Goal: Task Accomplishment & Management: Manage account settings

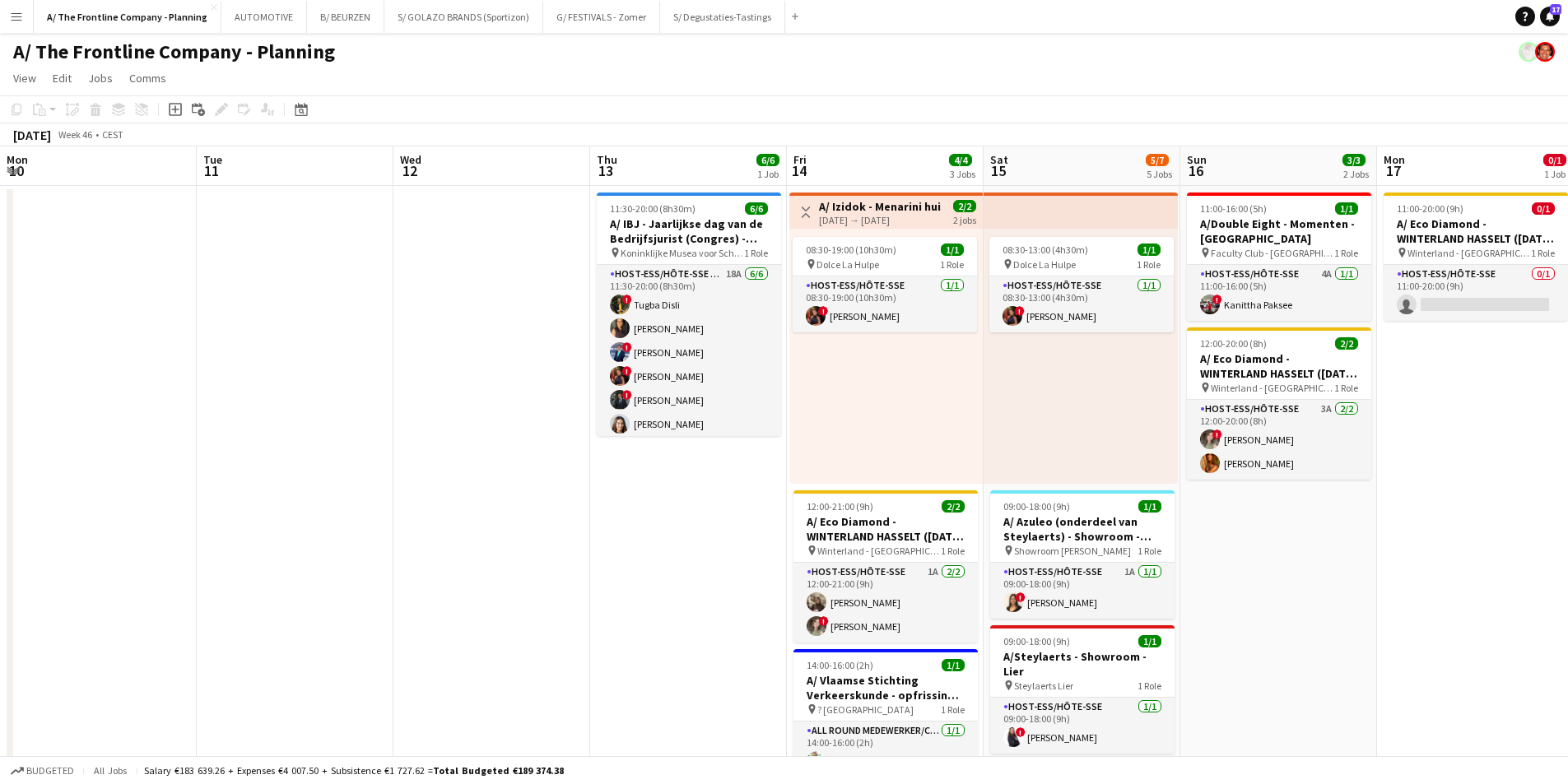
scroll to position [0, 417]
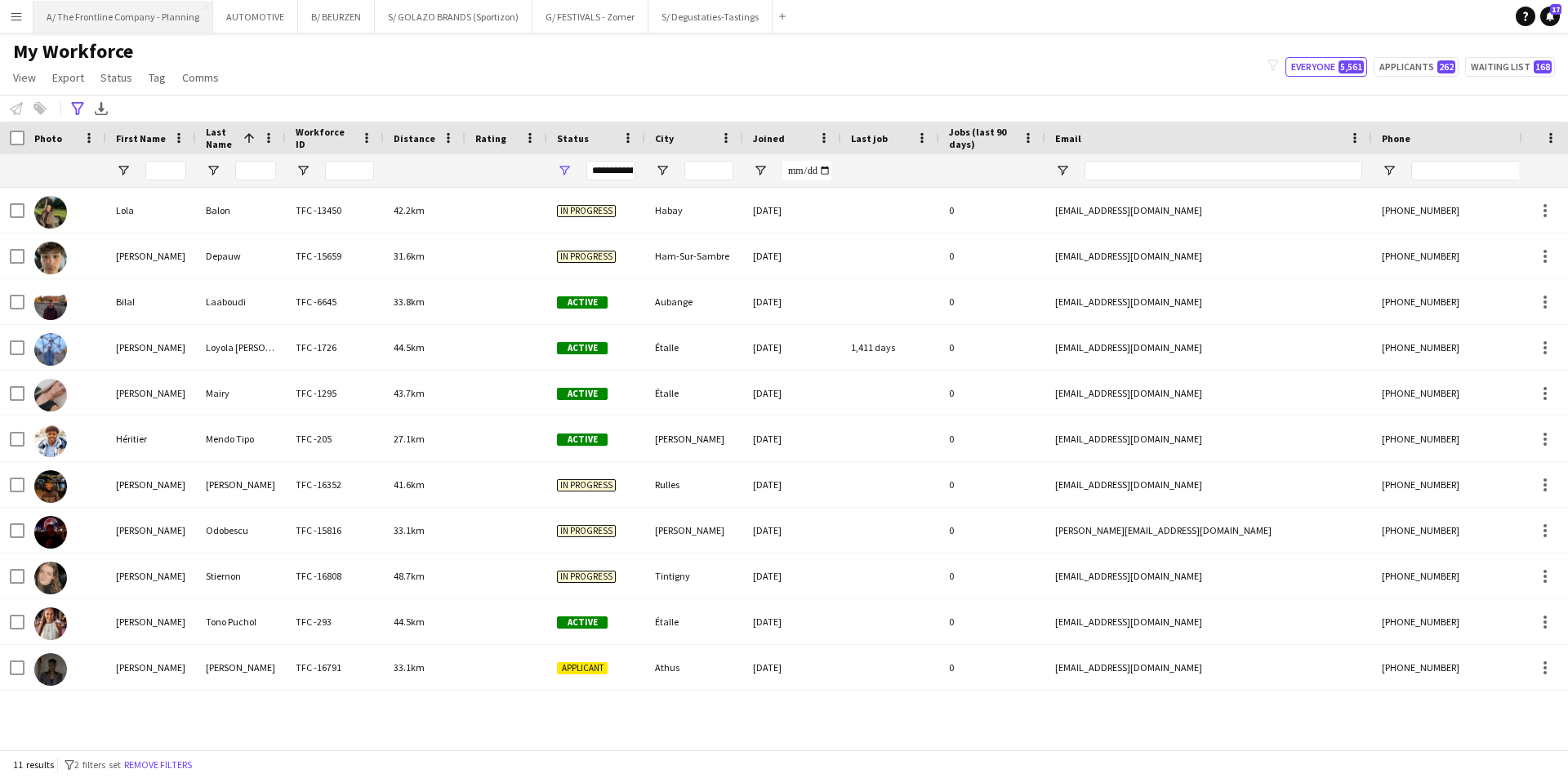
click at [111, 19] on button "A/ The Frontline Company - Planning Close" at bounding box center [124, 17] width 179 height 32
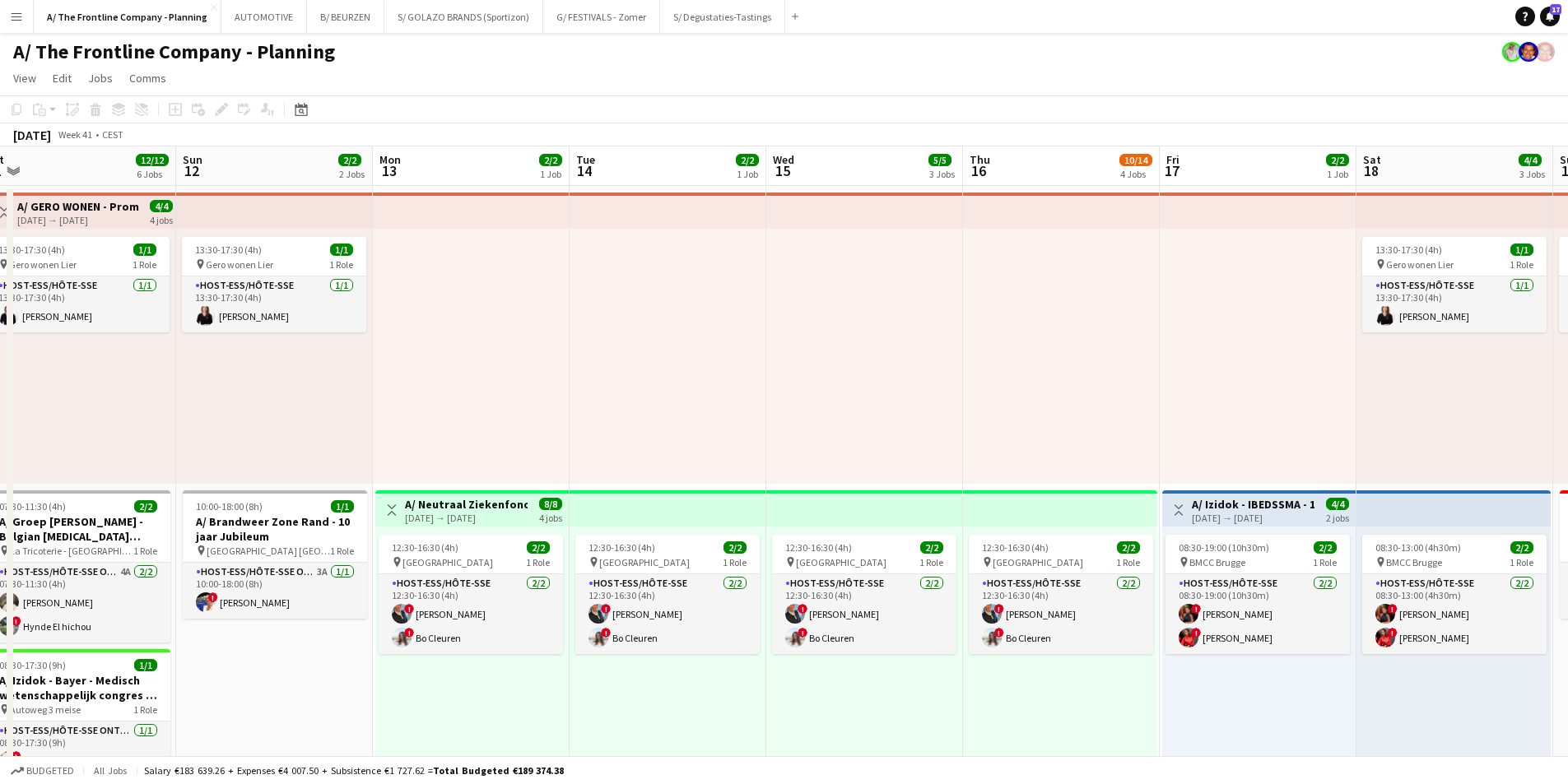
drag, startPoint x: 1167, startPoint y: 485, endPoint x: 359, endPoint y: 483, distance: 808.0
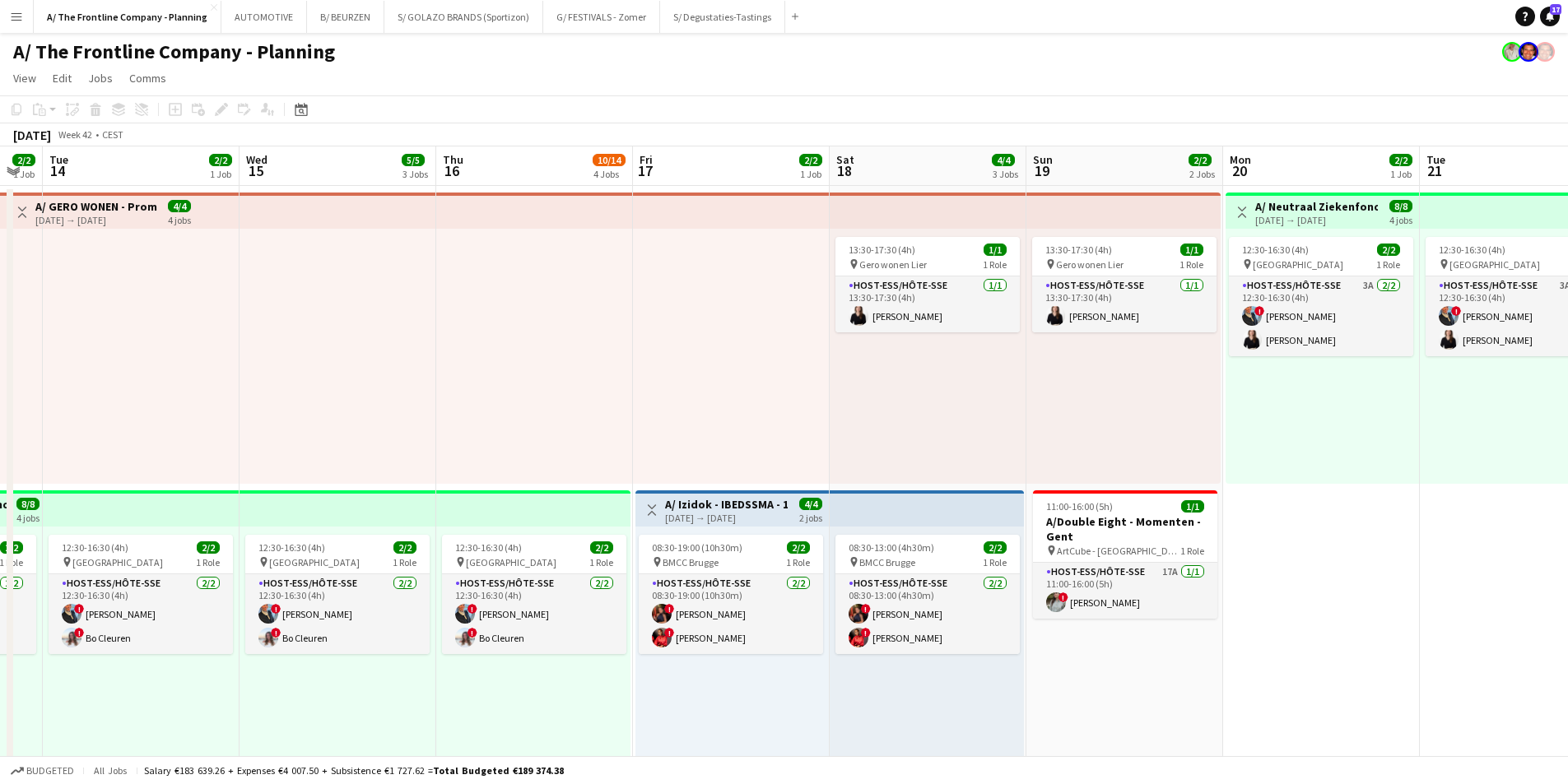
drag, startPoint x: 995, startPoint y: 475, endPoint x: 386, endPoint y: 439, distance: 610.1
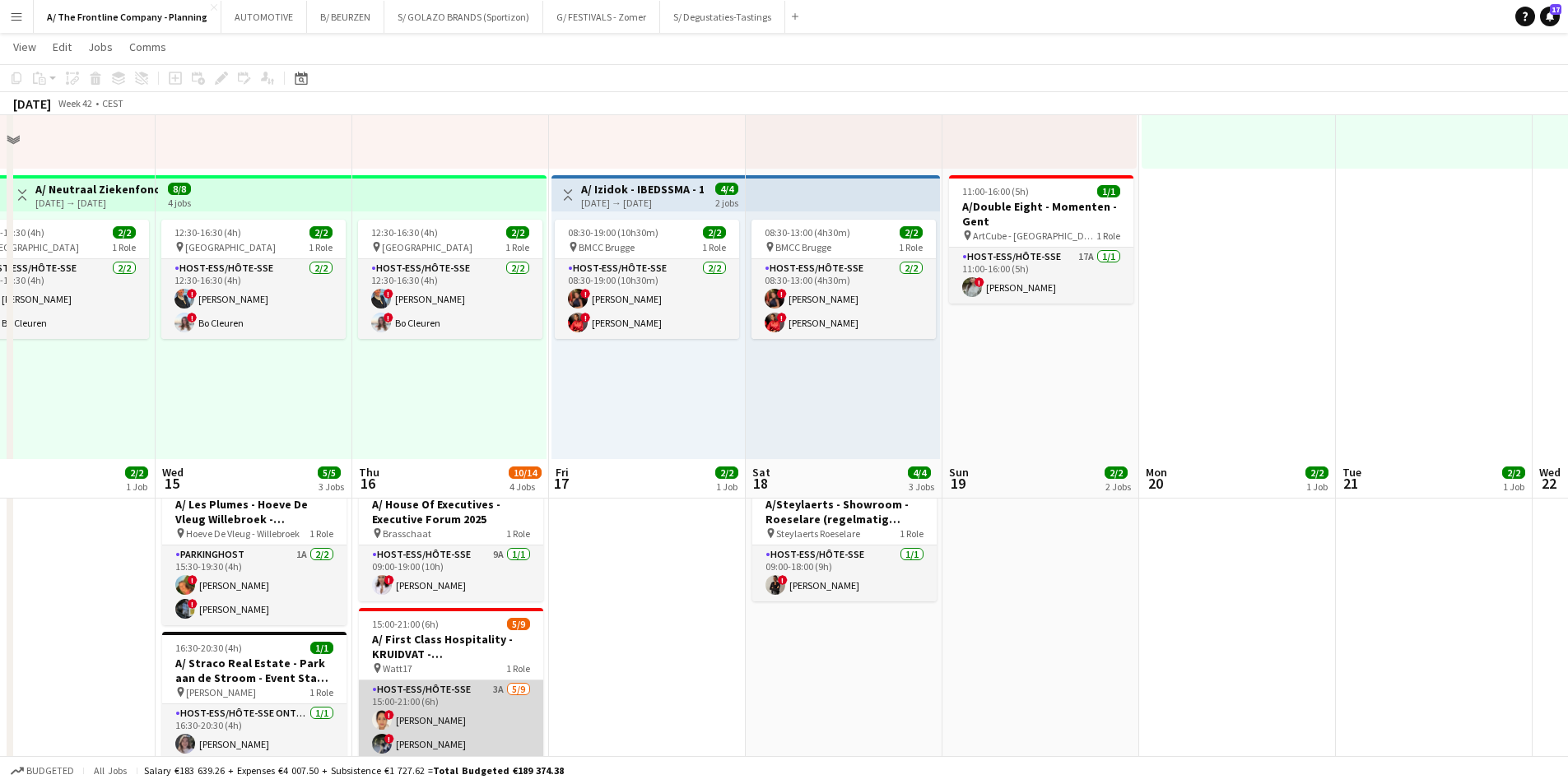
scroll to position [659, 0]
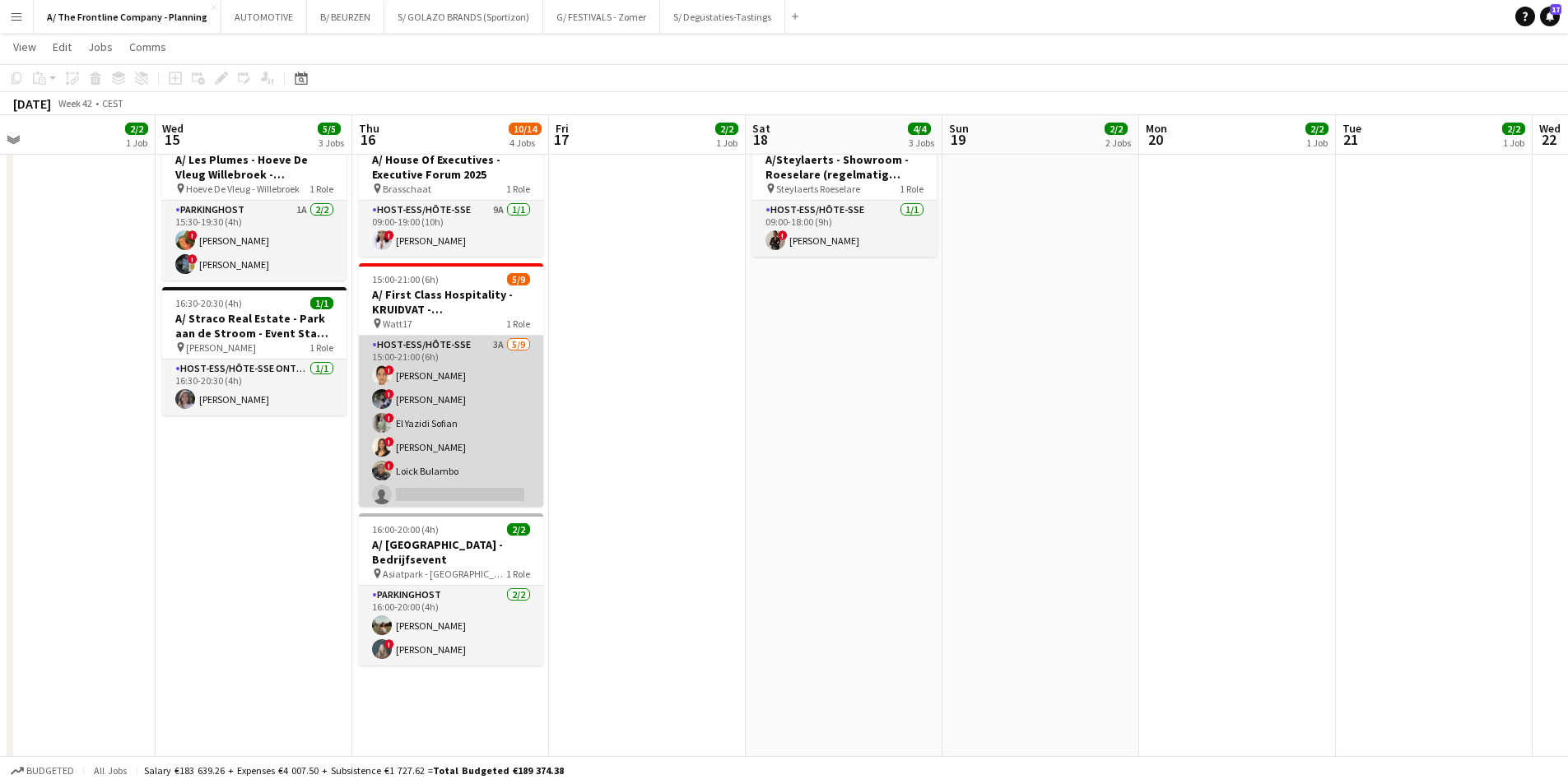
click at [449, 471] on app-card-role "Host-ess/Hôte-sse 3A 5/9 15:00-21:00 (6h) ! Wahid Maheen ! Abdeltif koutaine ! …" at bounding box center [452, 459] width 184 height 247
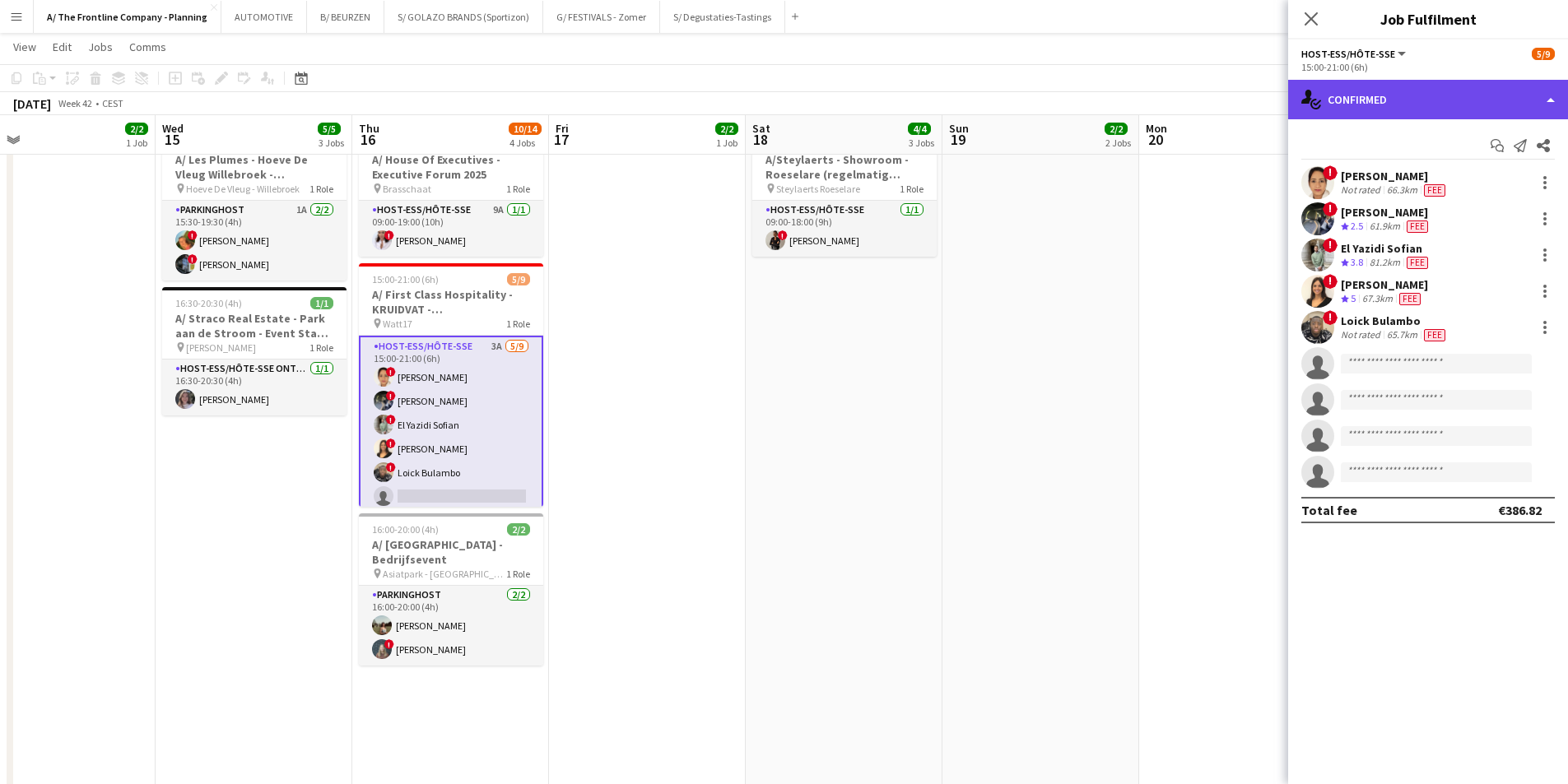
click at [1424, 101] on div "single-neutral-actions-check-2 Confirmed" at bounding box center [1428, 100] width 280 height 40
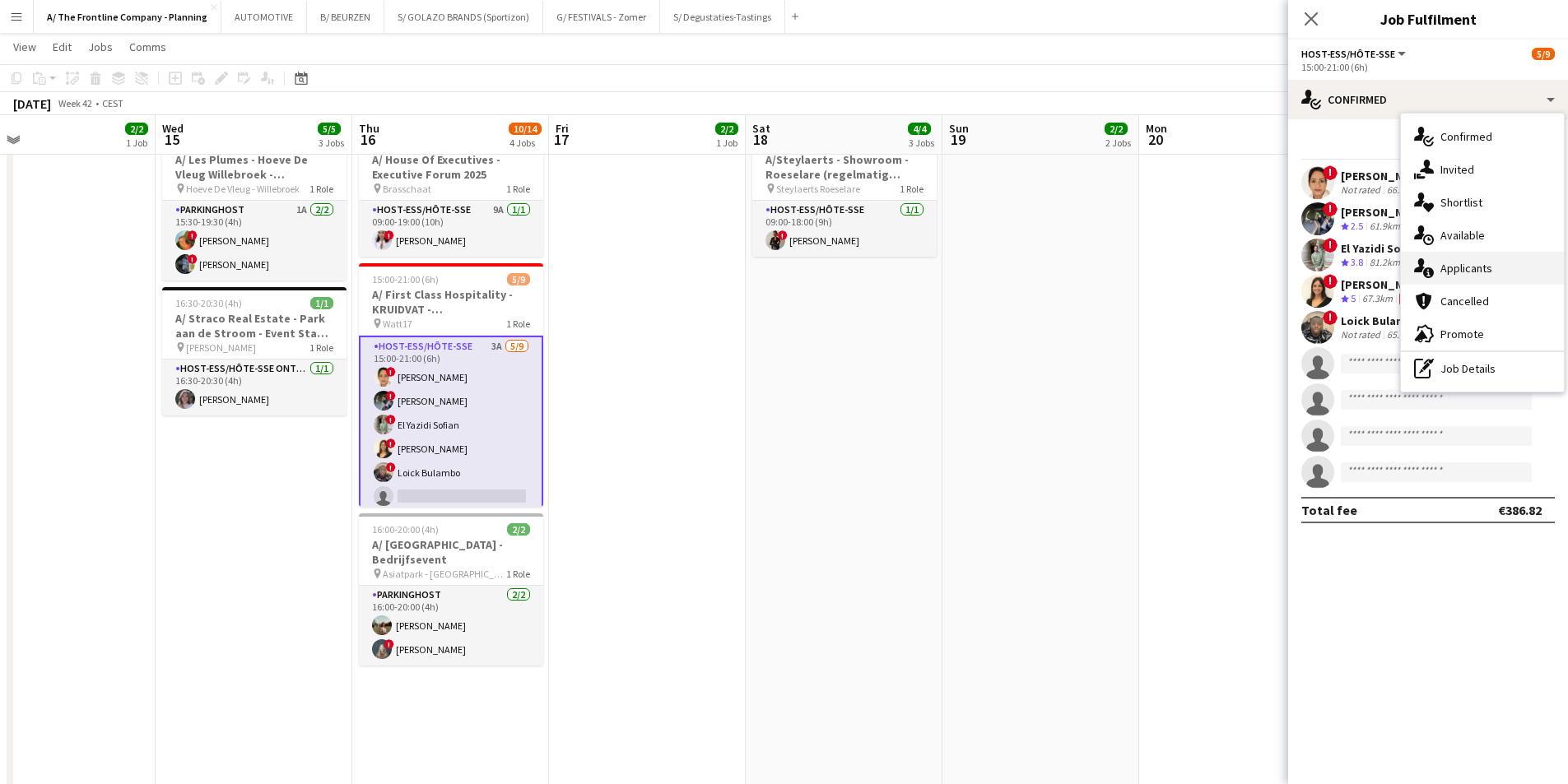
click at [1439, 265] on div "single-neutral-actions-information Applicants" at bounding box center [1482, 268] width 163 height 33
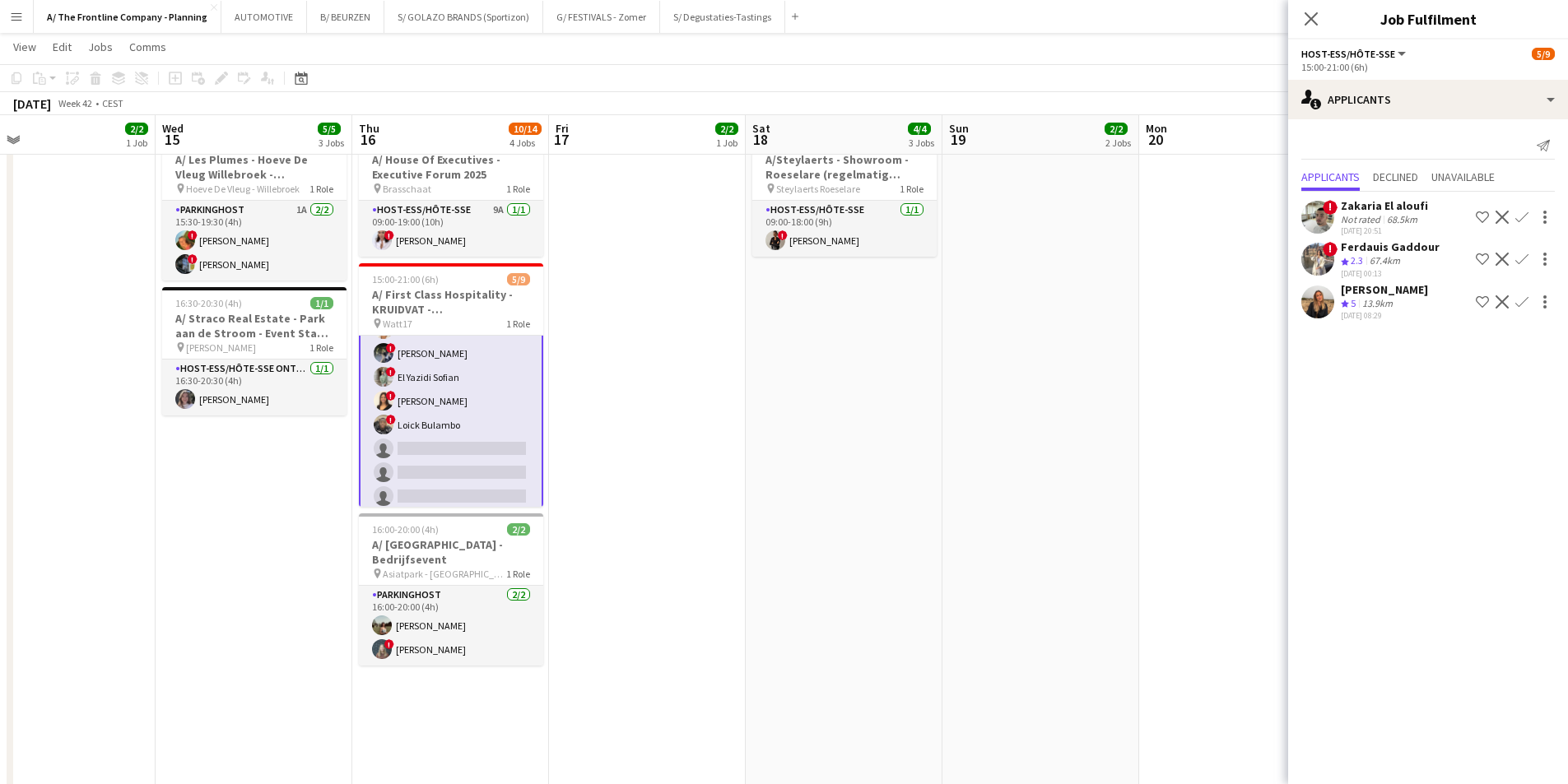
scroll to position [79, 0]
click at [20, 18] on app-icon "Menu" at bounding box center [16, 16] width 13 height 13
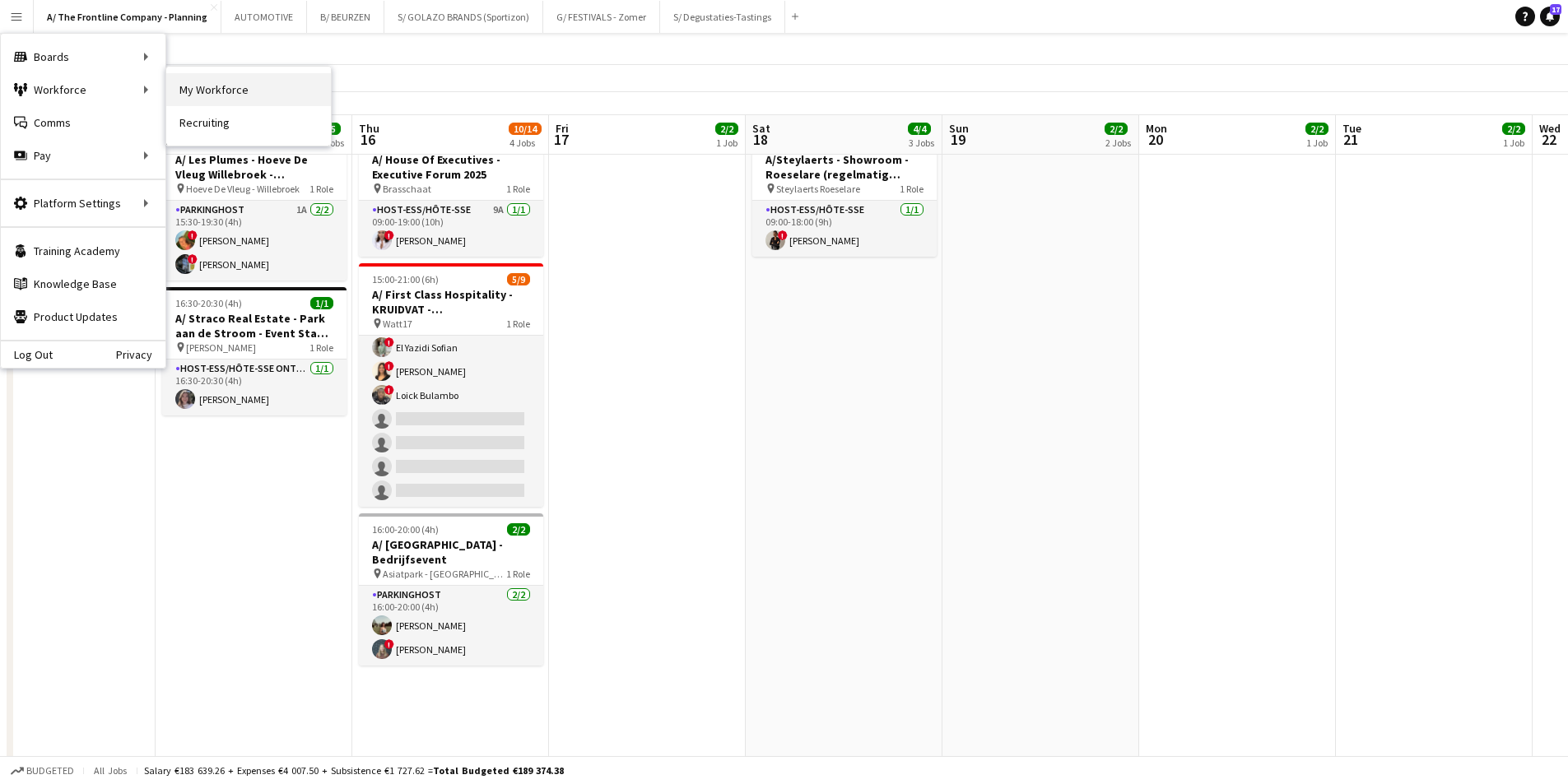
click at [187, 86] on link "My Workforce" at bounding box center [248, 89] width 165 height 33
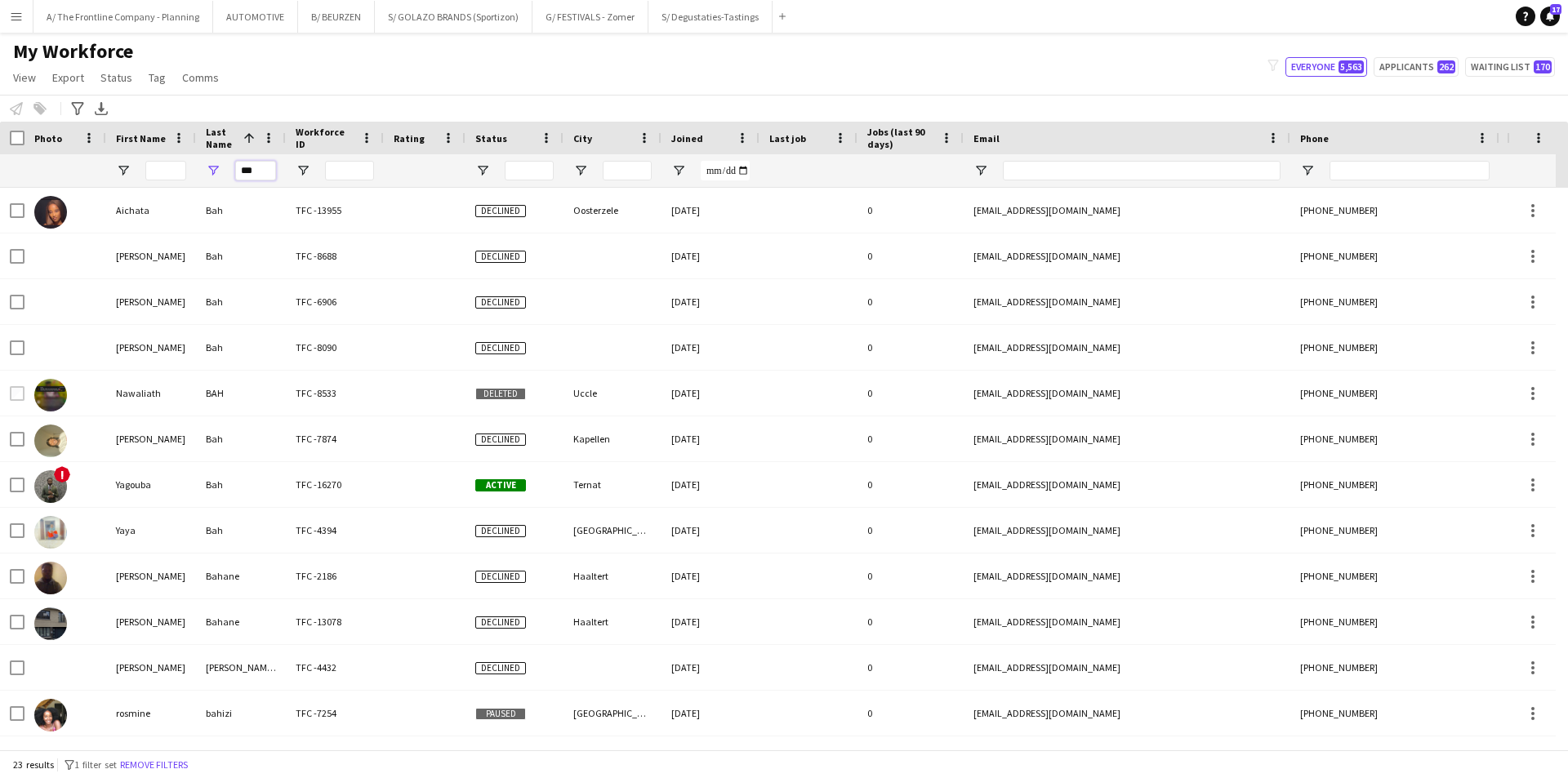
click at [248, 174] on input "***" at bounding box center [255, 171] width 41 height 20
type input "*****"
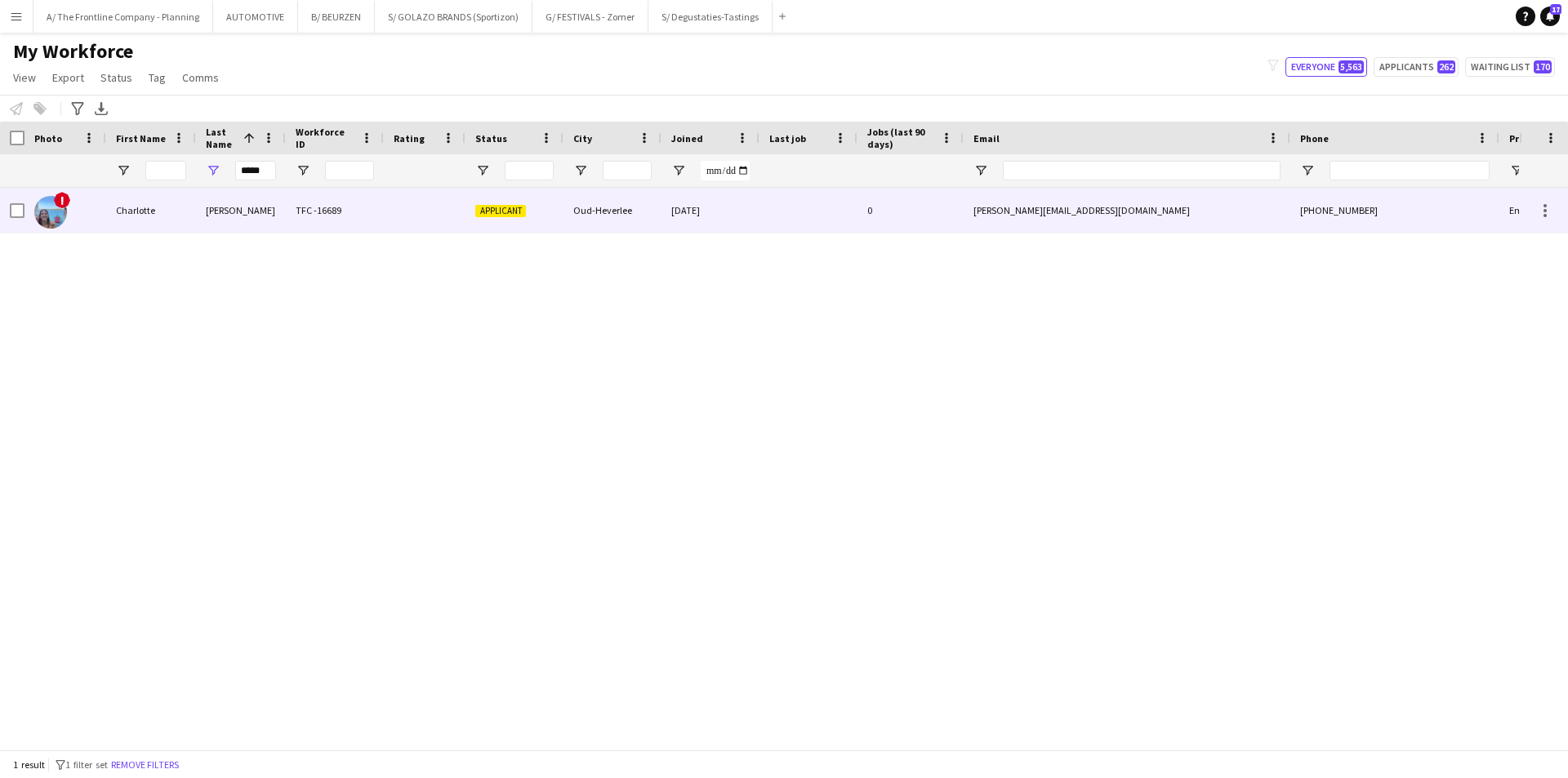
click at [215, 207] on div "Anuarbe-Suarez" at bounding box center [241, 210] width 90 height 45
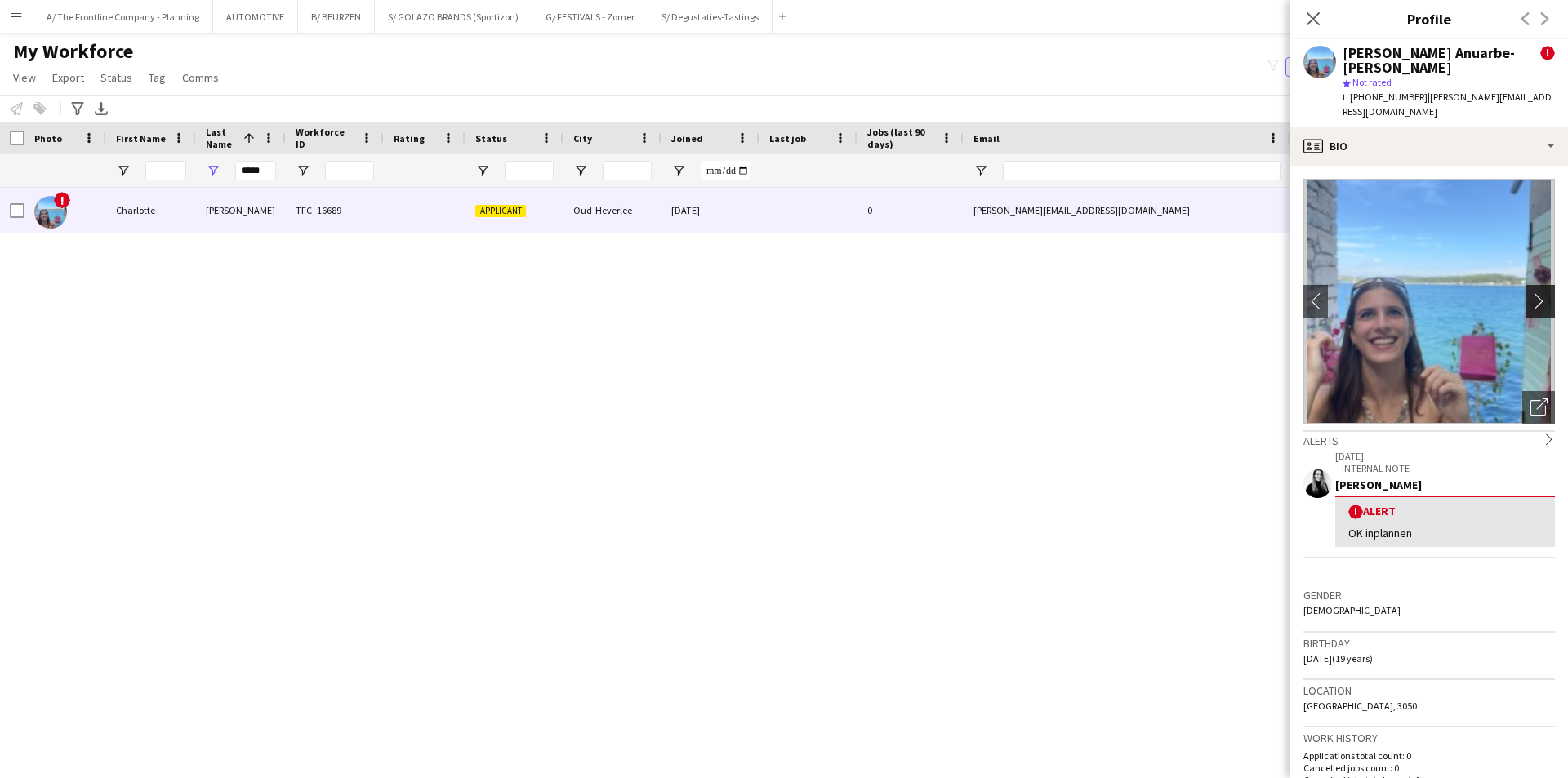
click at [1531, 292] on app-icon "chevron-right" at bounding box center [1543, 301] width 25 height 17
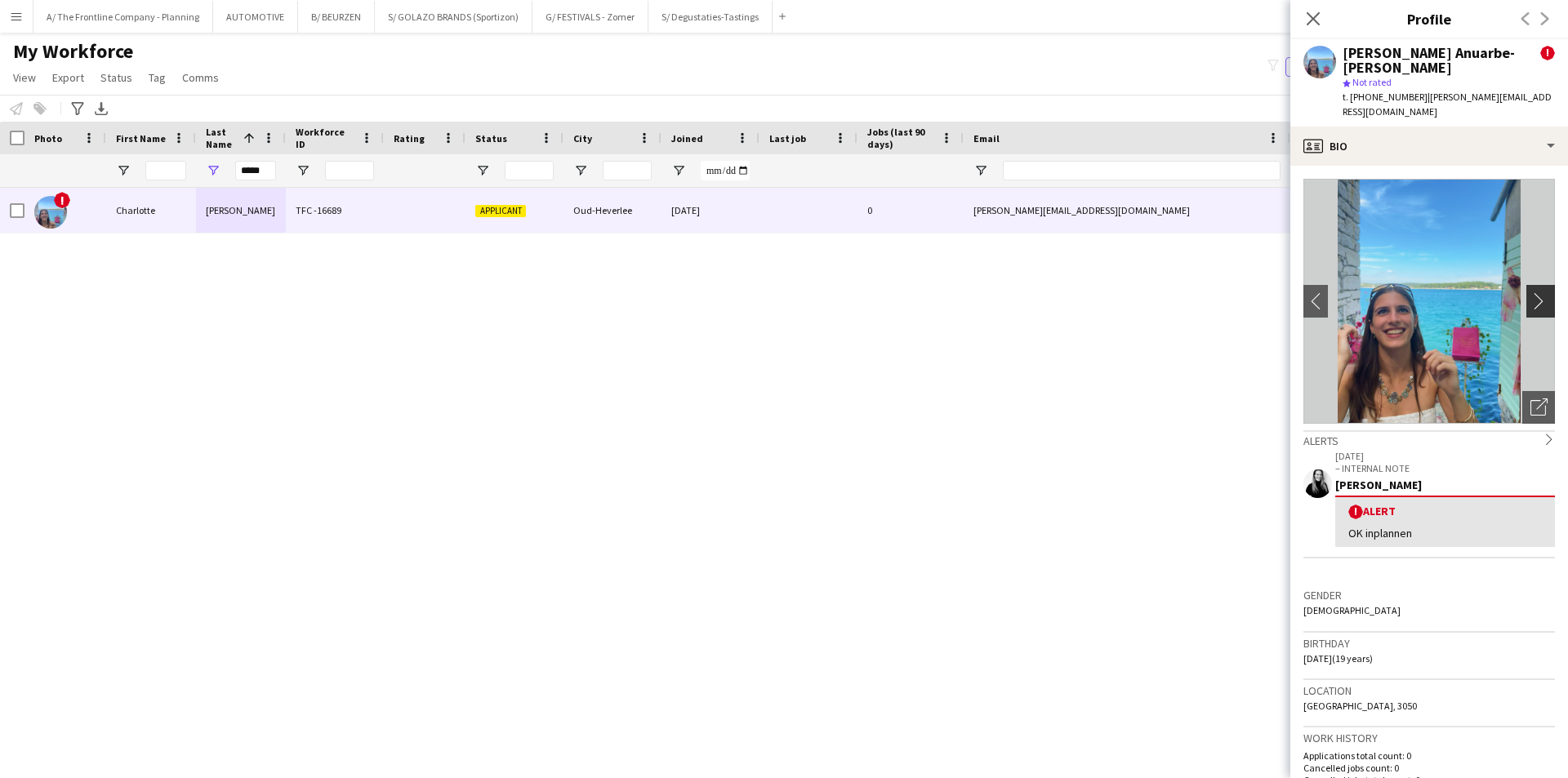
click at [1531, 292] on app-icon "chevron-right" at bounding box center [1543, 301] width 25 height 17
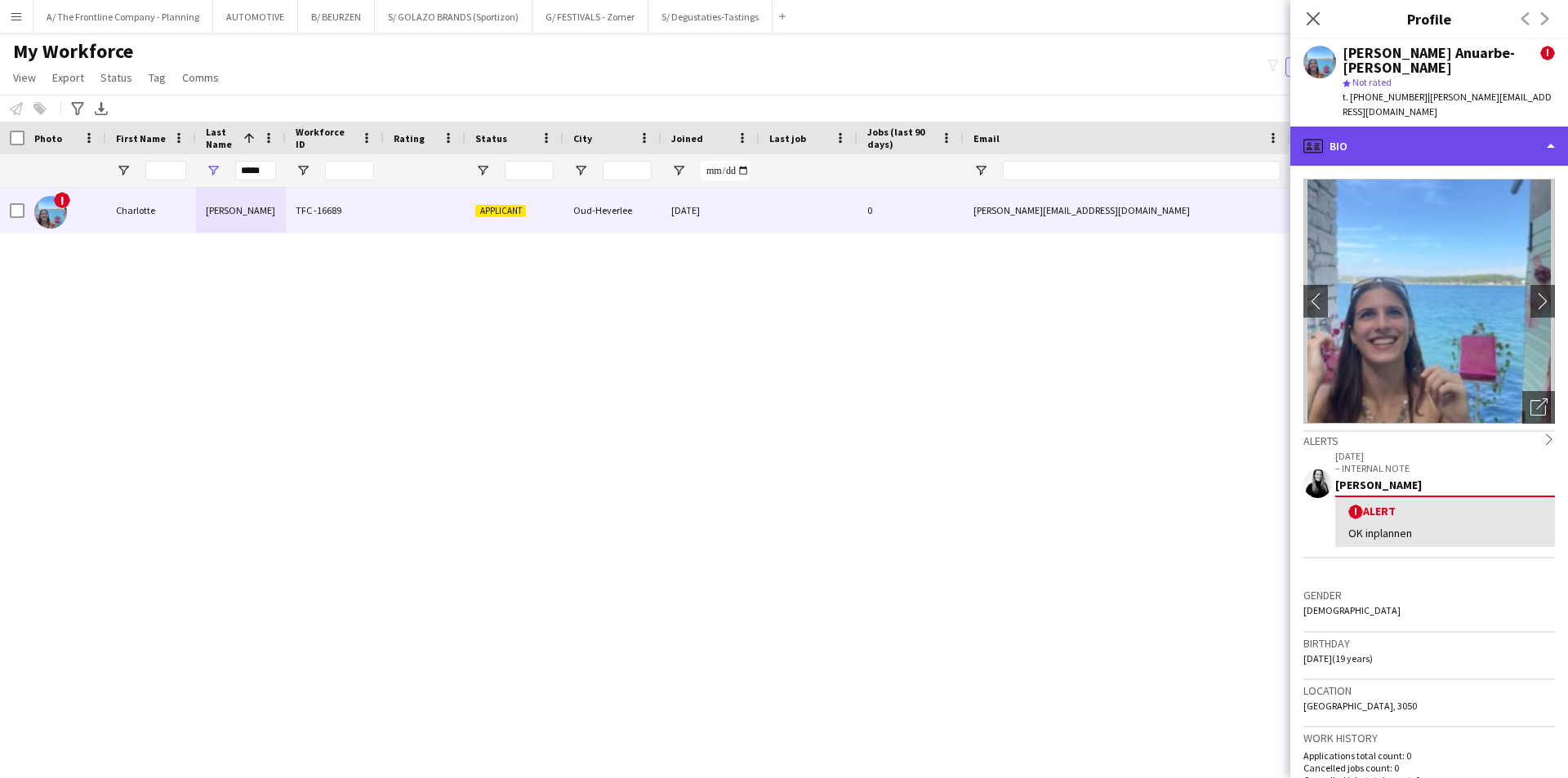
click at [1445, 126] on div "profile Bio" at bounding box center [1429, 146] width 277 height 40
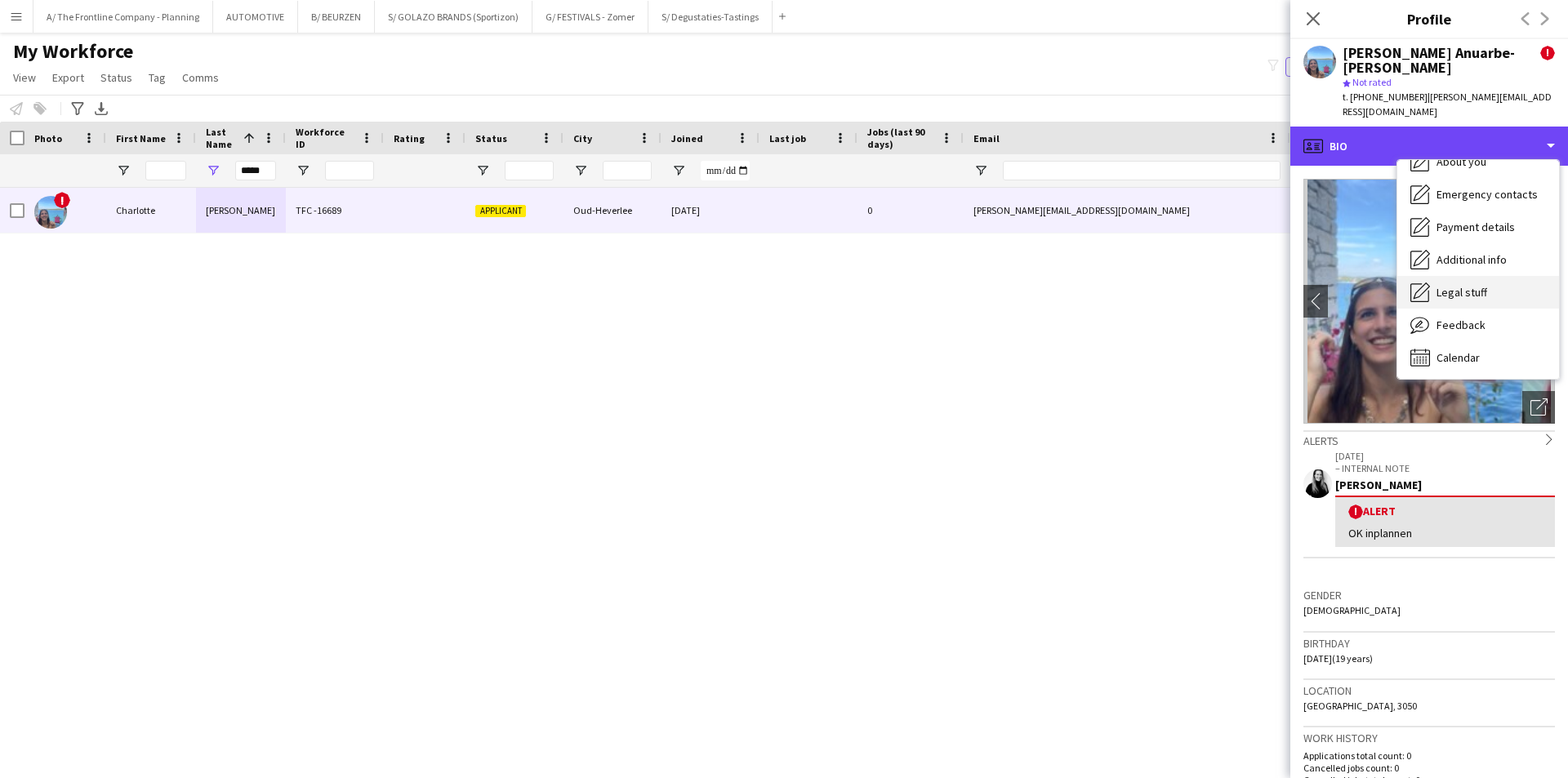
scroll to position [121, 0]
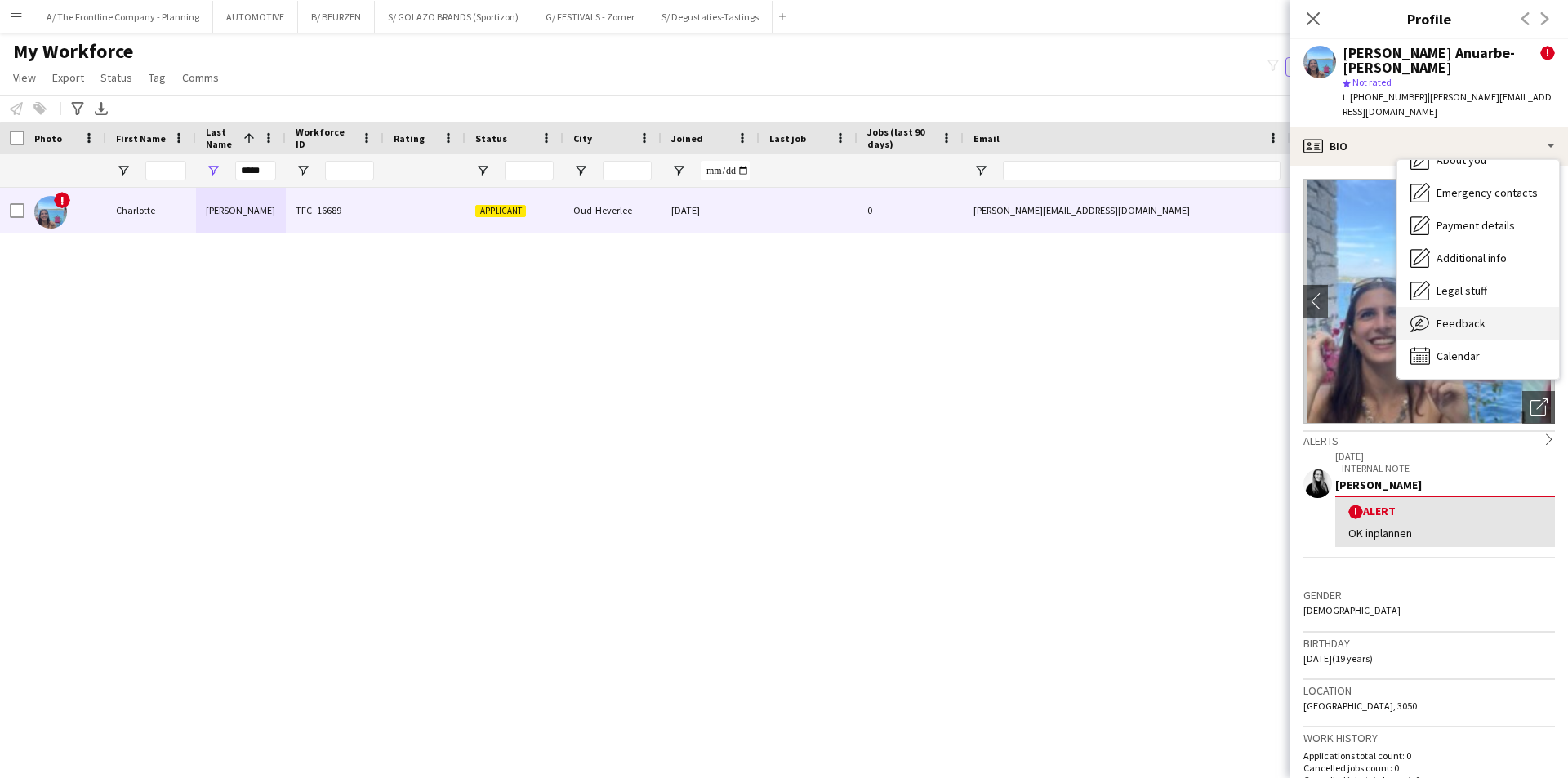
click at [1455, 316] on span "Feedback" at bounding box center [1461, 323] width 49 height 15
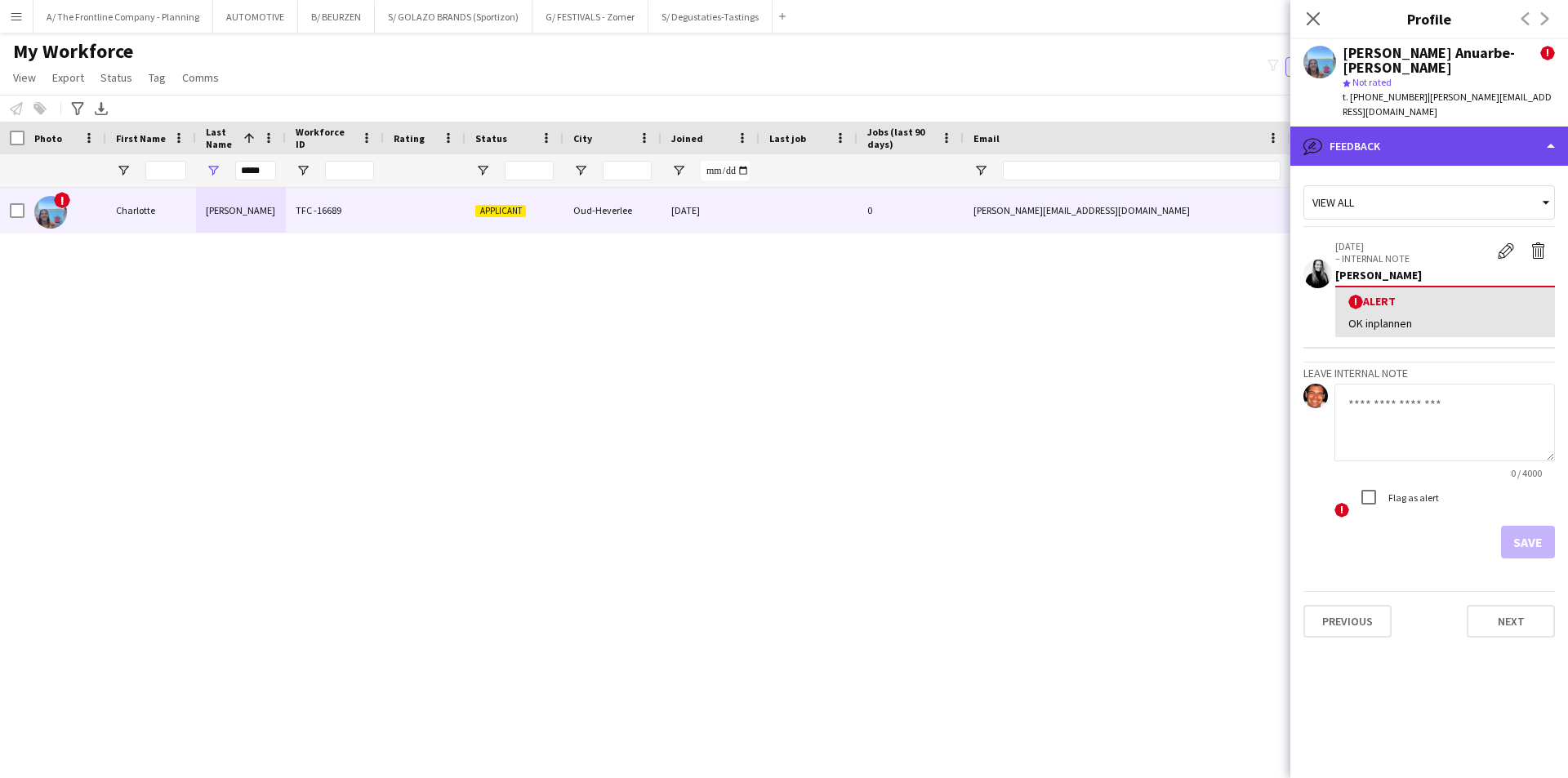
click at [1431, 126] on div "bubble-pencil Feedback" at bounding box center [1429, 146] width 277 height 40
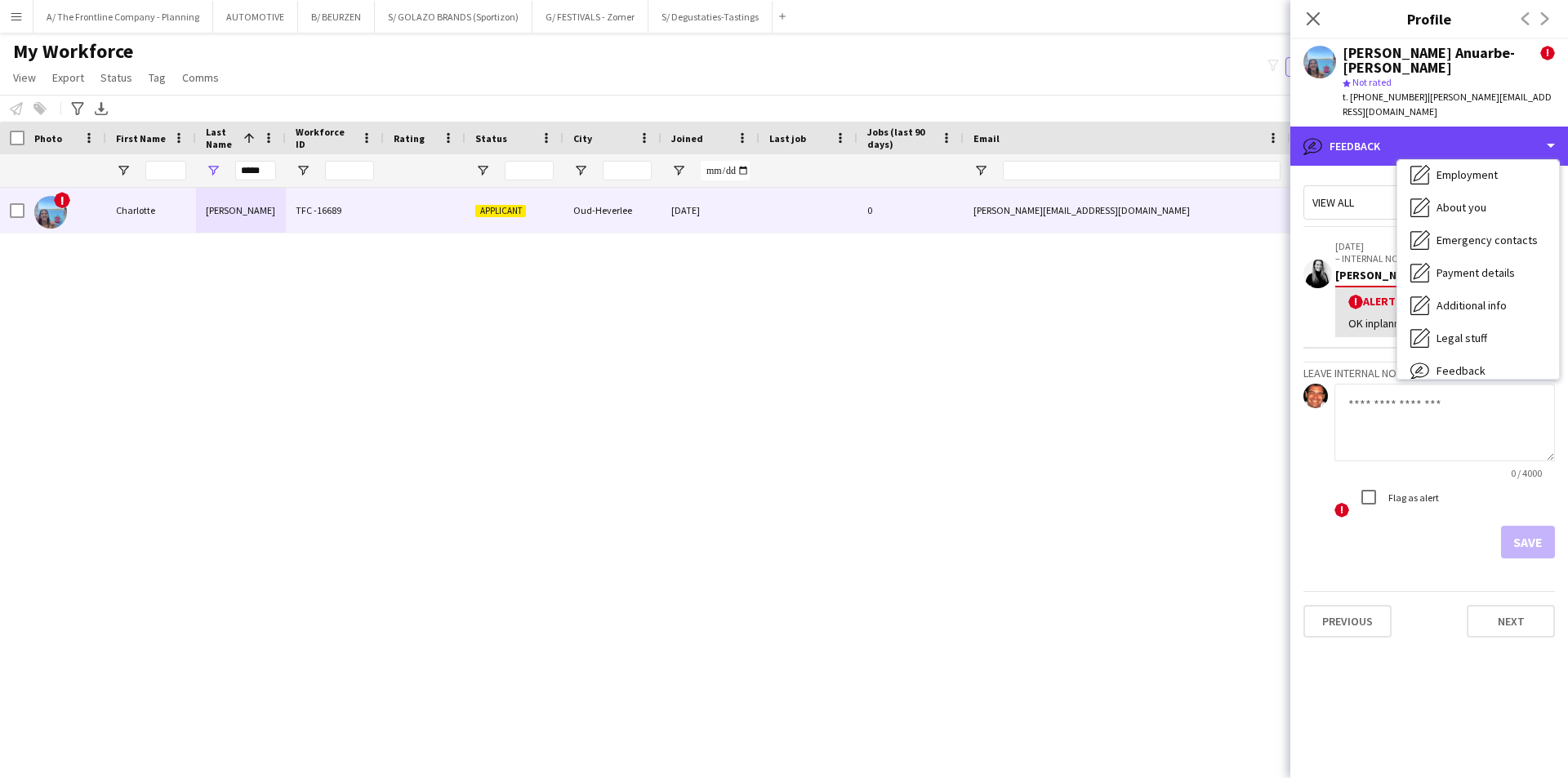
scroll to position [0, 0]
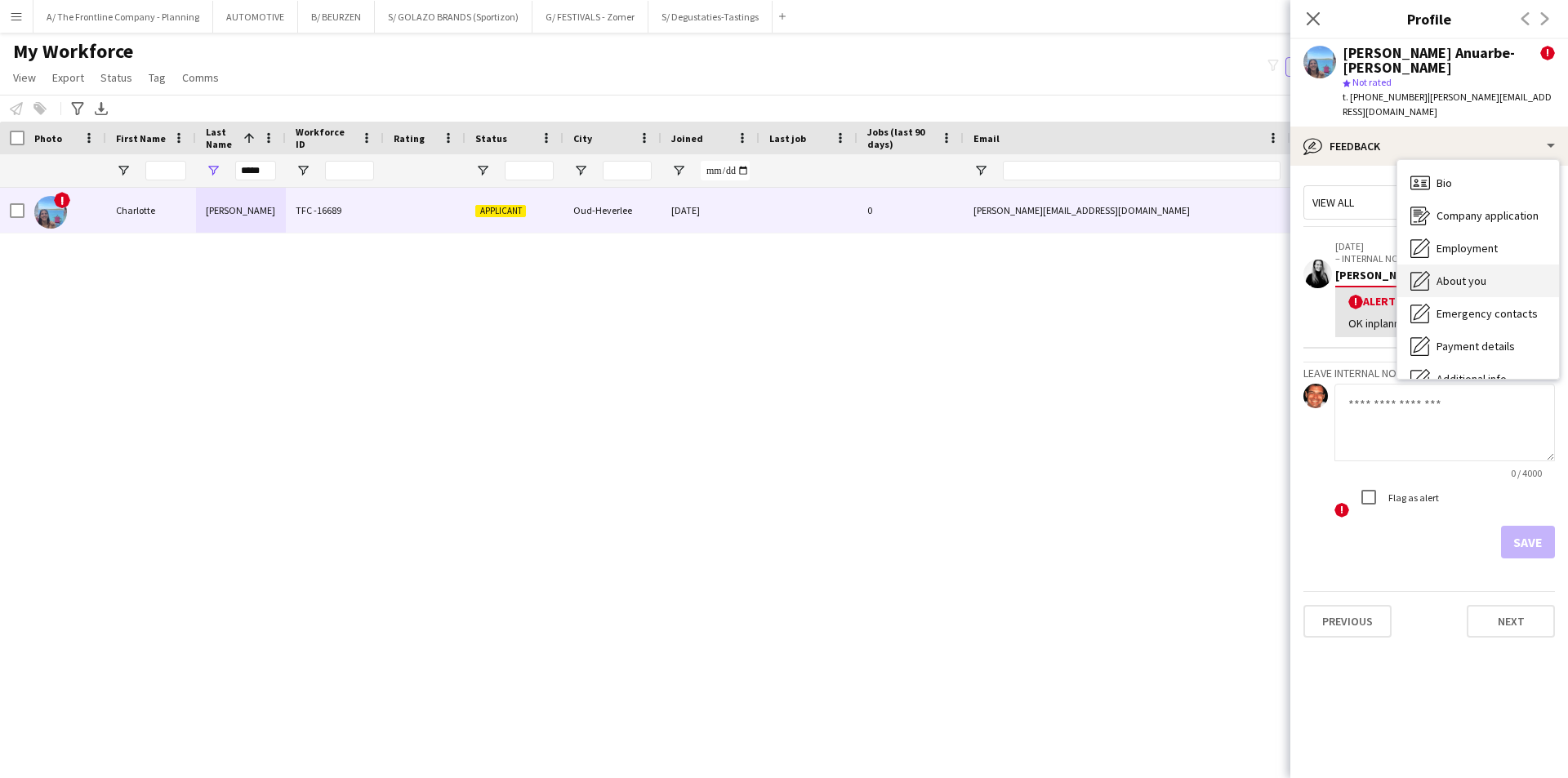
click at [1451, 273] on span "About you" at bounding box center [1461, 281] width 50 height 15
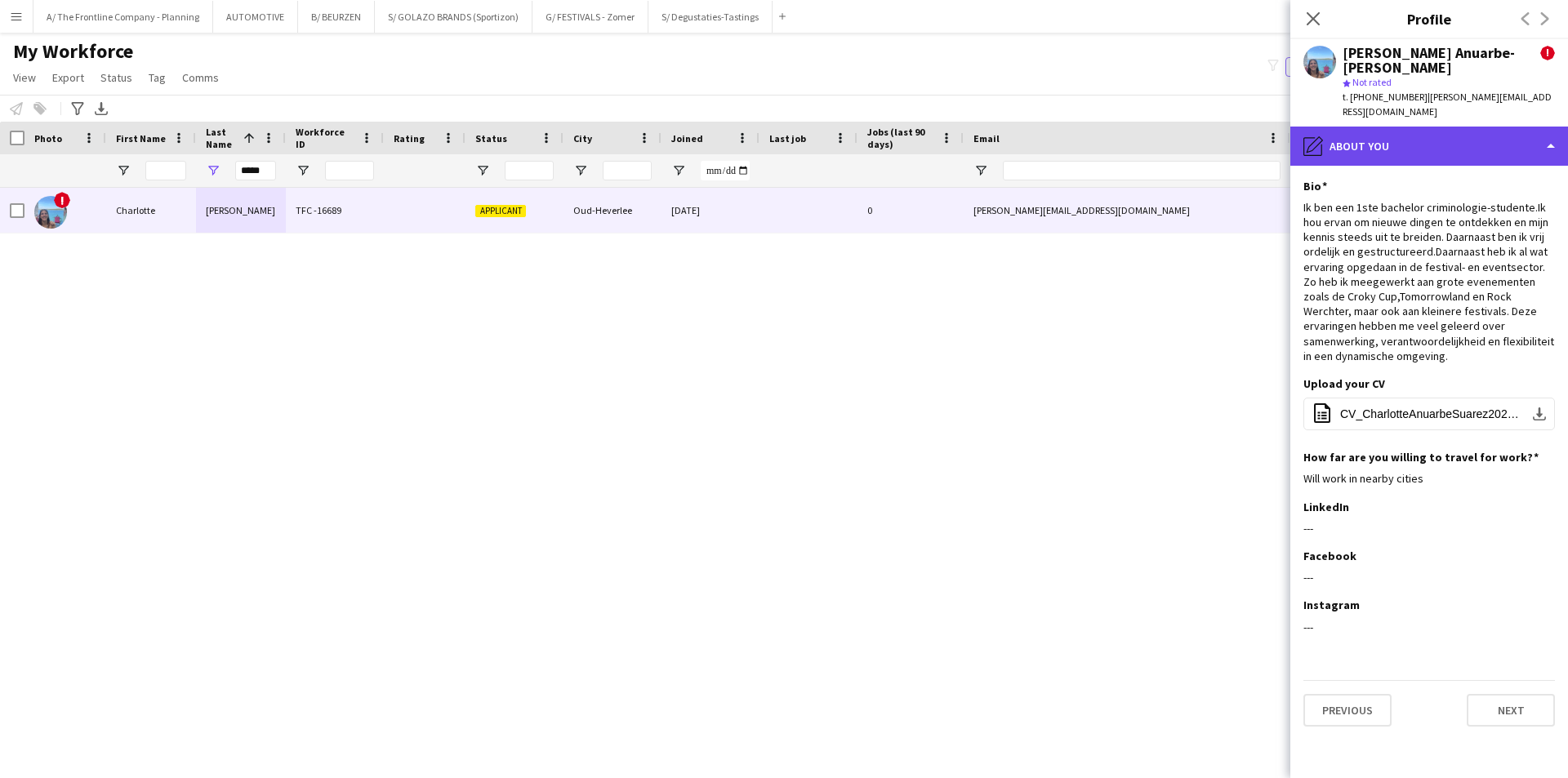
click at [1407, 126] on div "pencil4 About you" at bounding box center [1429, 146] width 277 height 40
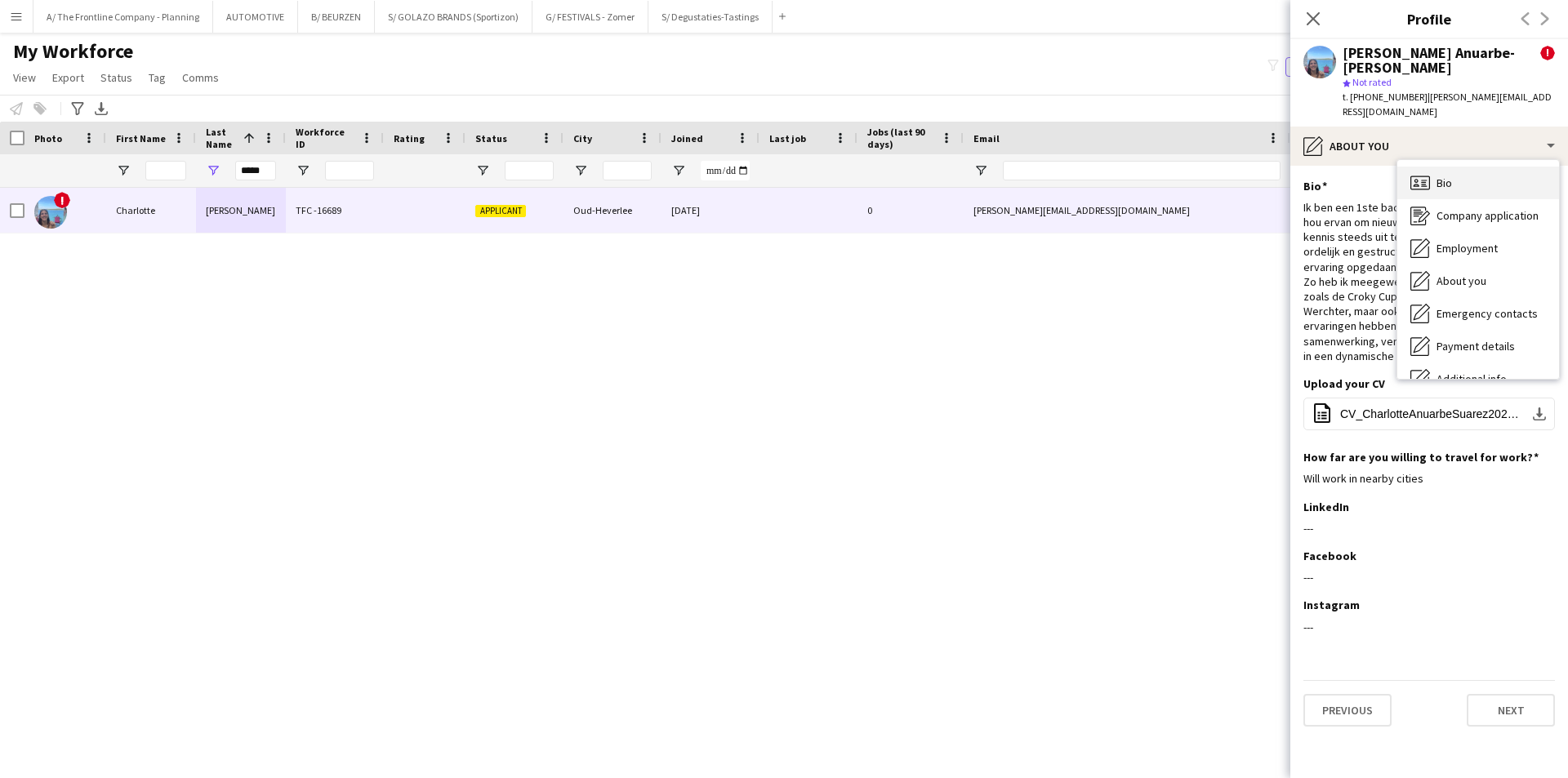
click at [1434, 167] on div "Bio Bio" at bounding box center [1478, 183] width 161 height 33
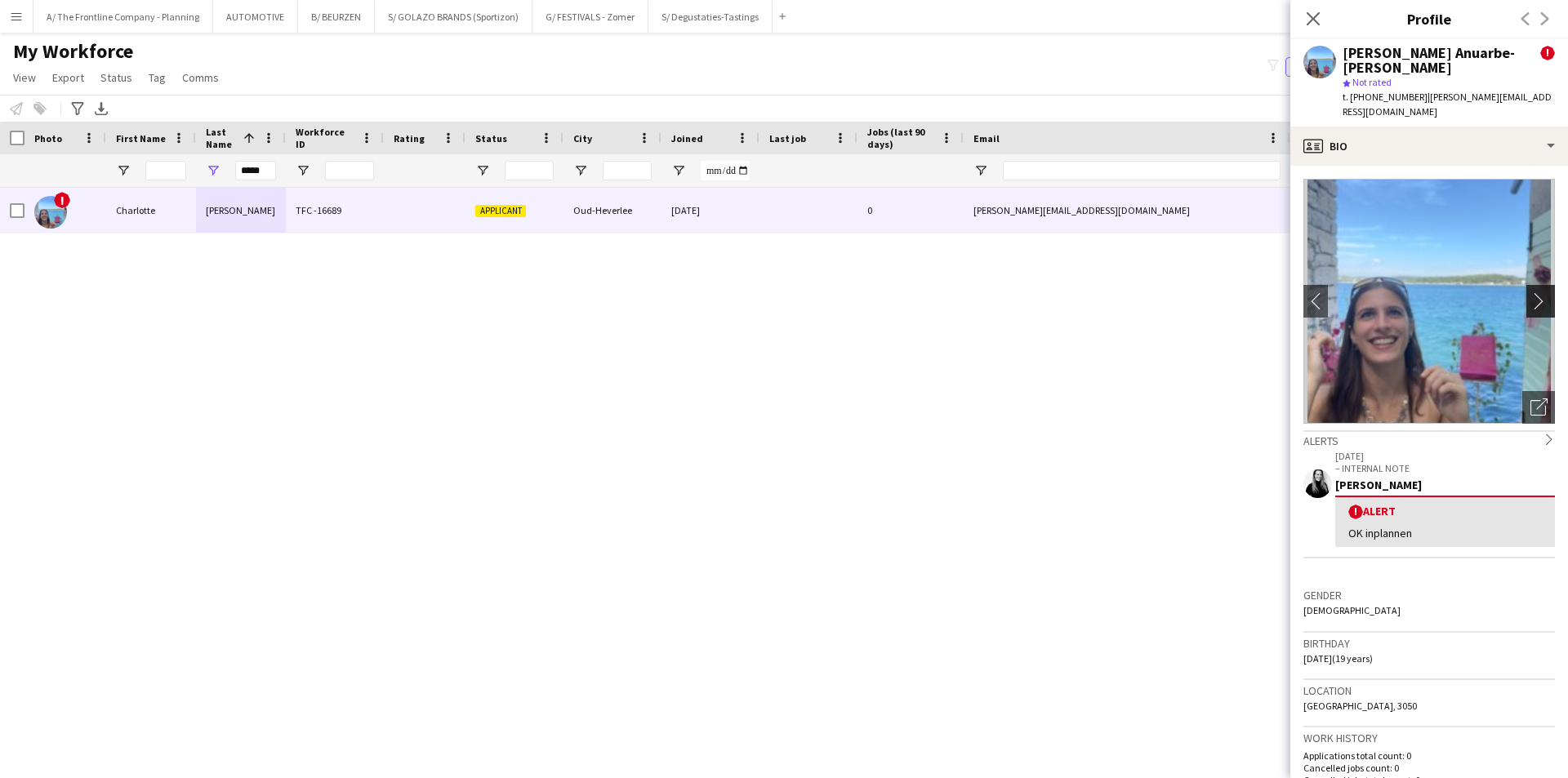
click at [1531, 292] on app-icon "chevron-right" at bounding box center [1543, 301] width 25 height 17
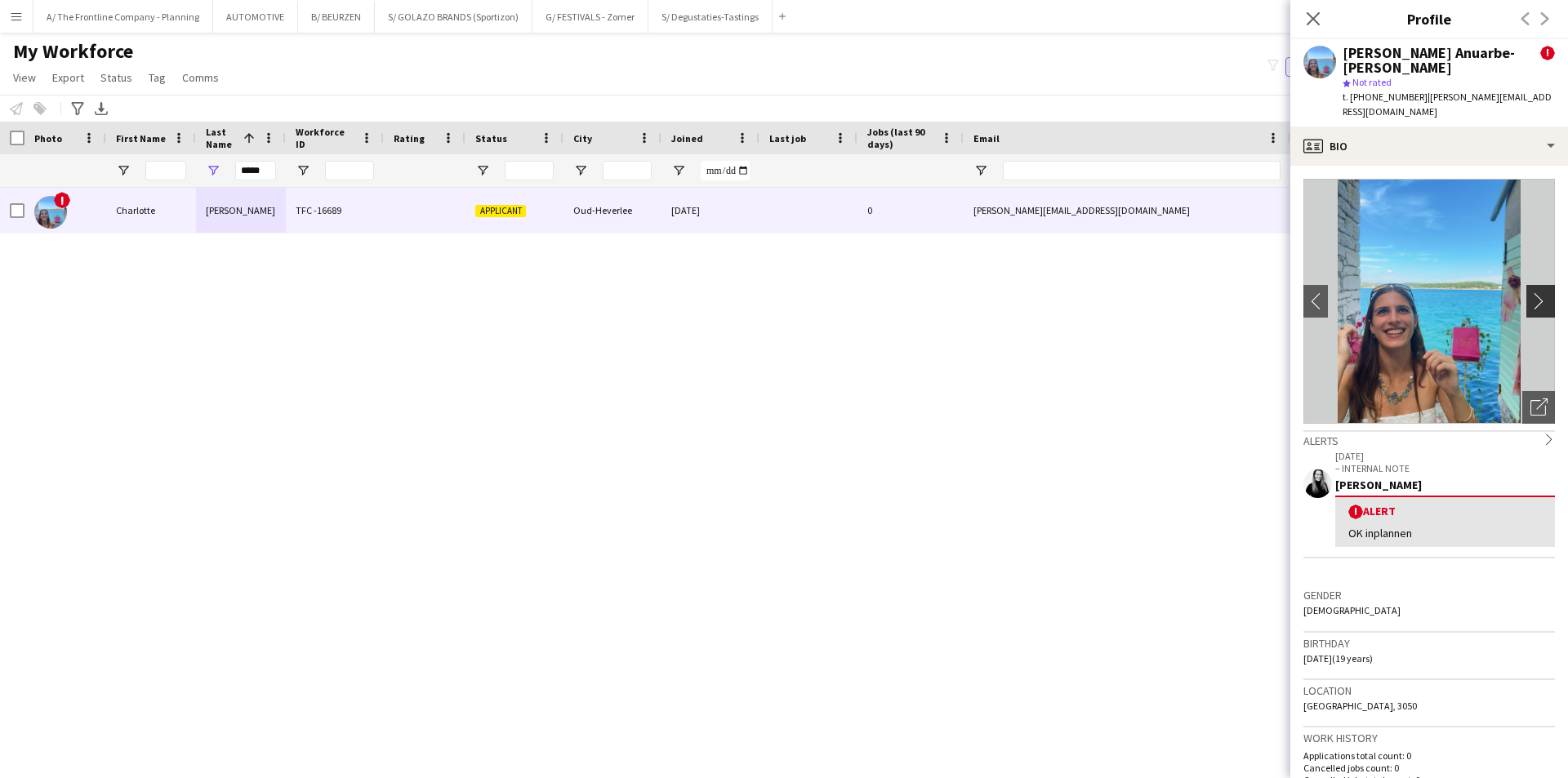
click at [1531, 292] on app-icon "chevron-right" at bounding box center [1543, 301] width 25 height 17
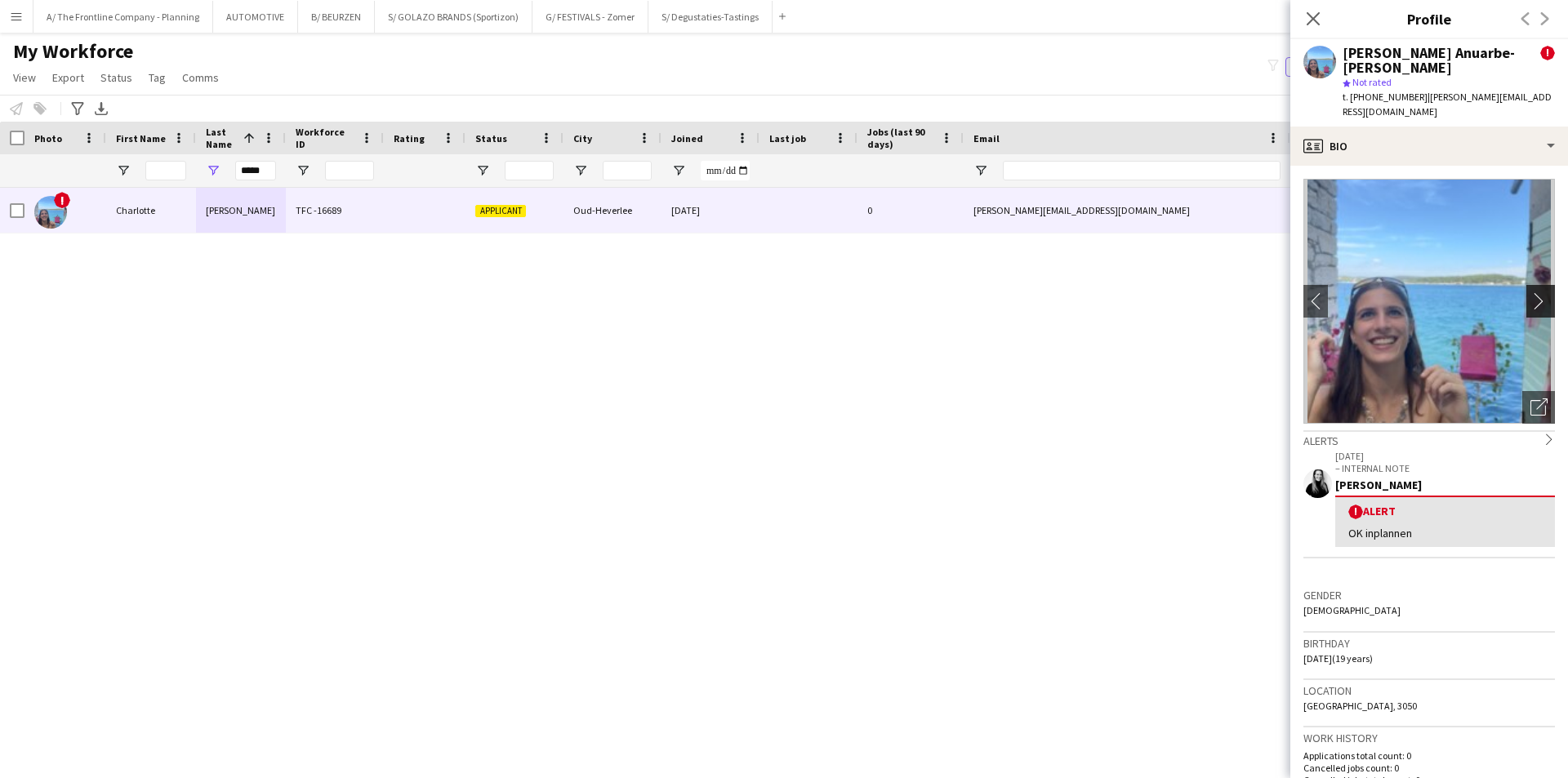
click at [1531, 292] on app-icon "chevron-right" at bounding box center [1543, 301] width 25 height 17
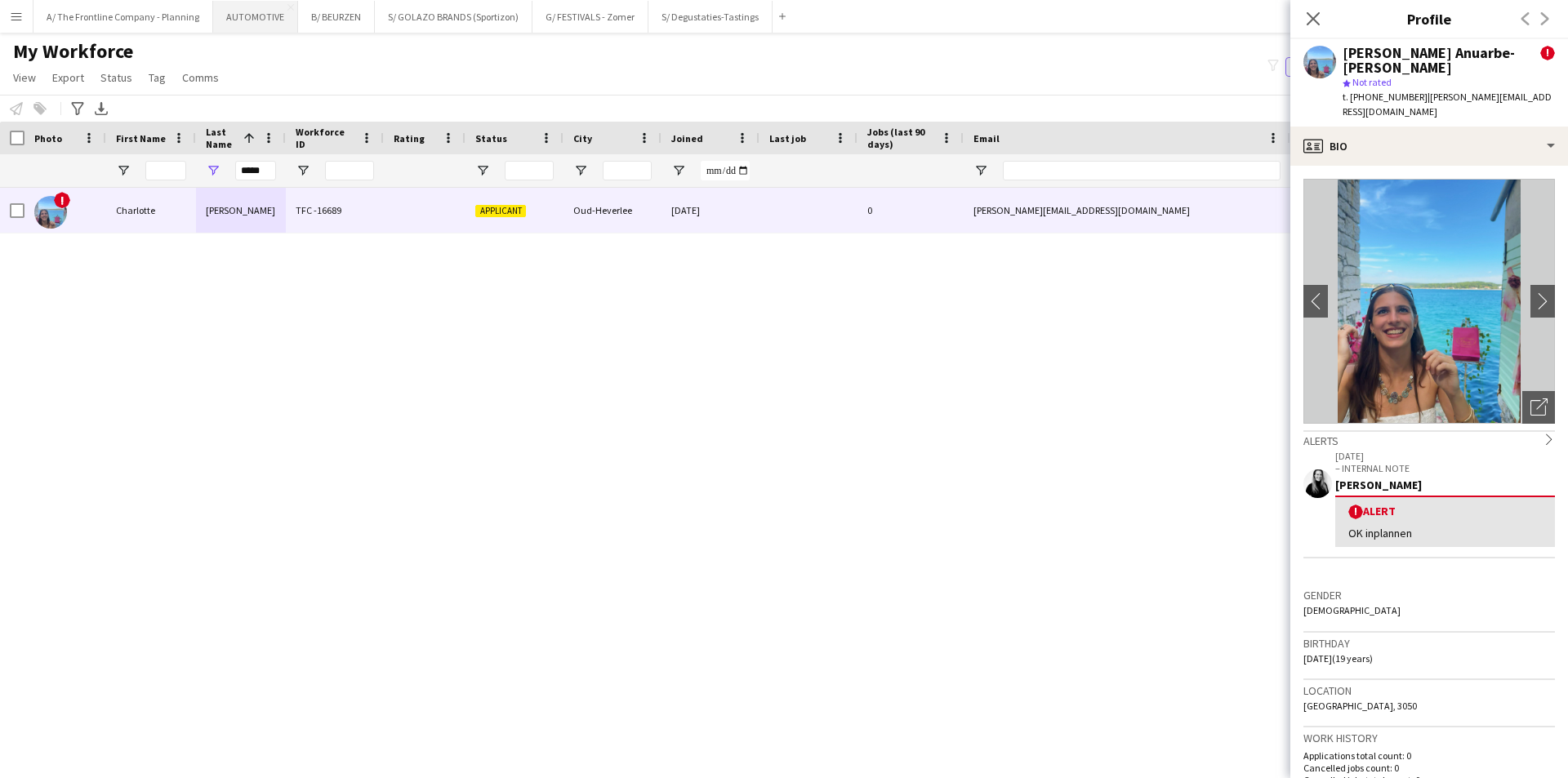
click at [255, 17] on button "AUTOMOTIVE Close" at bounding box center [256, 17] width 85 height 32
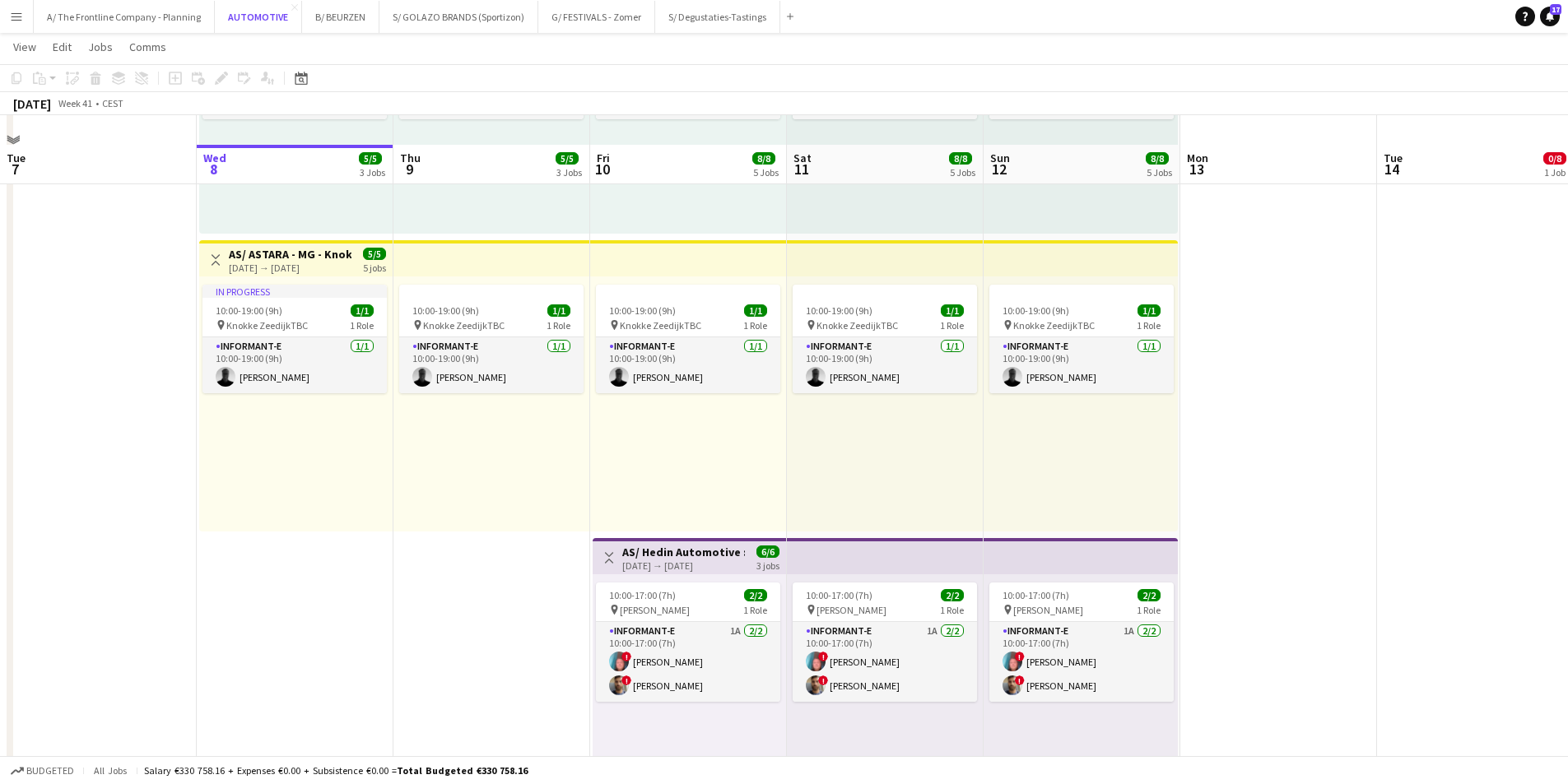
scroll to position [576, 0]
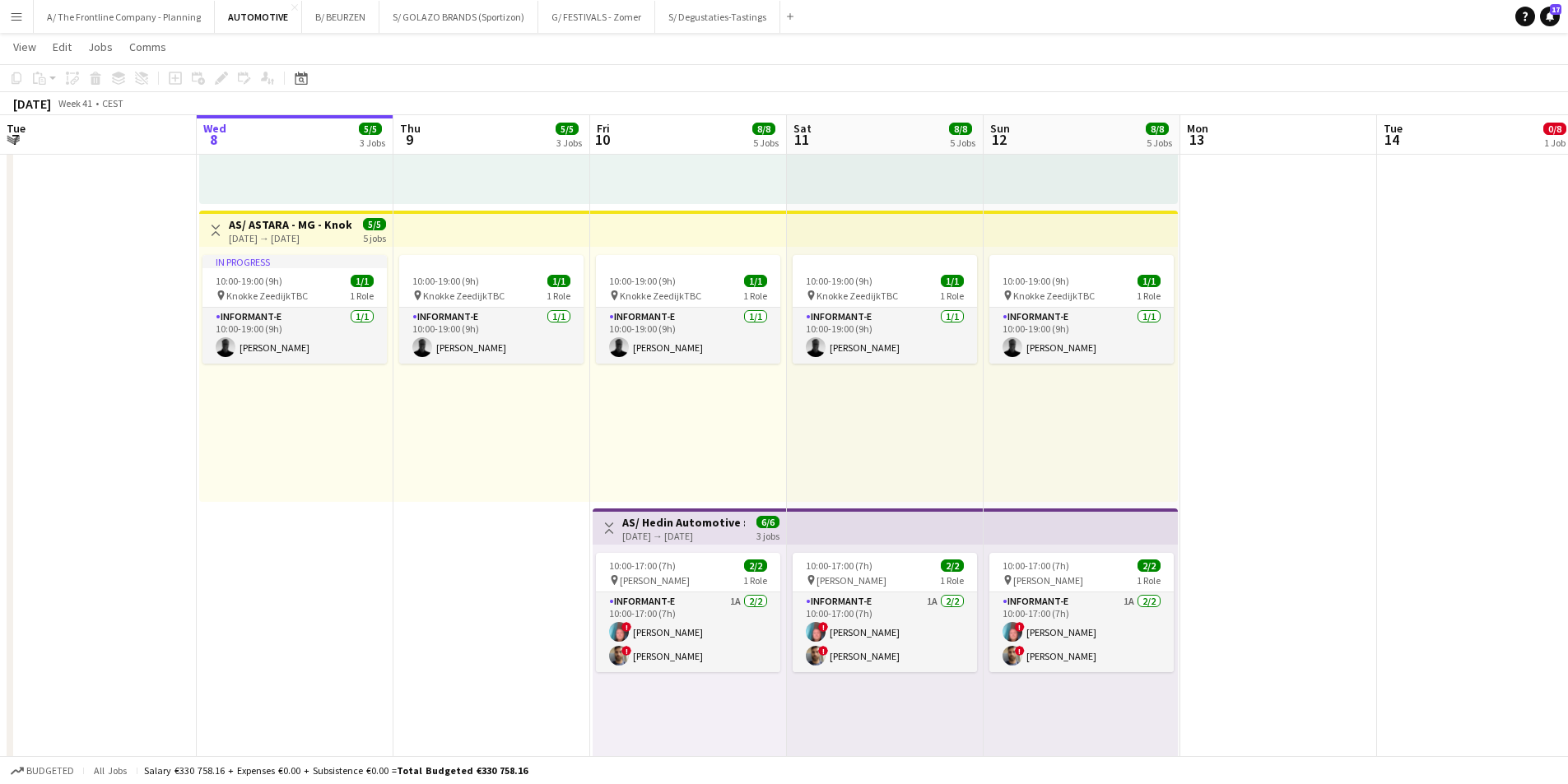
click at [142, 34] on app-page-menu "View Day view expanded Day view collapsed Month view Date picker Jump to today …" at bounding box center [784, 48] width 1568 height 31
click at [147, 11] on button "A/ The Frontline Company - Planning Close" at bounding box center [125, 17] width 181 height 32
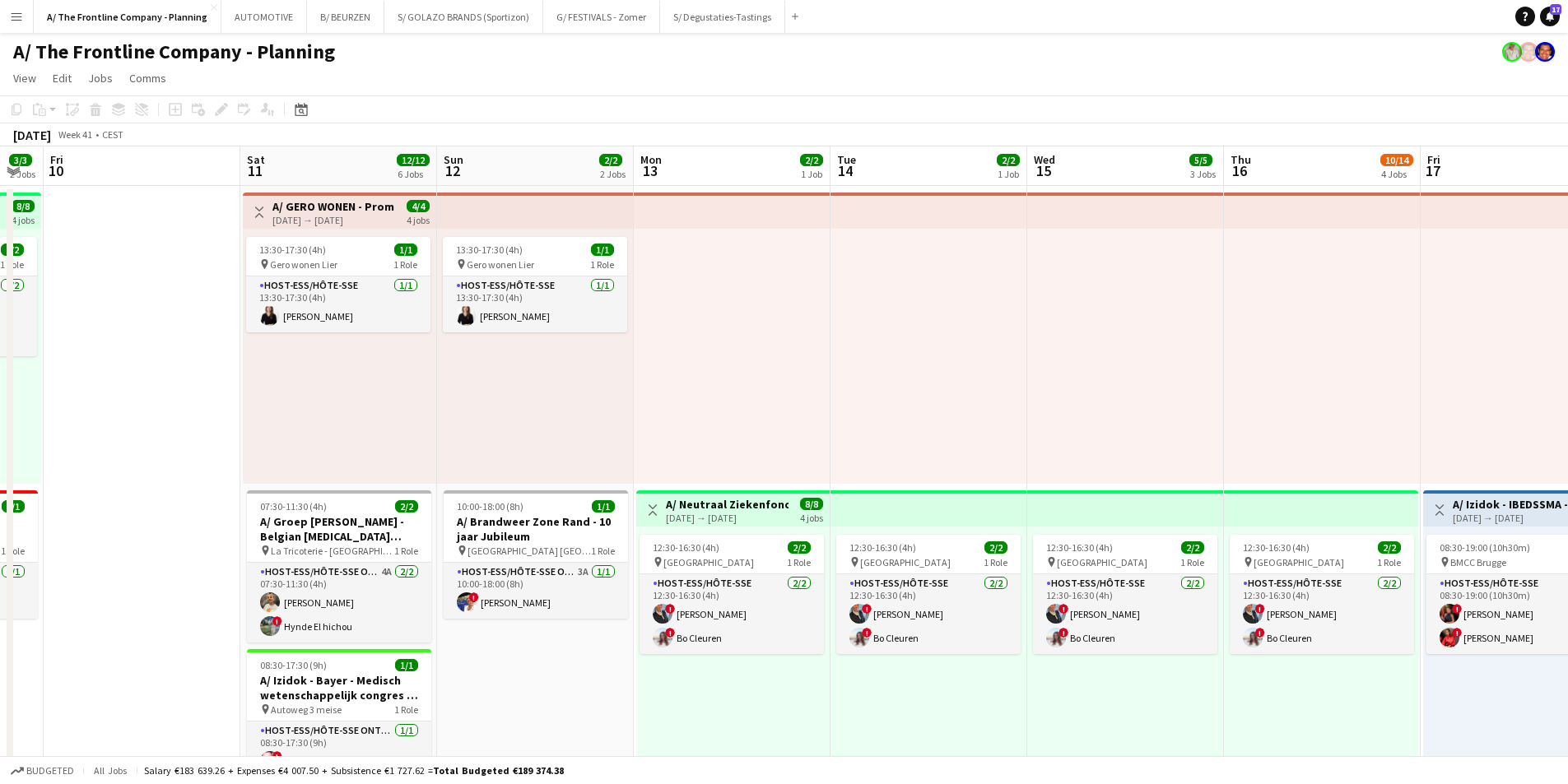
drag, startPoint x: 316, startPoint y: 429, endPoint x: 3, endPoint y: 395, distance: 314.8
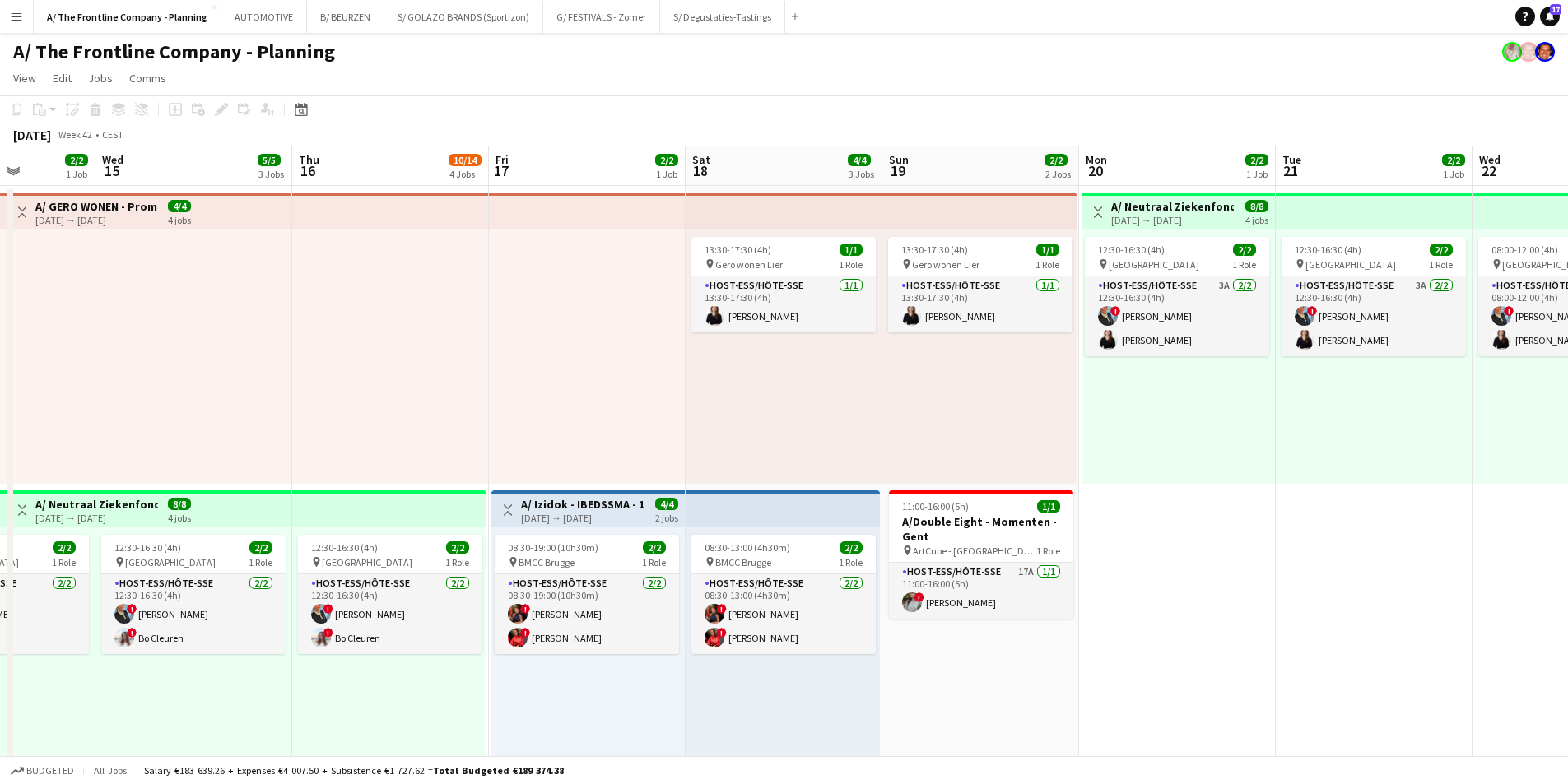
drag, startPoint x: 407, startPoint y: 416, endPoint x: 184, endPoint y: 412, distance: 223.0
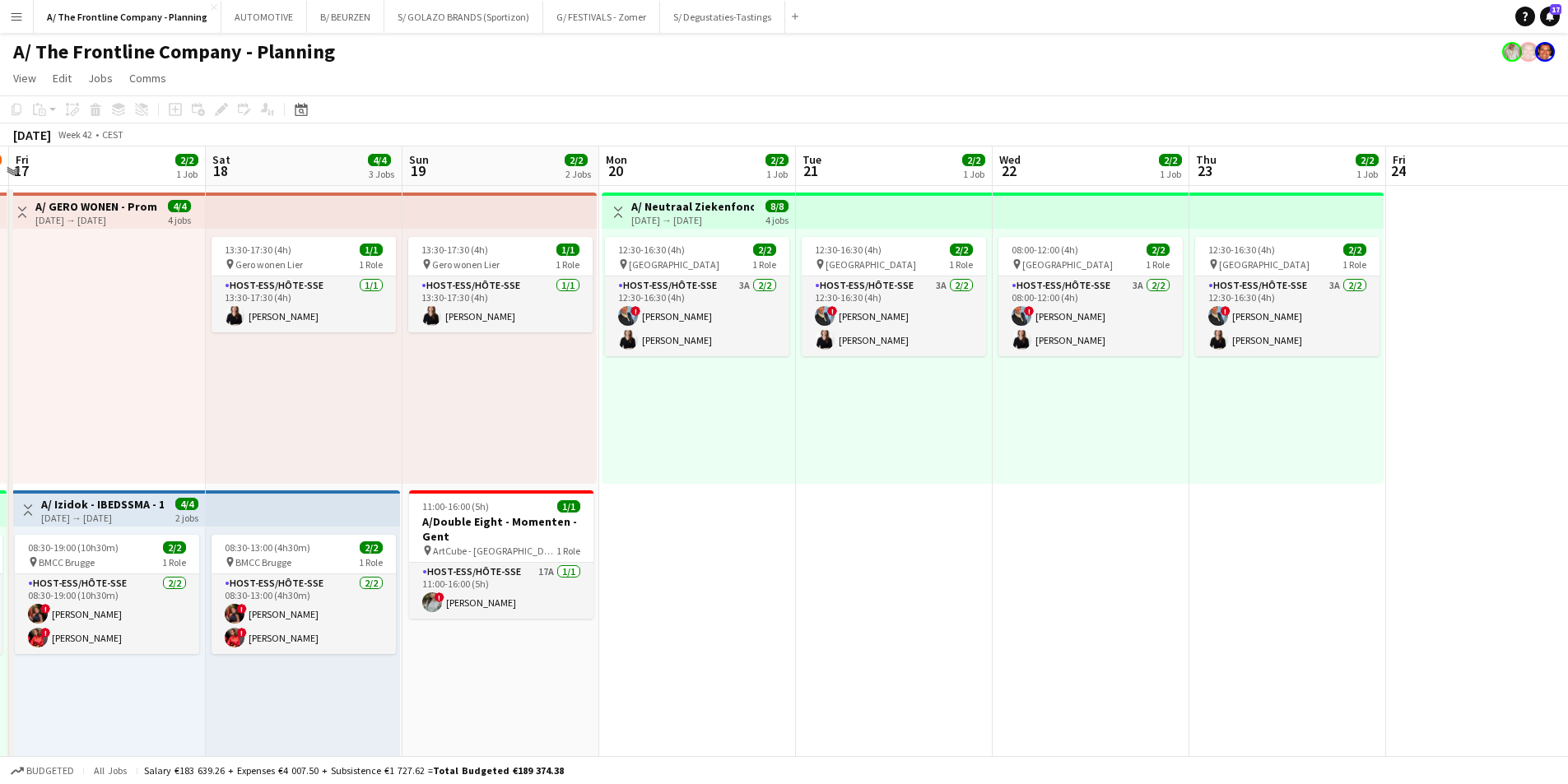
drag, startPoint x: 708, startPoint y: 427, endPoint x: 267, endPoint y: 428, distance: 441.0
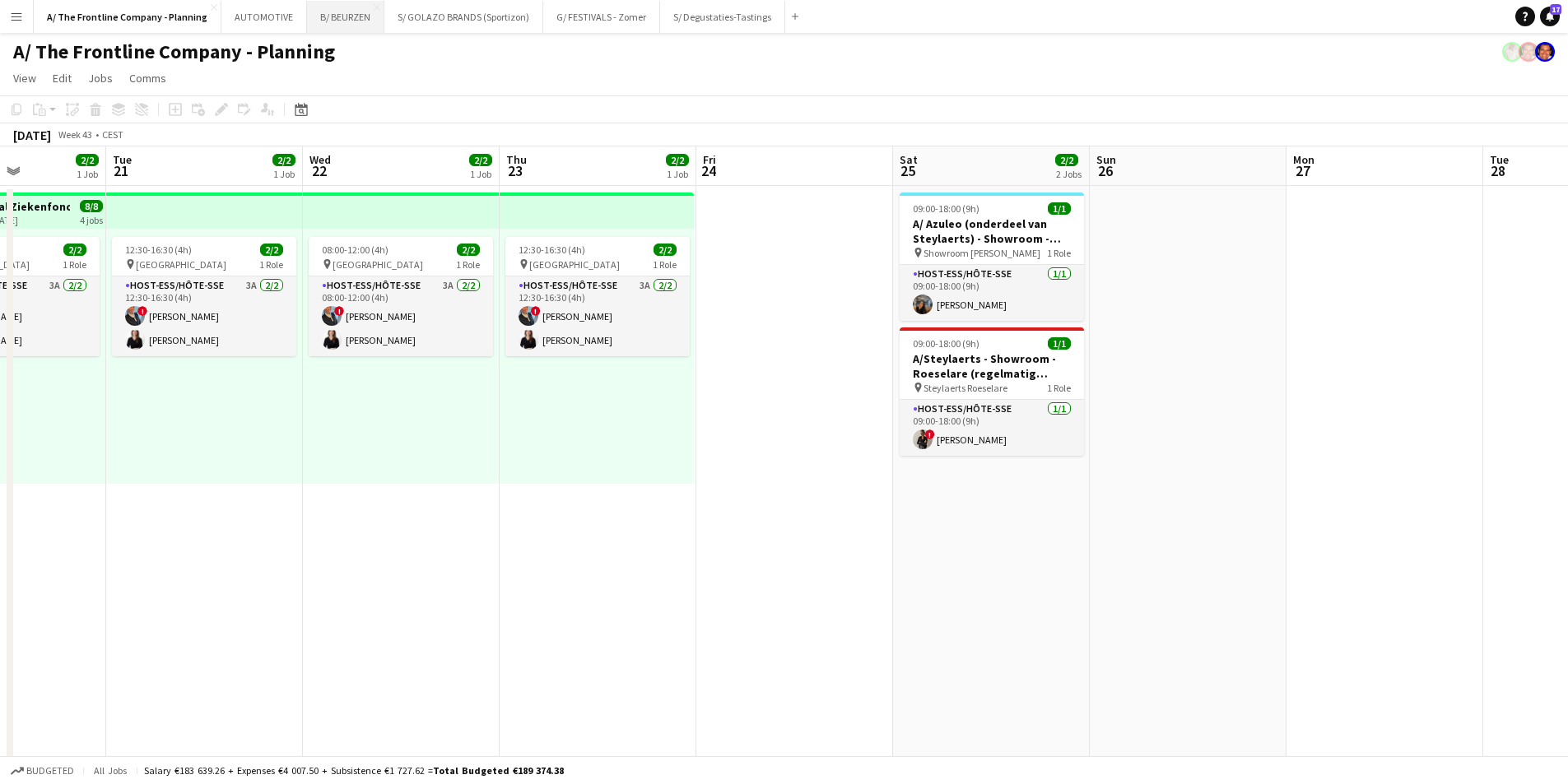
click at [316, 18] on button "B/ BEURZEN Close" at bounding box center [345, 17] width 77 height 32
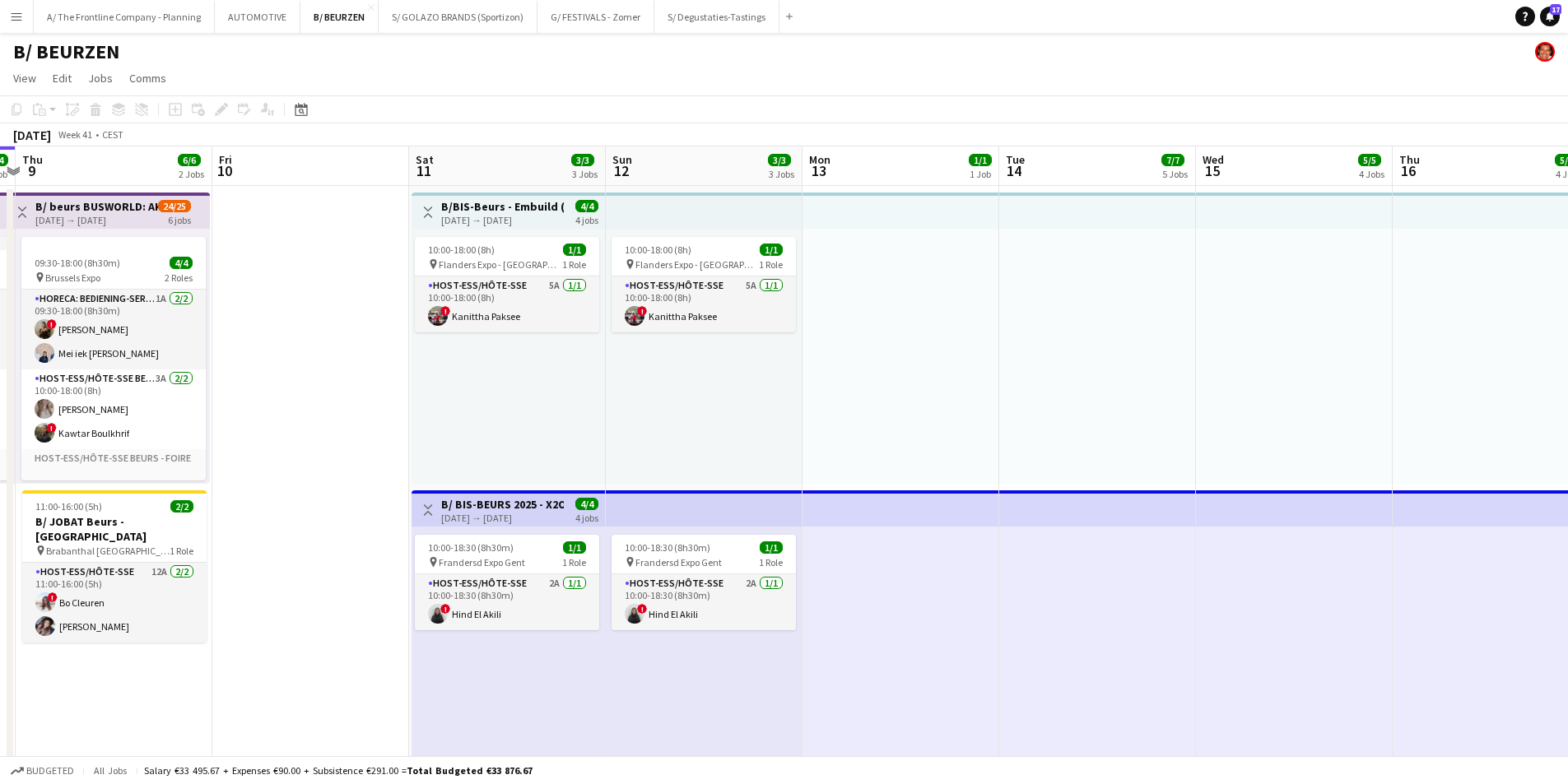
drag, startPoint x: 1061, startPoint y: 379, endPoint x: 227, endPoint y: 324, distance: 835.8
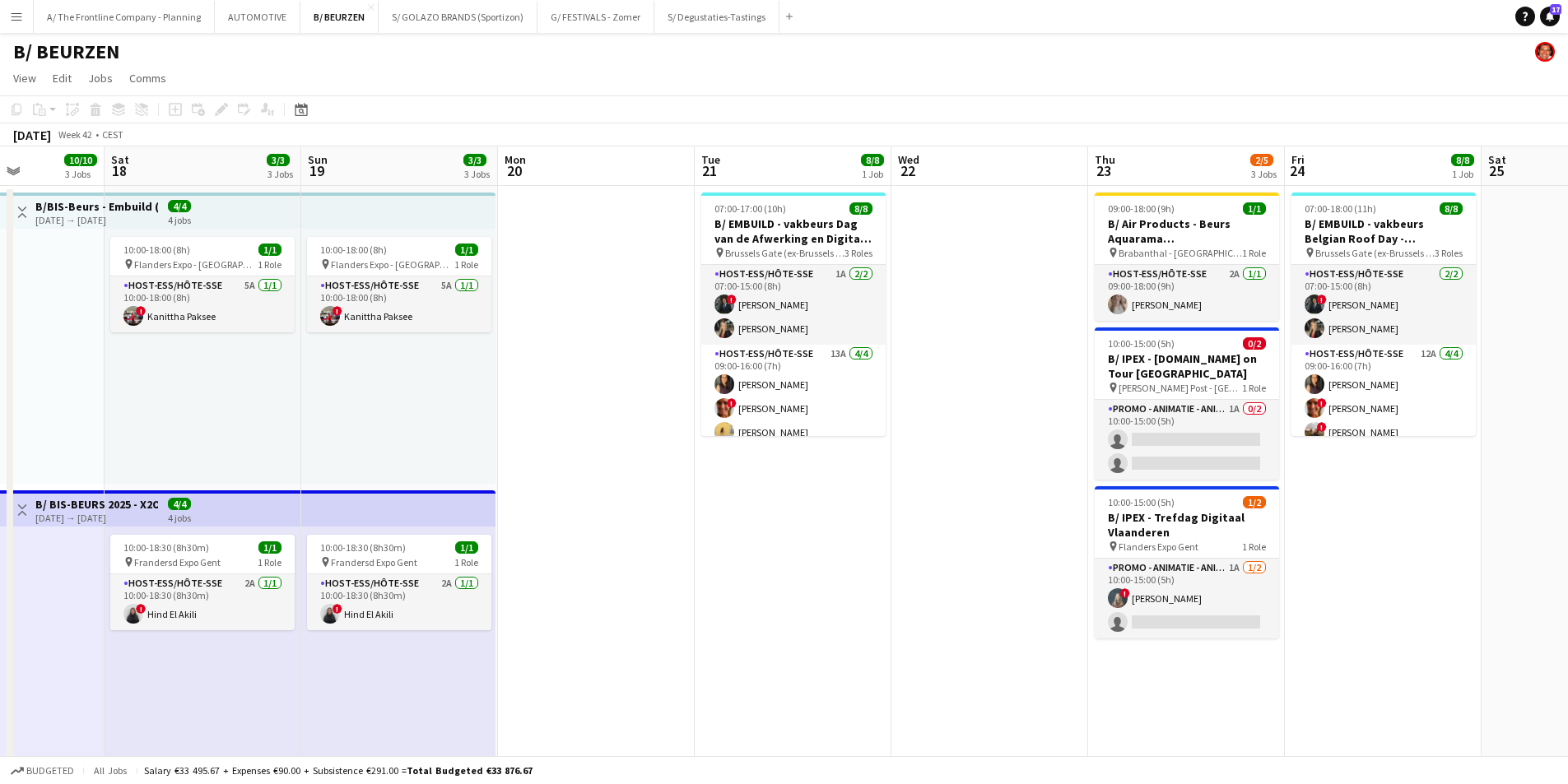
drag, startPoint x: 1318, startPoint y: 343, endPoint x: 365, endPoint y: 336, distance: 953.0
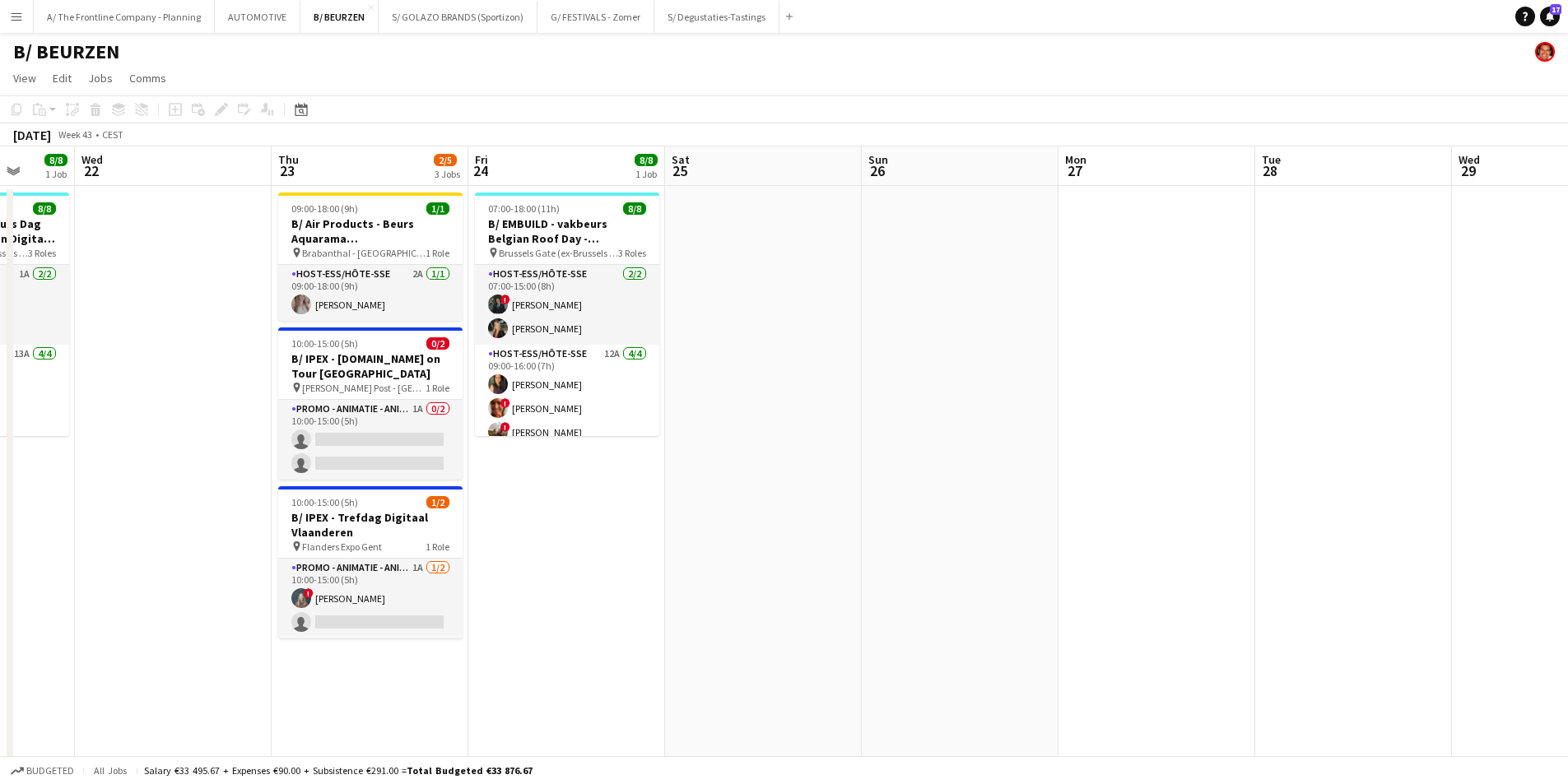
drag, startPoint x: 529, startPoint y: 384, endPoint x: 390, endPoint y: 394, distance: 139.4
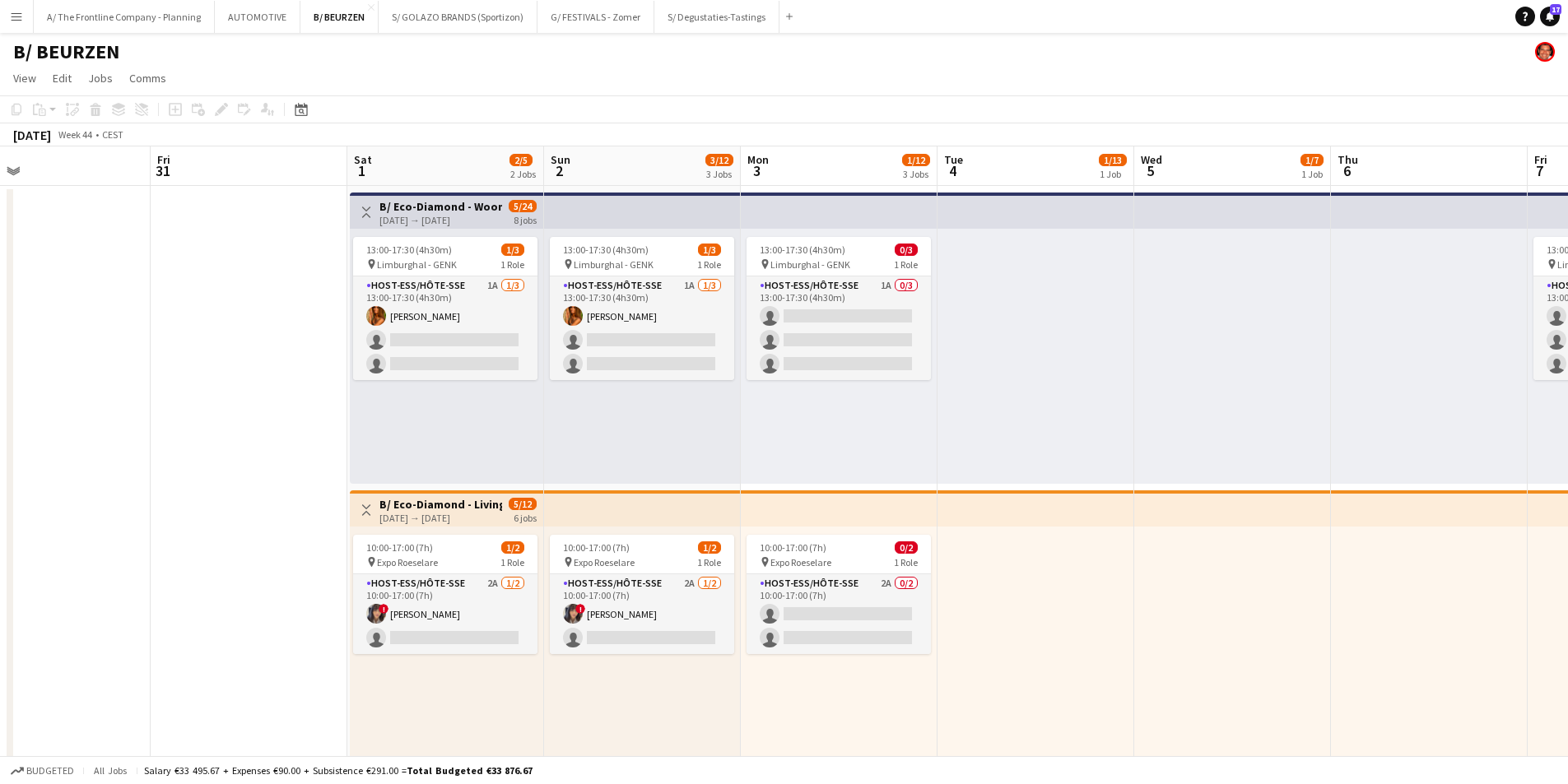
drag, startPoint x: 1158, startPoint y: 491, endPoint x: 682, endPoint y: 488, distance: 476.0
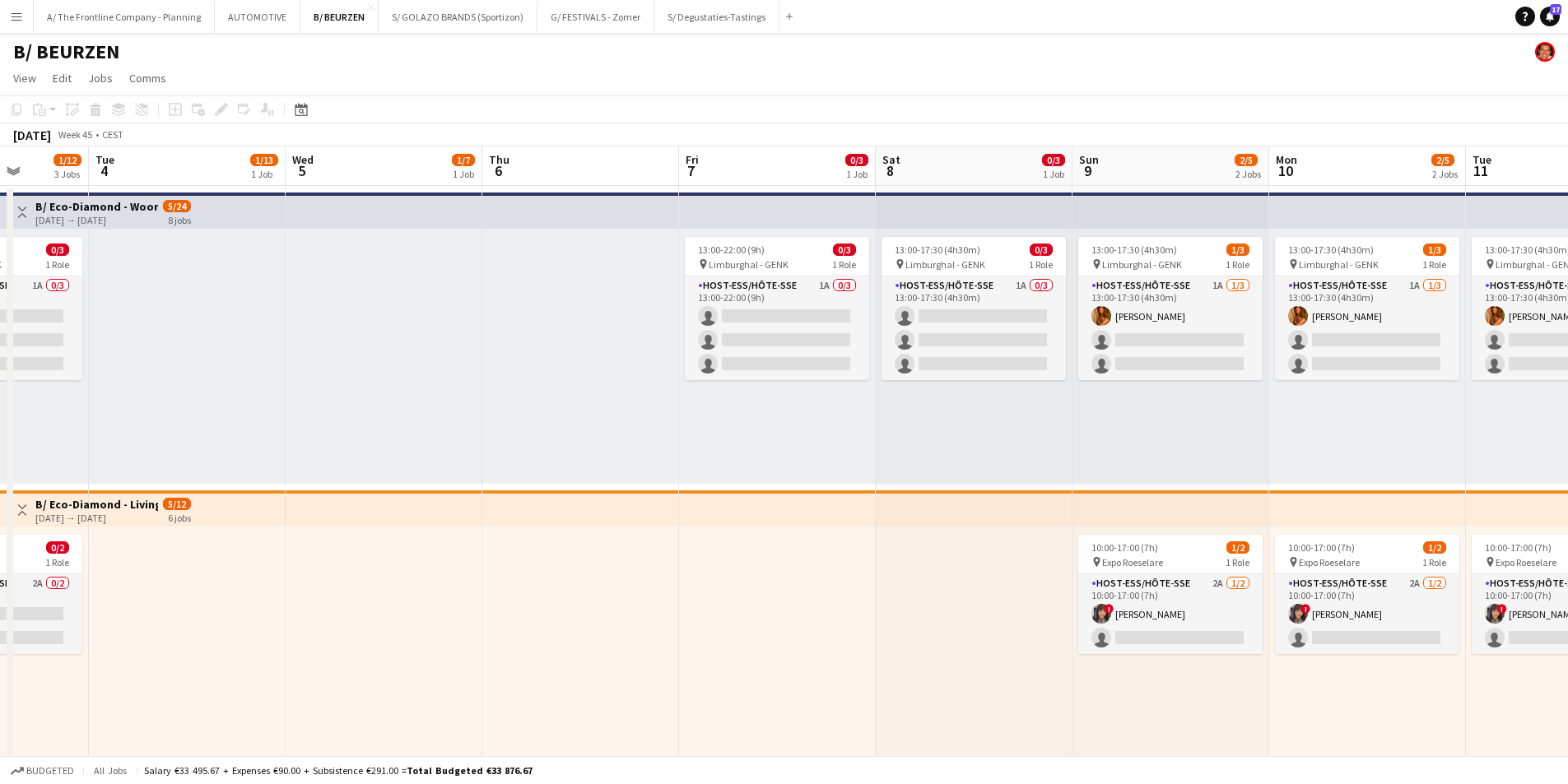
drag, startPoint x: 1243, startPoint y: 482, endPoint x: 1128, endPoint y: 507, distance: 117.7
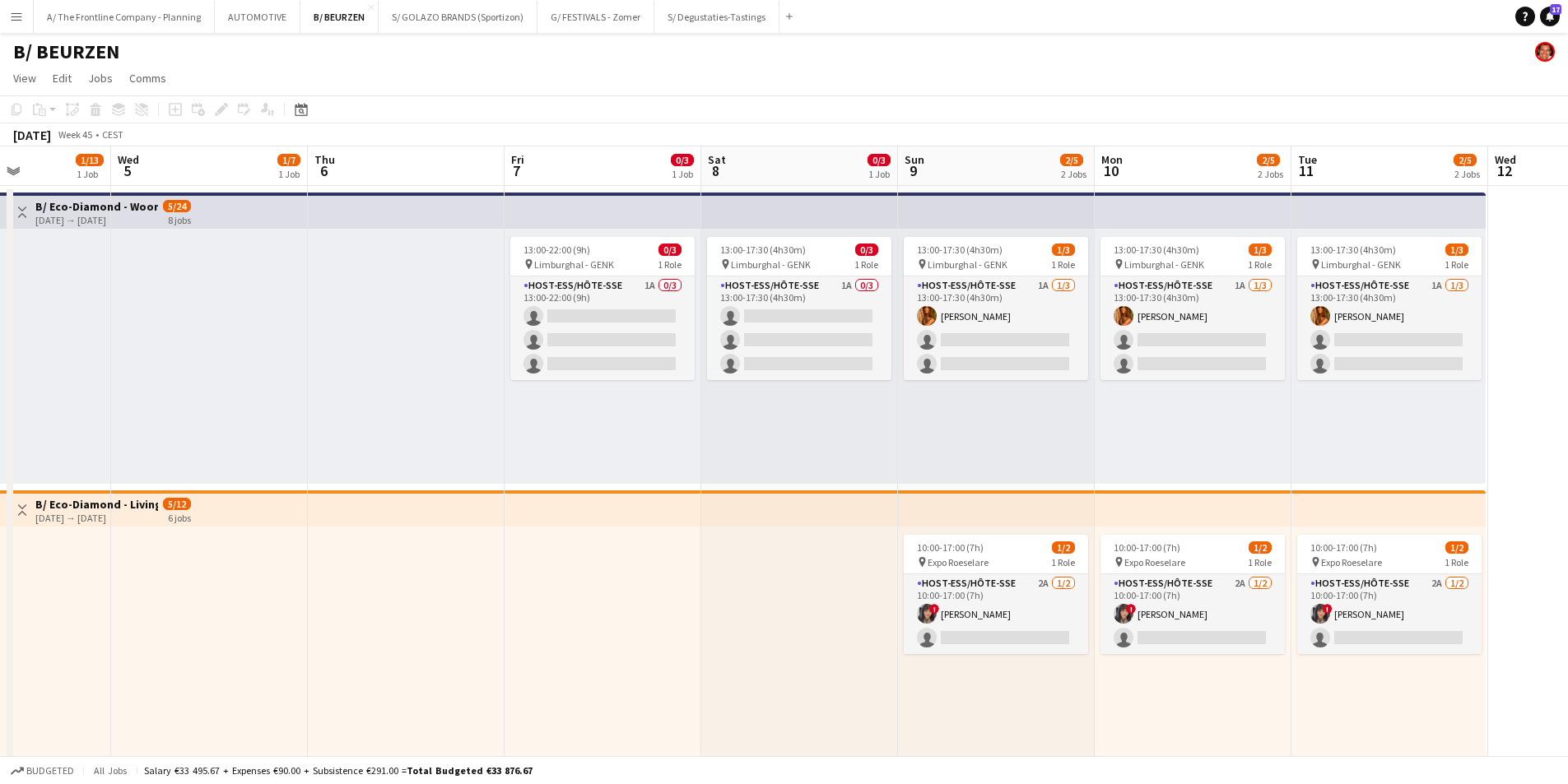
drag, startPoint x: 1191, startPoint y: 520, endPoint x: 439, endPoint y: 466, distance: 753.9
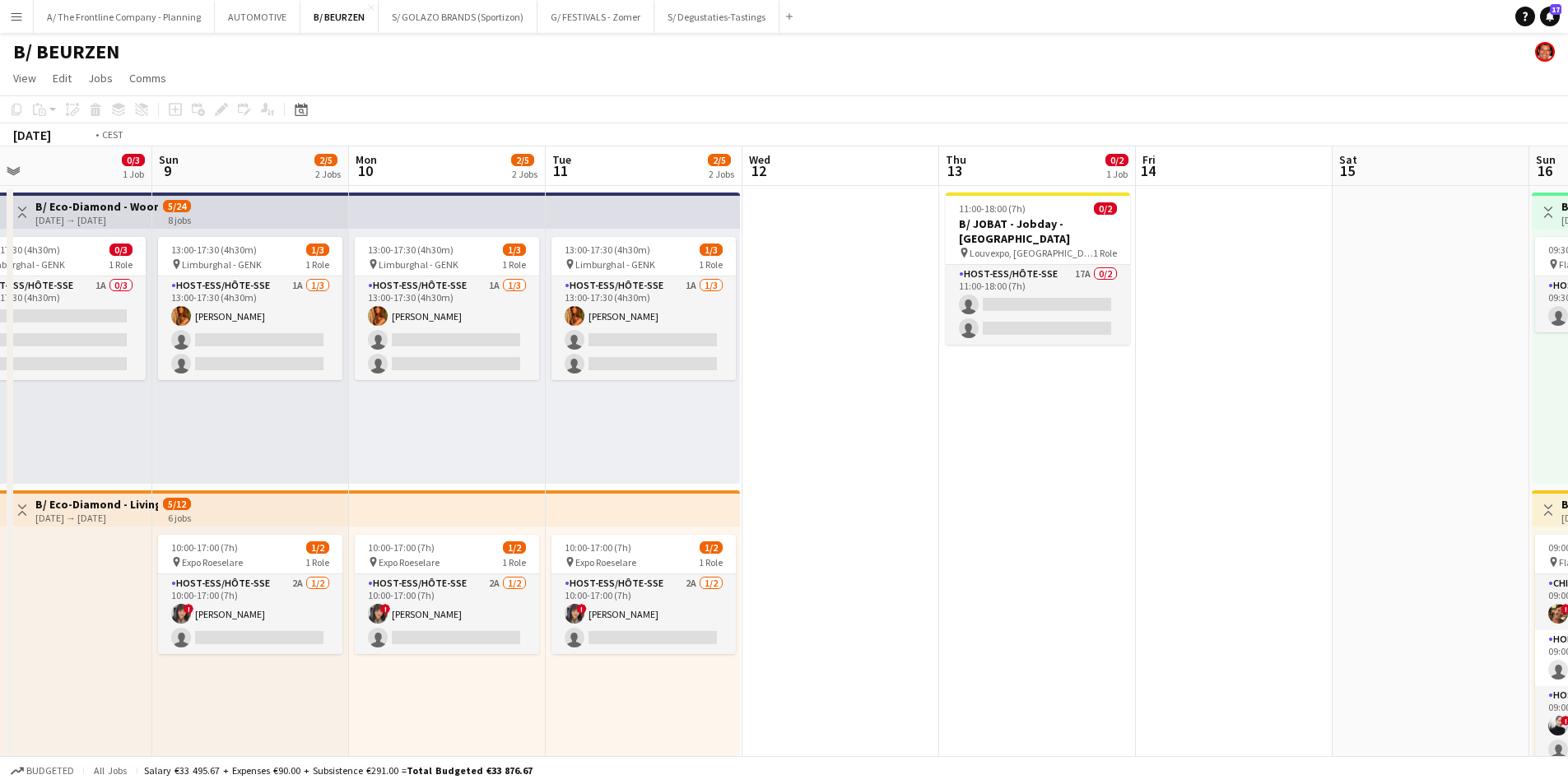
drag, startPoint x: 643, startPoint y: 469, endPoint x: 377, endPoint y: 457, distance: 266.3
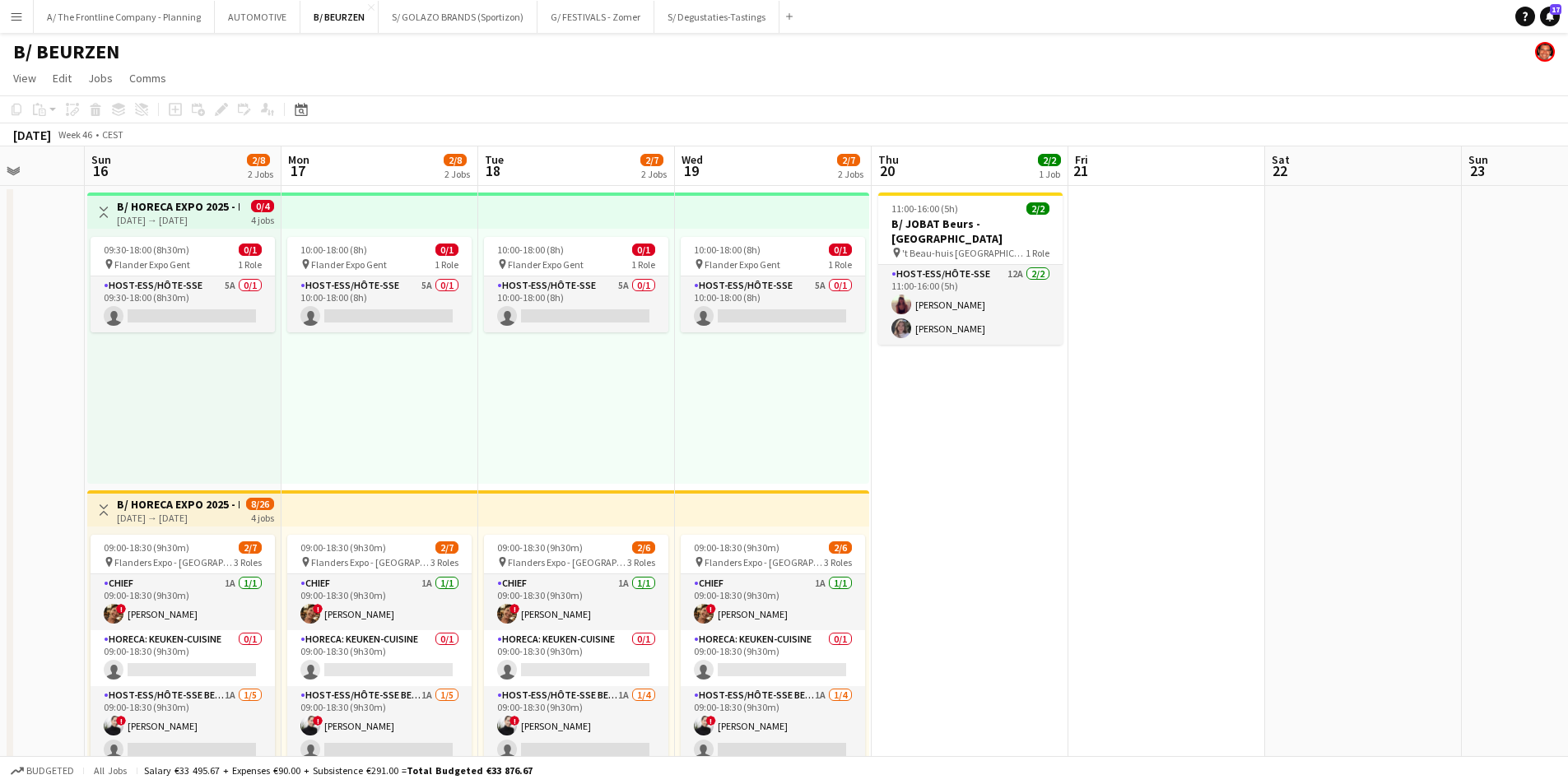
drag, startPoint x: 1011, startPoint y: 482, endPoint x: 430, endPoint y: 465, distance: 581.2
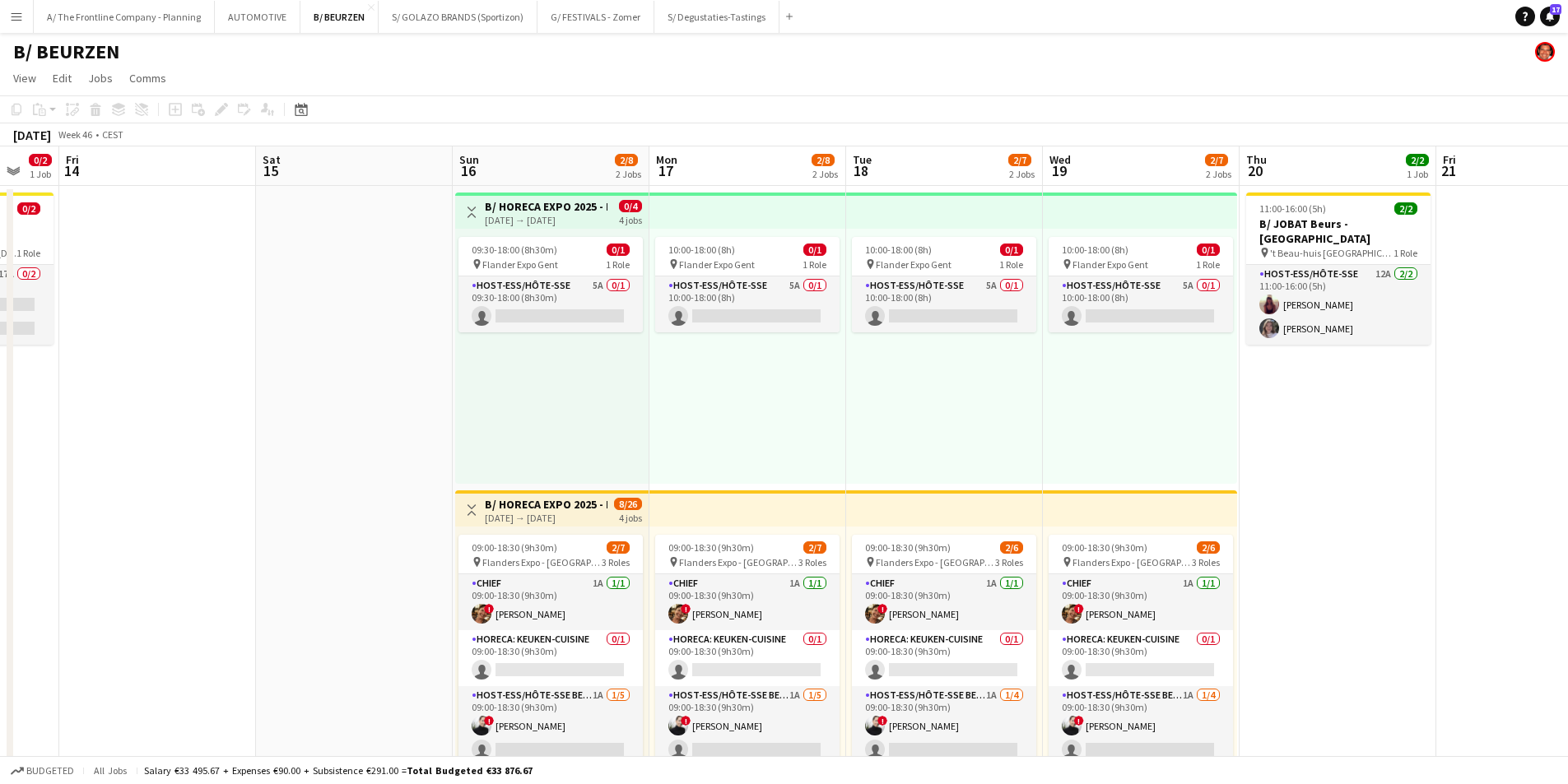
scroll to position [0, 525]
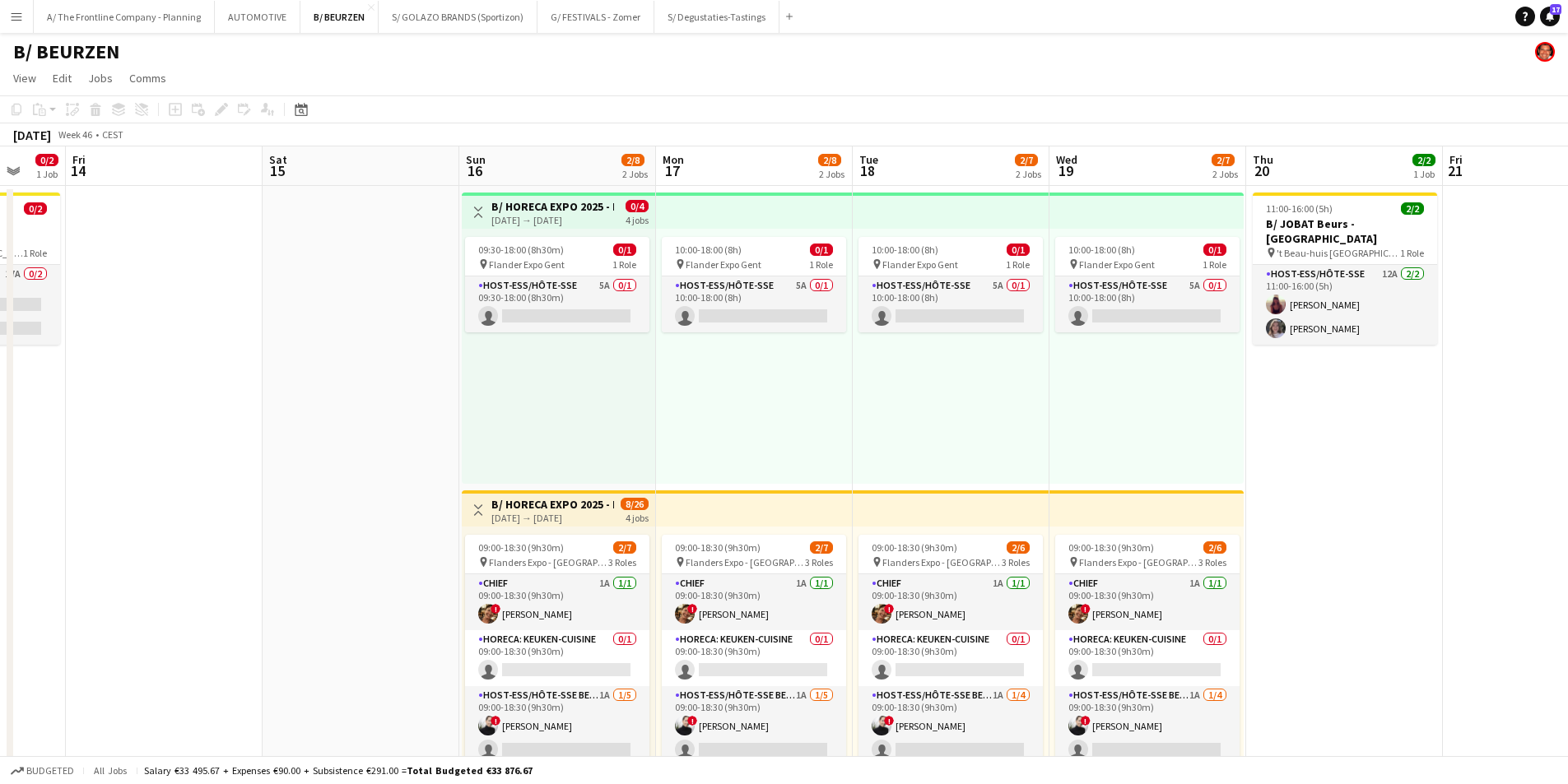
drag, startPoint x: 63, startPoint y: 421, endPoint x: 432, endPoint y: 420, distance: 369.0
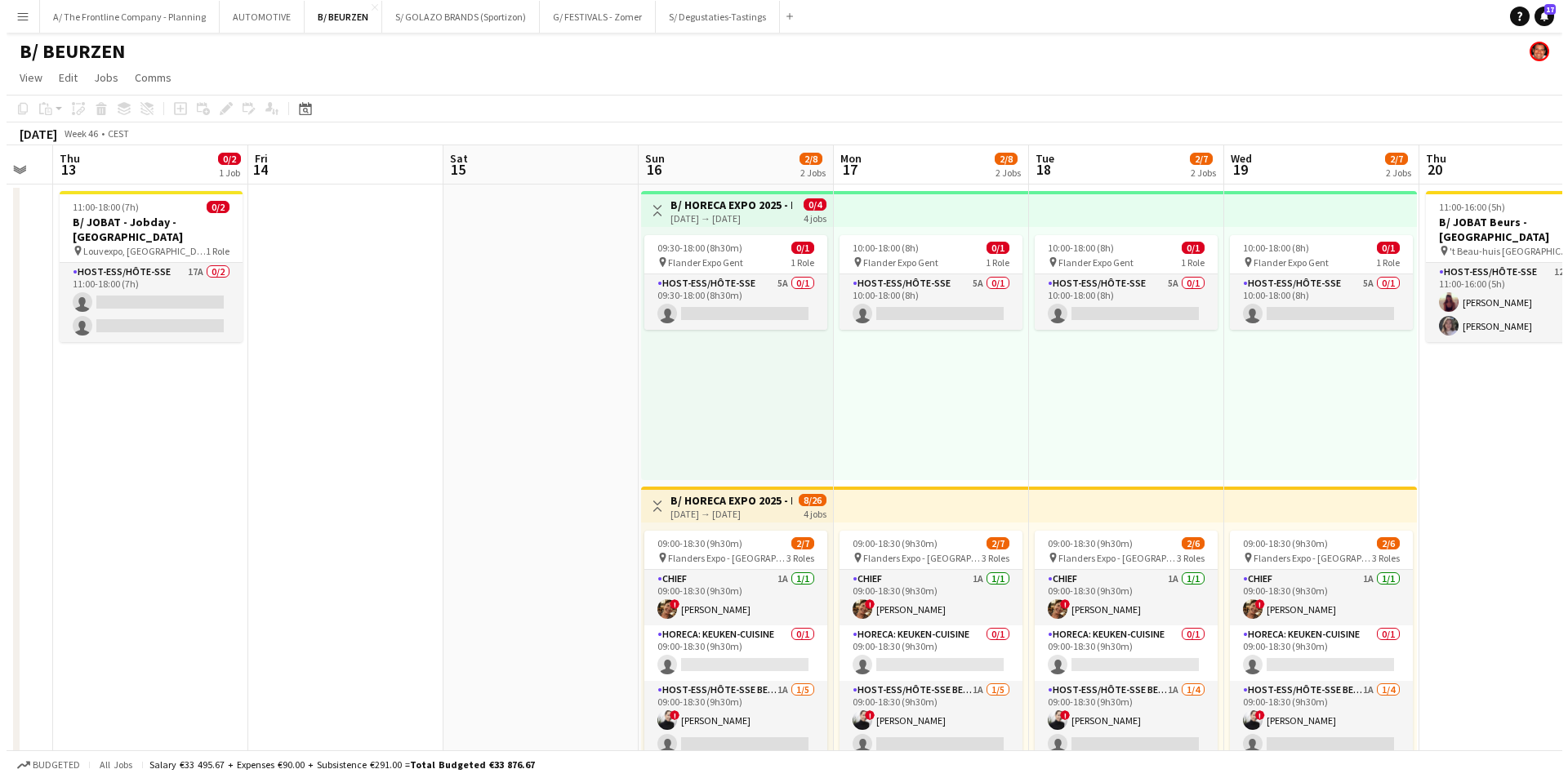
scroll to position [0, 343]
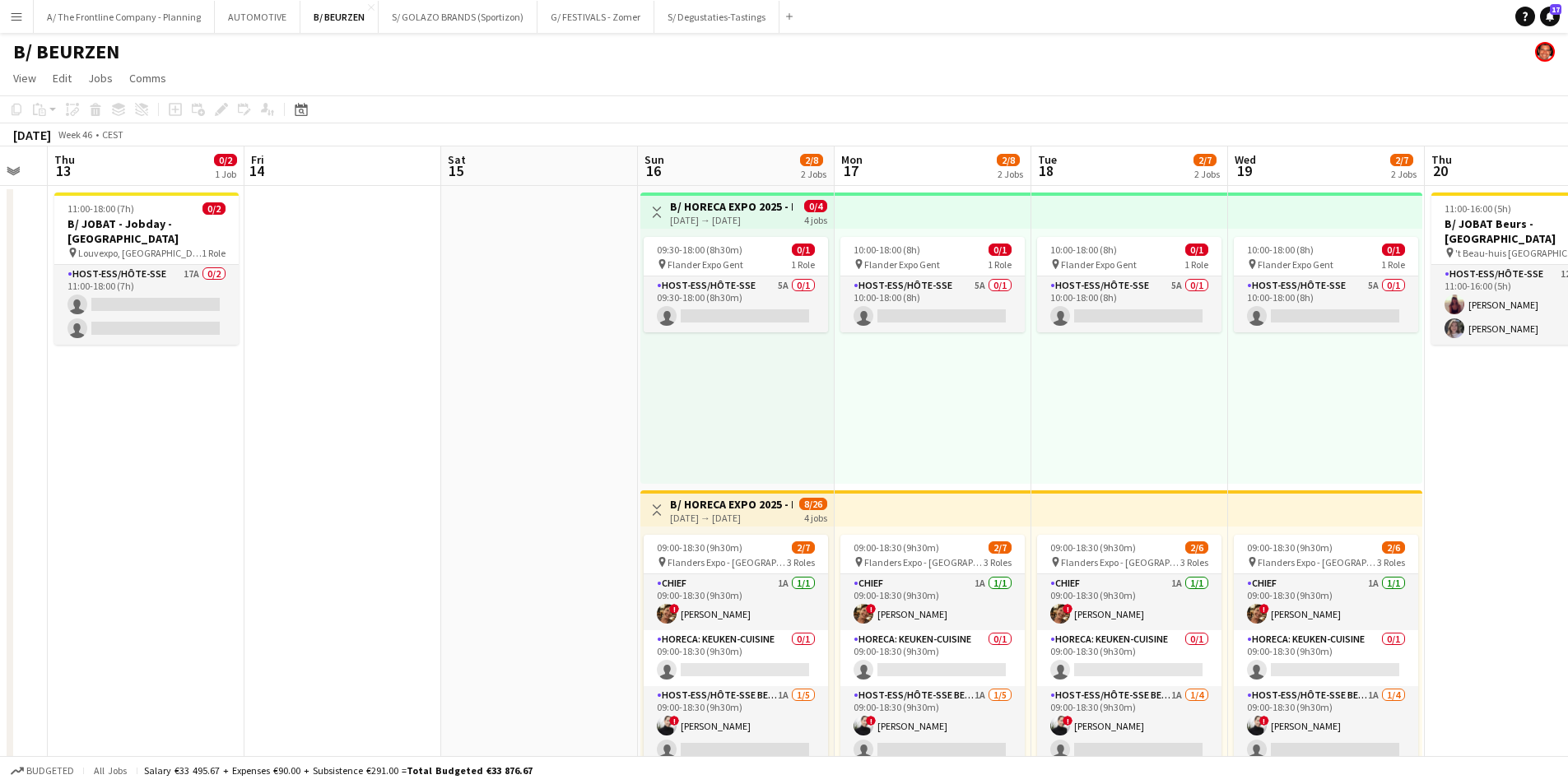
drag, startPoint x: 245, startPoint y: 418, endPoint x: 424, endPoint y: 406, distance: 179.4
click at [145, 21] on button "A/ The Frontline Company - Planning Close" at bounding box center [125, 17] width 181 height 32
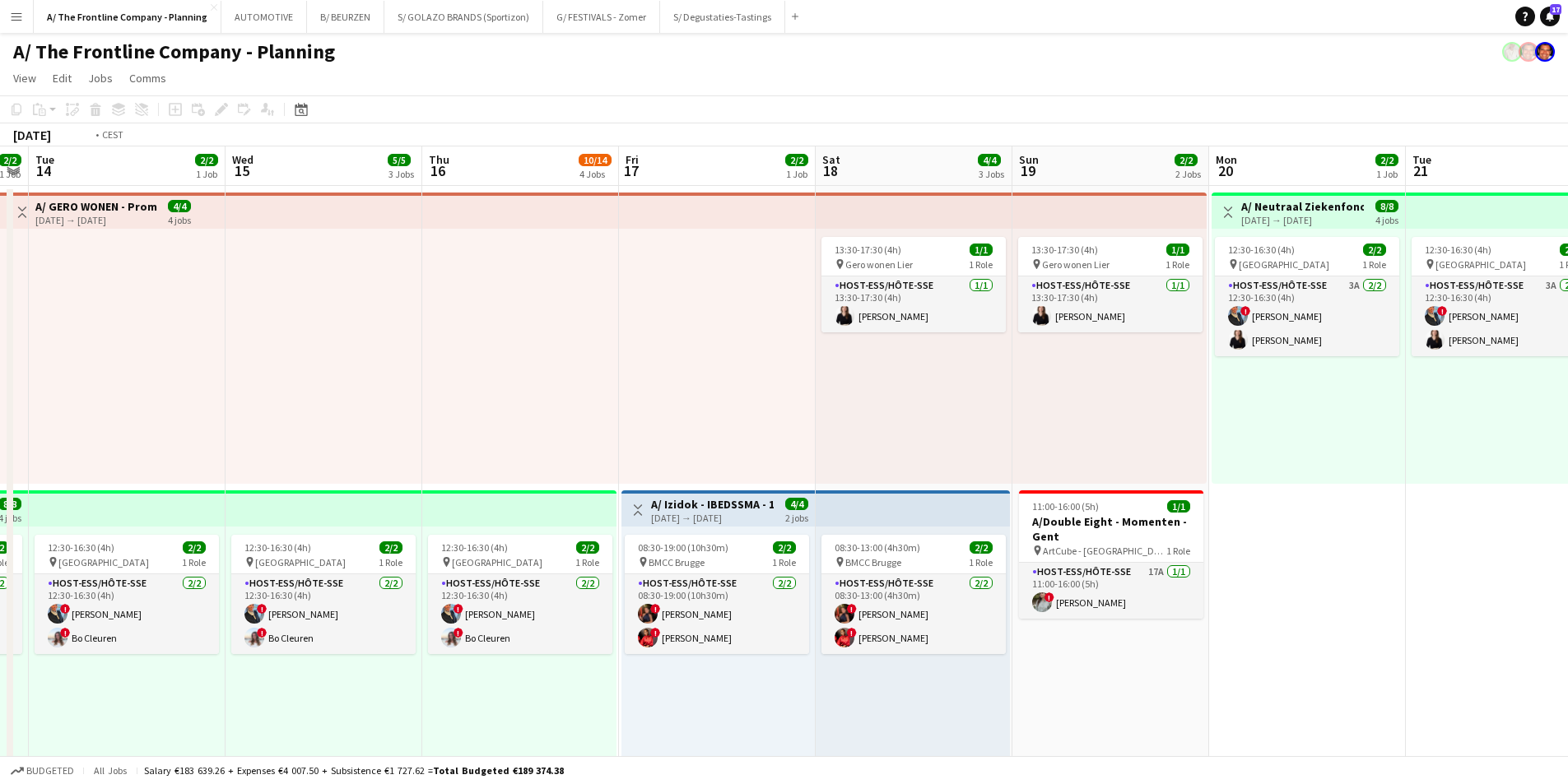
drag, startPoint x: 1300, startPoint y: 369, endPoint x: 476, endPoint y: 353, distance: 824.2
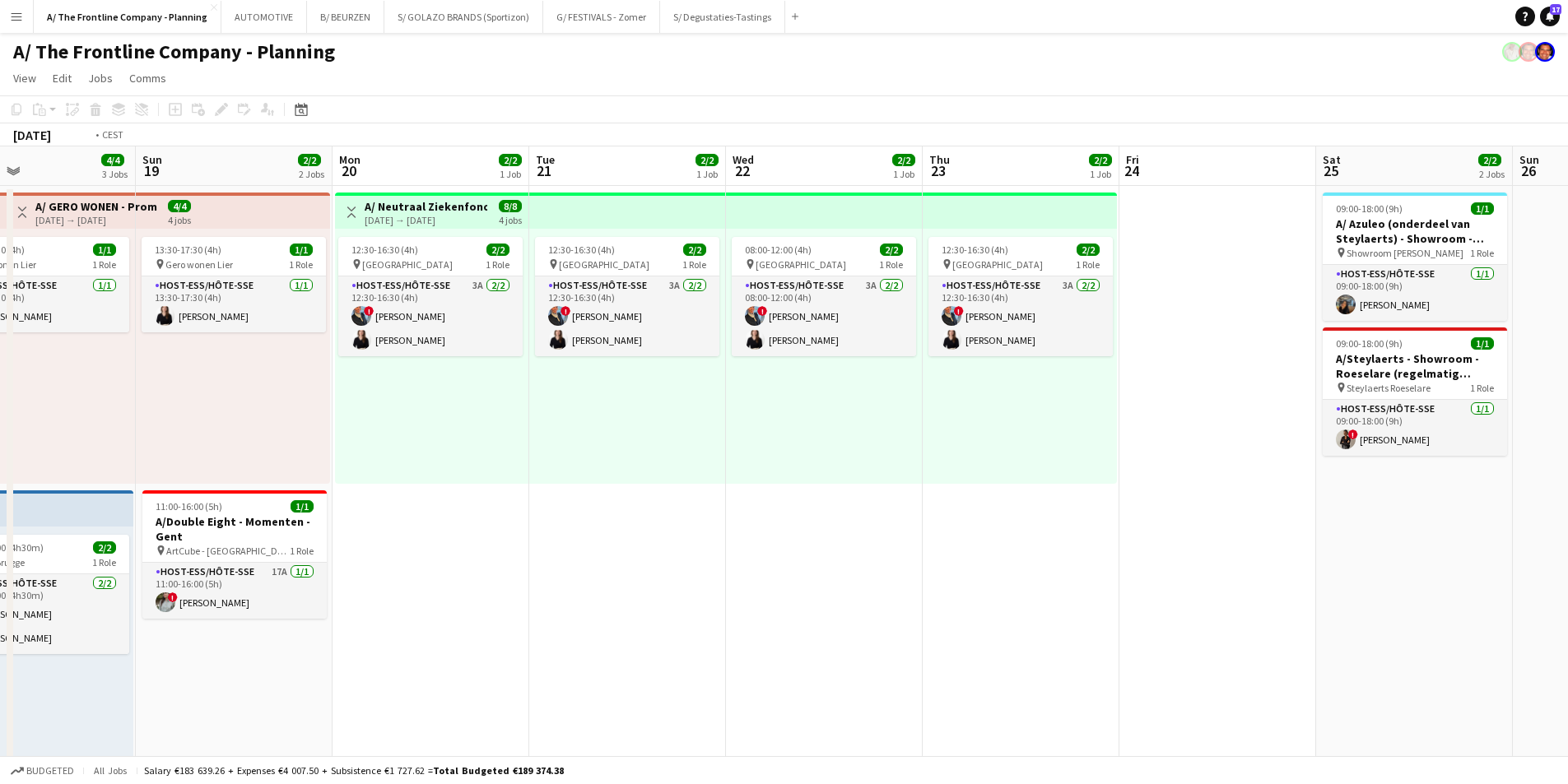
drag, startPoint x: 712, startPoint y: 372, endPoint x: 394, endPoint y: 414, distance: 320.8
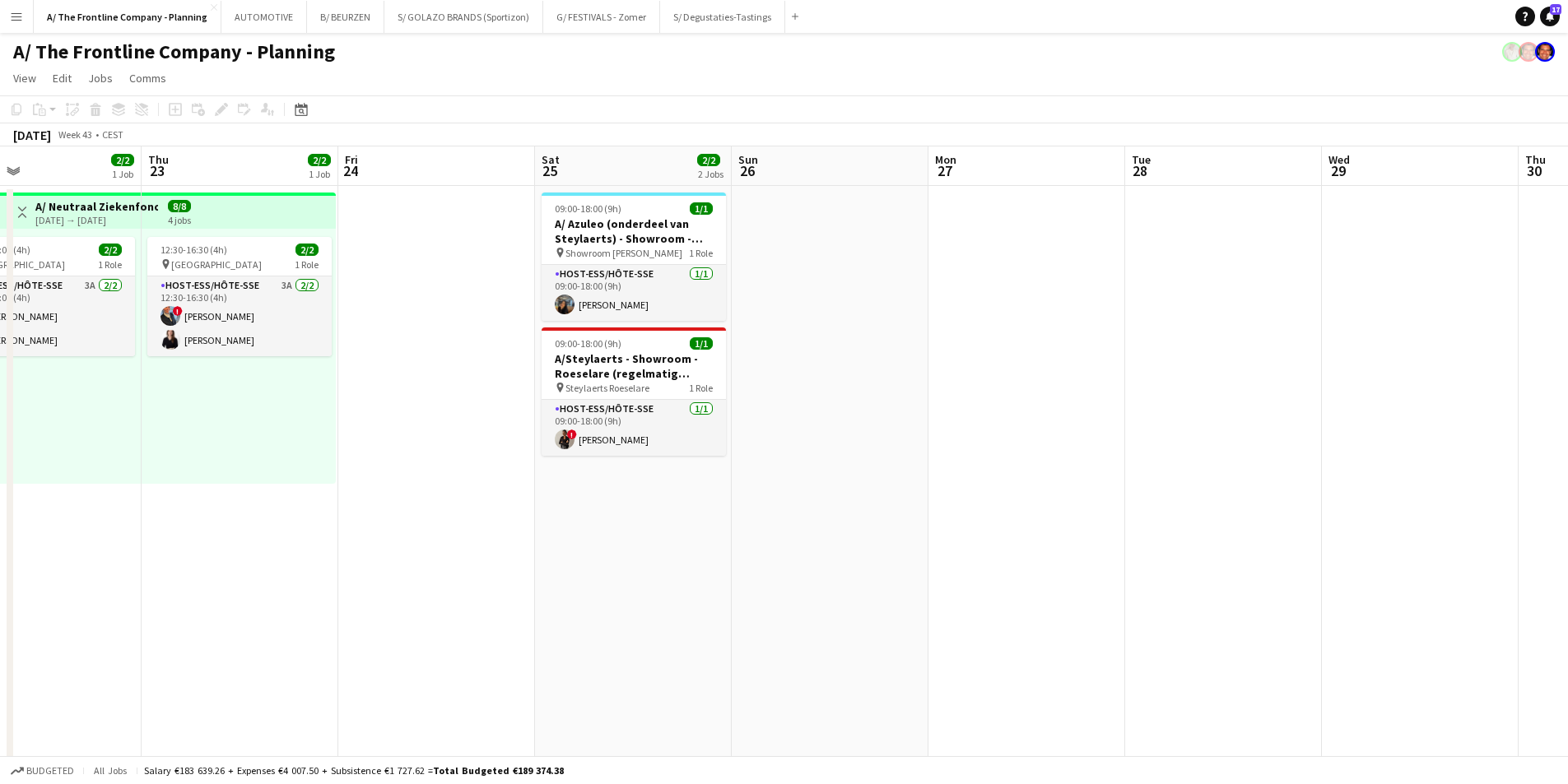
drag, startPoint x: 1249, startPoint y: 427, endPoint x: 576, endPoint y: 425, distance: 673.0
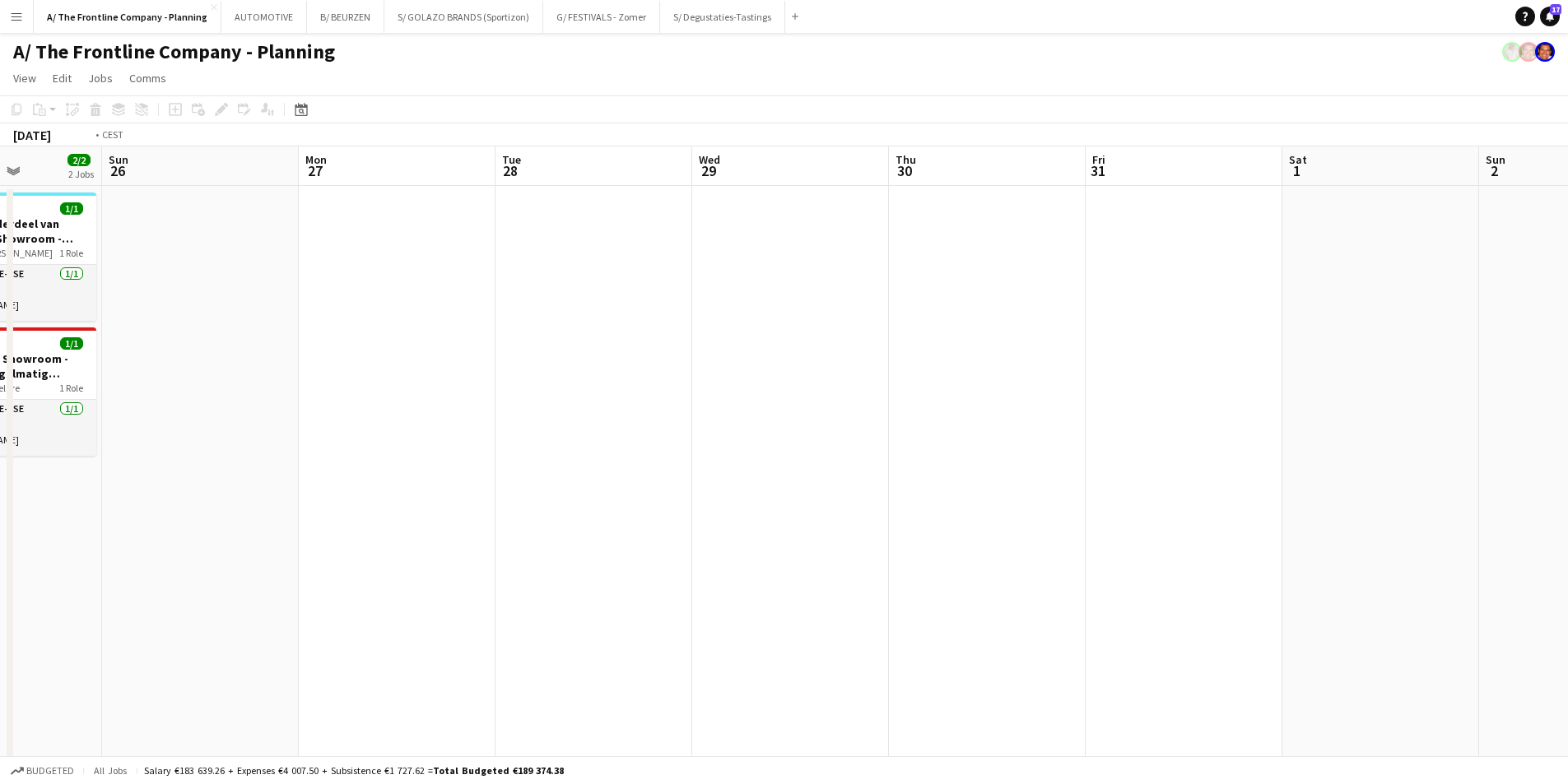
drag, startPoint x: 1197, startPoint y: 435, endPoint x: 639, endPoint y: 445, distance: 558.1
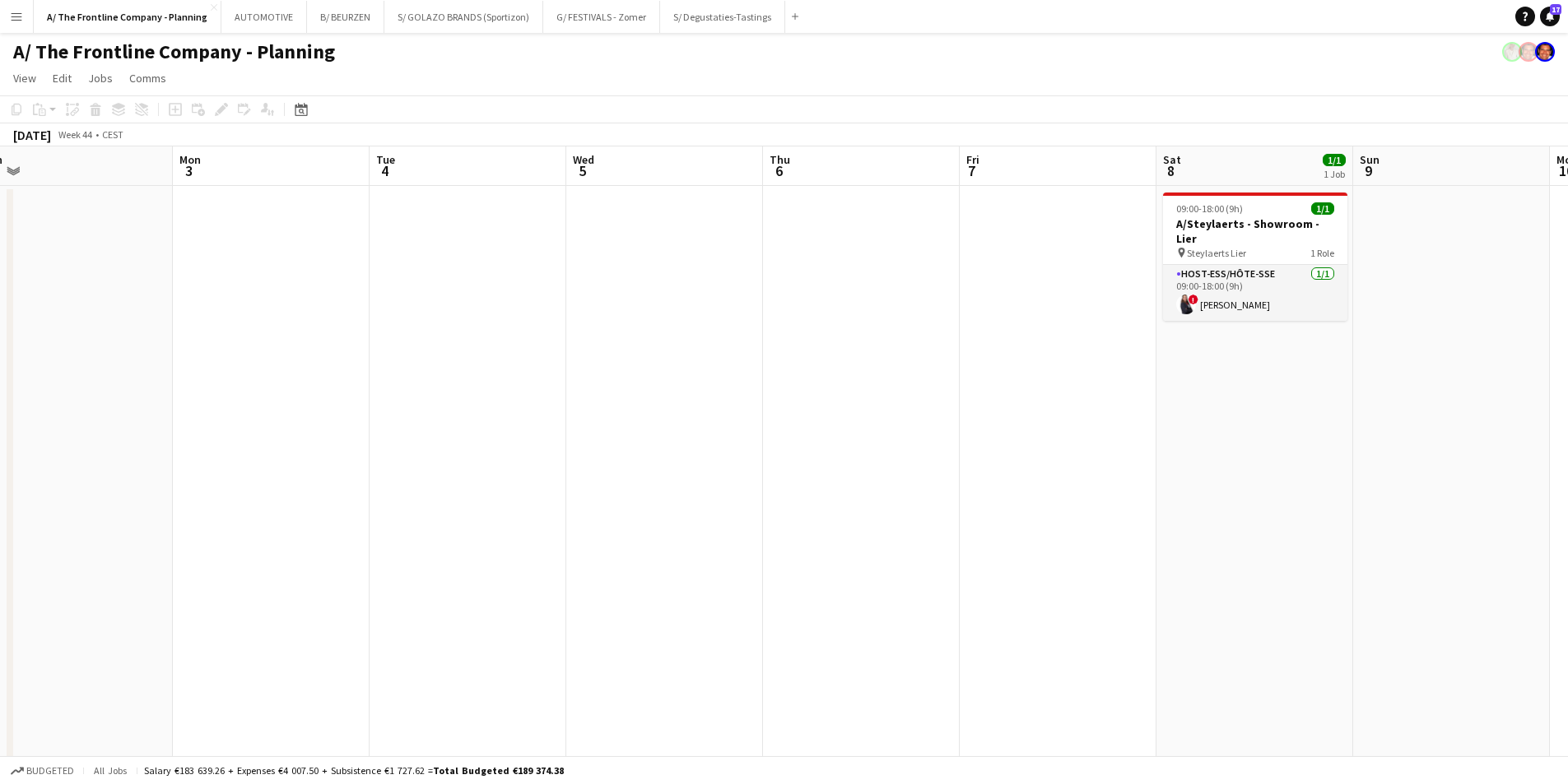
drag, startPoint x: 1174, startPoint y: 430, endPoint x: 359, endPoint y: 368, distance: 817.4
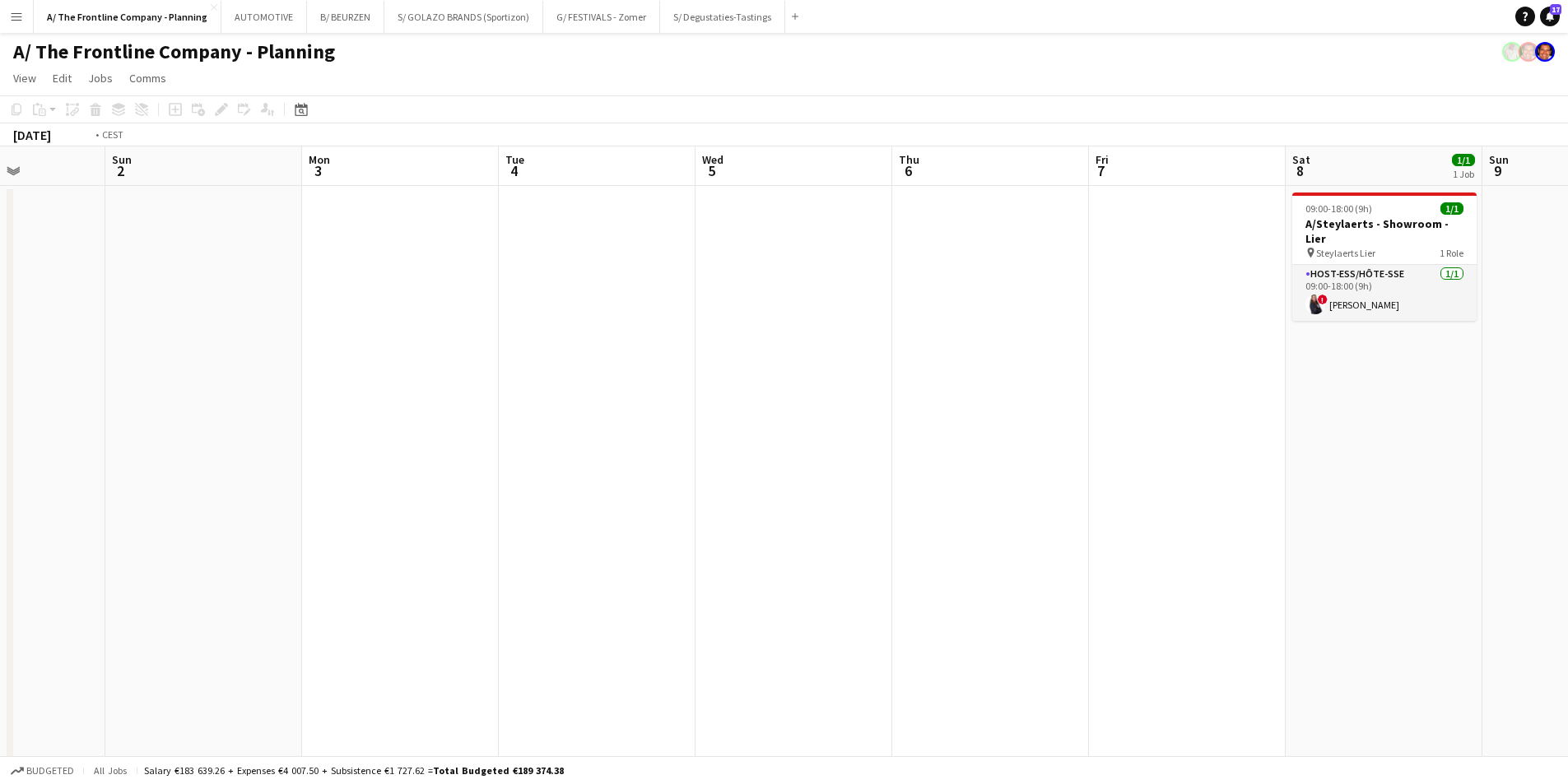
drag, startPoint x: 1132, startPoint y: 364, endPoint x: 261, endPoint y: 368, distance: 871.0
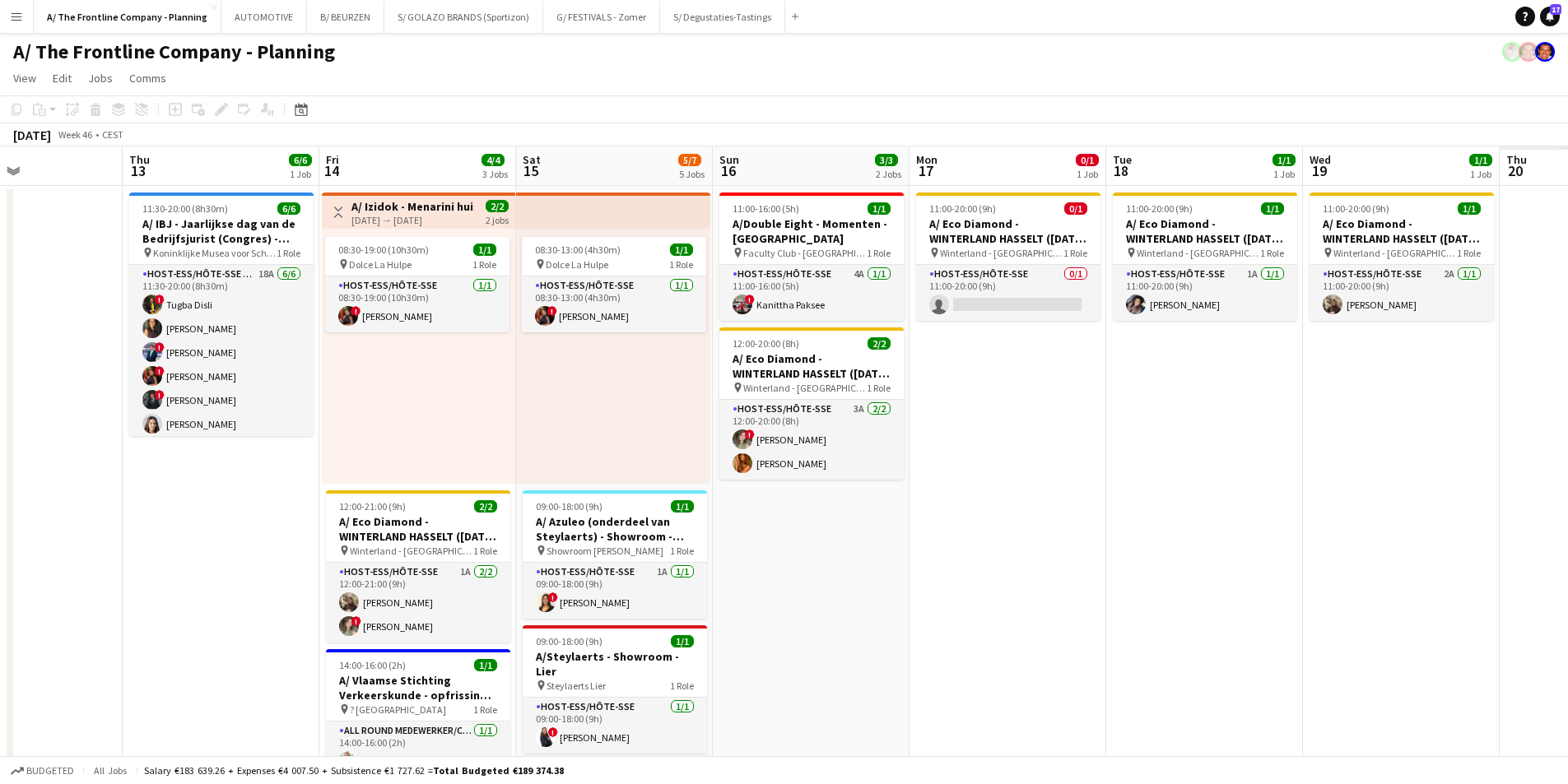
scroll to position [0, 446]
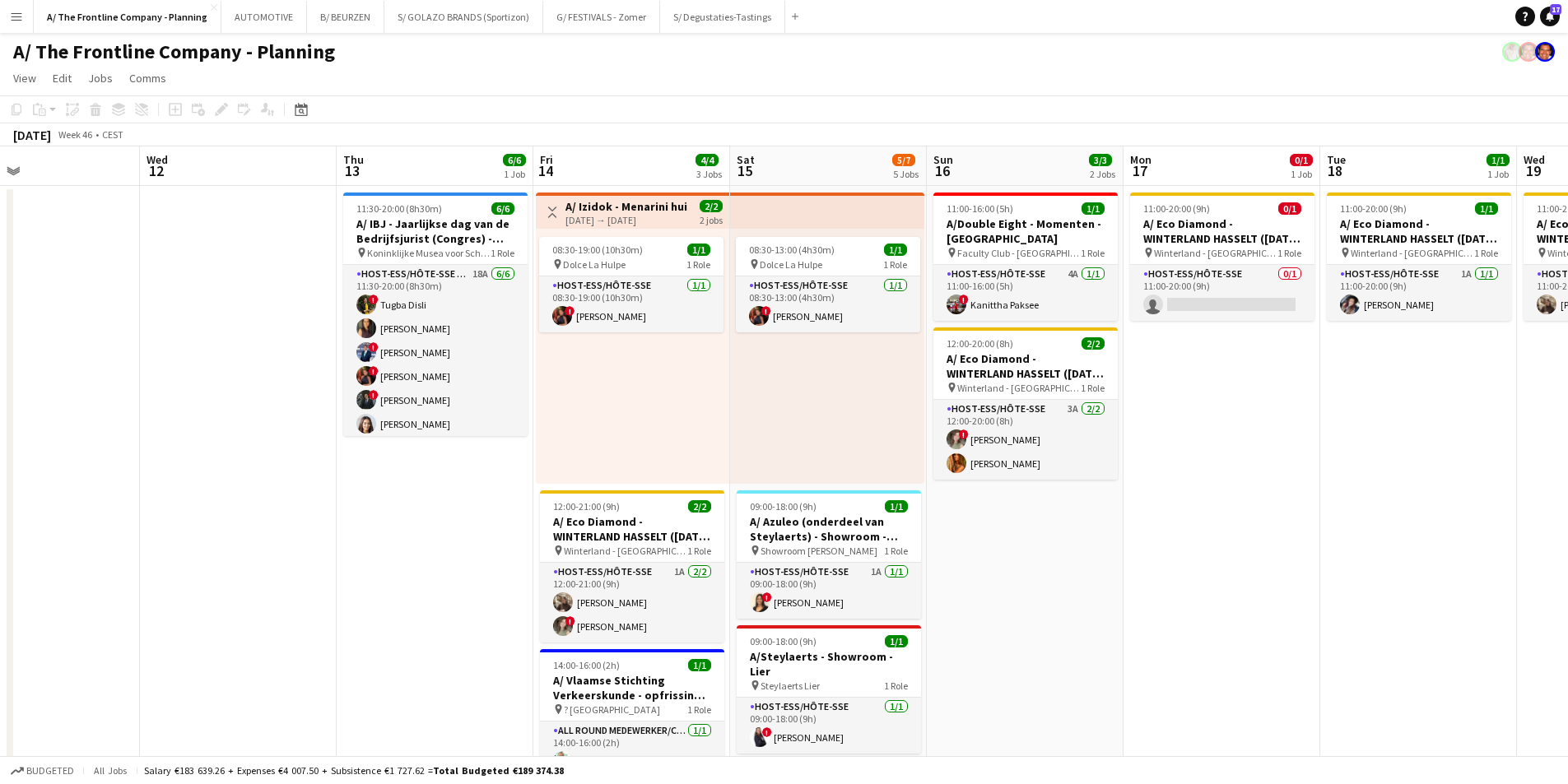
drag, startPoint x: 186, startPoint y: 395, endPoint x: 255, endPoint y: 384, distance: 69.9
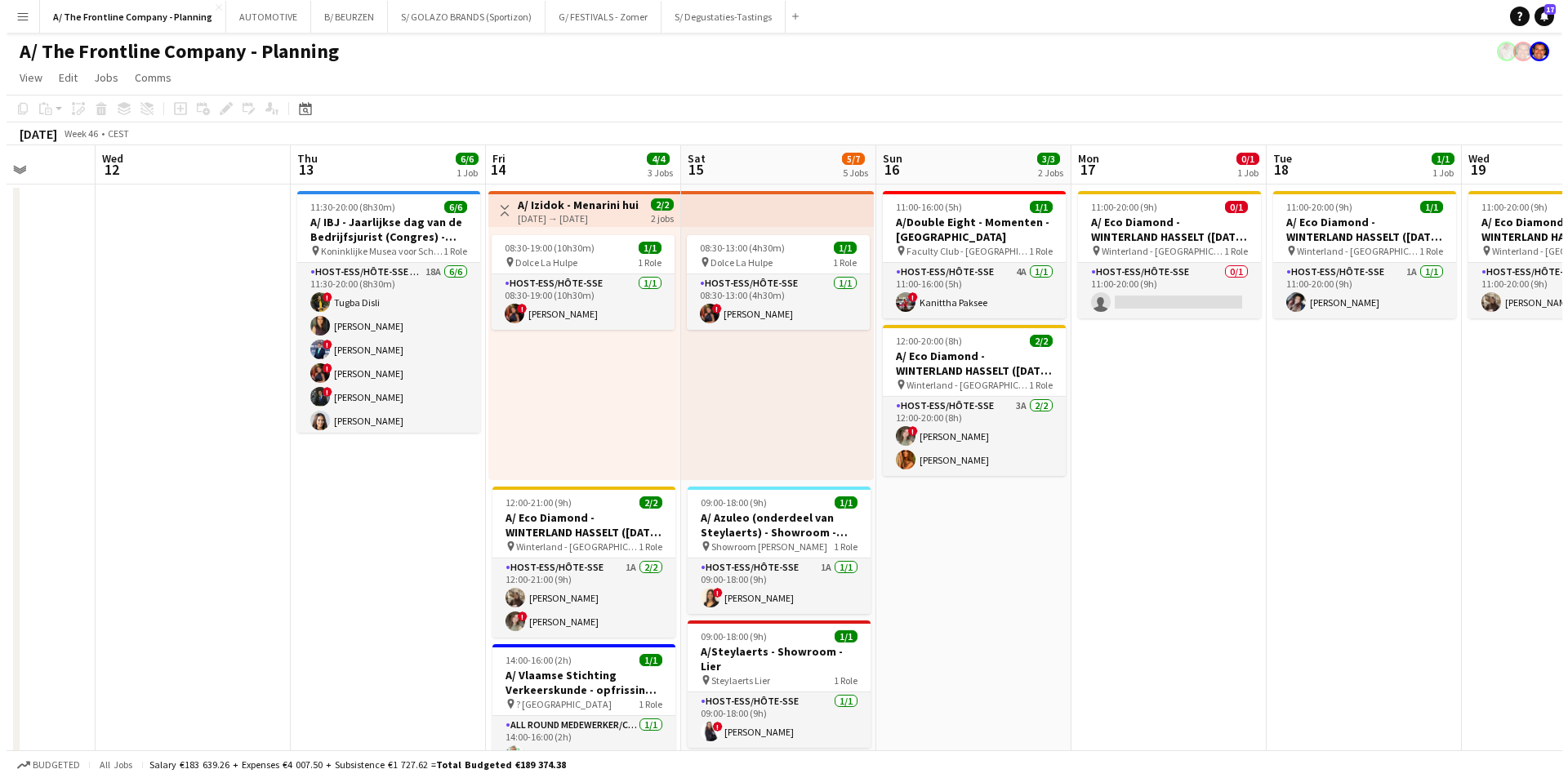
scroll to position [0, 473]
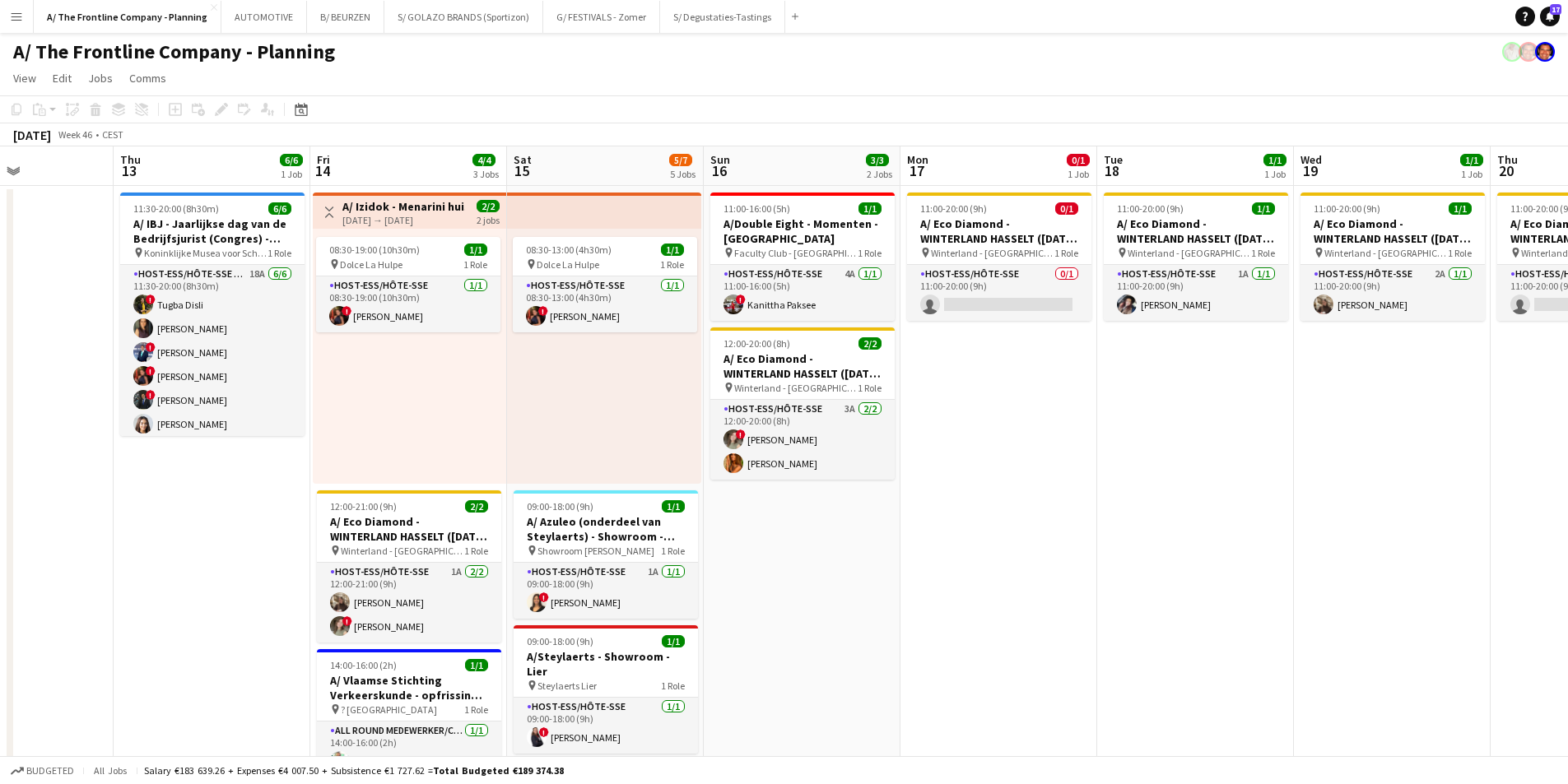
drag, startPoint x: 552, startPoint y: 402, endPoint x: 516, endPoint y: 402, distance: 36.0
click at [327, 18] on button "B/ BEURZEN Close" at bounding box center [345, 17] width 77 height 32
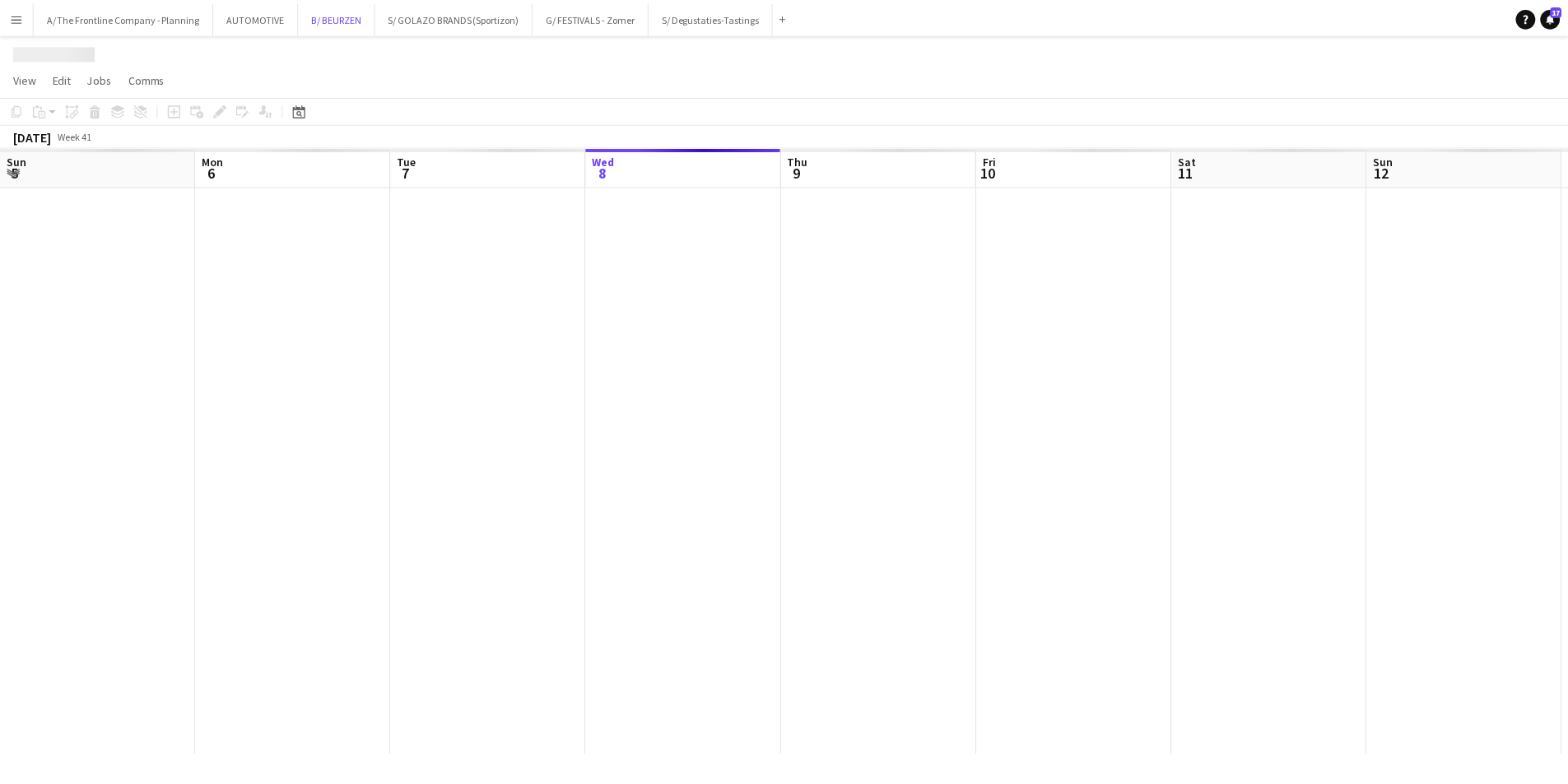
scroll to position [0, 394]
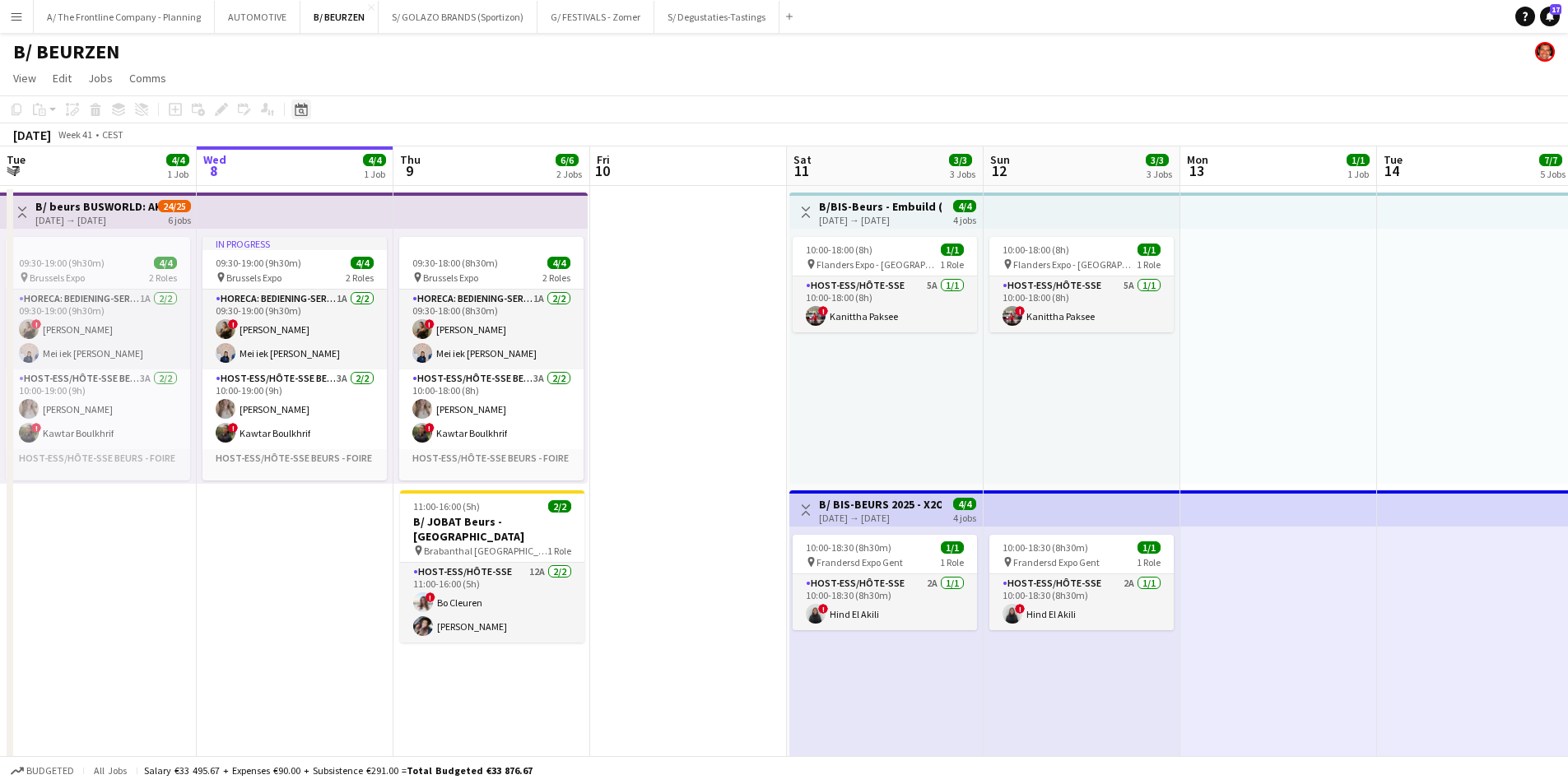
click at [300, 108] on icon "Date picker" at bounding box center [301, 109] width 13 height 13
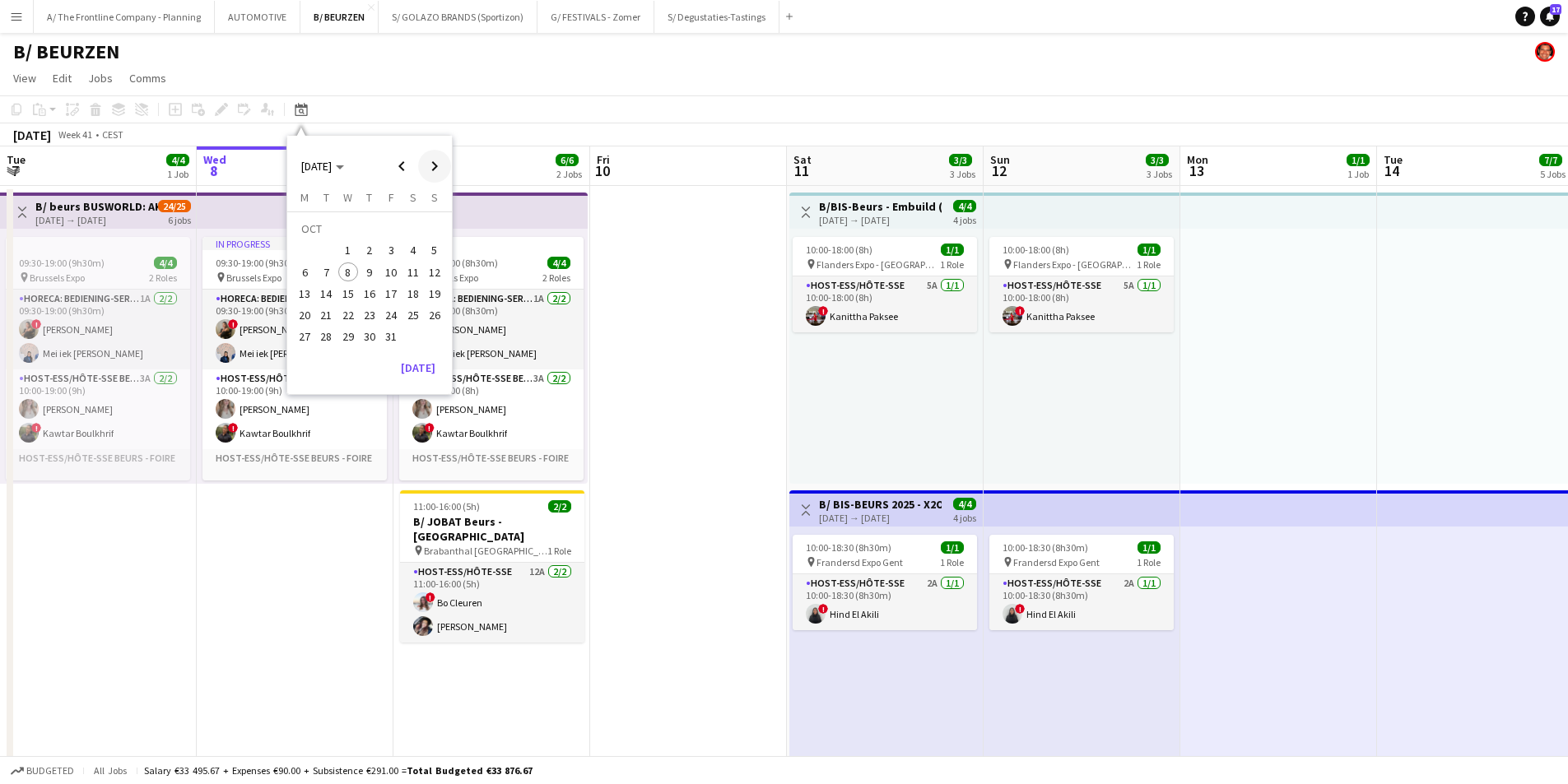
click at [433, 171] on span "Next month" at bounding box center [435, 166] width 33 height 33
click at [399, 279] on span "14" at bounding box center [391, 277] width 20 height 20
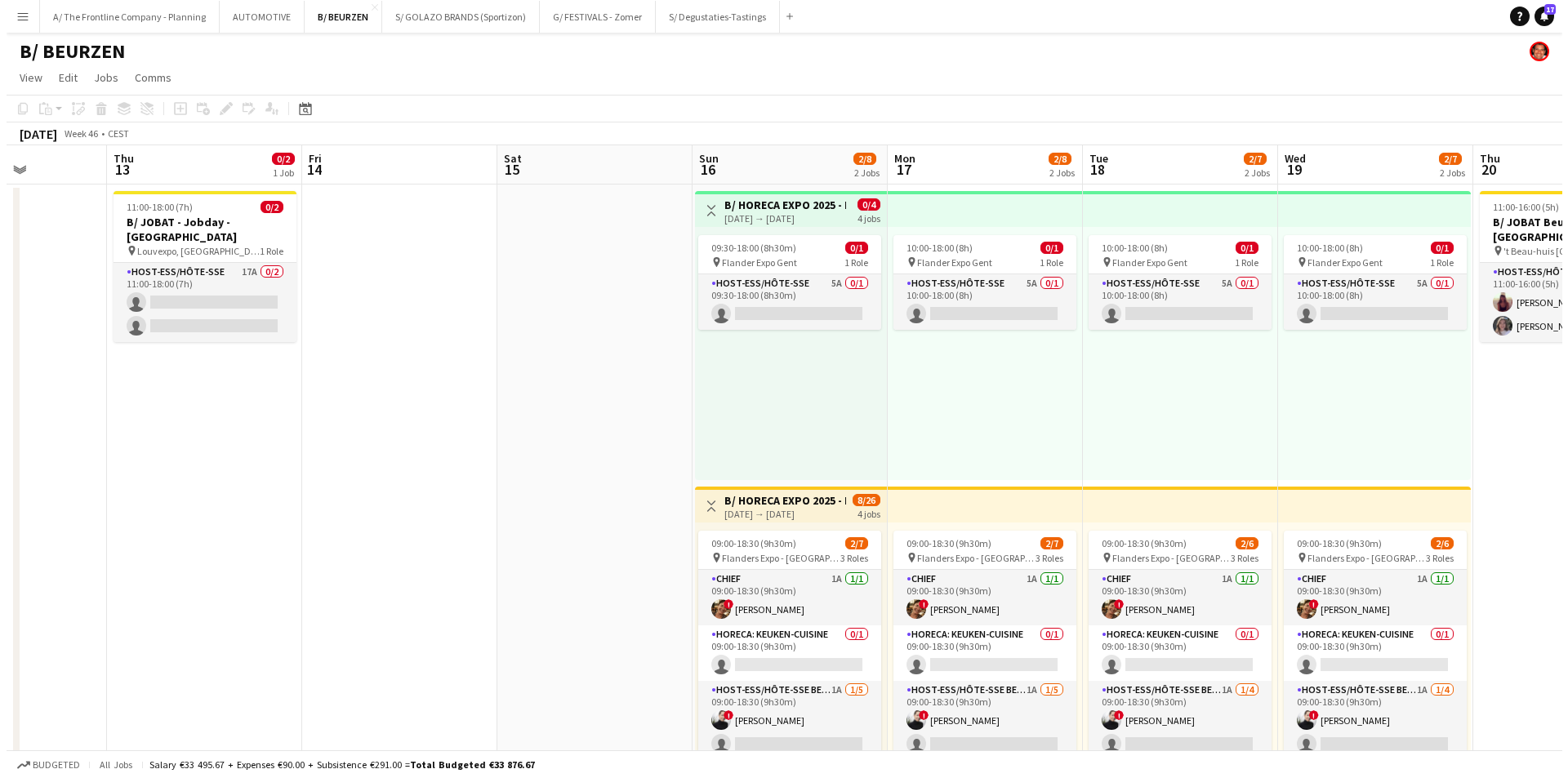
scroll to position [0, 488]
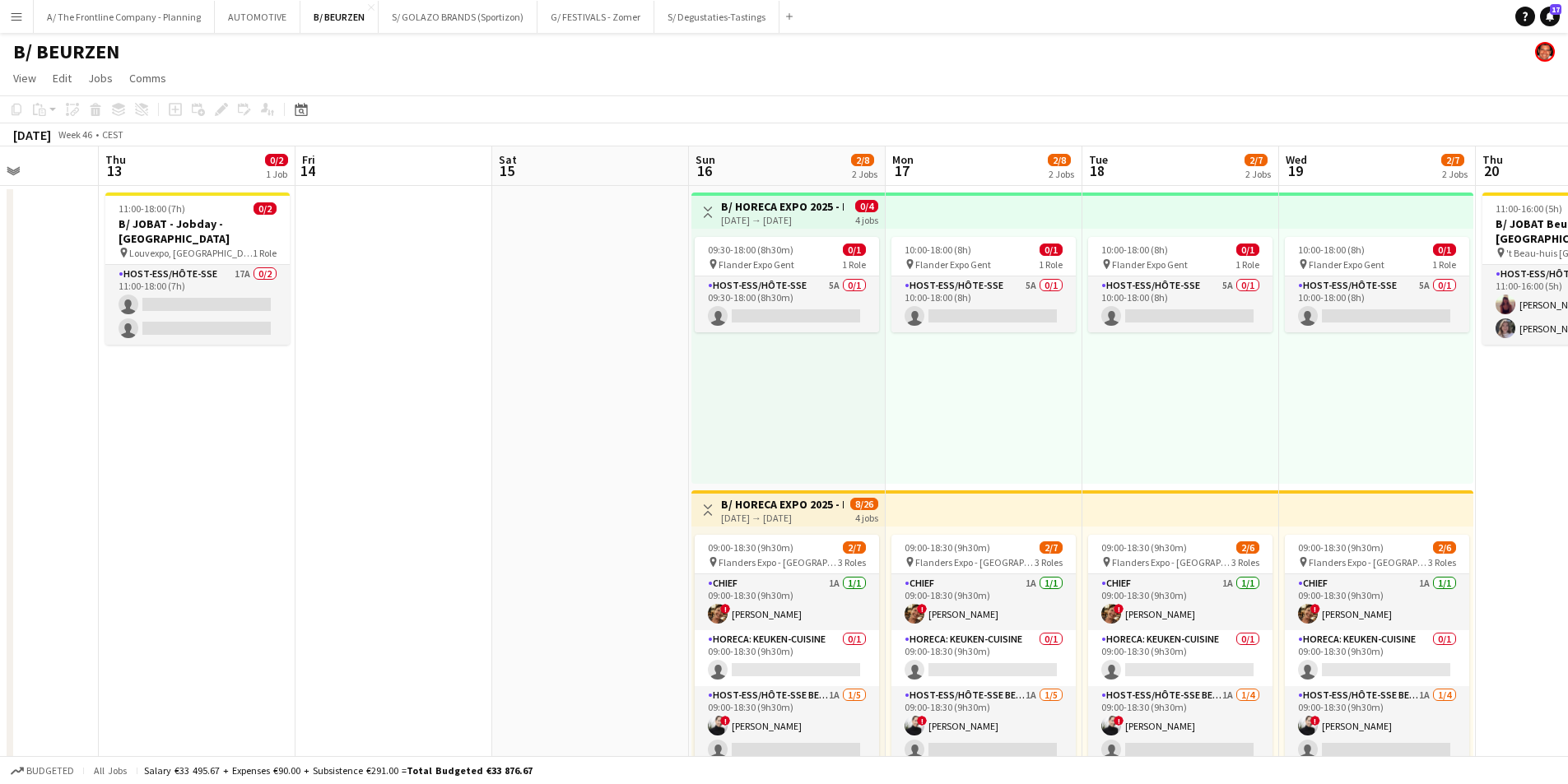
drag, startPoint x: 595, startPoint y: 464, endPoint x: 474, endPoint y: 455, distance: 121.3
click at [145, 15] on button "A/ The Frontline Company - Planning Close" at bounding box center [125, 17] width 181 height 32
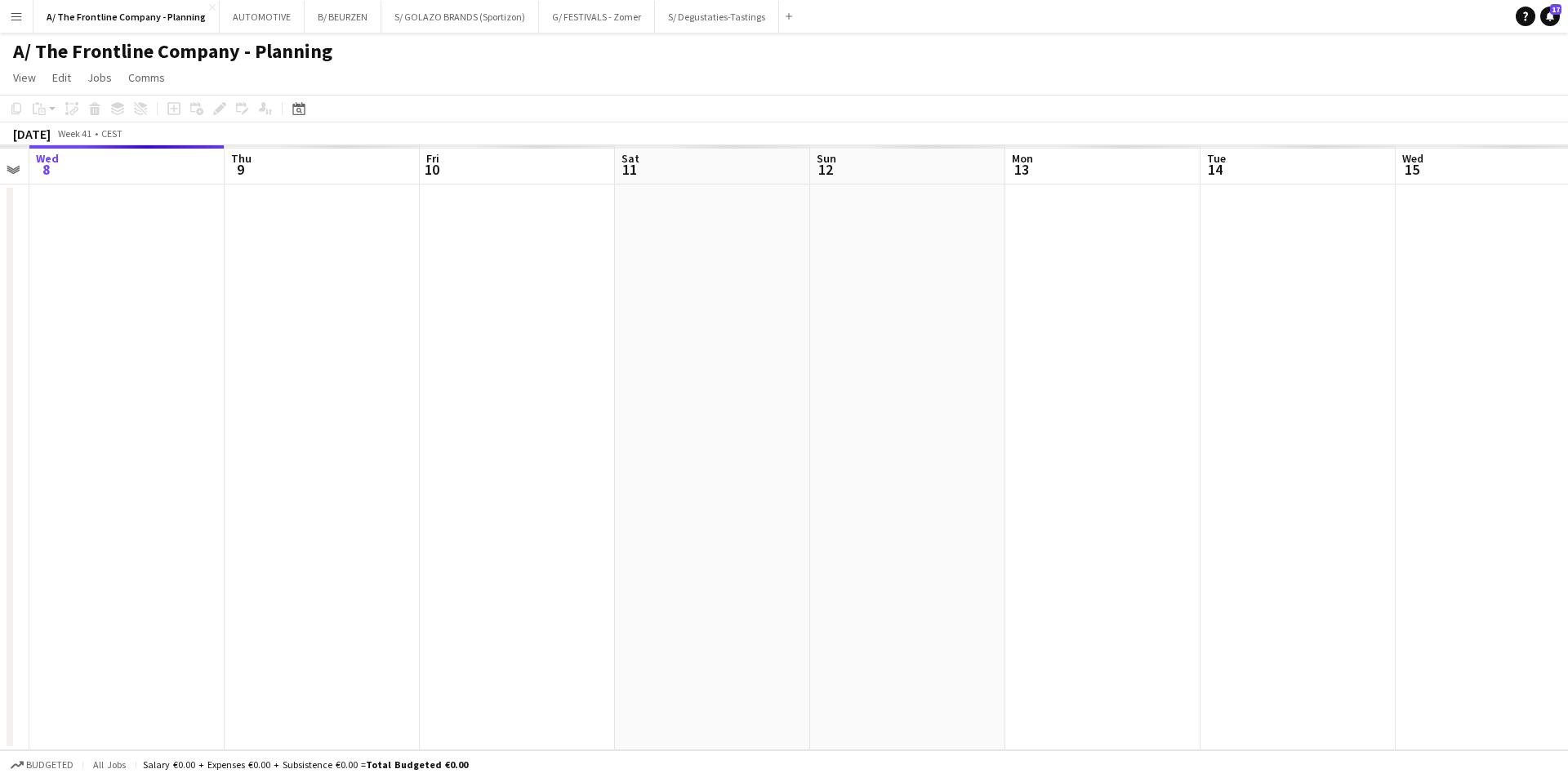
drag, startPoint x: 1403, startPoint y: 448, endPoint x: 283, endPoint y: 399, distance: 1121.1
click at [200, 398] on app-calendar-viewport "Sun 5 Mon 6 Tue 7 Wed 8 Thu 9 Fri 10 Sat 11 Sun 12 Mon 13 Tue 14 Wed 15 Thu 16 …" at bounding box center [784, 448] width 1568 height 605
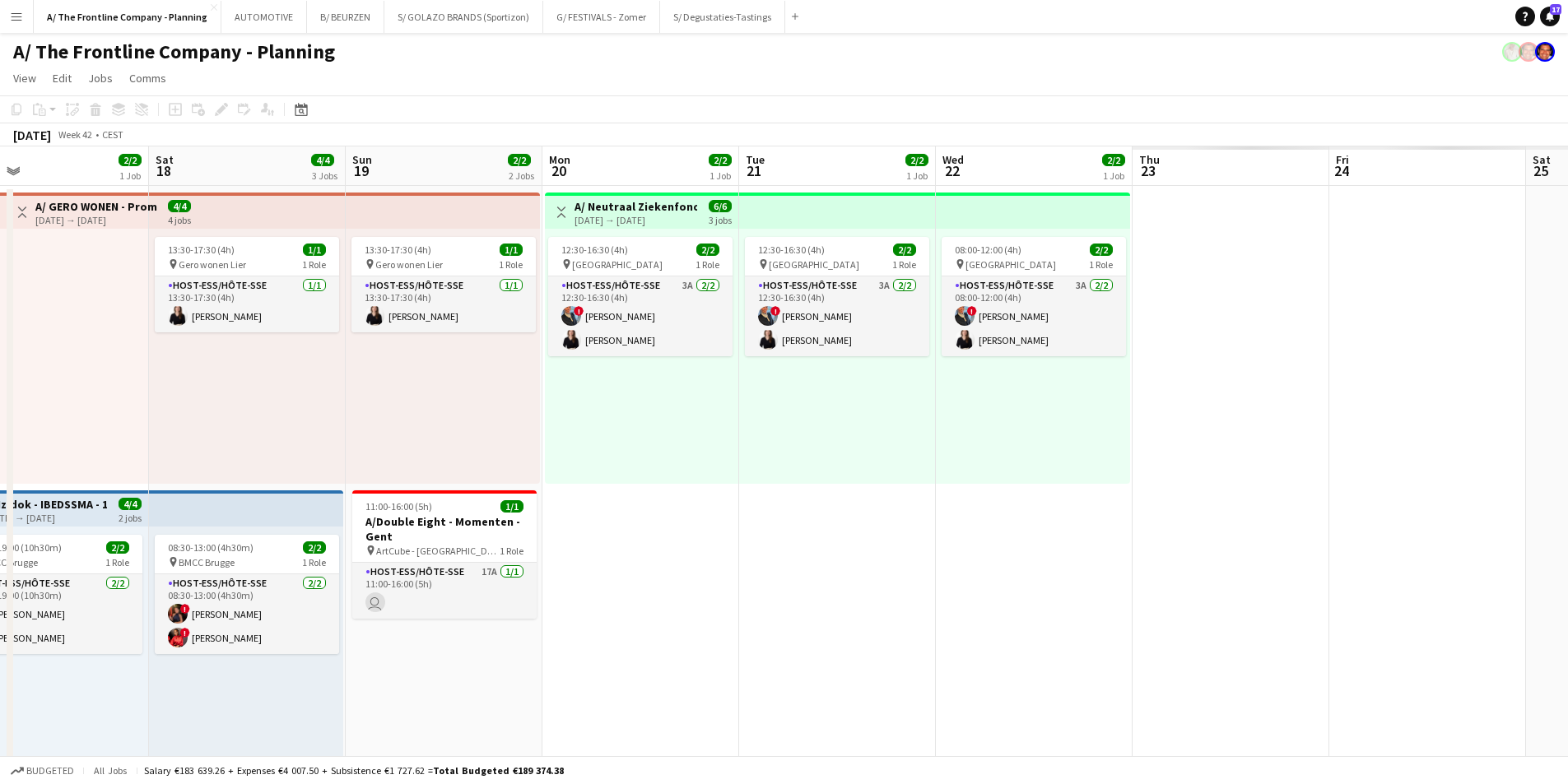
drag, startPoint x: 1123, startPoint y: 390, endPoint x: 341, endPoint y: 399, distance: 782.1
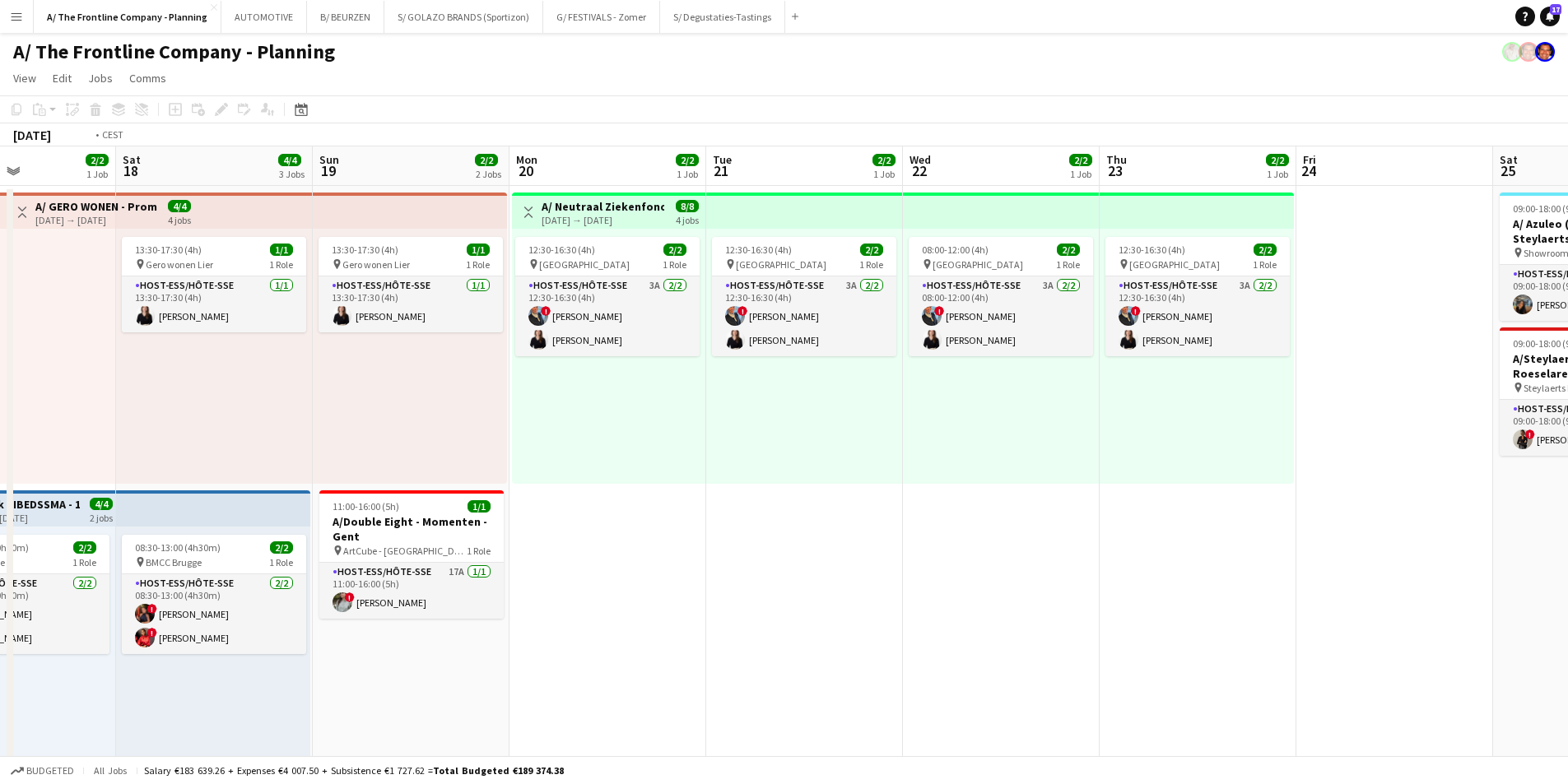
drag, startPoint x: 590, startPoint y: 431, endPoint x: 258, endPoint y: 449, distance: 332.5
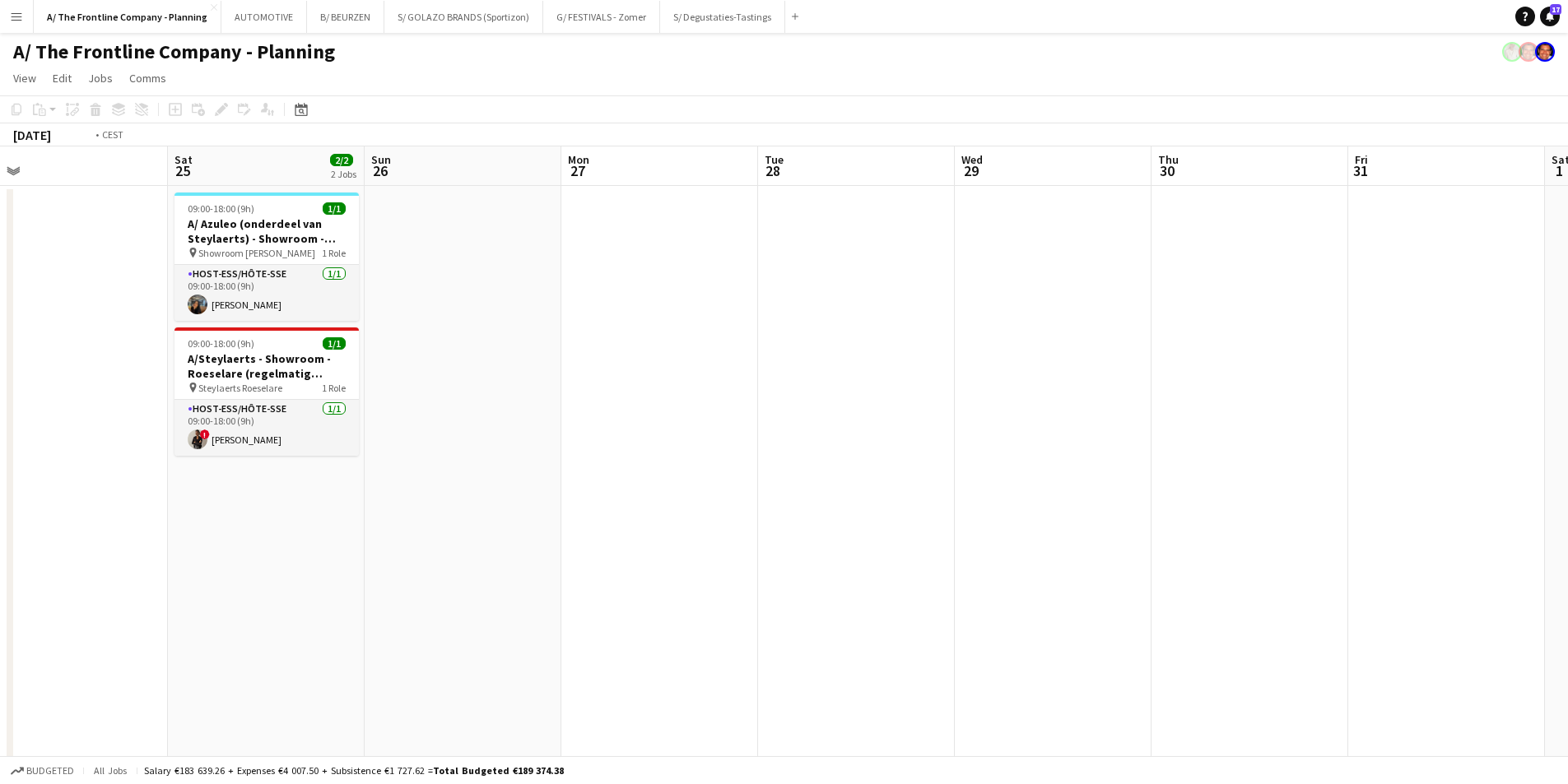
drag, startPoint x: 1280, startPoint y: 477, endPoint x: 415, endPoint y: 474, distance: 865.0
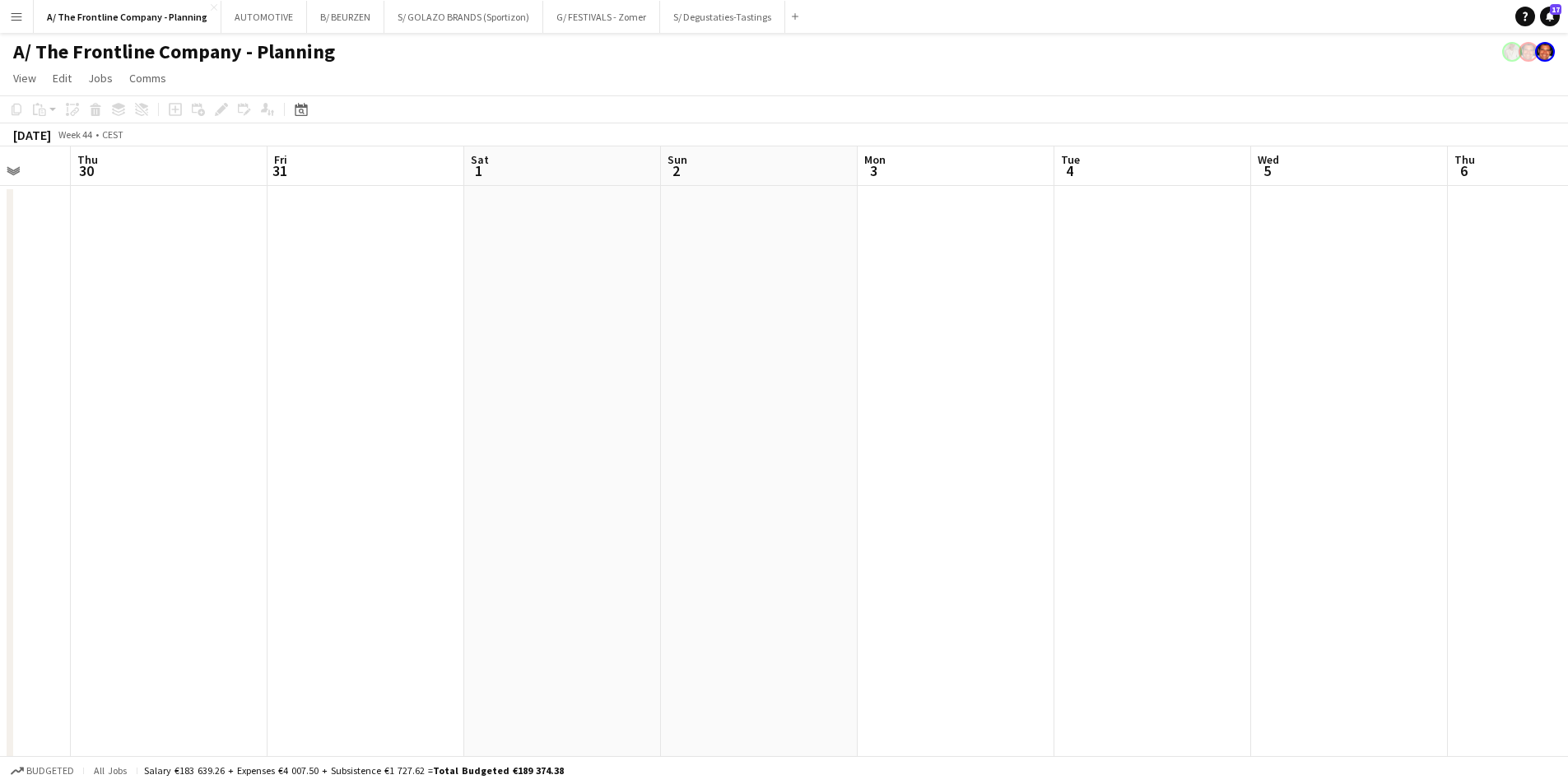
drag, startPoint x: 856, startPoint y: 505, endPoint x: 393, endPoint y: 496, distance: 463.1
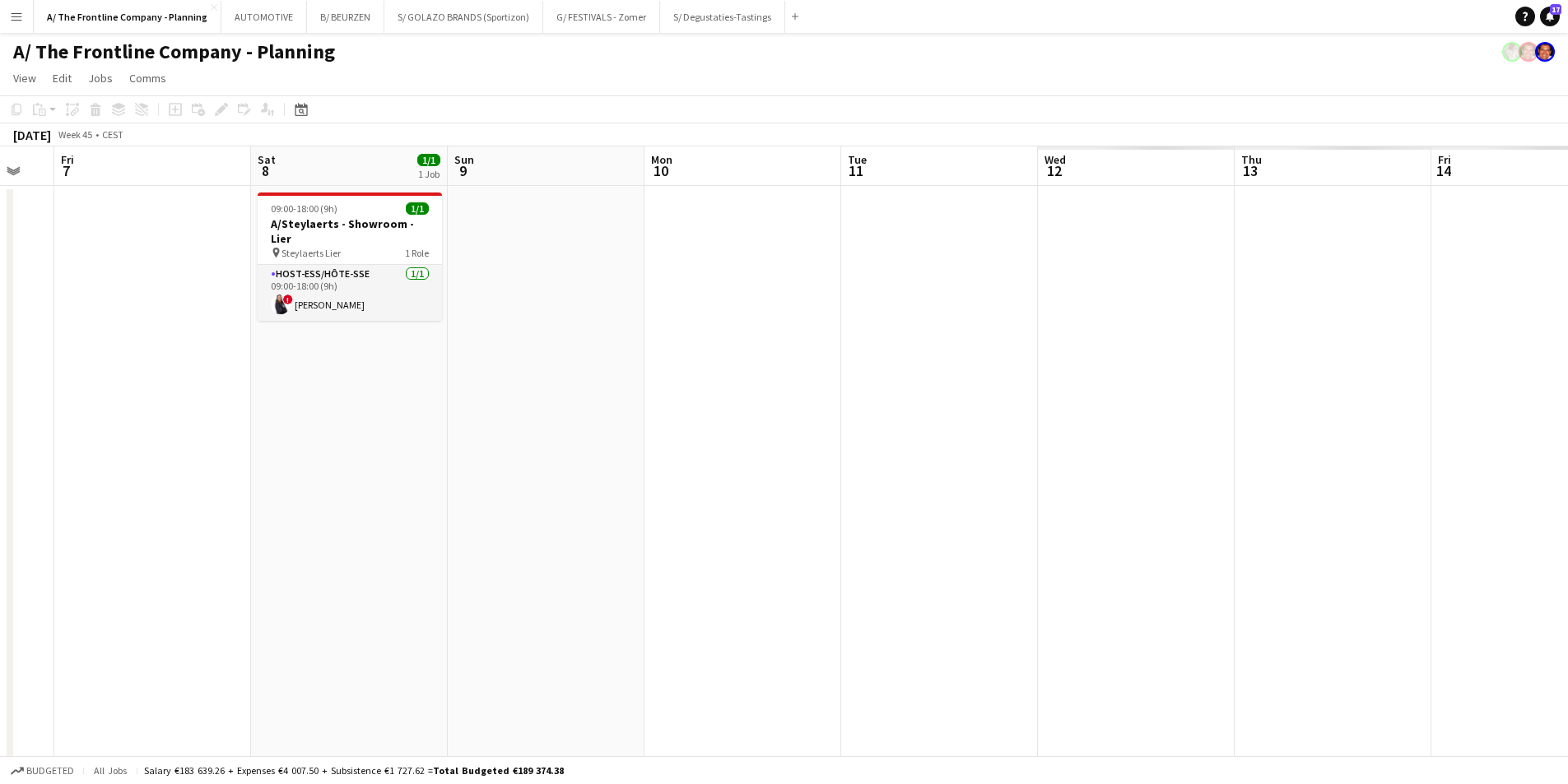
drag, startPoint x: 431, startPoint y: 492, endPoint x: 386, endPoint y: 488, distance: 45.2
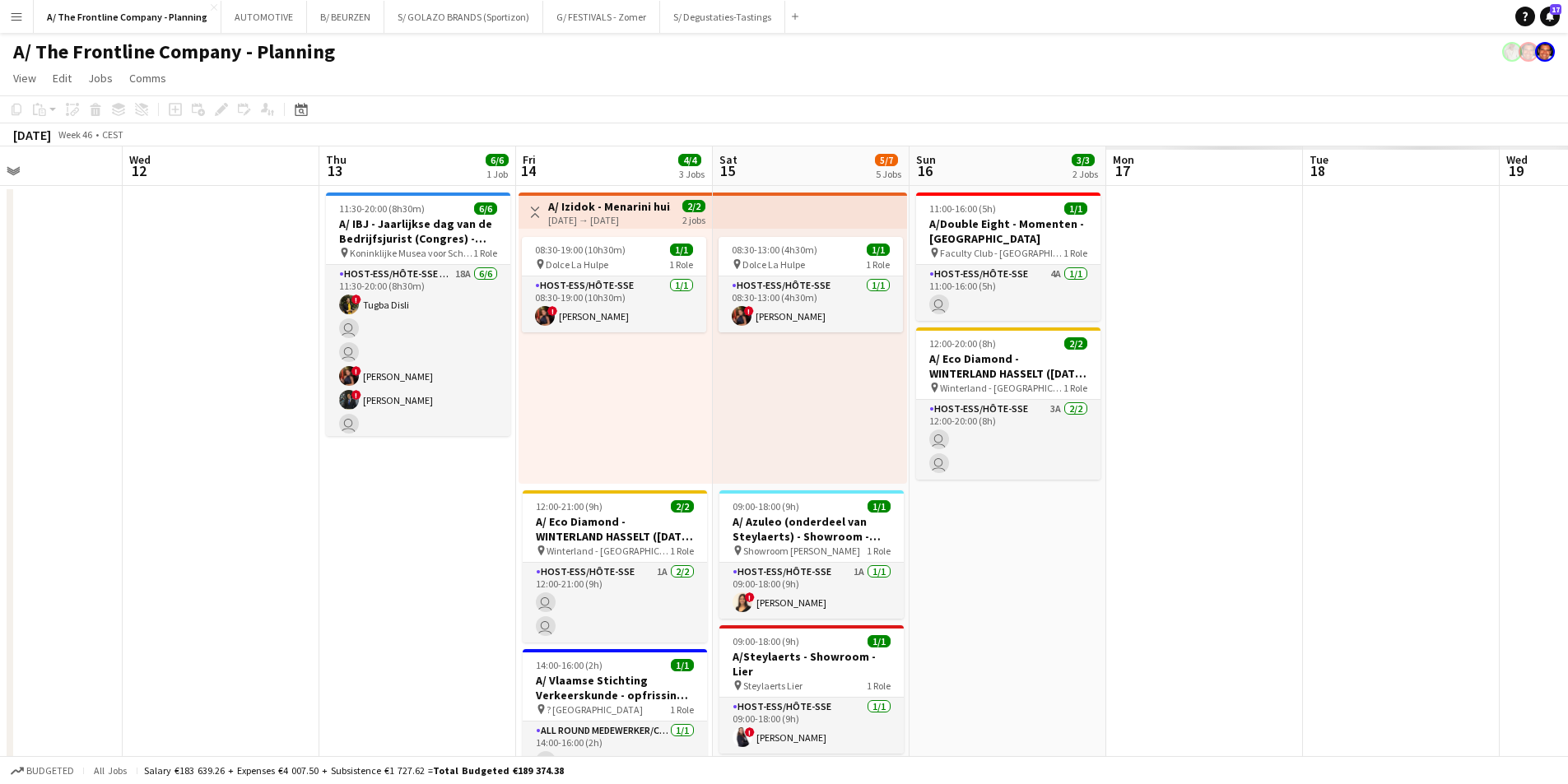
drag, startPoint x: 1136, startPoint y: 499, endPoint x: 522, endPoint y: 473, distance: 614.6
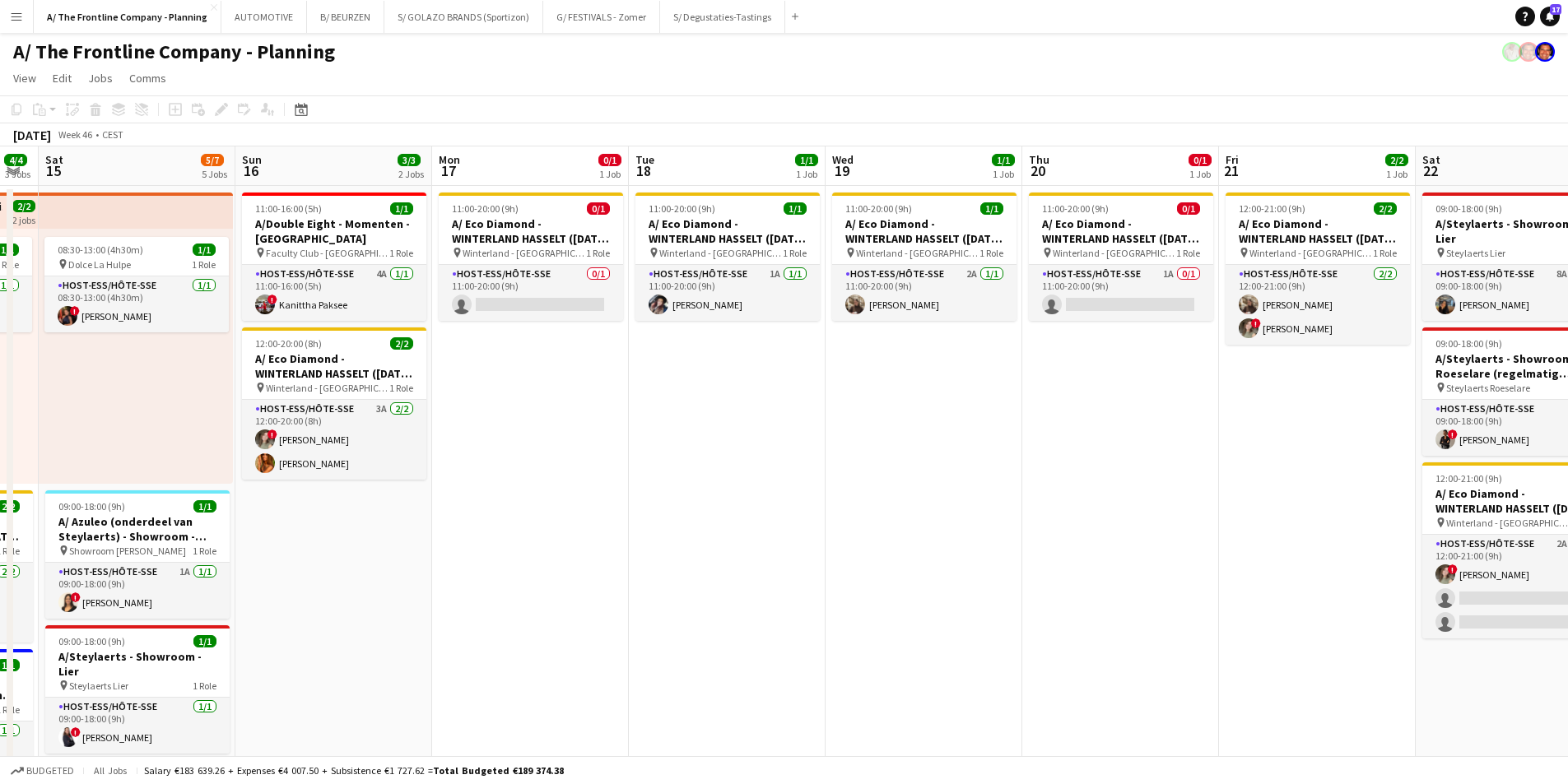
drag, startPoint x: 1083, startPoint y: 495, endPoint x: 500, endPoint y: 488, distance: 583.0
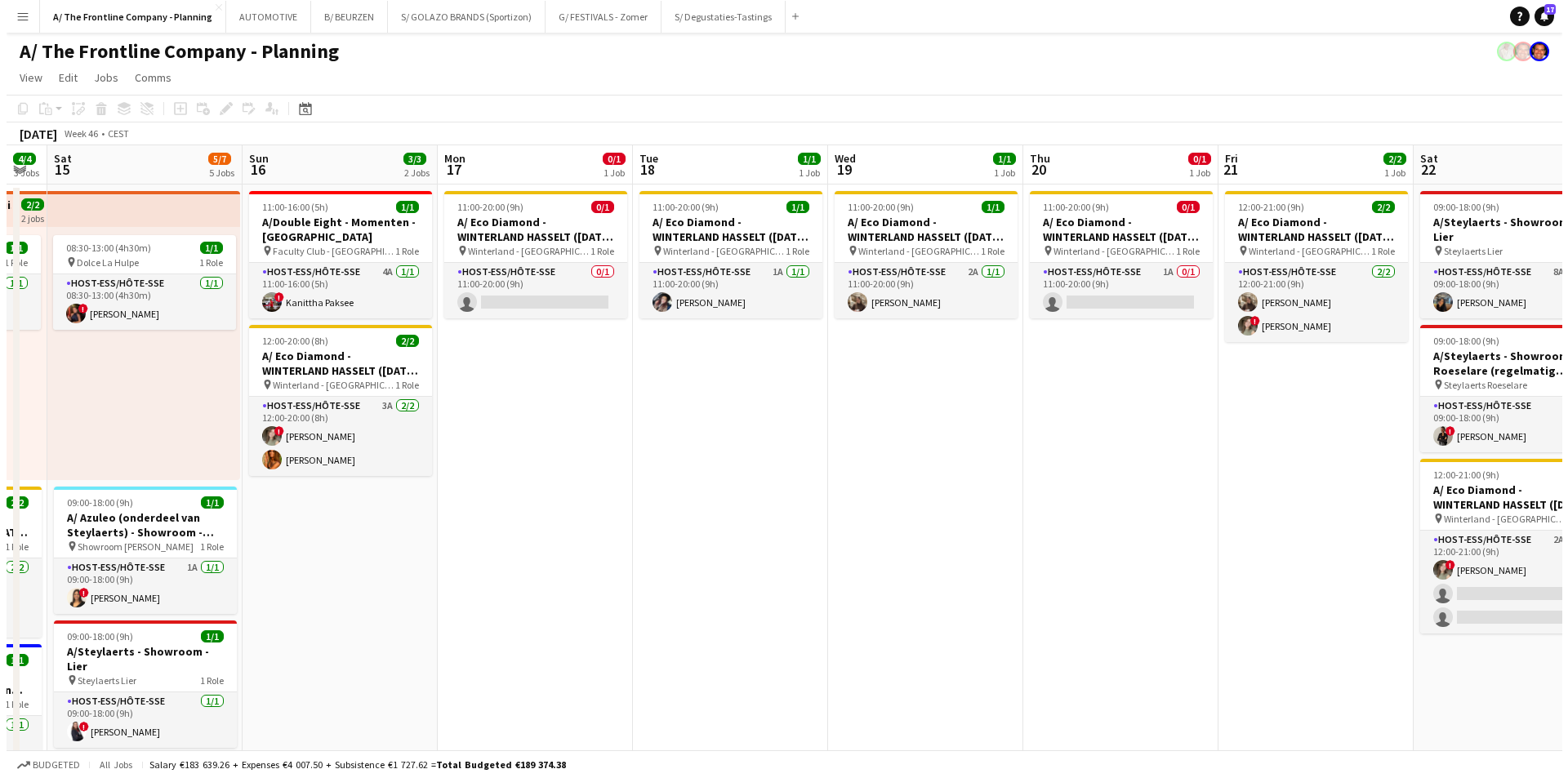
scroll to position [0, 369]
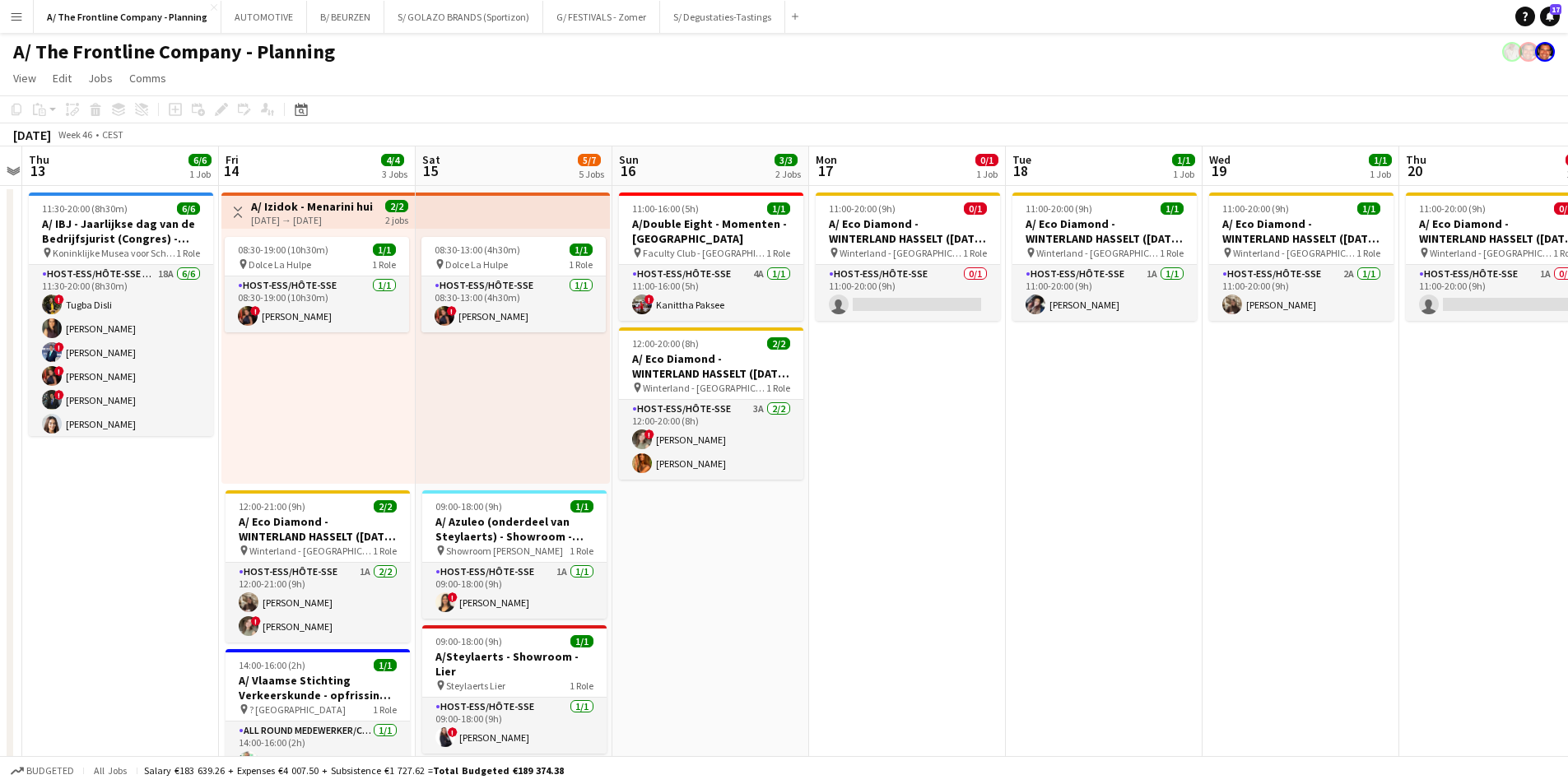
drag, startPoint x: 577, startPoint y: 496, endPoint x: 952, endPoint y: 469, distance: 376.0
click at [17, 15] on app-icon "Menu" at bounding box center [16, 16] width 13 height 13
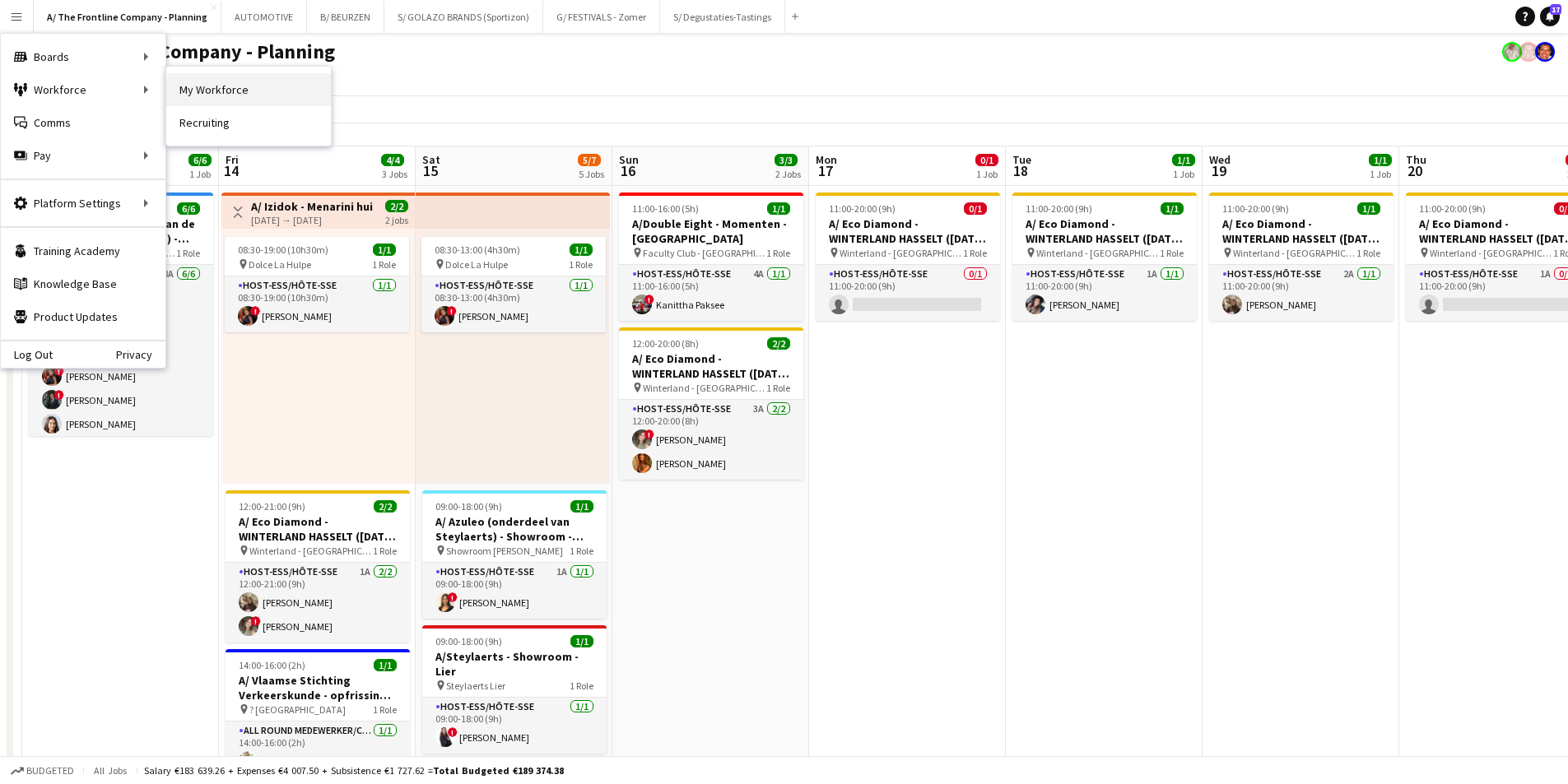
click at [242, 98] on link "My Workforce" at bounding box center [248, 89] width 165 height 33
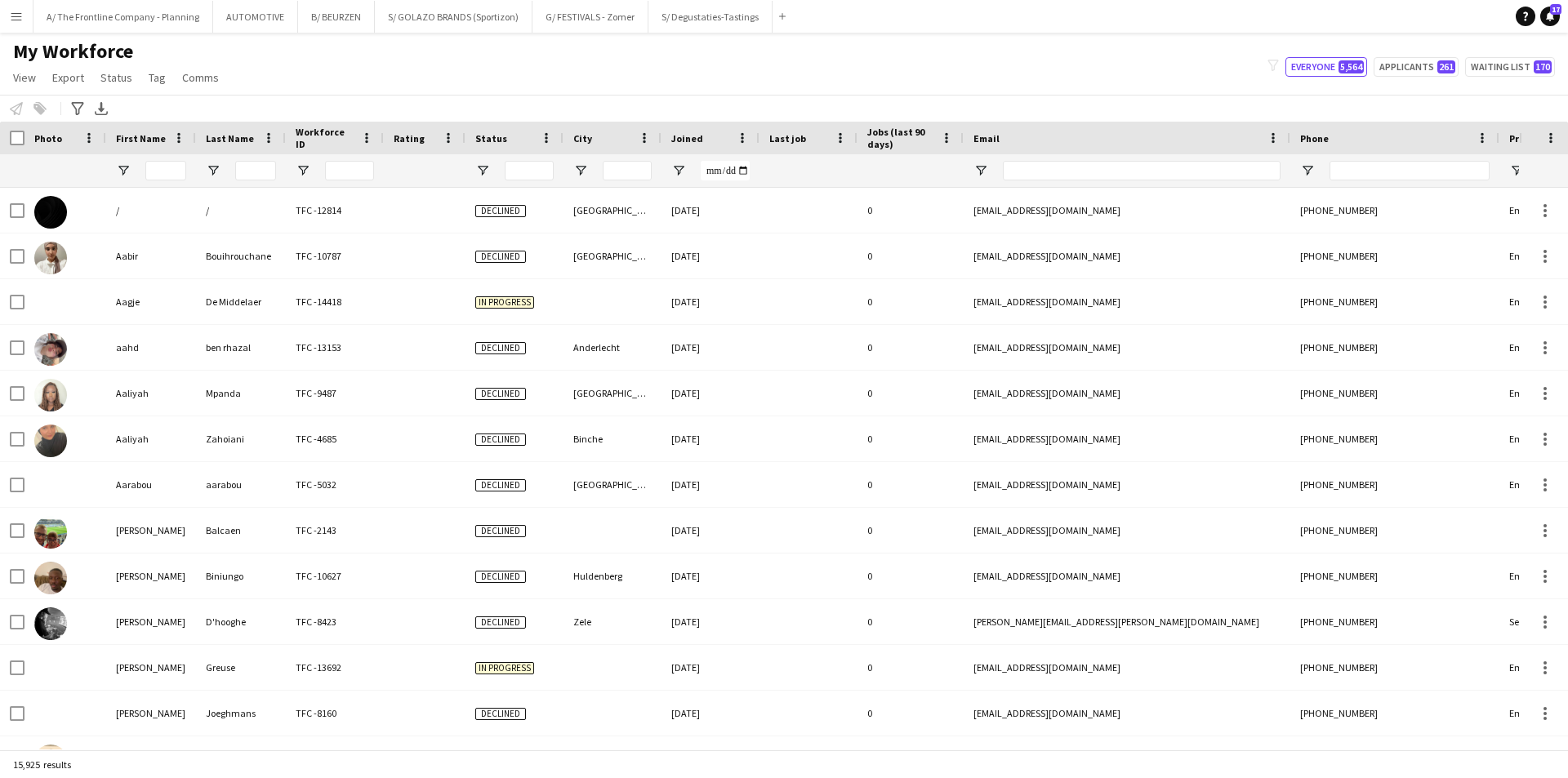
click at [404, 70] on div "My Workforce View Views Default view New view Update view Delete view Edit name…" at bounding box center [784, 67] width 1568 height 56
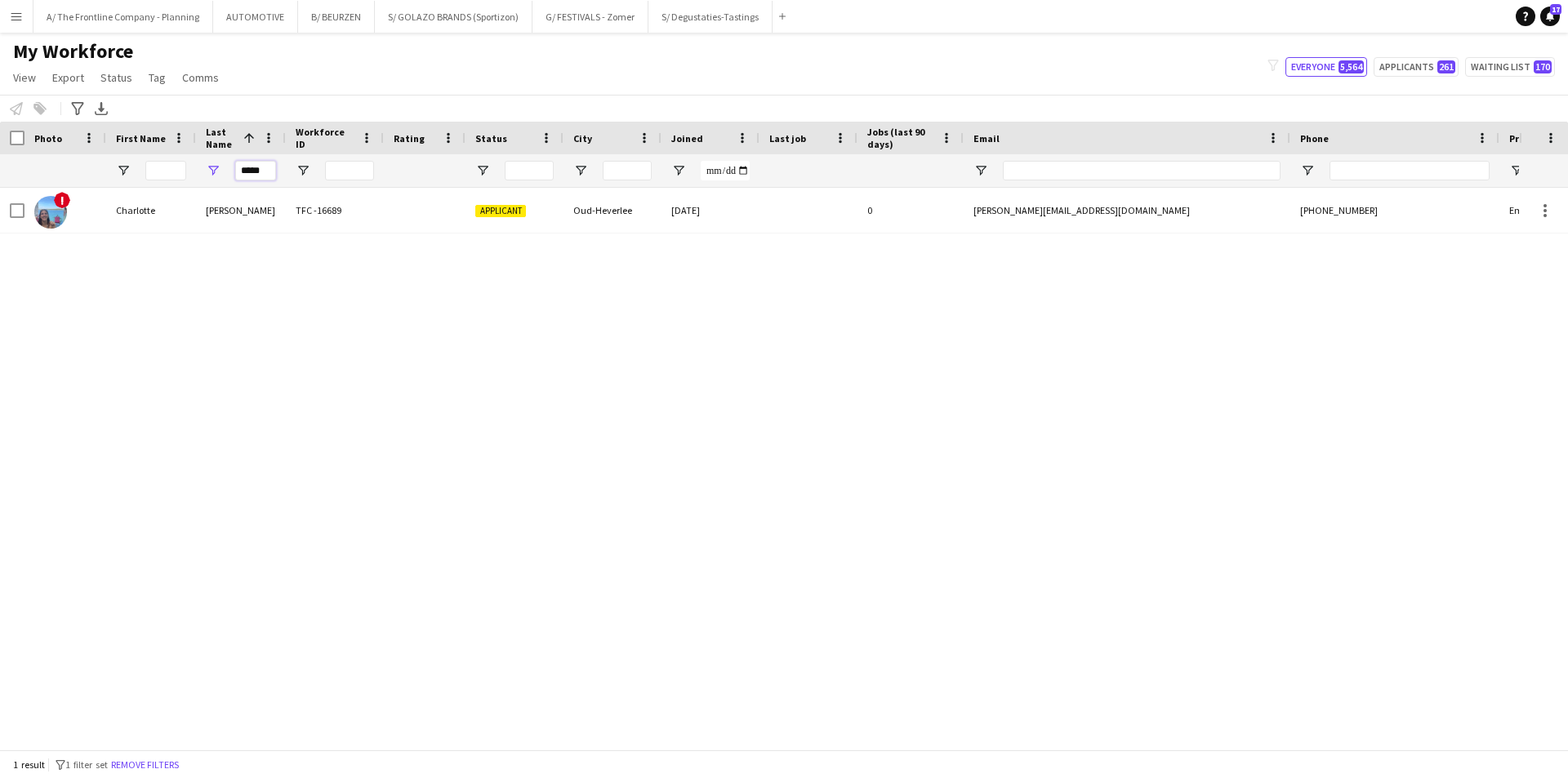
click at [251, 176] on input "*****" at bounding box center [255, 171] width 41 height 20
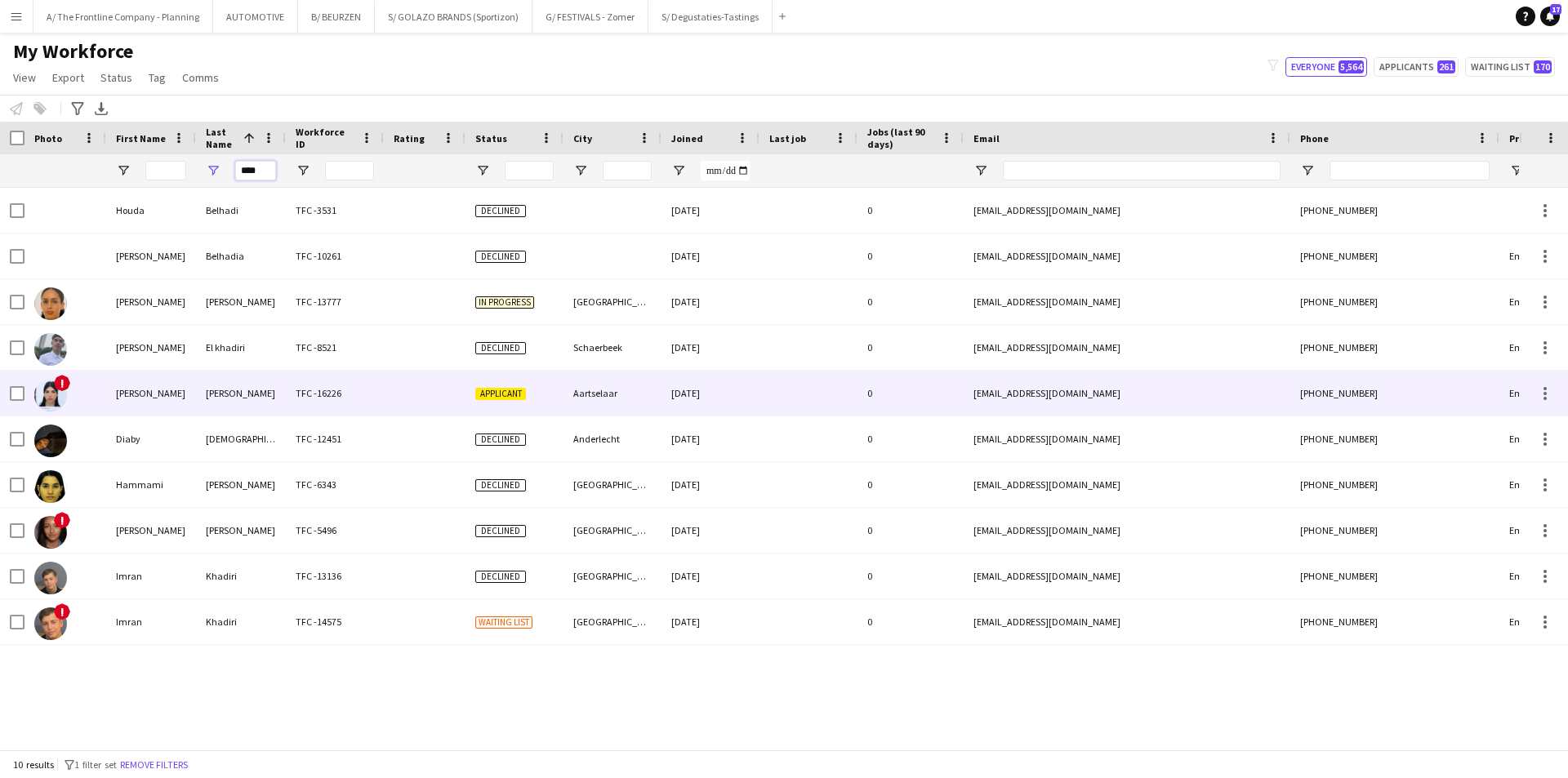
type input "****"
click at [107, 380] on div "Aya" at bounding box center [151, 393] width 90 height 45
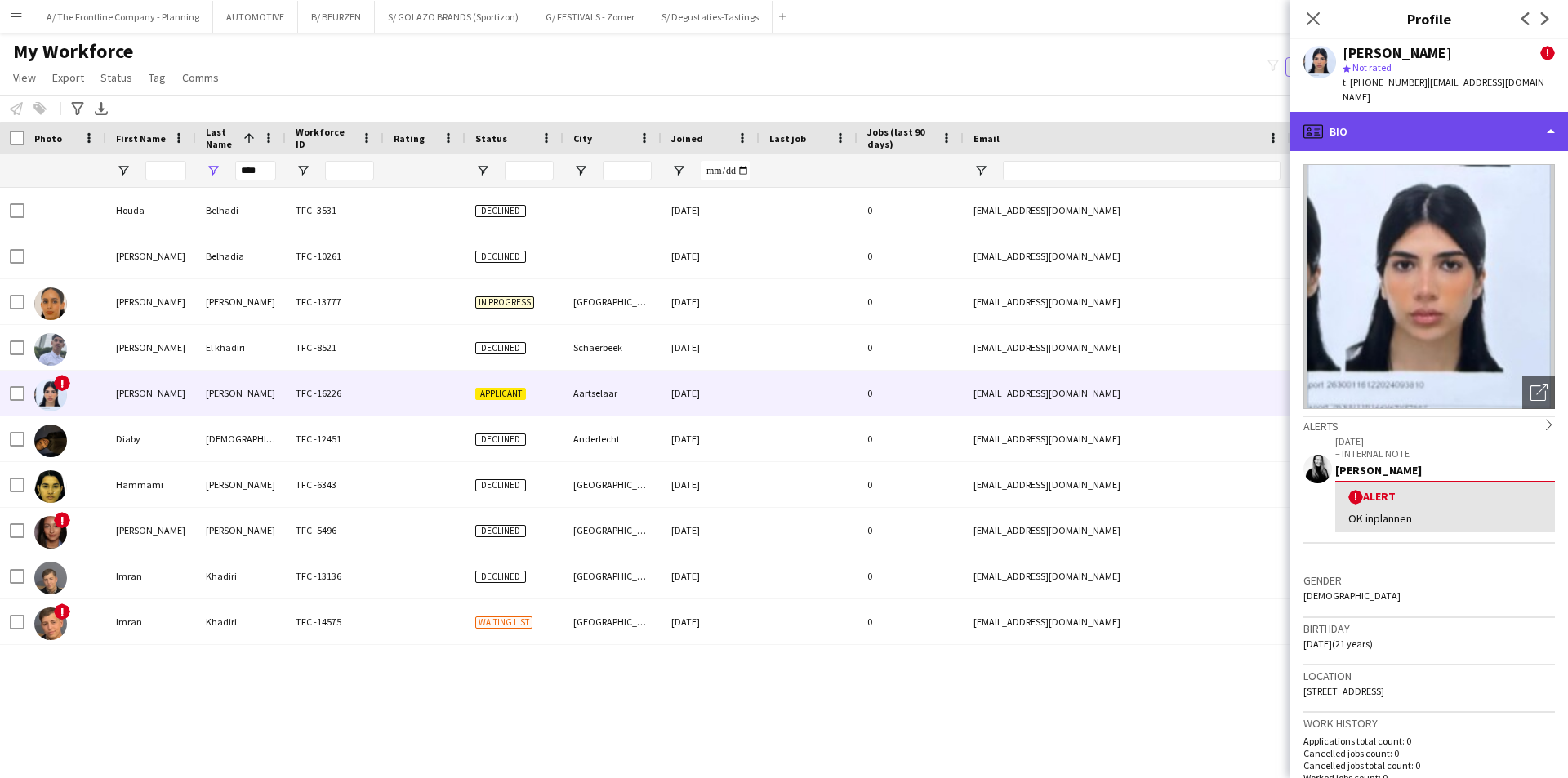
click at [1441, 112] on div "profile Bio" at bounding box center [1429, 132] width 277 height 40
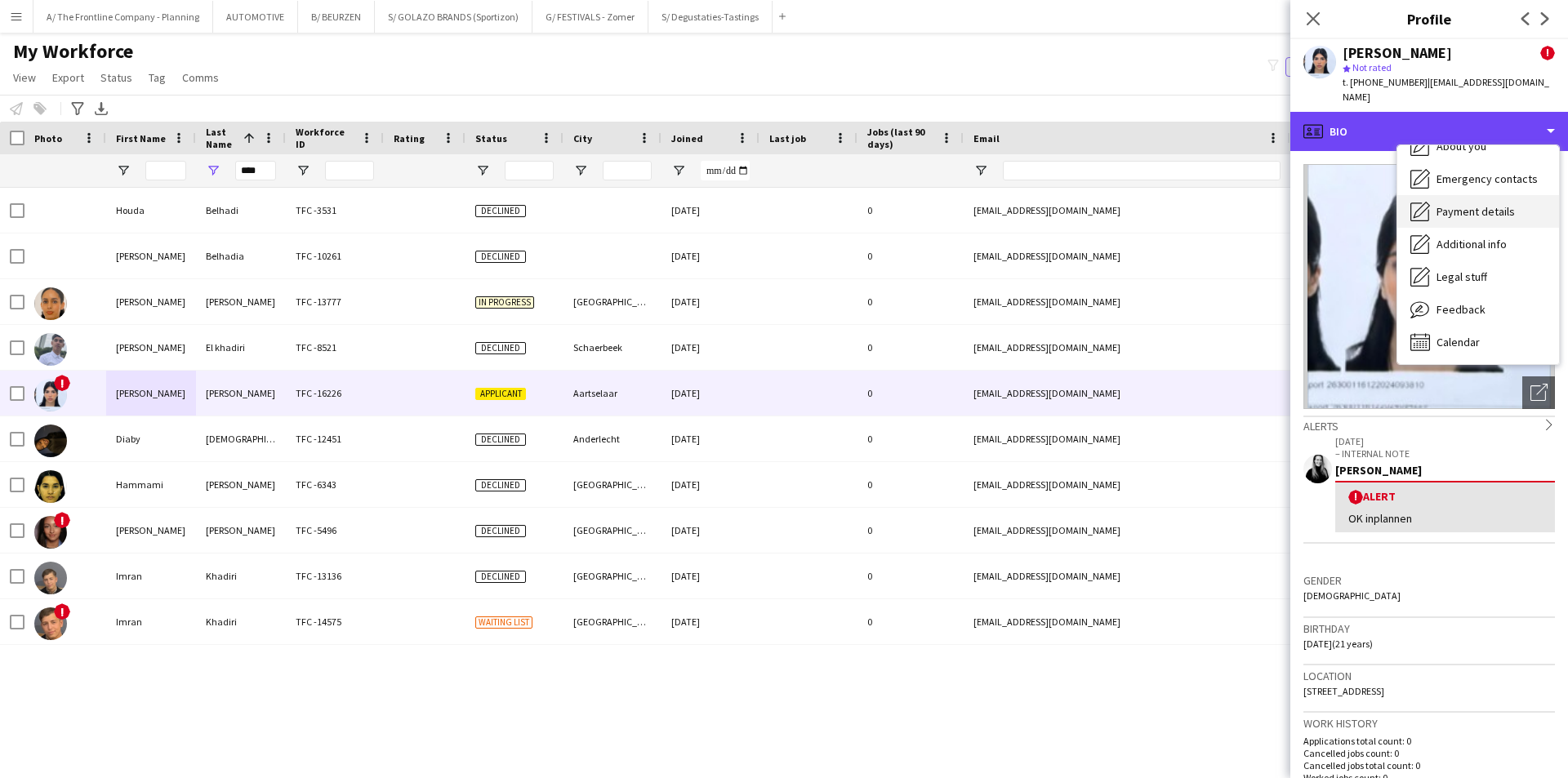
scroll to position [121, 0]
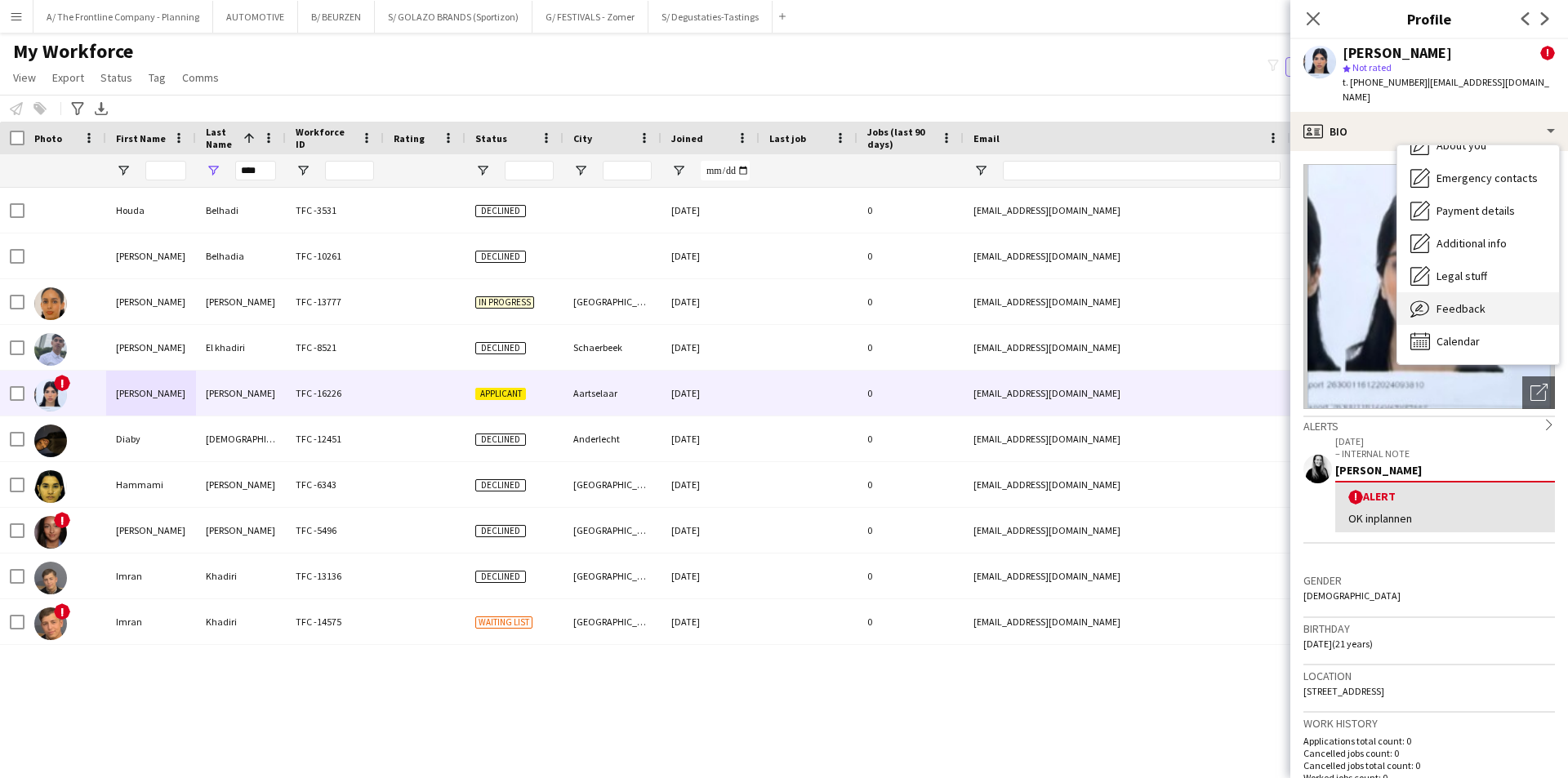
click at [1470, 302] on span "Feedback" at bounding box center [1461, 309] width 49 height 15
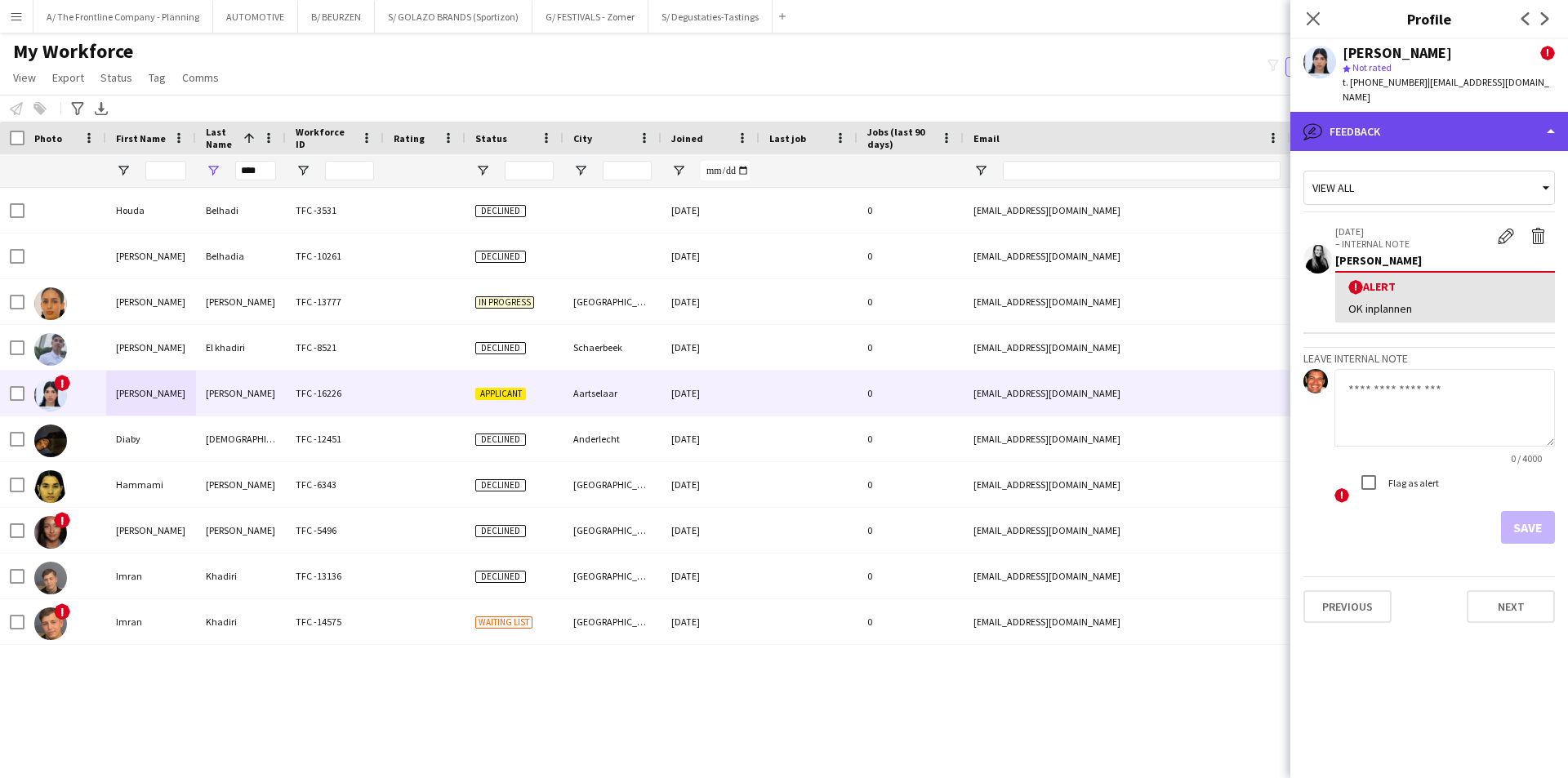
click at [1442, 121] on div "bubble-pencil Feedback" at bounding box center [1429, 132] width 277 height 40
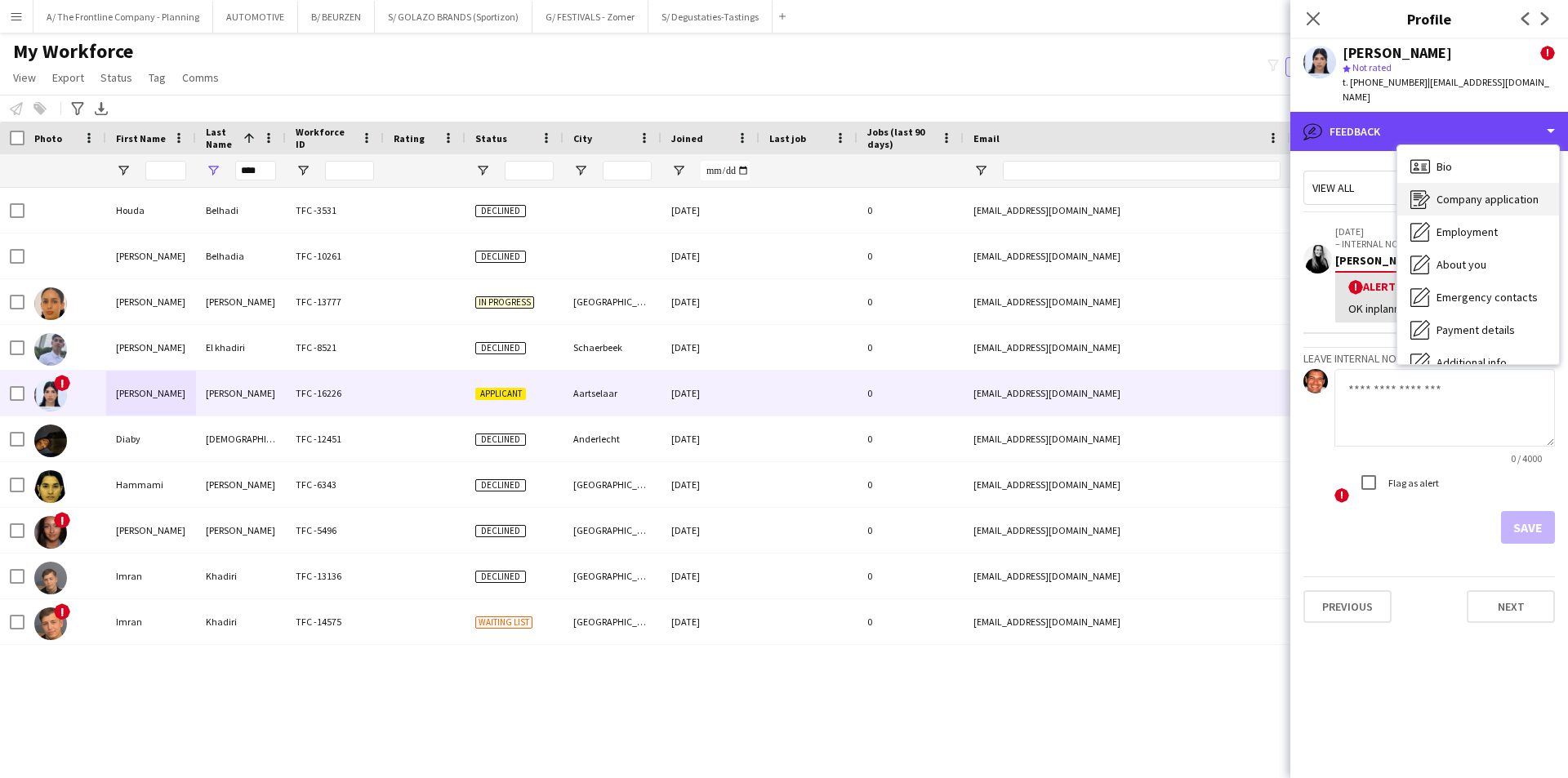
scroll to position [0, 0]
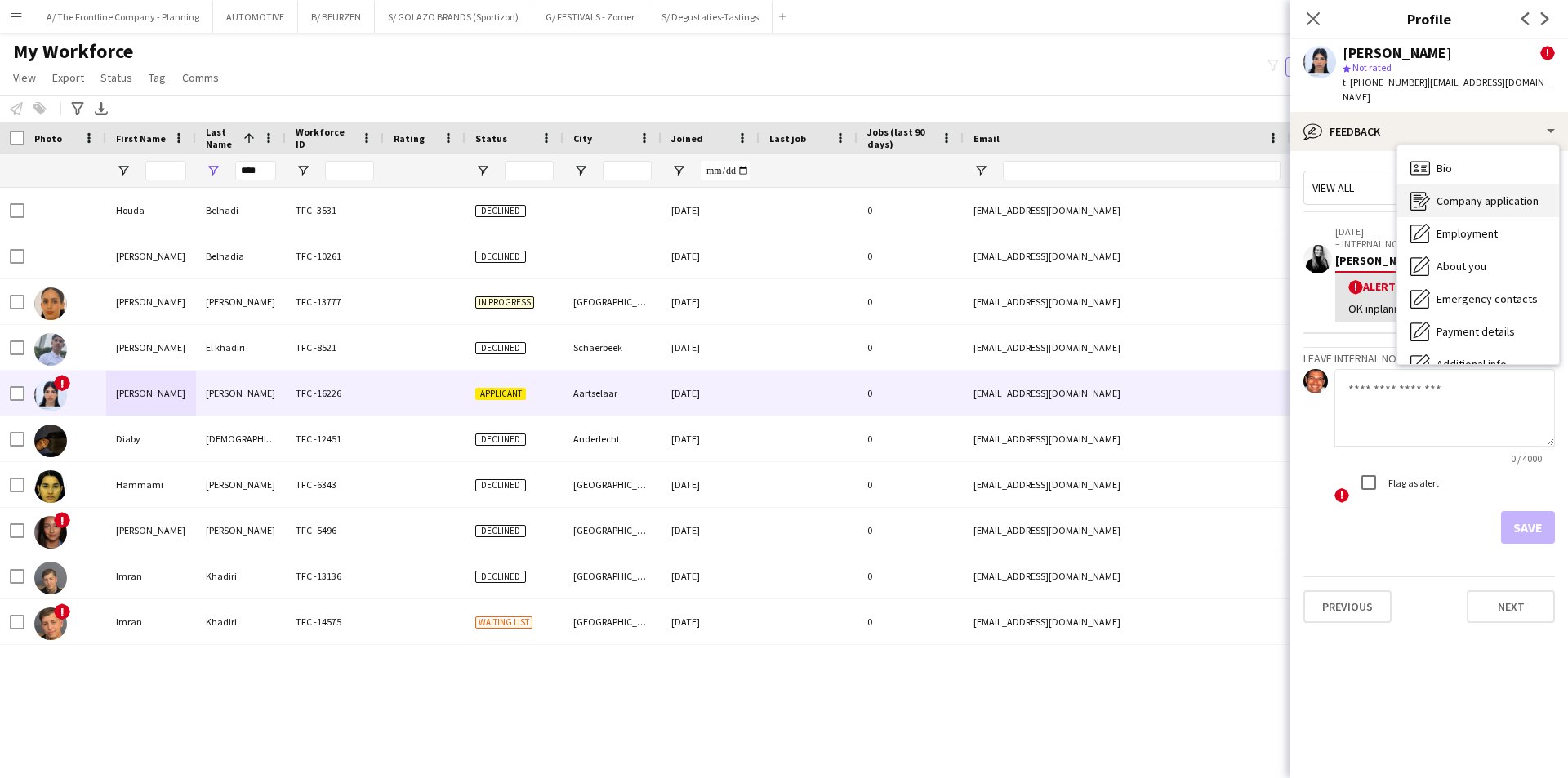
click at [1471, 193] on span "Company application" at bounding box center [1488, 201] width 102 height 15
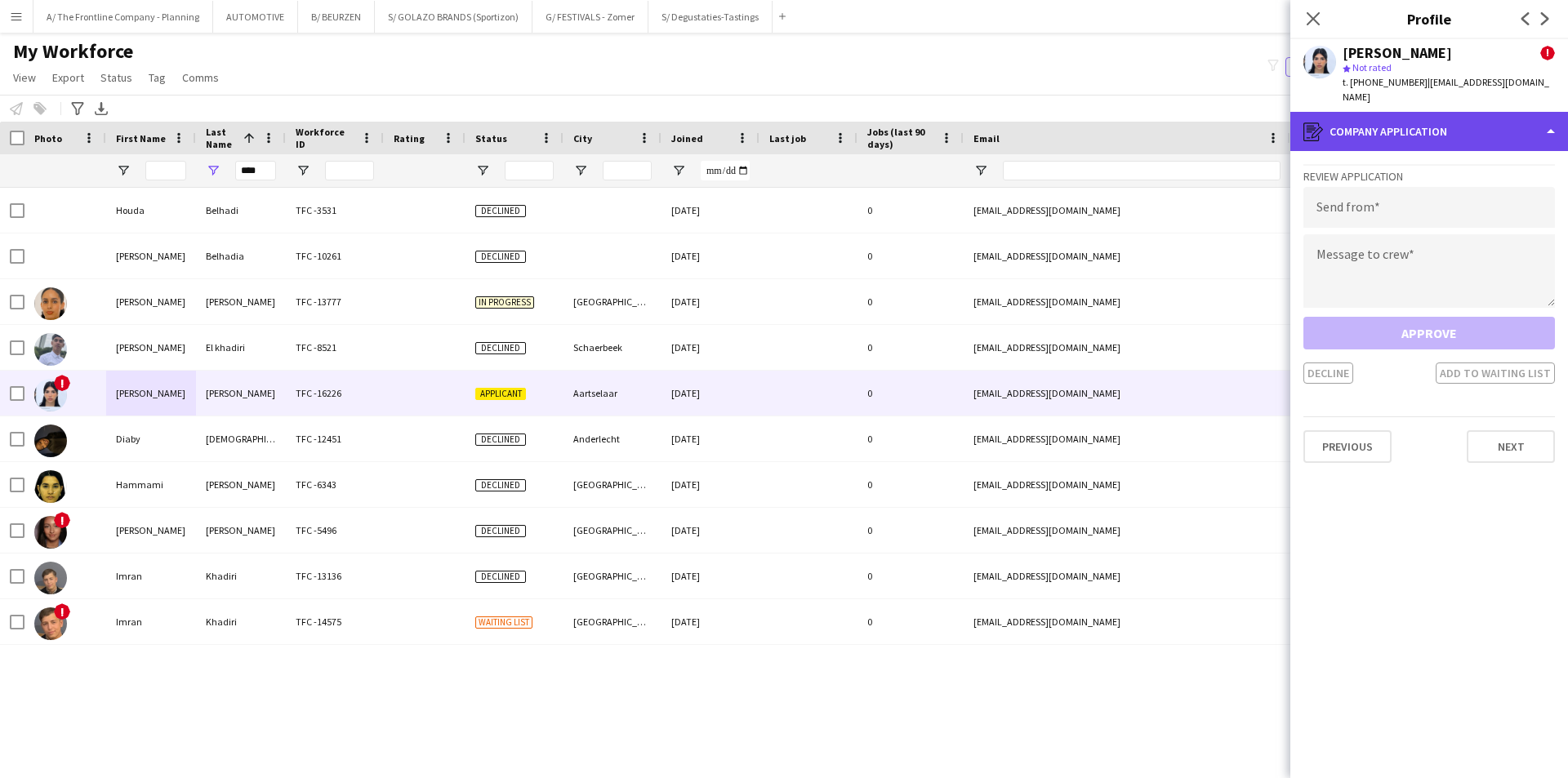
click at [1422, 119] on div "register Company application" at bounding box center [1429, 132] width 277 height 40
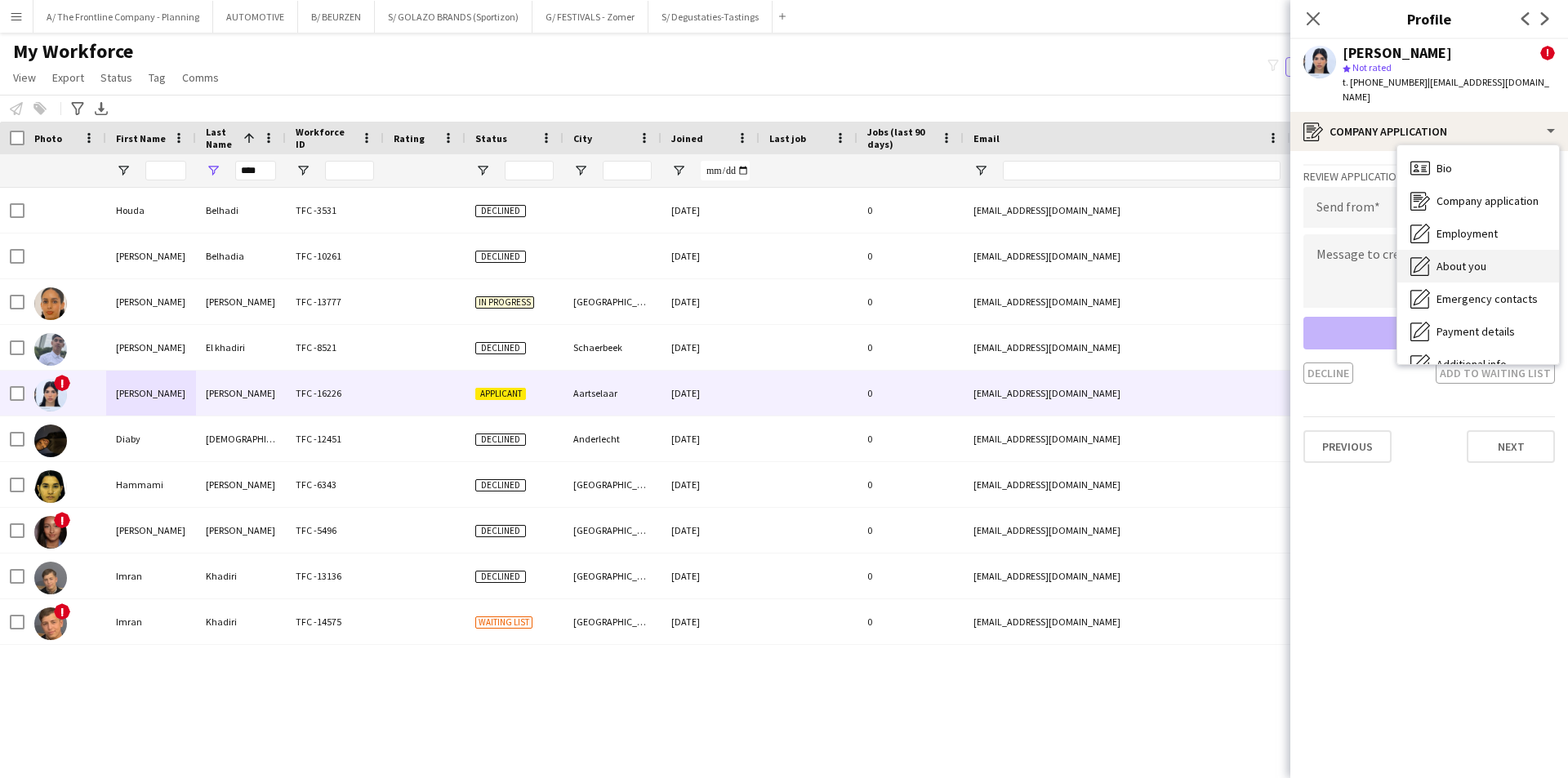
click at [1454, 258] on span "About you" at bounding box center [1461, 266] width 50 height 15
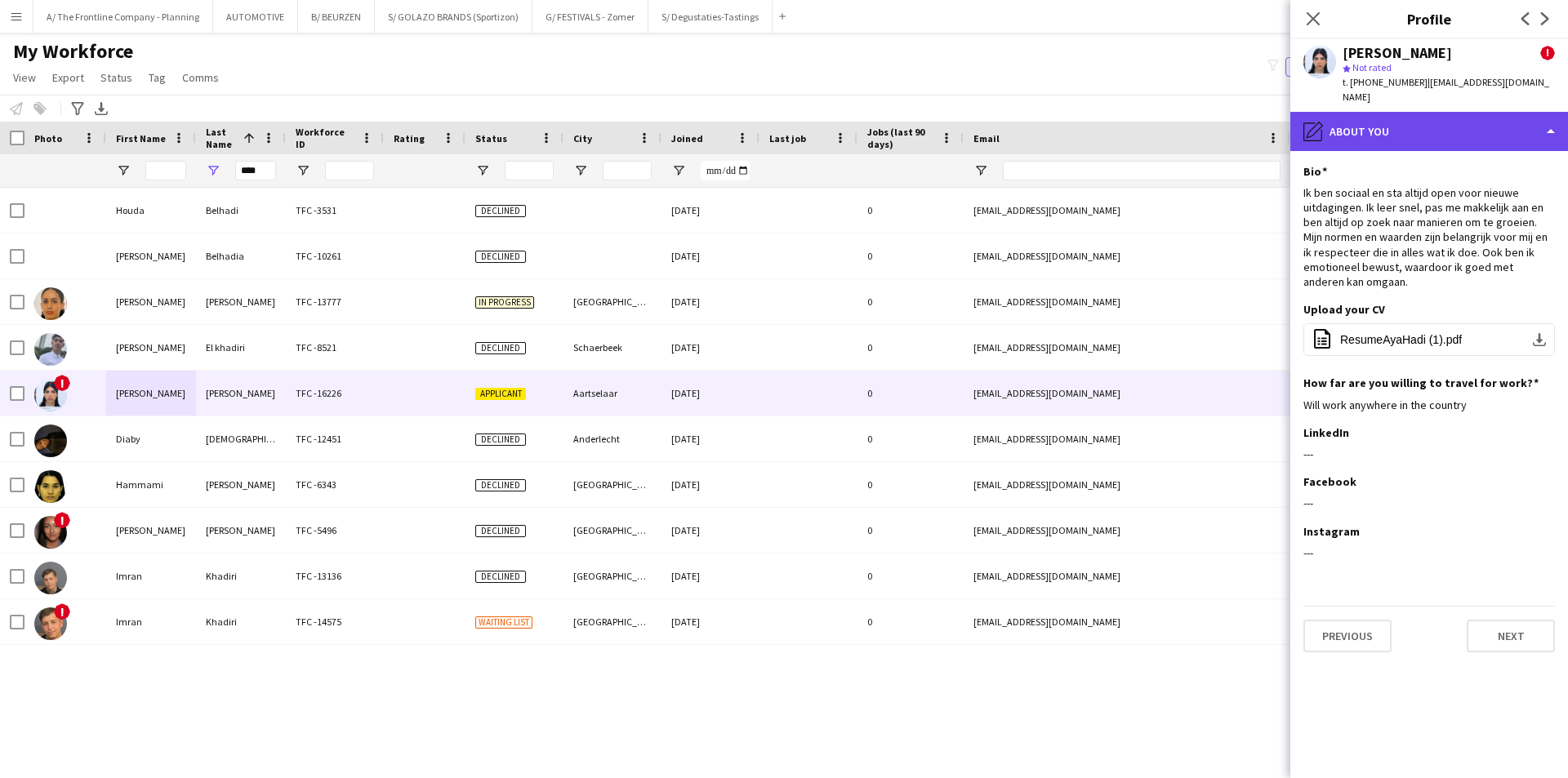
click at [1390, 114] on div "pencil4 About you" at bounding box center [1429, 132] width 277 height 40
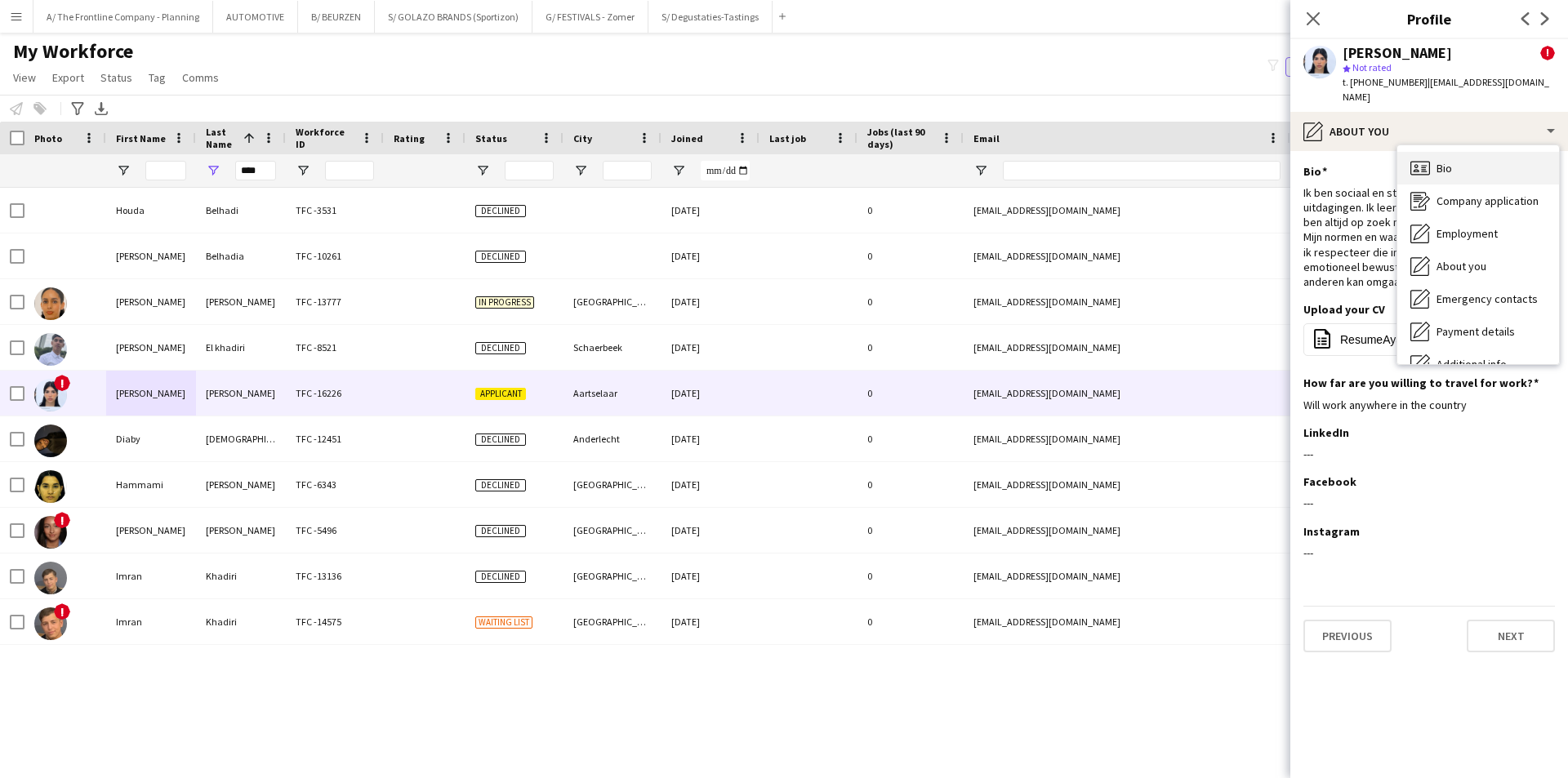
click at [1466, 152] on div "Bio Bio" at bounding box center [1478, 168] width 161 height 33
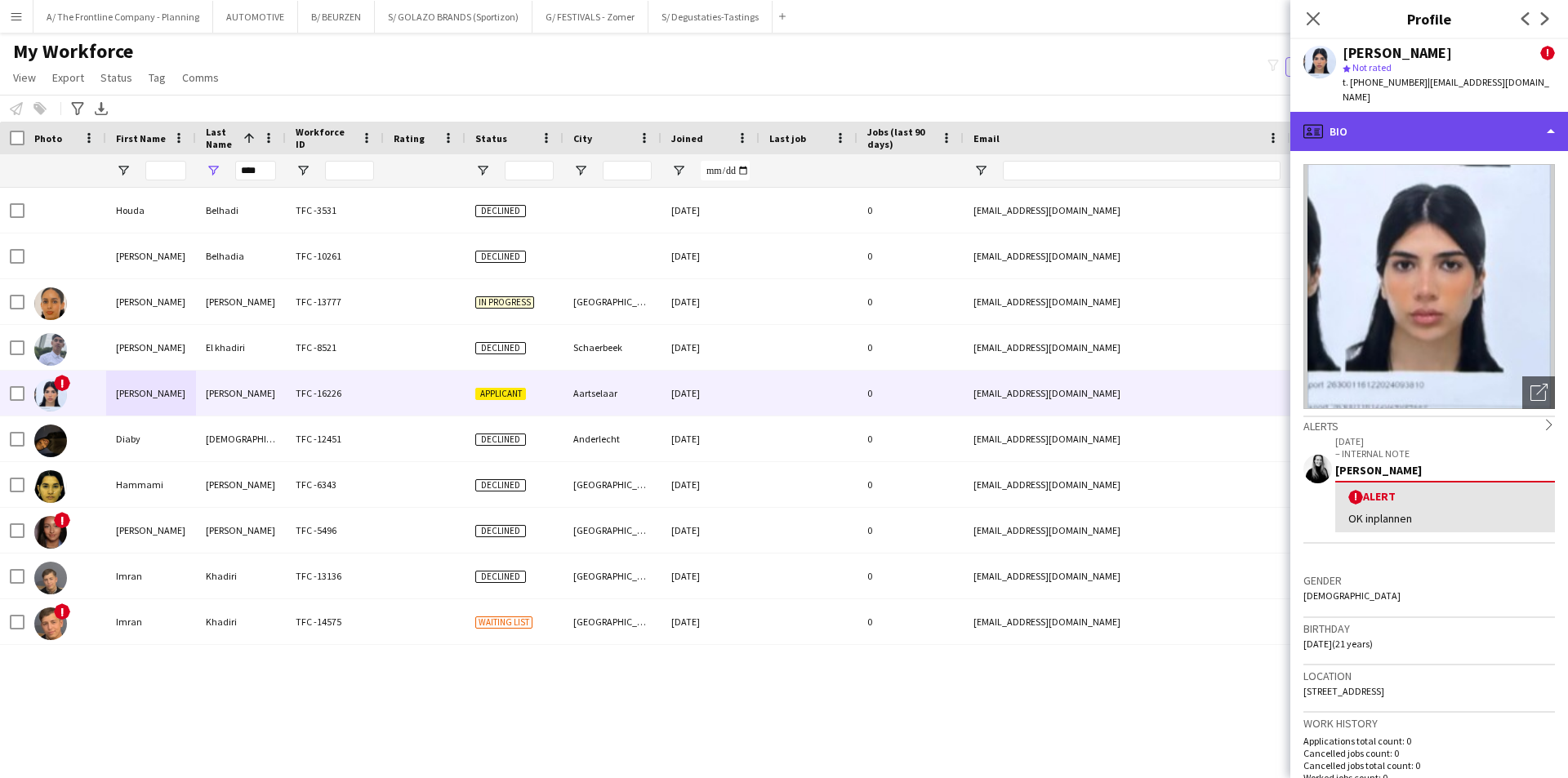
click at [1476, 112] on div "profile Bio" at bounding box center [1429, 132] width 277 height 40
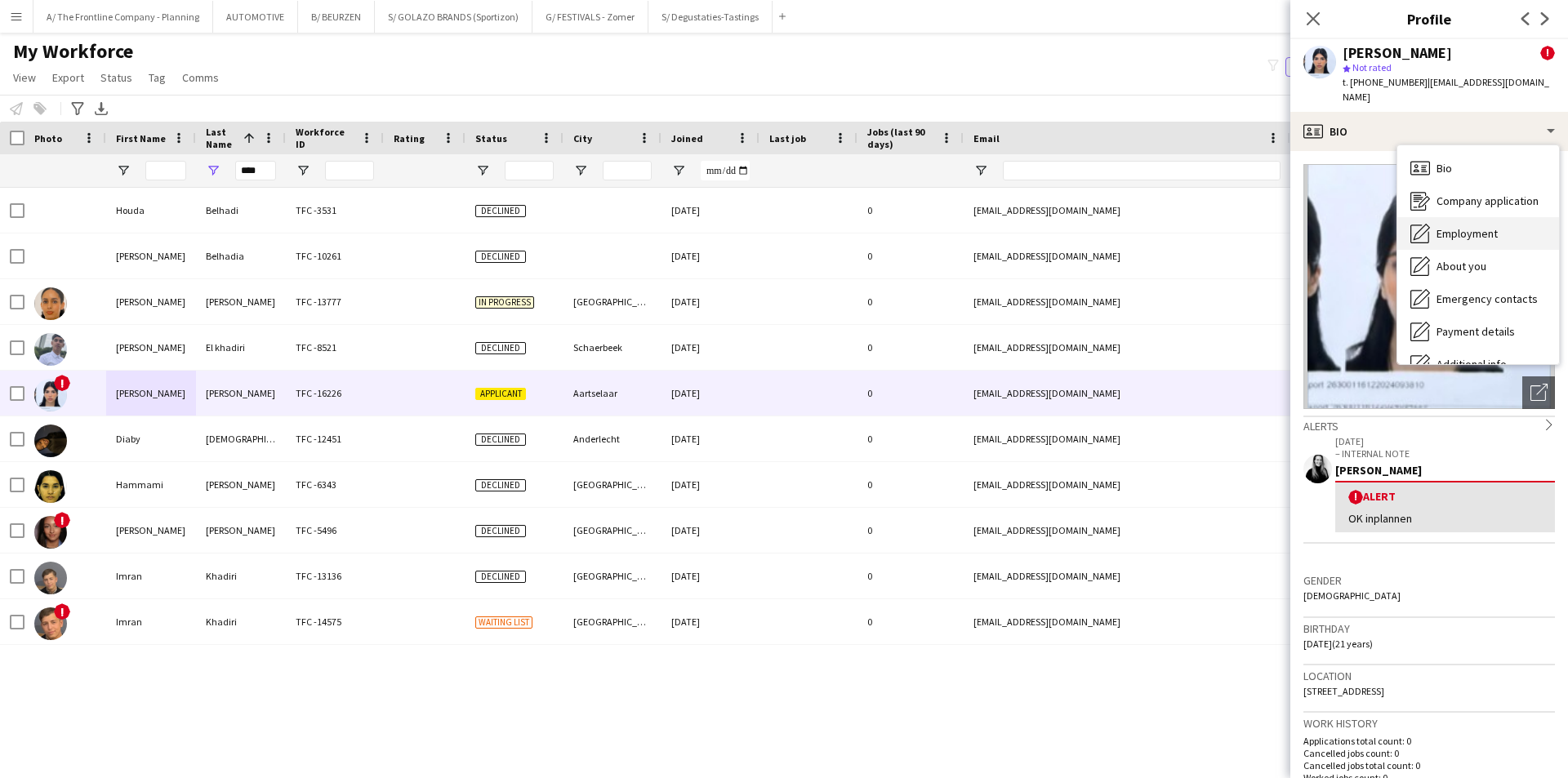
click at [1477, 226] on span "Employment" at bounding box center [1467, 234] width 61 height 15
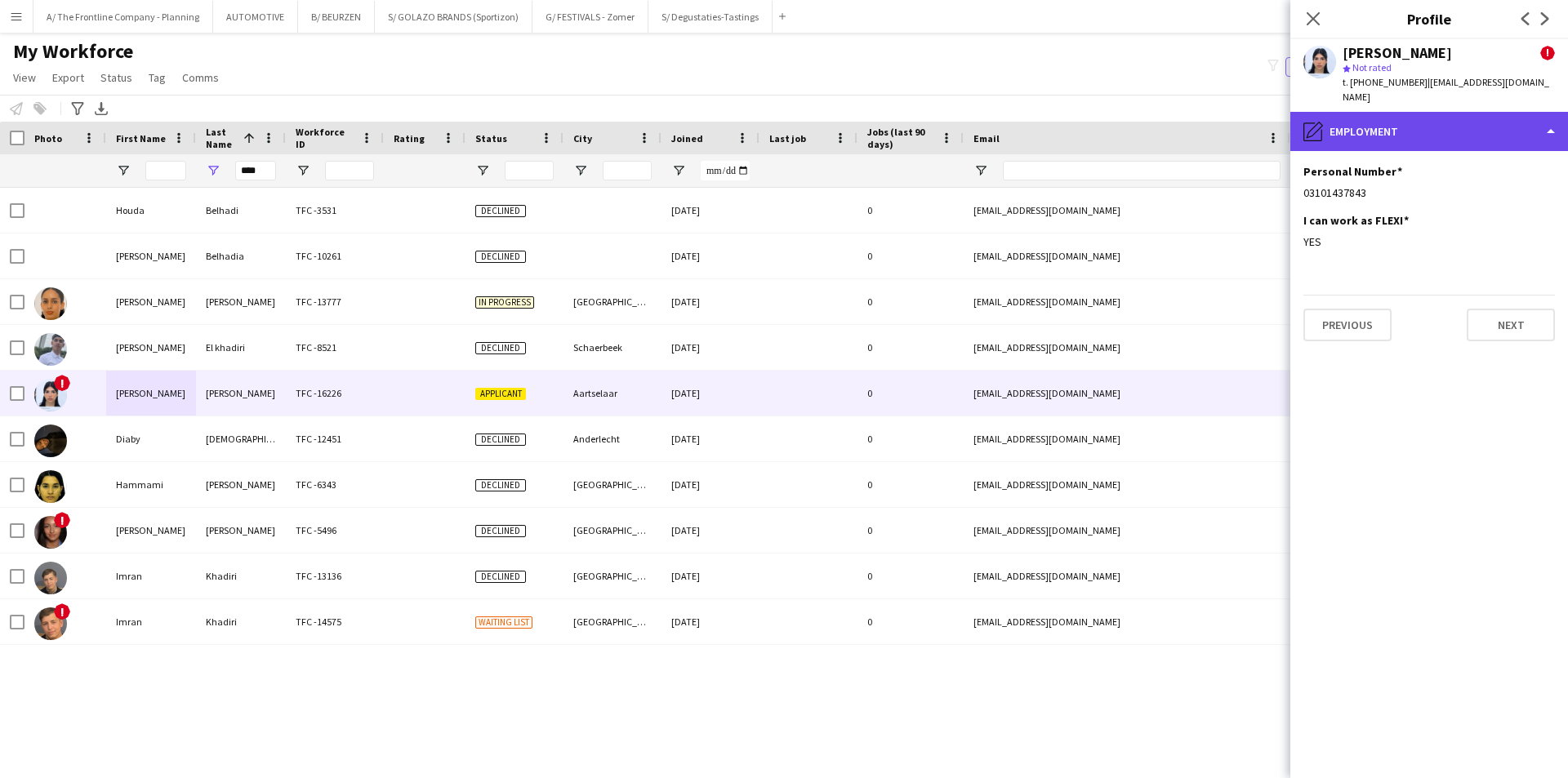
click at [1441, 125] on div "pencil4 Employment" at bounding box center [1429, 132] width 277 height 40
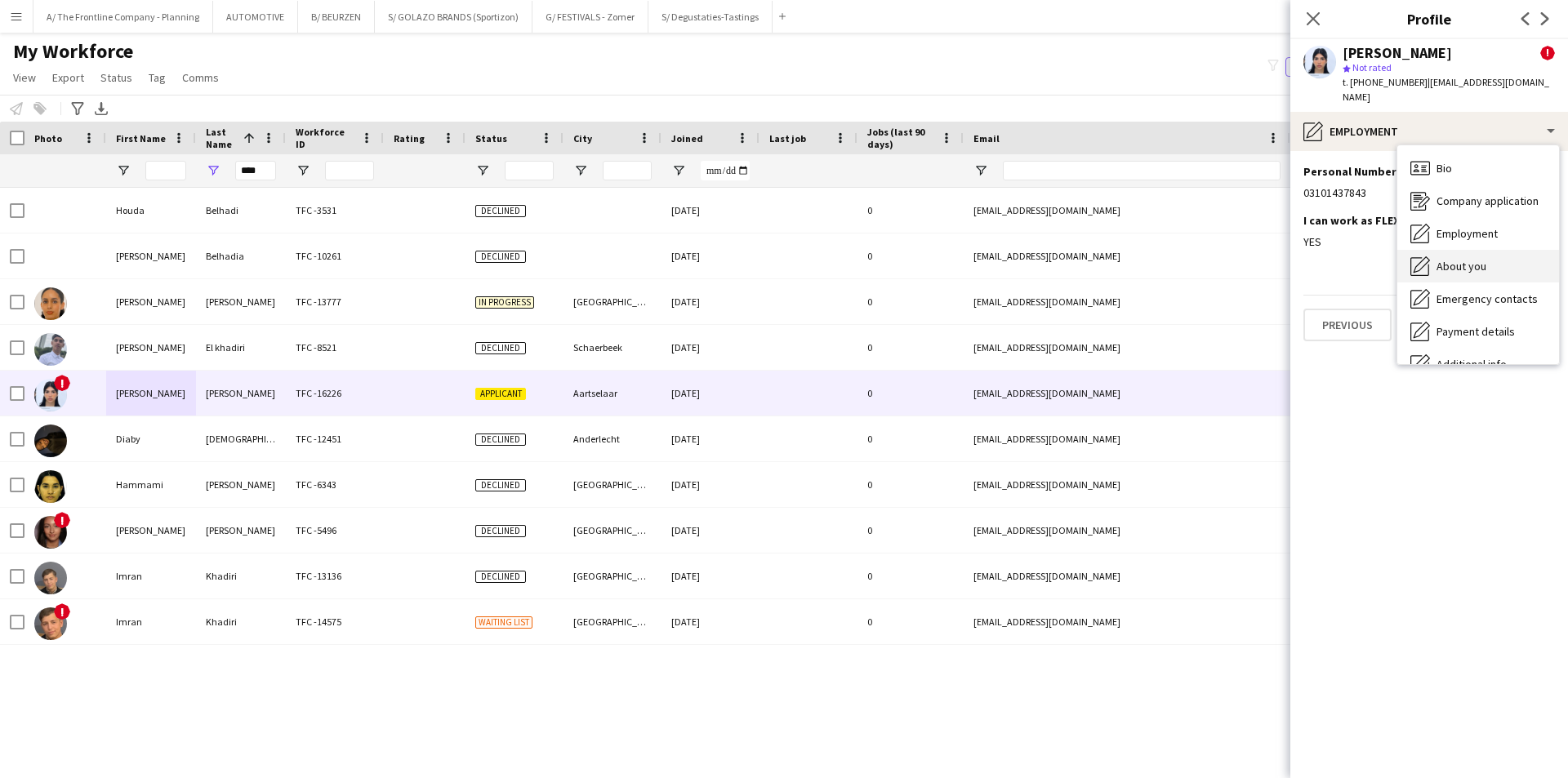
click at [1445, 250] on div "About you About you" at bounding box center [1478, 266] width 161 height 33
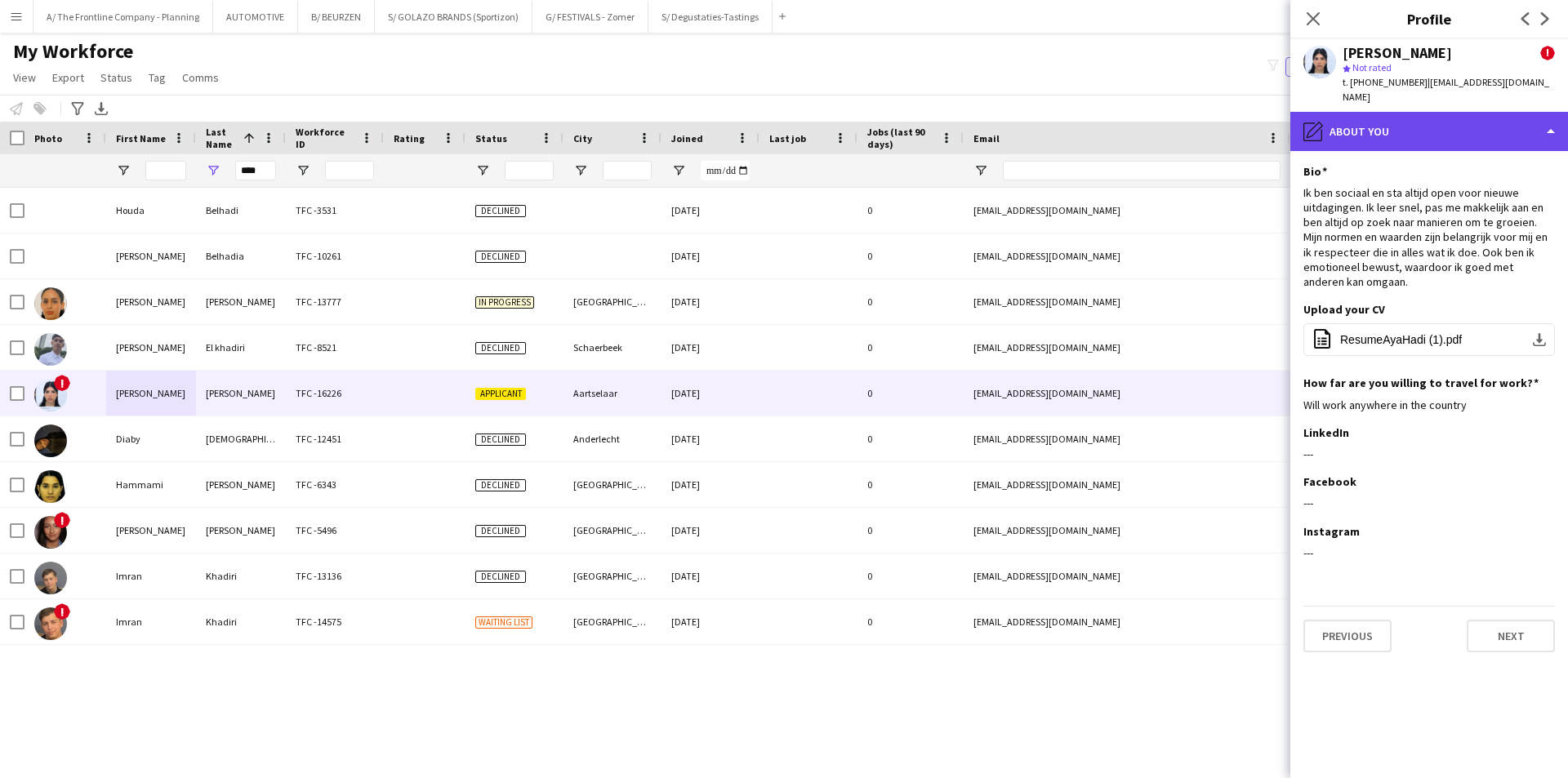
click at [1386, 117] on div "pencil4 About you" at bounding box center [1429, 132] width 277 height 40
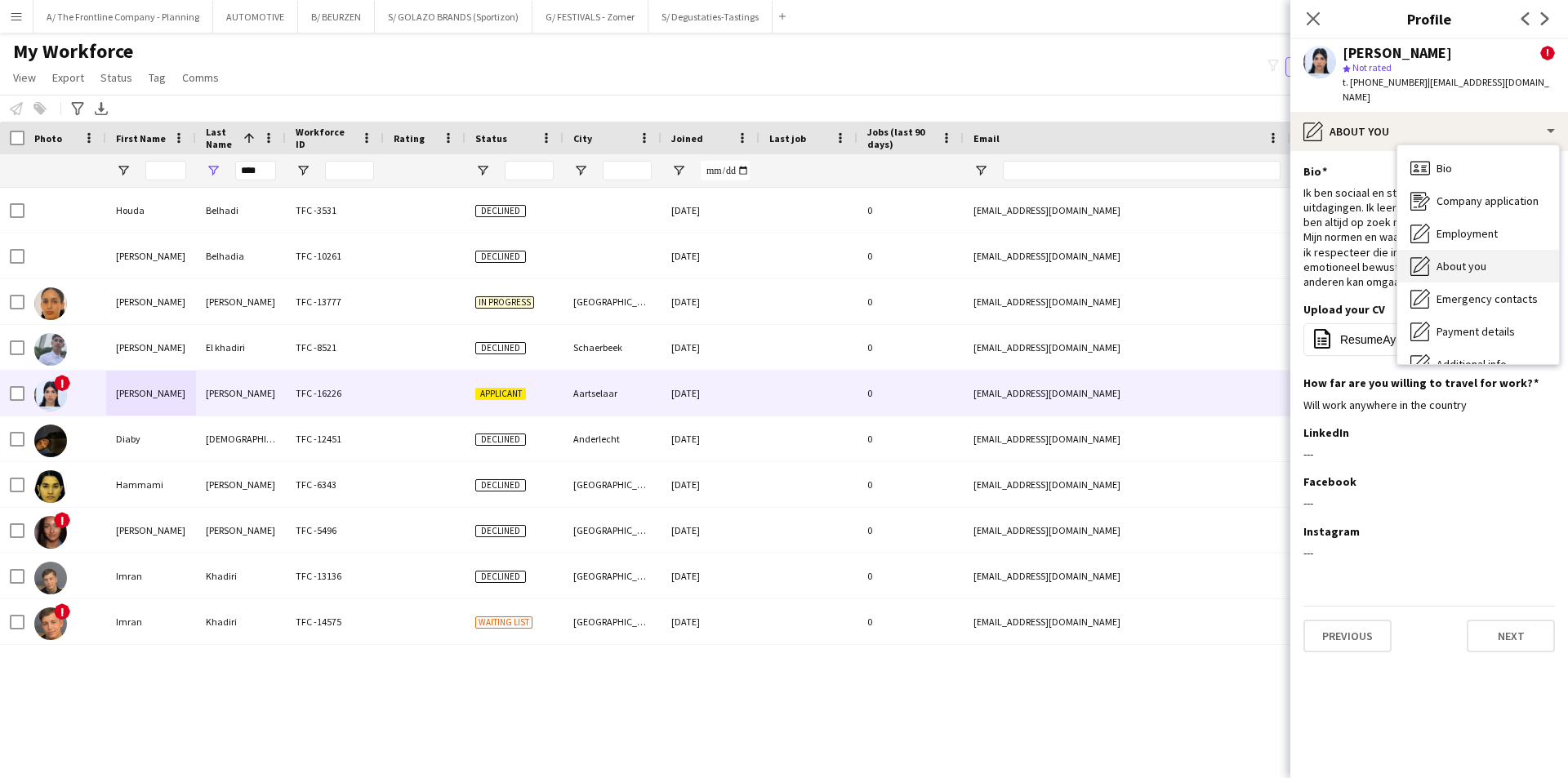
click at [1455, 258] on span "About you" at bounding box center [1461, 266] width 50 height 15
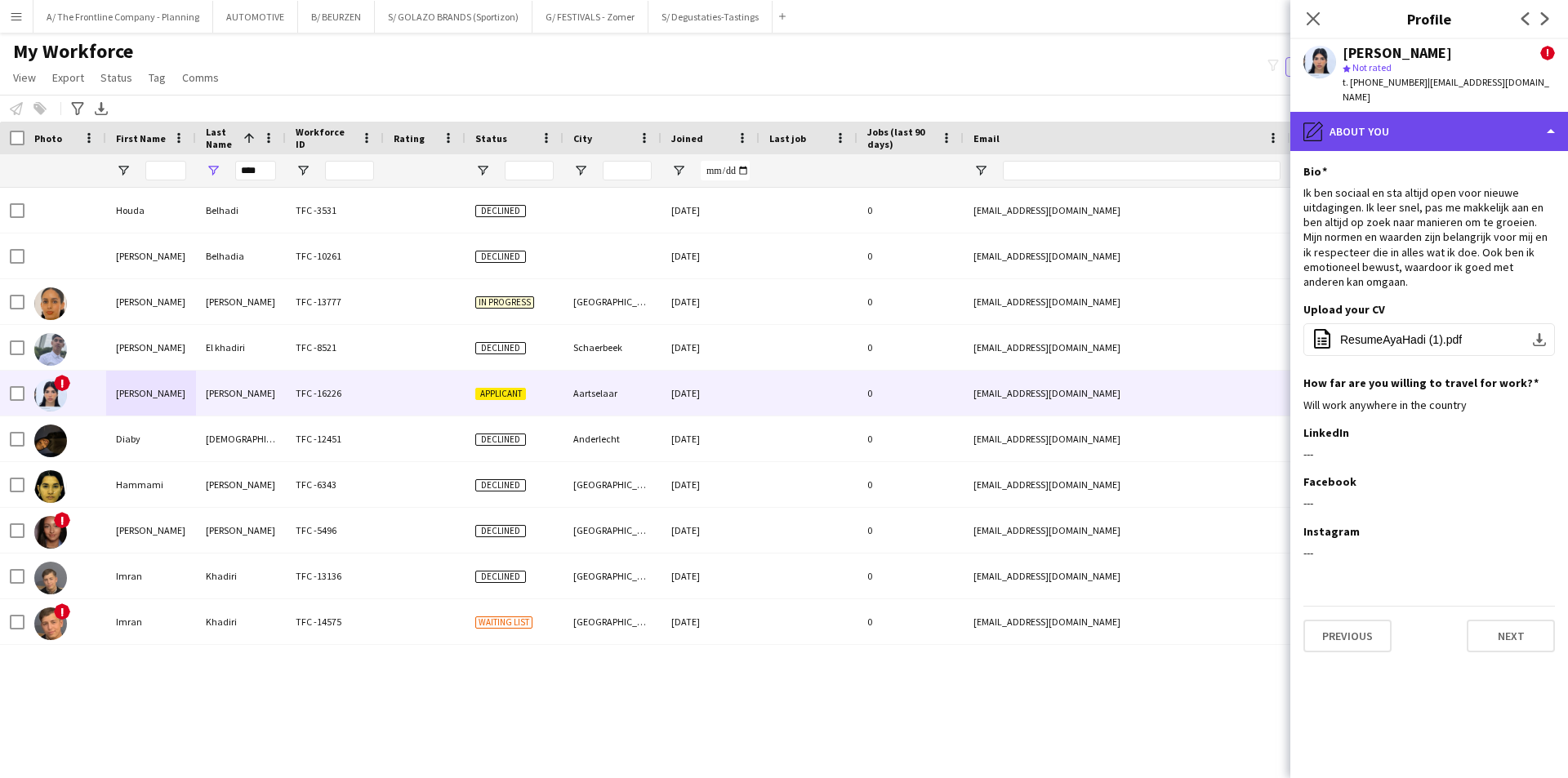
click at [1443, 121] on div "pencil4 About you" at bounding box center [1429, 132] width 277 height 40
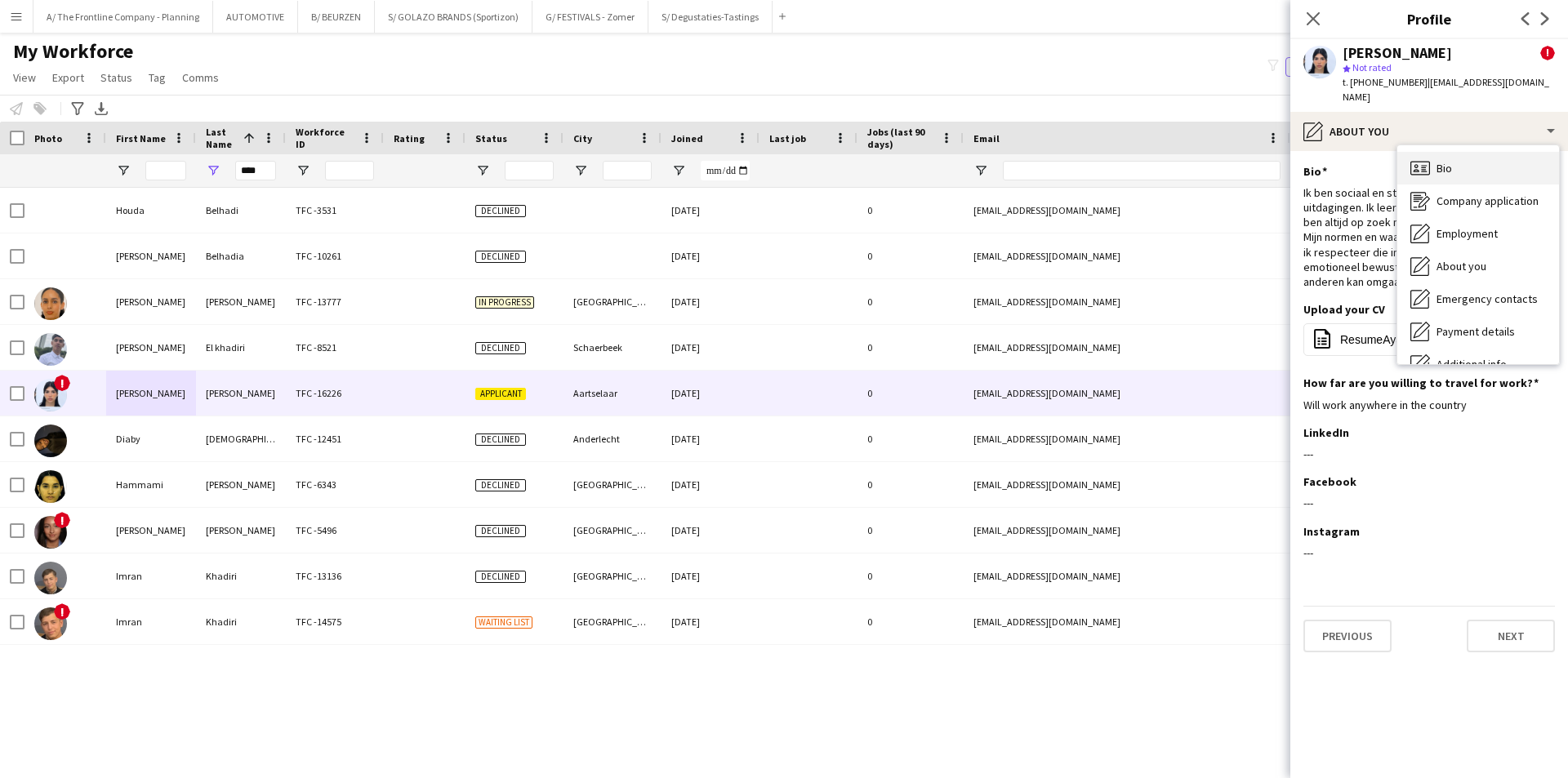
click at [1464, 155] on div "Bio Bio" at bounding box center [1478, 168] width 161 height 33
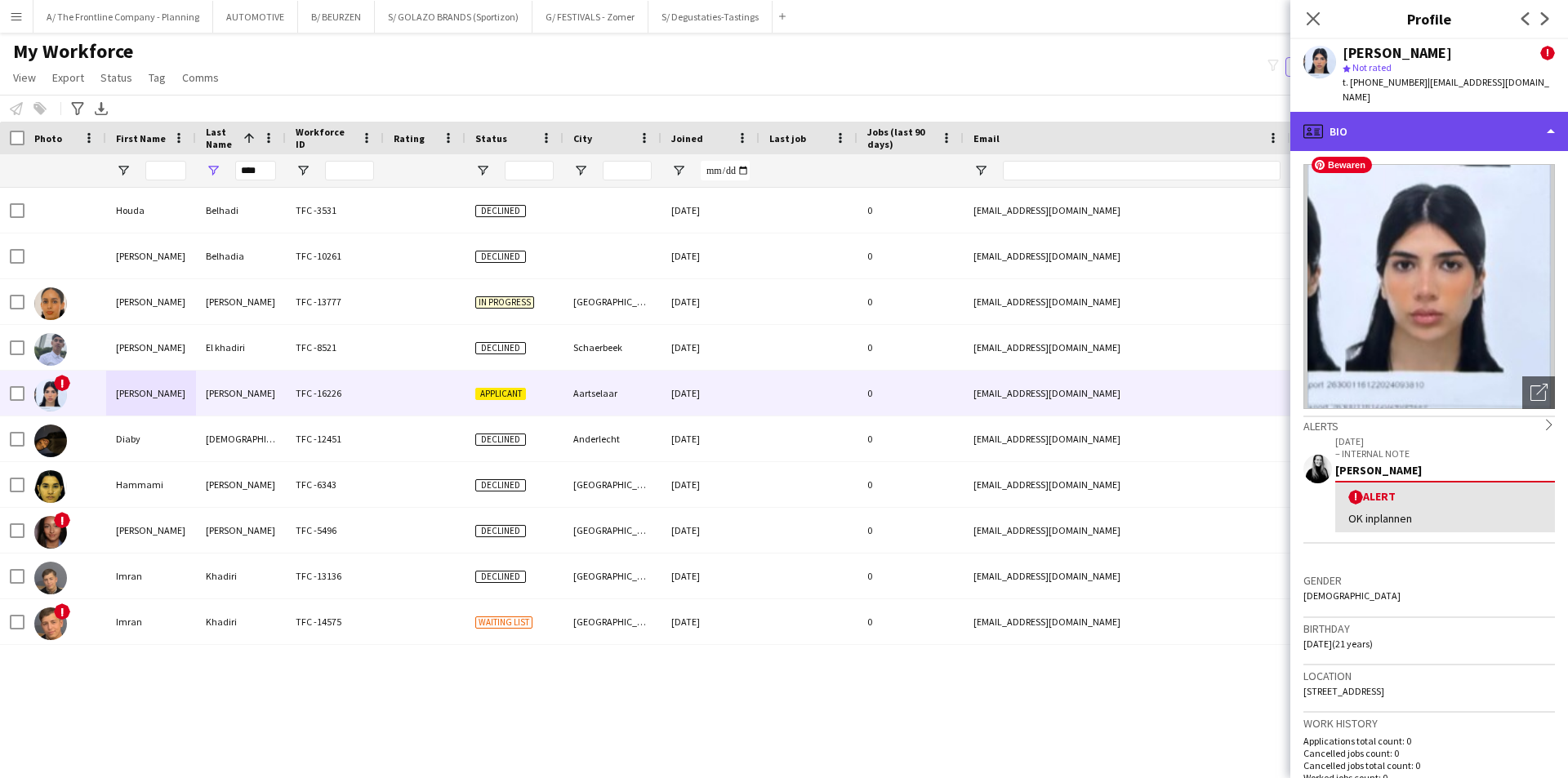
click at [1423, 122] on div "profile Bio" at bounding box center [1429, 132] width 277 height 40
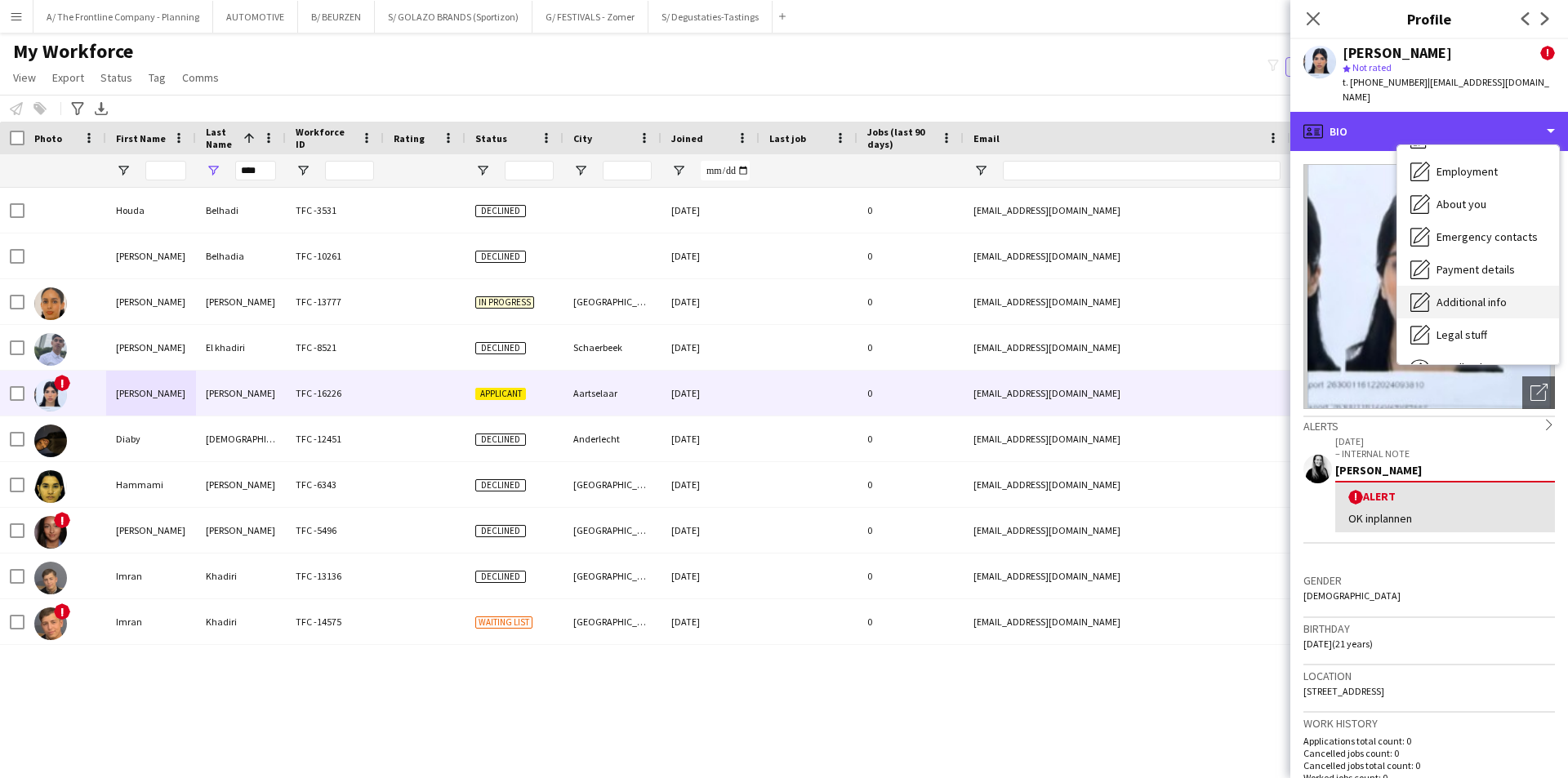
scroll to position [121, 0]
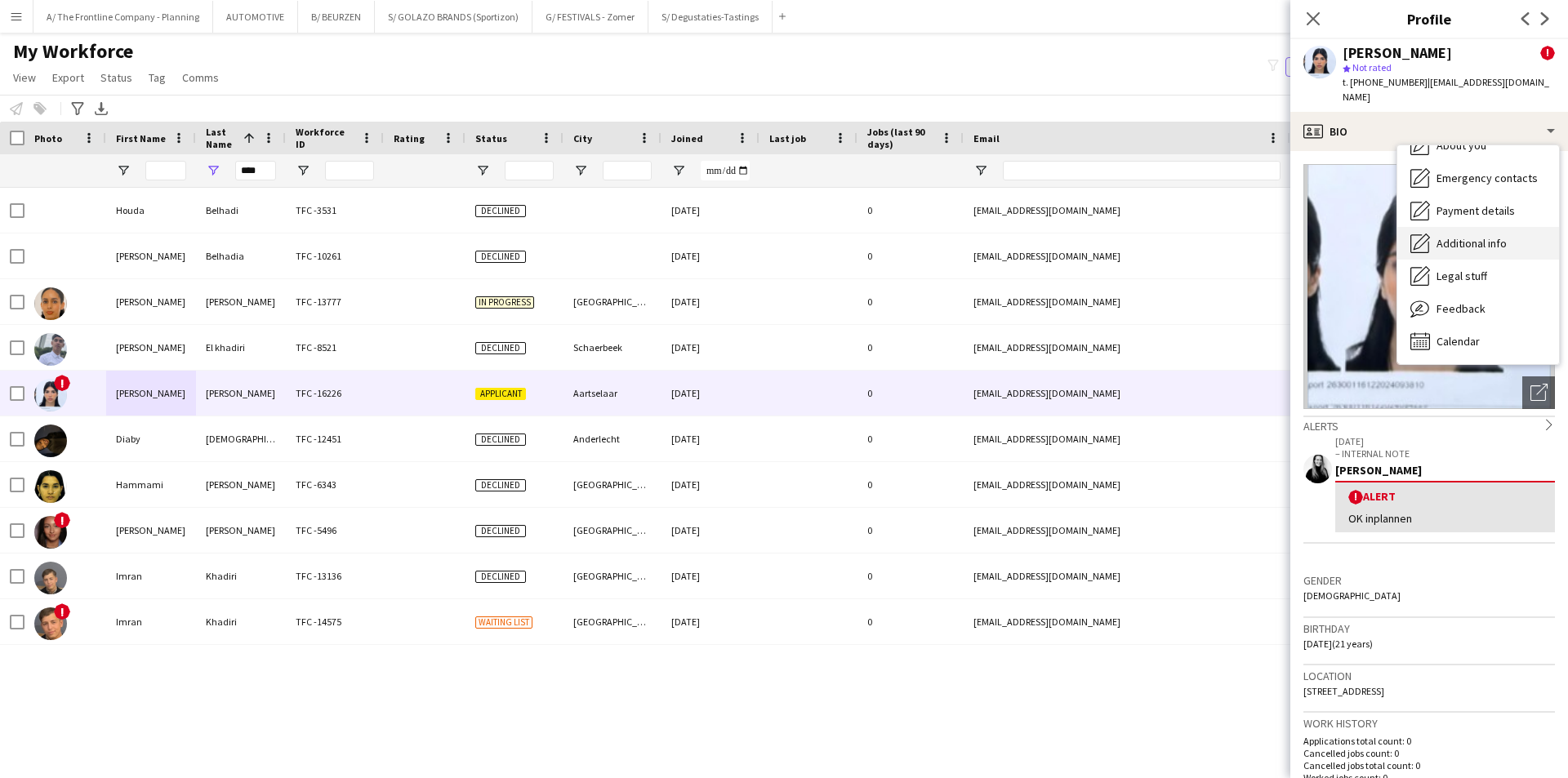
click at [1459, 292] on div "Feedback Feedback" at bounding box center [1478, 308] width 161 height 33
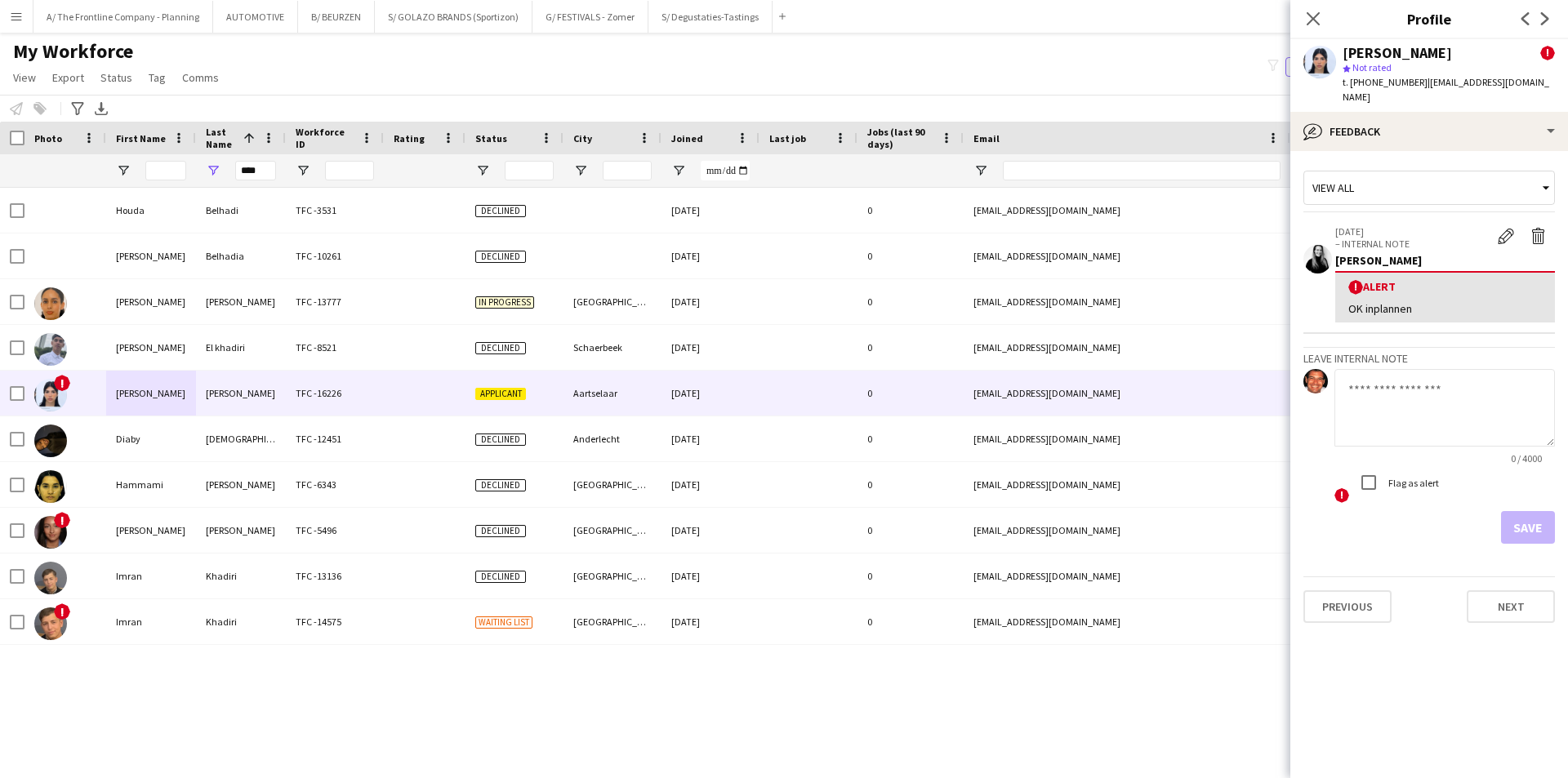
click at [1410, 386] on textarea at bounding box center [1445, 407] width 221 height 77
type textarea "**********"
click at [1395, 477] on label "Flag as alert" at bounding box center [1412, 483] width 54 height 12
drag, startPoint x: 1538, startPoint y: 505, endPoint x: 1549, endPoint y: 401, distance: 104.6
click at [1538, 511] on button "Save" at bounding box center [1527, 527] width 54 height 33
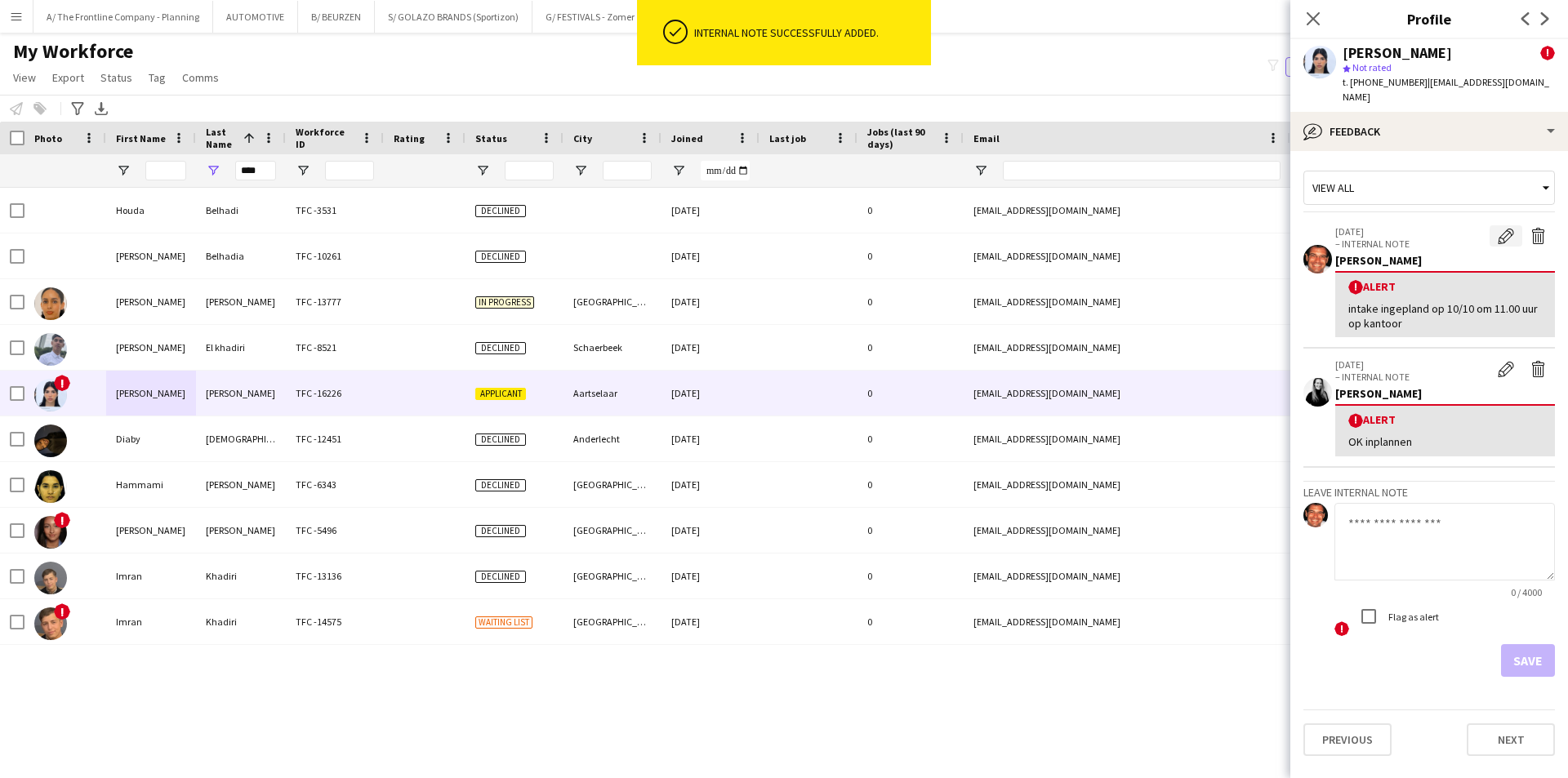
click at [1508, 228] on app-icon "Edit alert" at bounding box center [1506, 236] width 16 height 16
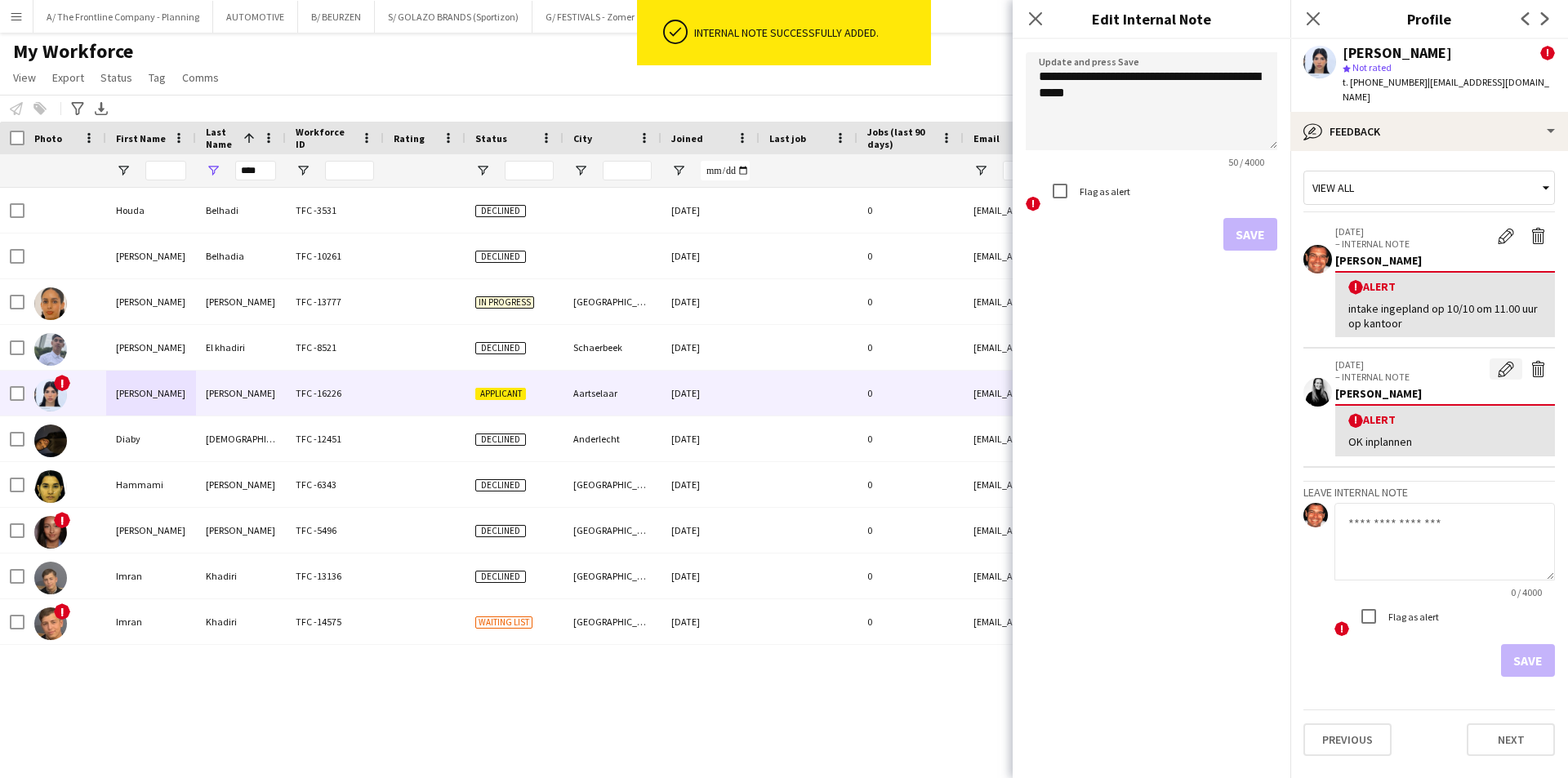
click at [1506, 361] on app-icon "Edit alert" at bounding box center [1506, 369] width 16 height 16
click at [1101, 194] on label "Flag as alert" at bounding box center [1103, 191] width 54 height 12
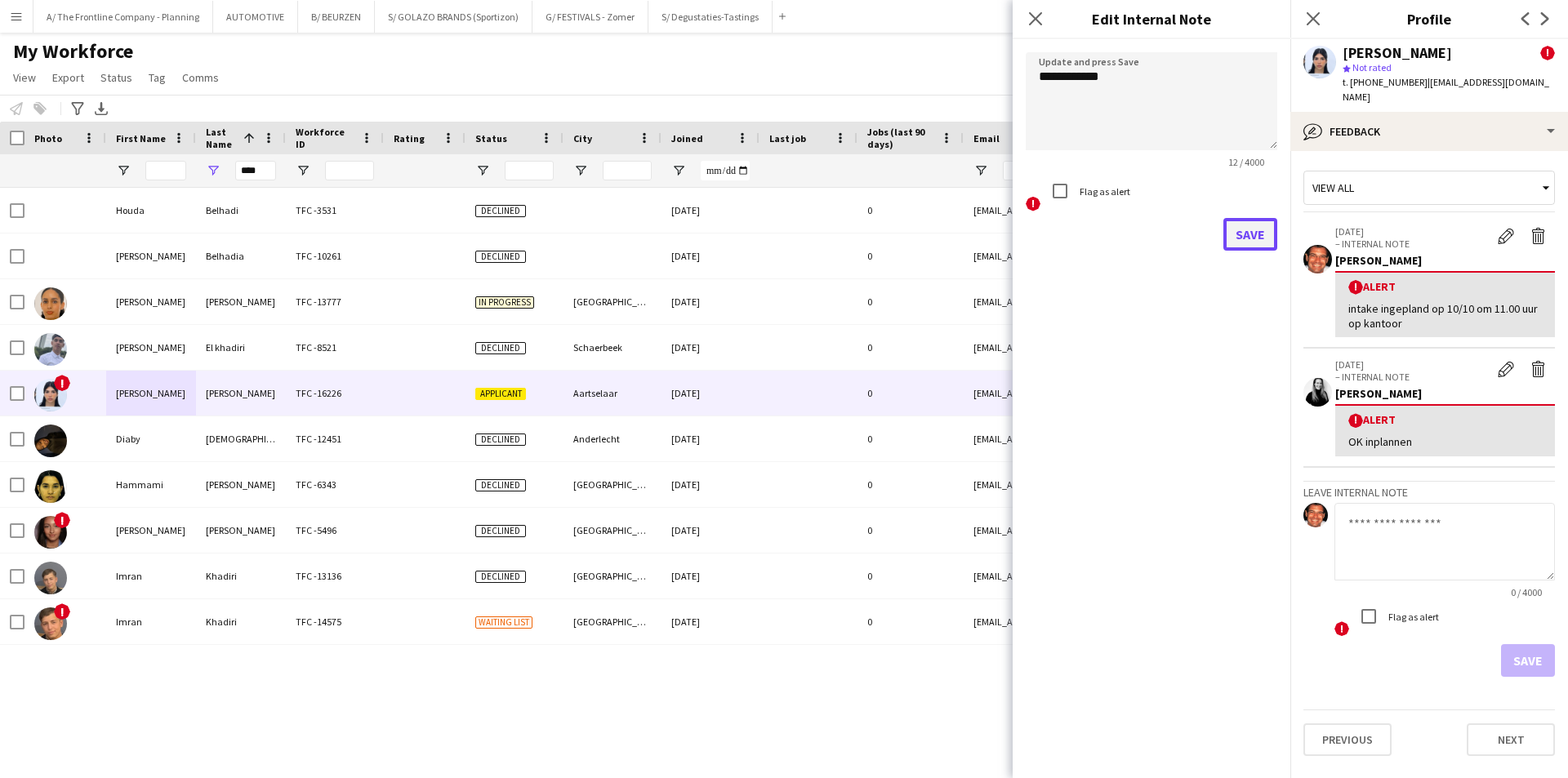
click at [1241, 234] on button "Save" at bounding box center [1250, 234] width 54 height 33
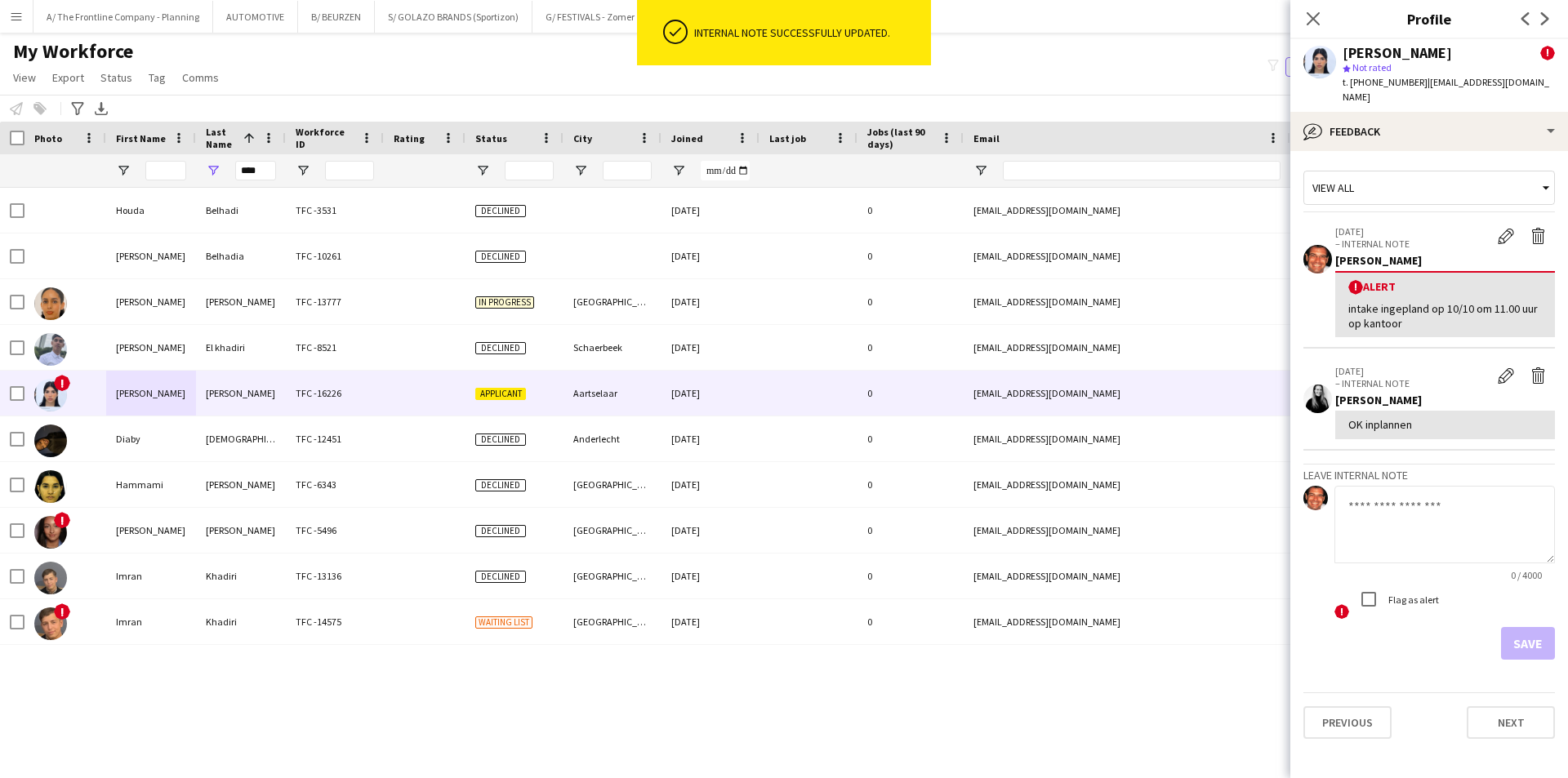
click at [1066, 97] on div "Notify workforce Add to tag Select at least one crew to tag him or her. Advance…" at bounding box center [784, 108] width 1568 height 27
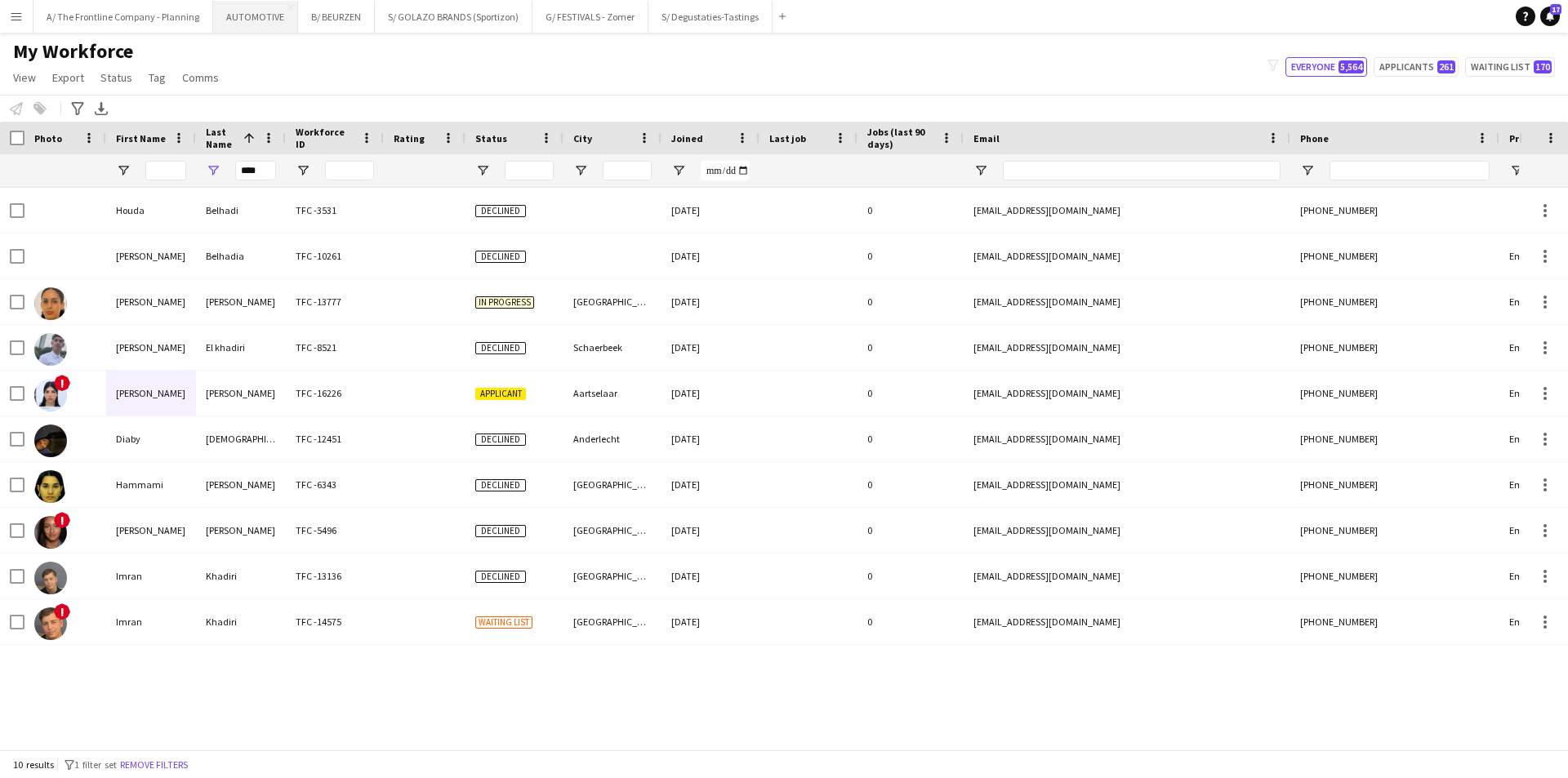
click at [258, 21] on button "AUTOMOTIVE Close" at bounding box center [256, 17] width 85 height 32
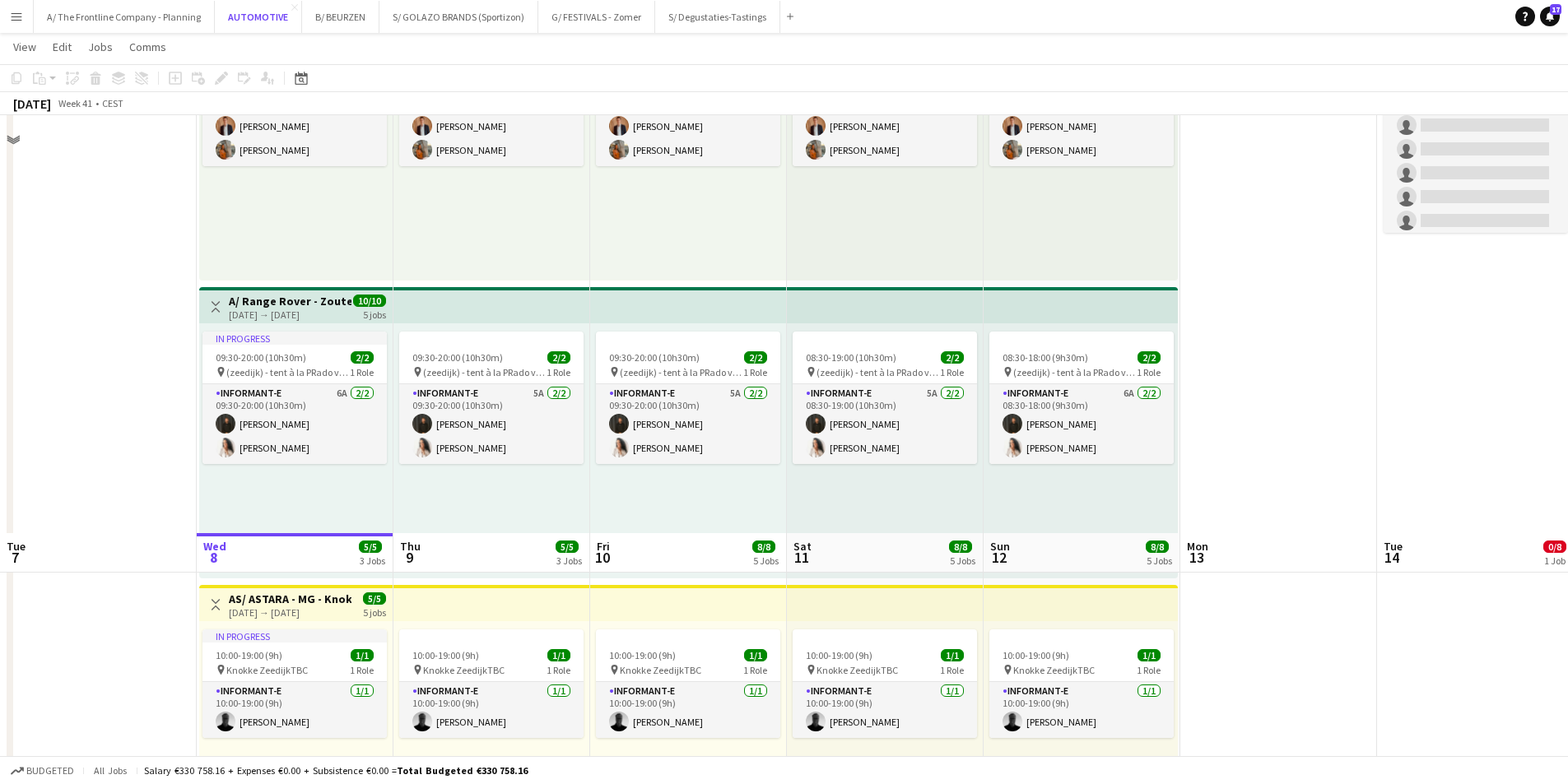
scroll to position [659, 0]
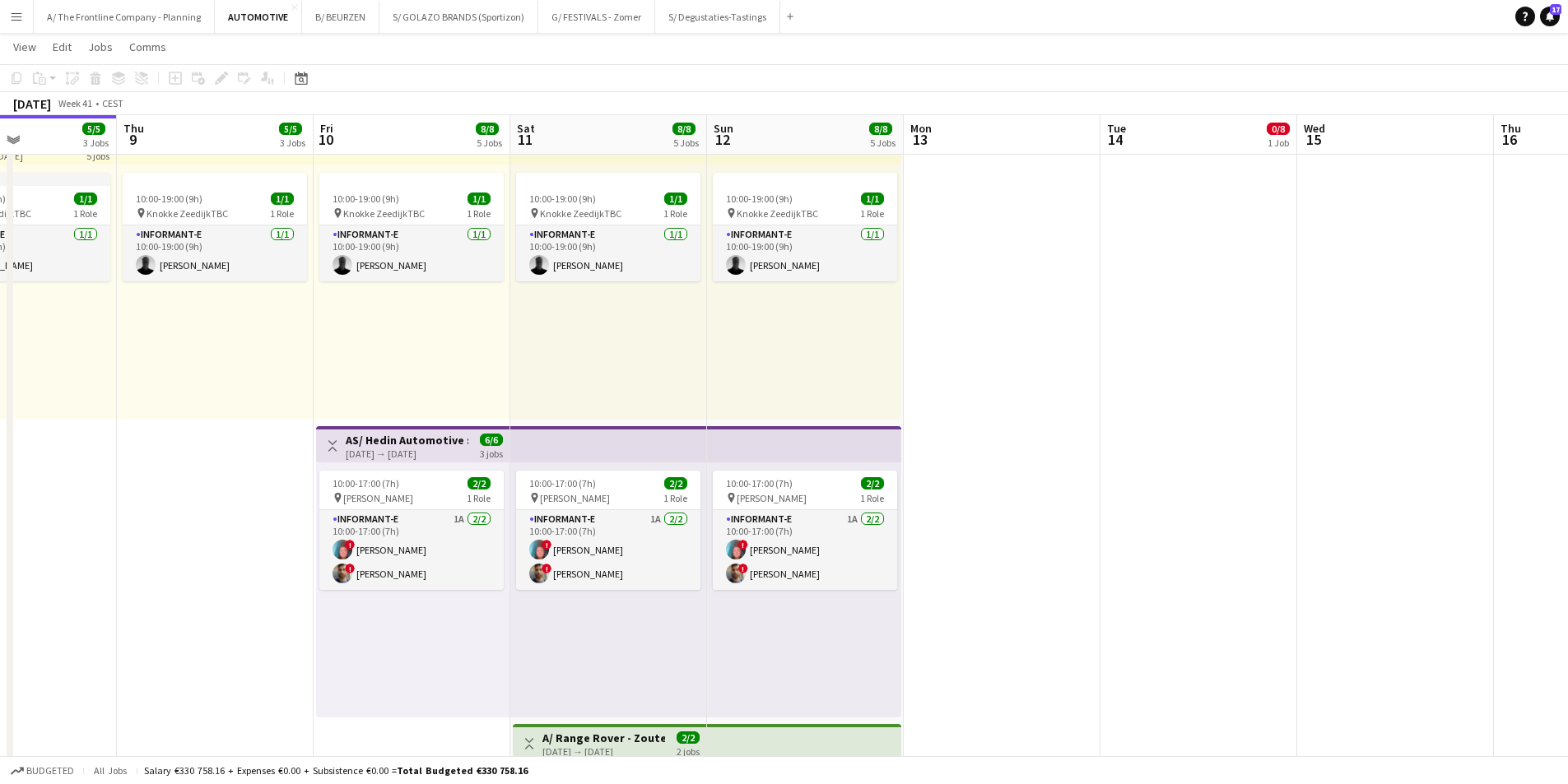
drag, startPoint x: 1043, startPoint y: 353, endPoint x: 15, endPoint y: 273, distance: 1031.1
click at [15, 273] on app-calendar-viewport "Sun 5 6/6 3 Jobs Mon 6 Tue 7 Wed 8 5/5 3 Jobs Thu 9 5/5 3 Jobs Fri 10 8/8 5 Job…" at bounding box center [784, 350] width 1568 height 1887
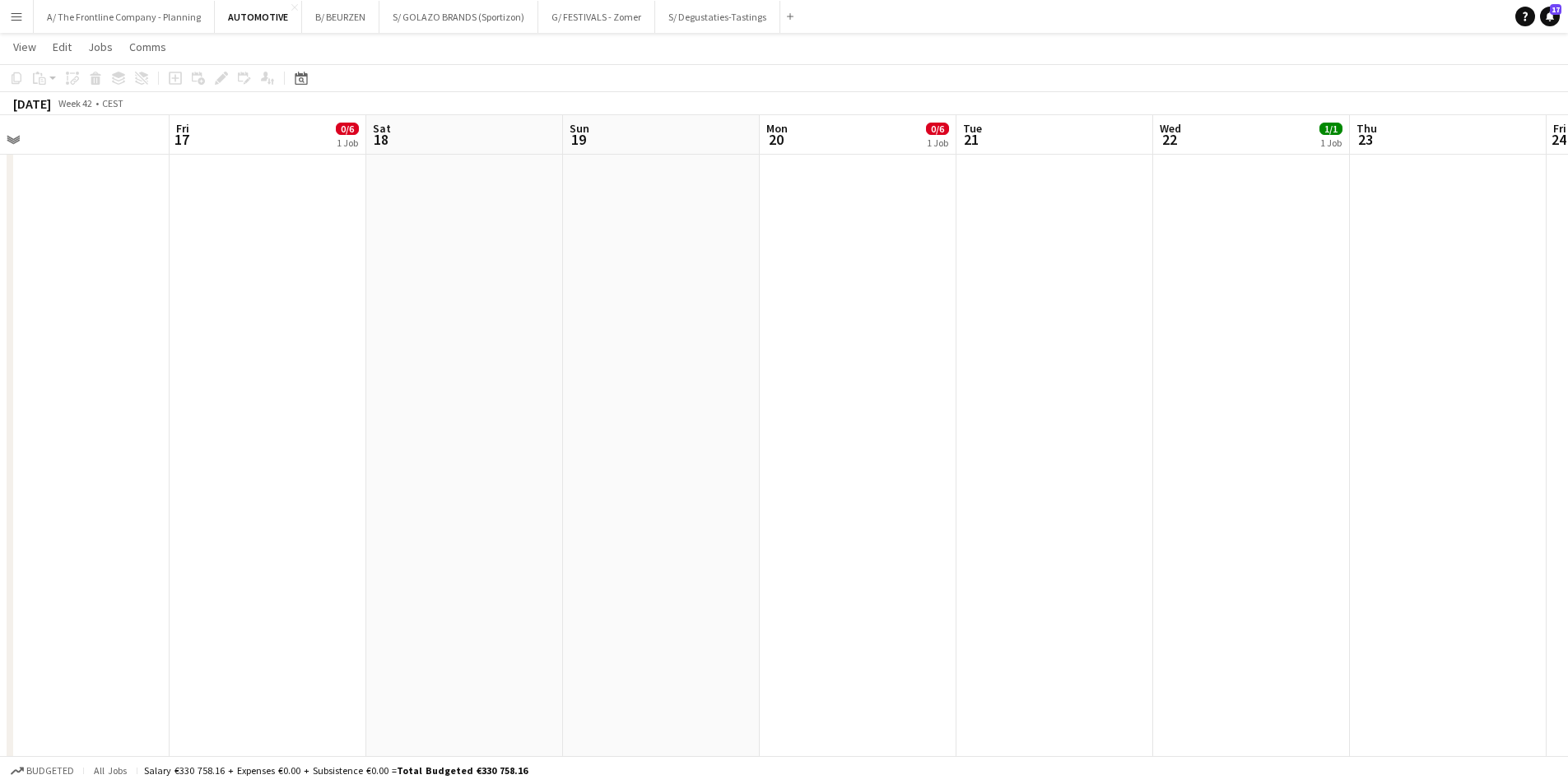
drag, startPoint x: 350, startPoint y: 382, endPoint x: 303, endPoint y: 370, distance: 48.5
click at [285, 382] on app-calendar-viewport "Tue 14 0/8 1 Job Wed 15 Thu 16 Fri 17 0/6 1 Job Sat 18 Sun 19 Mon 20 0/6 1 Job …" at bounding box center [784, 350] width 1568 height 1887
drag, startPoint x: 629, startPoint y: 317, endPoint x: 179, endPoint y: 307, distance: 450.1
click at [168, 307] on app-calendar-viewport "Sat 18 Sun 19 Mon 20 0/6 1 Job Tue 21 Wed 22 1/1 1 Job Thu 23 Fri 24 1/1 1 Job …" at bounding box center [784, 350] width 1568 height 1887
drag, startPoint x: 978, startPoint y: 380, endPoint x: 310, endPoint y: 372, distance: 668.0
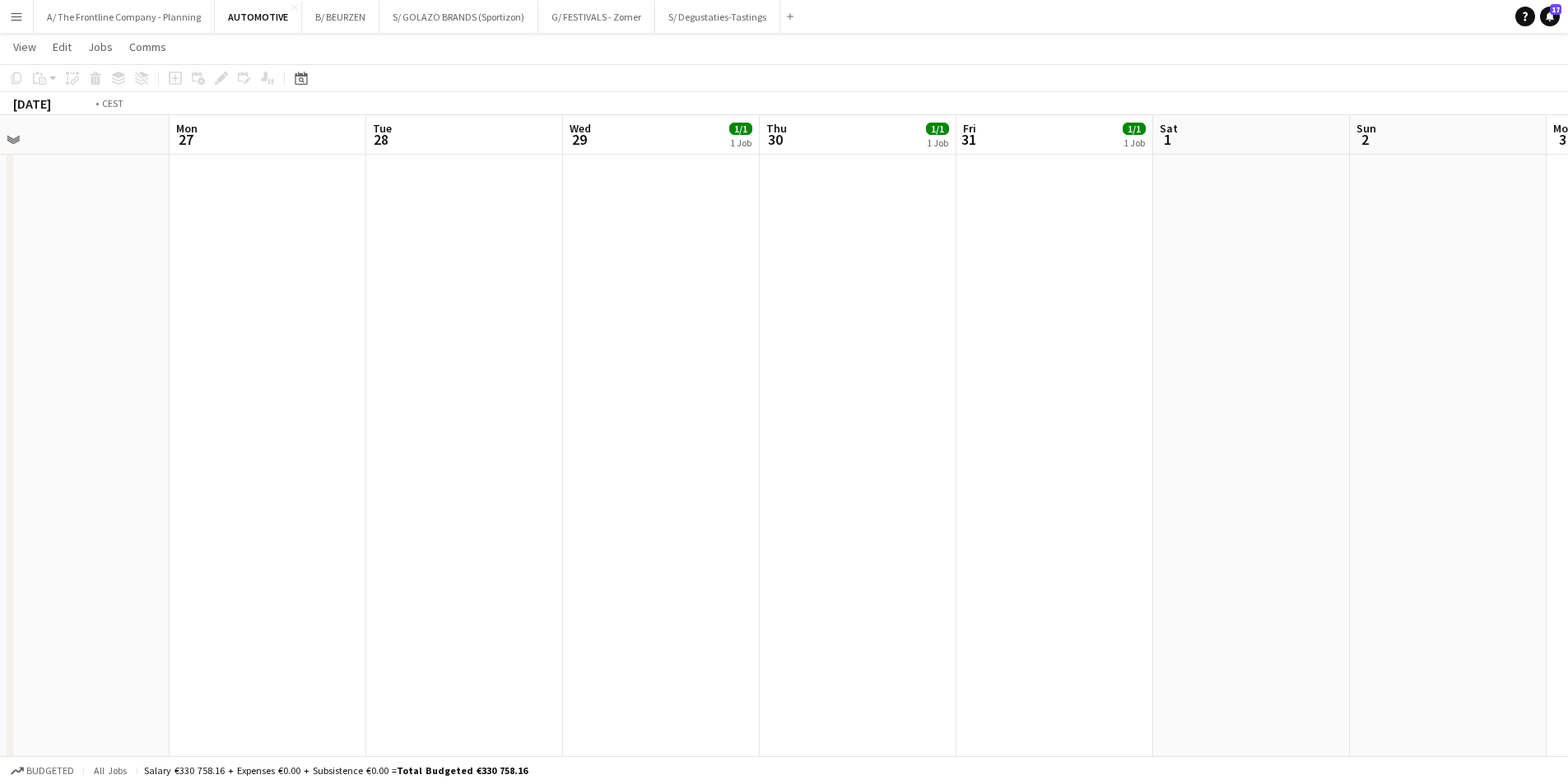
click at [298, 373] on app-calendar-viewport "Thu 23 Fri 24 1/1 1 Job Sat 25 1/1 1 Job Sun 26 Mon 27 Tue 28 Wed 29 1/1 1 Job …" at bounding box center [784, 350] width 1568 height 1887
drag, startPoint x: 789, startPoint y: 354, endPoint x: 216, endPoint y: 340, distance: 573.2
click at [206, 340] on app-calendar-viewport "Fri 31 1/1 1 Job Sat 1 Sun 2 Mon 3 Tue 4 Wed 5 Thu 6 Fri 7 Sat 8 Sun 9 Mon 10 T…" at bounding box center [784, 350] width 1568 height 1887
drag, startPoint x: 508, startPoint y: 359, endPoint x: 142, endPoint y: 347, distance: 366.2
click at [142, 347] on app-calendar-viewport "Fri 31 1/1 1 Job Sat 1 Sun 2 Mon 3 Tue 4 Wed 5 Thu 6 Fri 7 Sat 8 Sun 9 Mon 10 T…" at bounding box center [784, 350] width 1568 height 1887
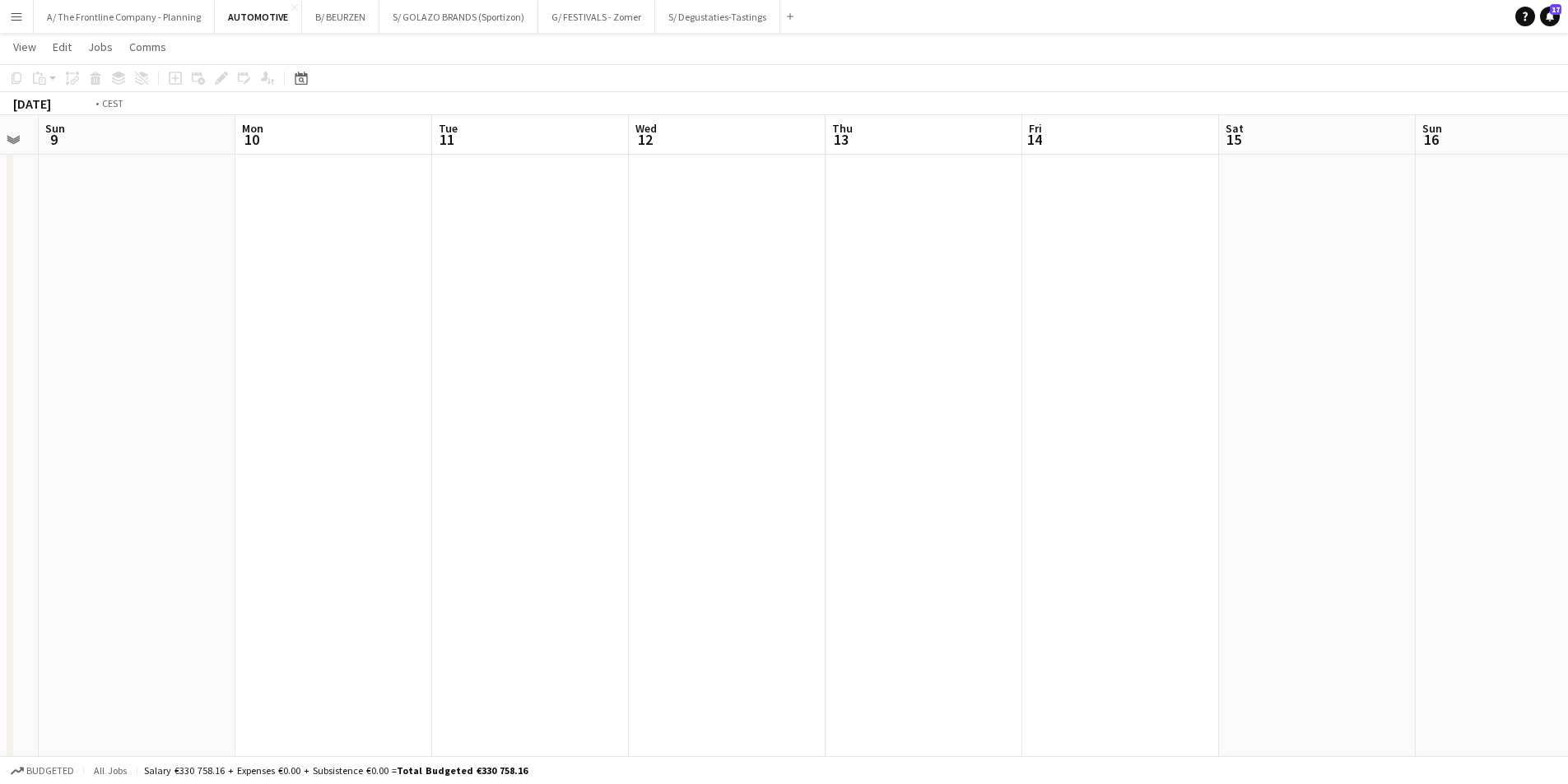
drag, startPoint x: 406, startPoint y: 366, endPoint x: 393, endPoint y: 369, distance: 13.3
click at [370, 366] on app-calendar-viewport "Thu 6 Fri 7 Sat 8 Sun 9 Mon 10 Tue 11 Wed 12 Thu 13 Fri 14 Sat 15 Sun 16 Mon 17…" at bounding box center [784, 350] width 1568 height 1887
drag, startPoint x: 935, startPoint y: 391, endPoint x: 668, endPoint y: 372, distance: 267.7
click at [602, 373] on app-calendar-viewport "Tue 11 Wed 12 Thu 13 Fri 14 Sat 15 Sun 16 Mon 17 Tue 18 Wed 19 Thu 20 Fri 21 Sa…" at bounding box center [784, 350] width 1568 height 1887
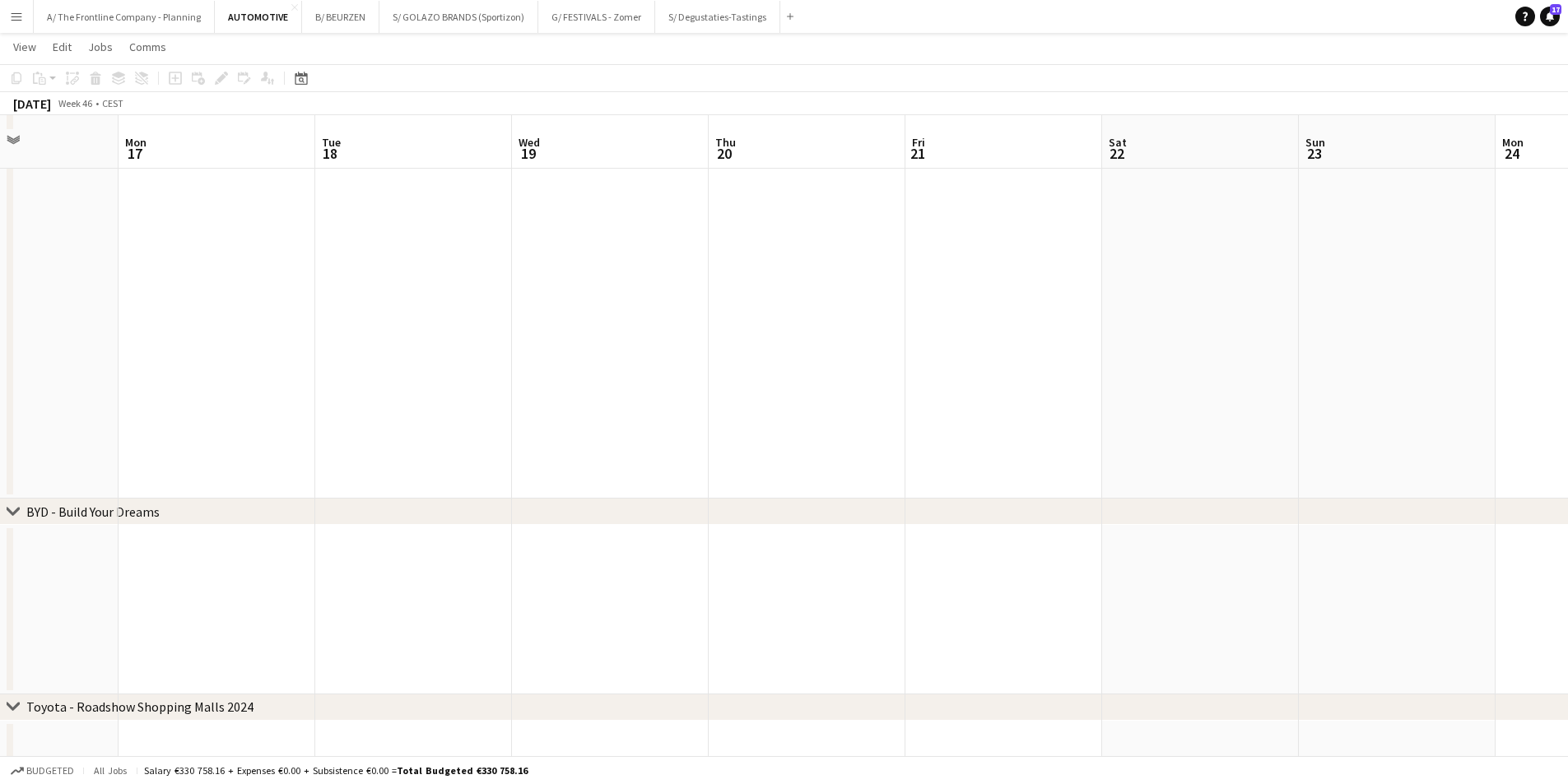
scroll to position [1195, 0]
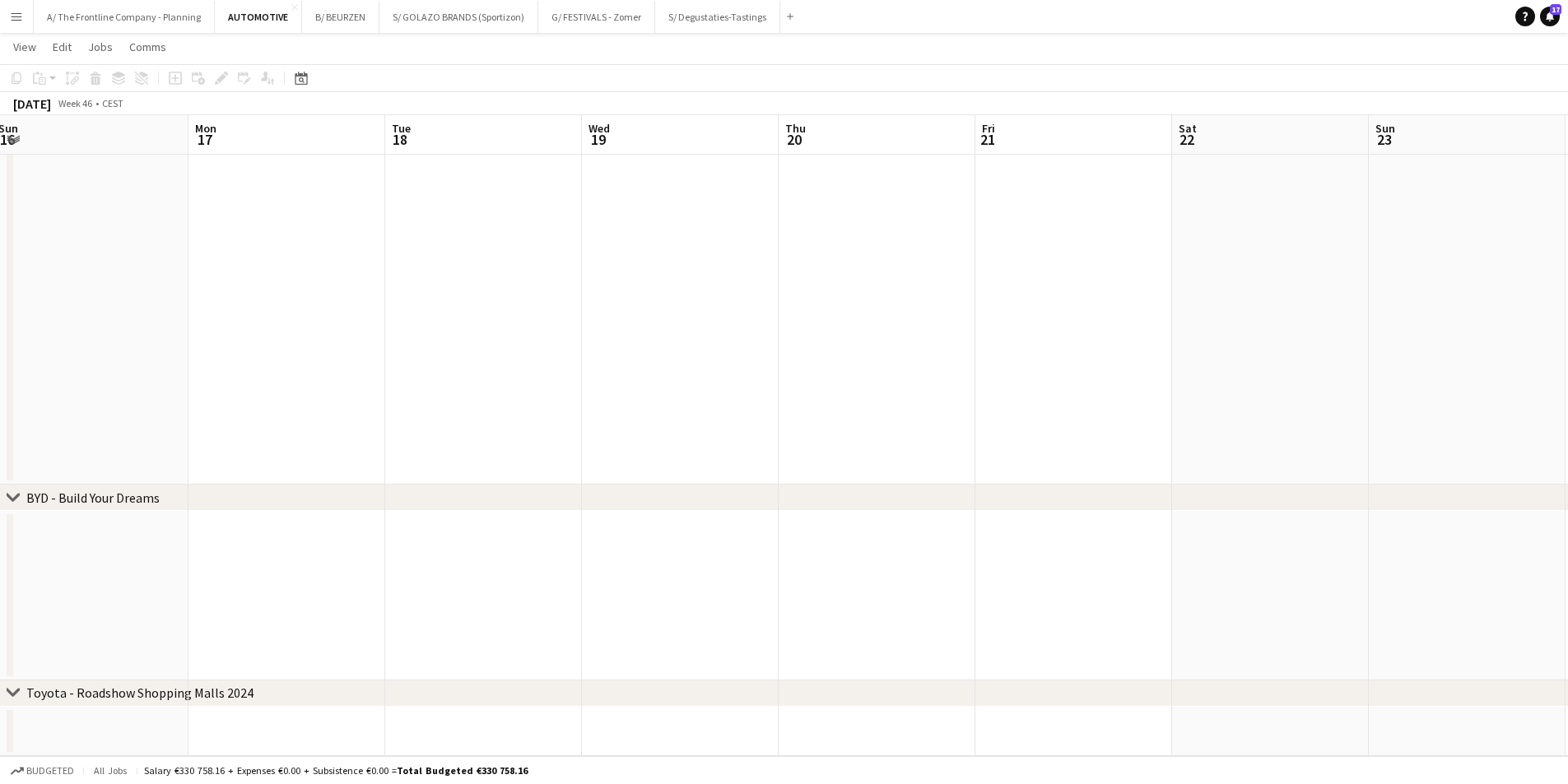
drag, startPoint x: 319, startPoint y: 583, endPoint x: 1199, endPoint y: 578, distance: 880.0
drag, startPoint x: 464, startPoint y: 567, endPoint x: 1268, endPoint y: 506, distance: 806.3
drag, startPoint x: 460, startPoint y: 537, endPoint x: 1400, endPoint y: 525, distance: 940.1
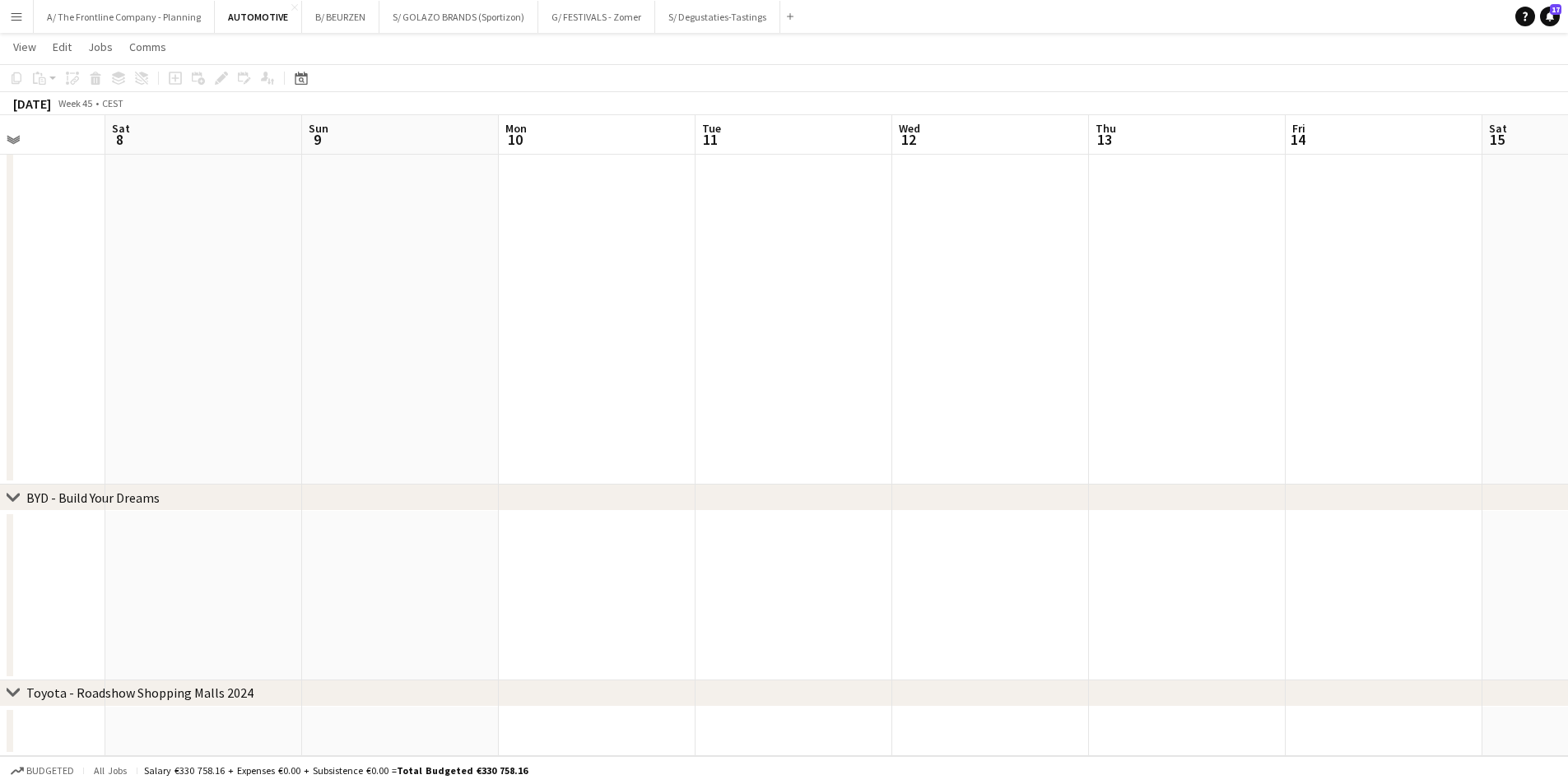
drag, startPoint x: 597, startPoint y: 561, endPoint x: 672, endPoint y: 536, distance: 79.1
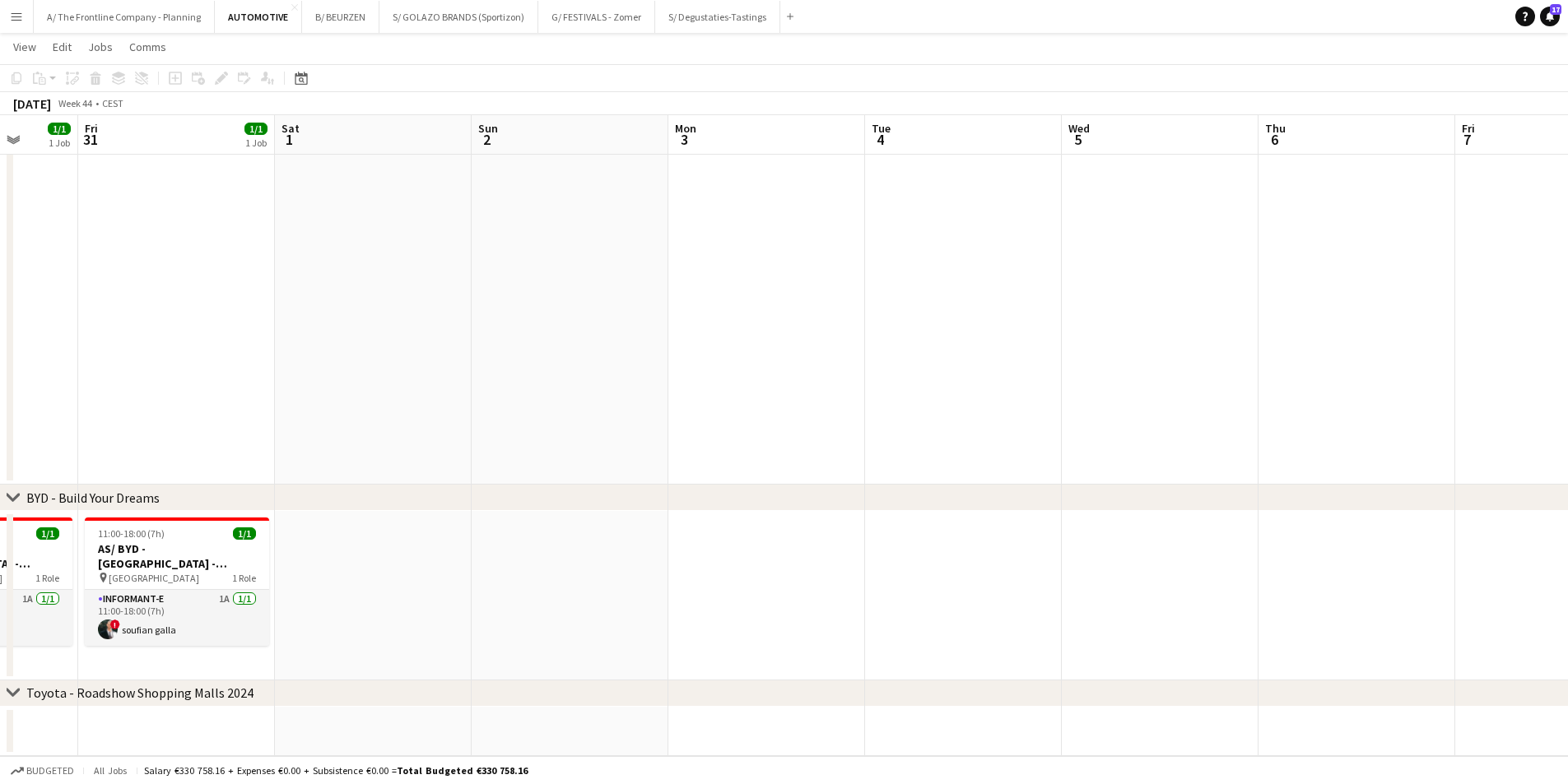
drag, startPoint x: 614, startPoint y: 534, endPoint x: 1084, endPoint y: 549, distance: 470.2
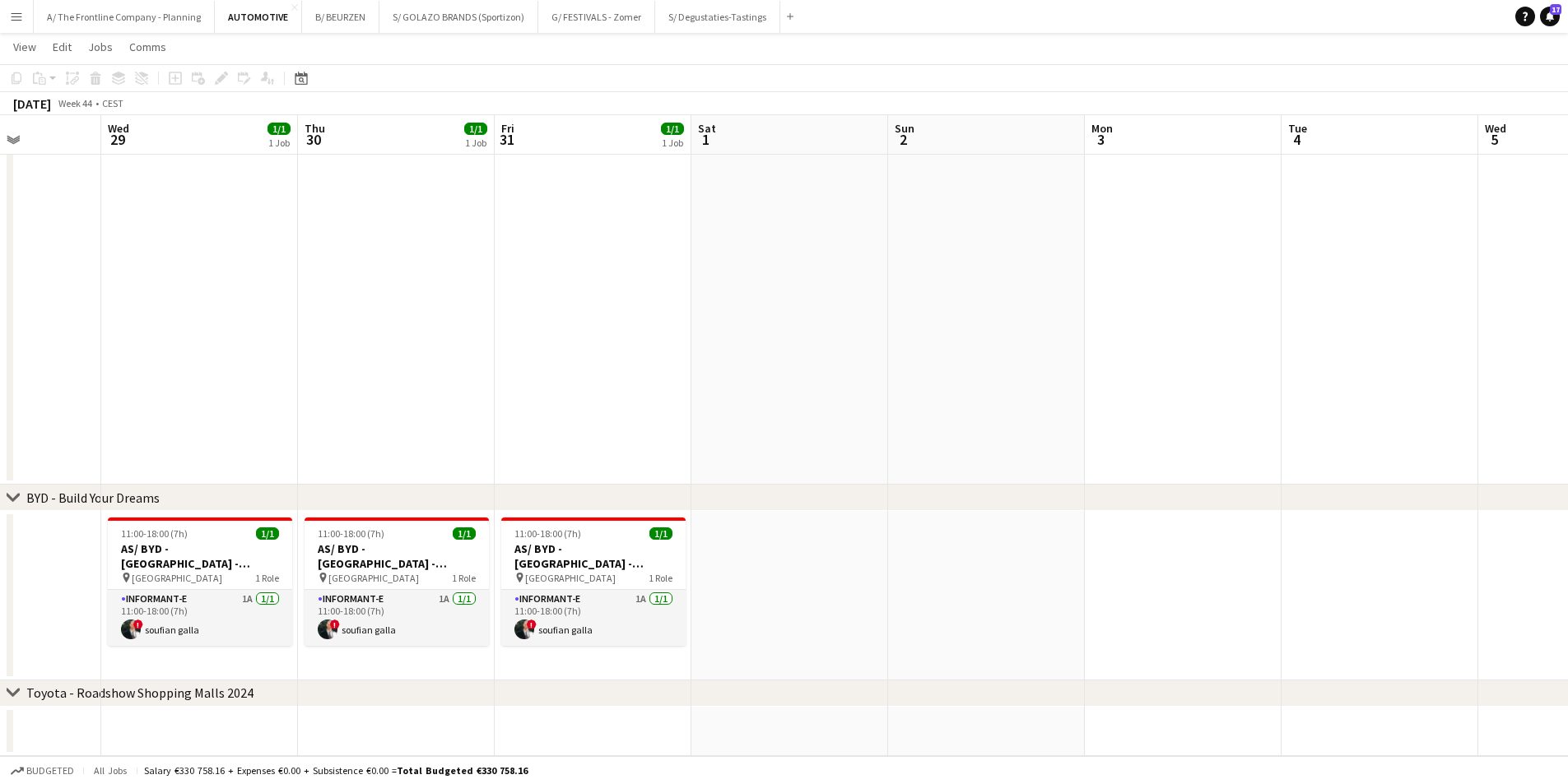
drag, startPoint x: 1095, startPoint y: 567, endPoint x: 798, endPoint y: 602, distance: 299.1
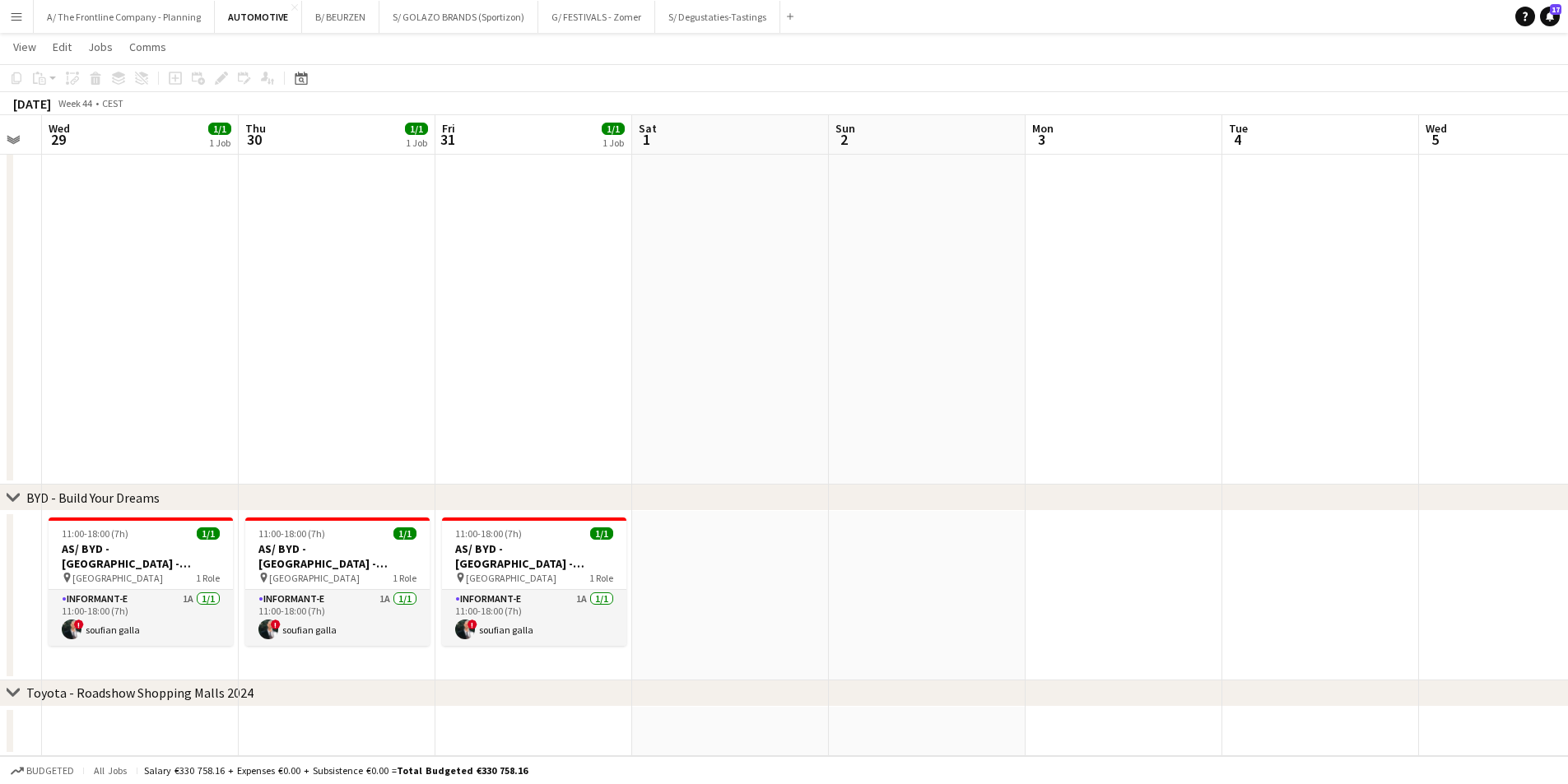
scroll to position [0, 530]
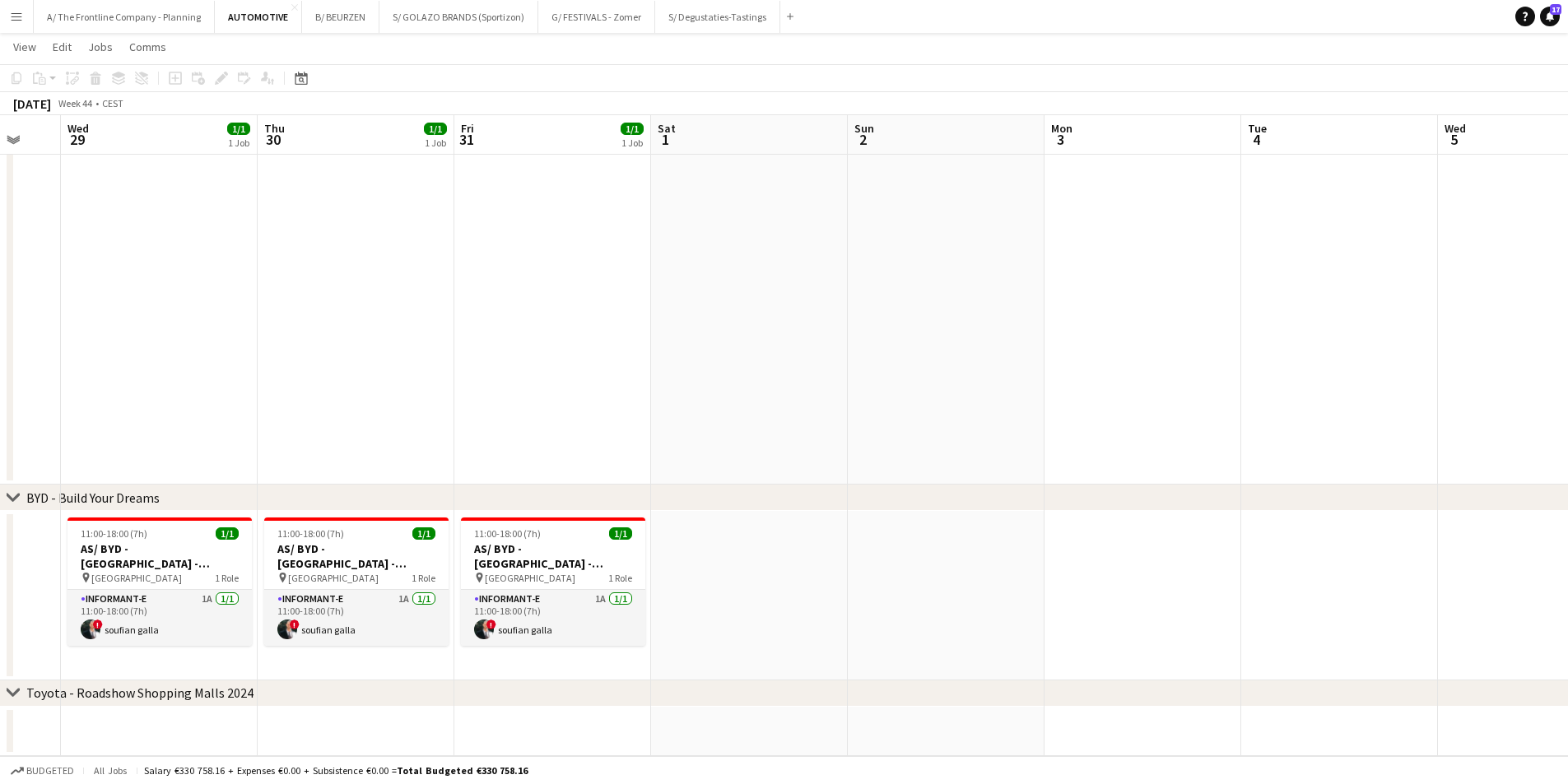
drag, startPoint x: 1368, startPoint y: 553, endPoint x: 729, endPoint y: 498, distance: 641.4
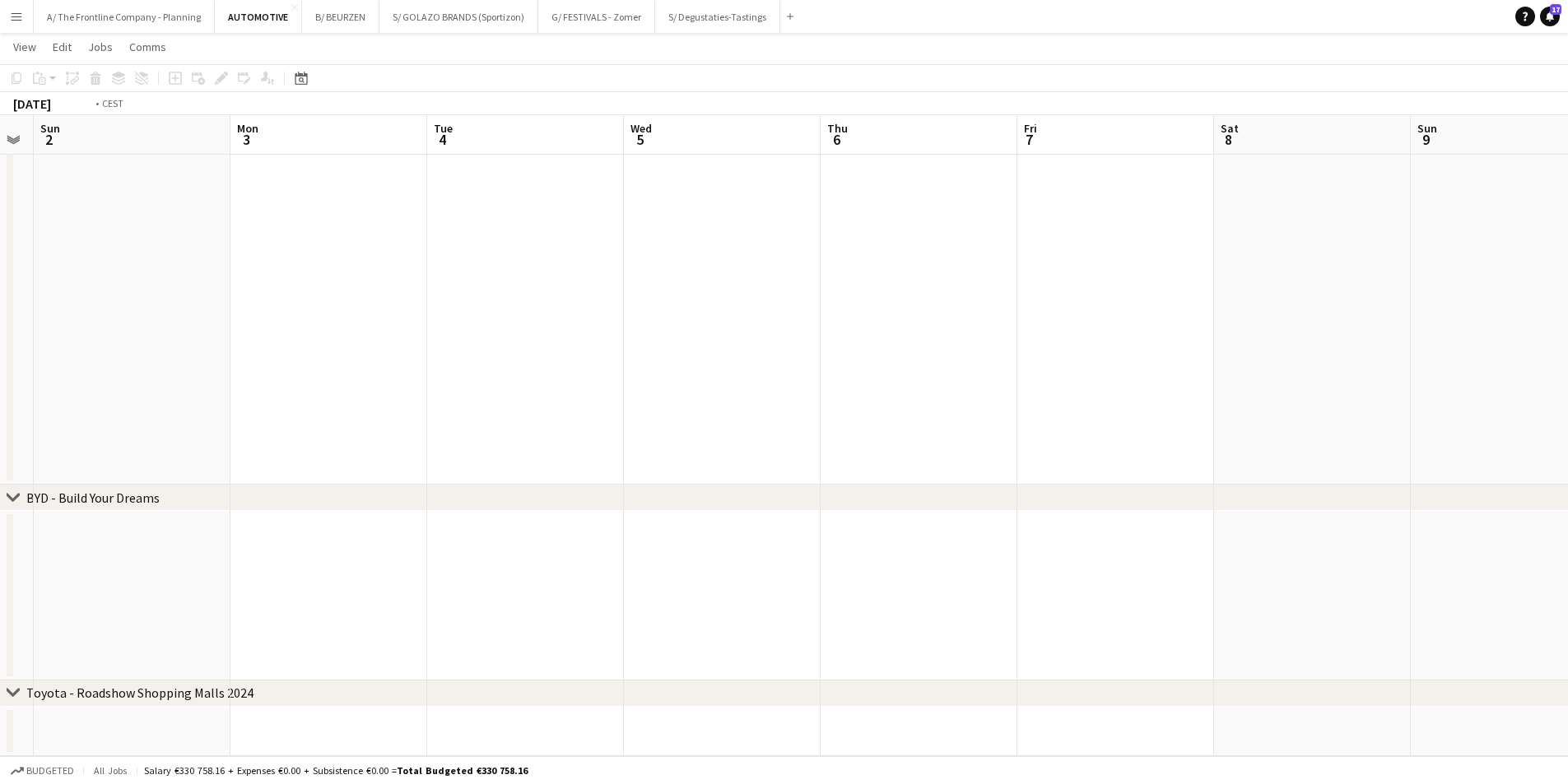
scroll to position [0, 613]
drag, startPoint x: 1090, startPoint y: 565, endPoint x: 742, endPoint y: 543, distance: 348.7
drag, startPoint x: 1191, startPoint y: 577, endPoint x: 930, endPoint y: 537, distance: 264.0
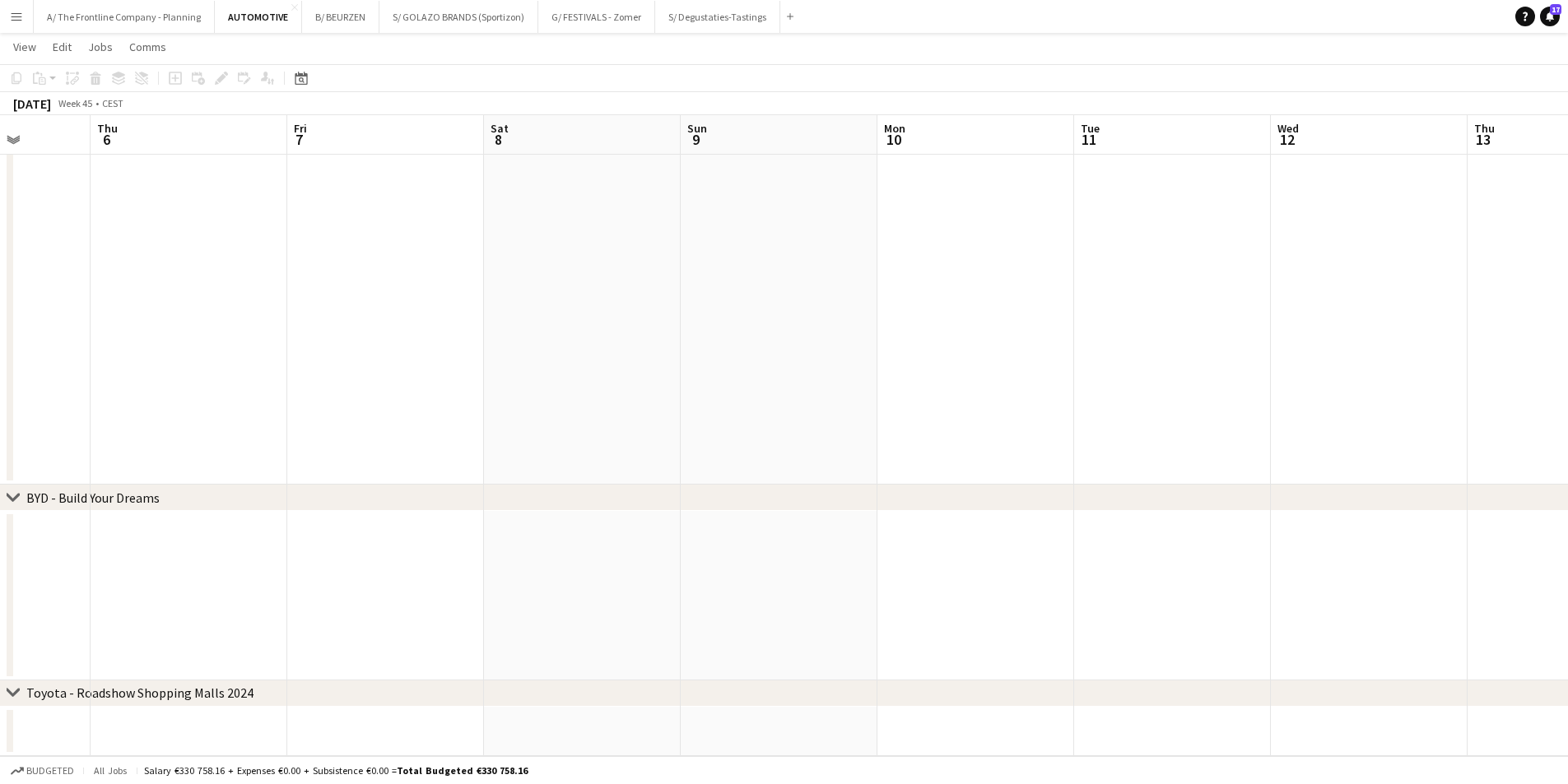
drag, startPoint x: 729, startPoint y: 547, endPoint x: 686, endPoint y: 547, distance: 43.0
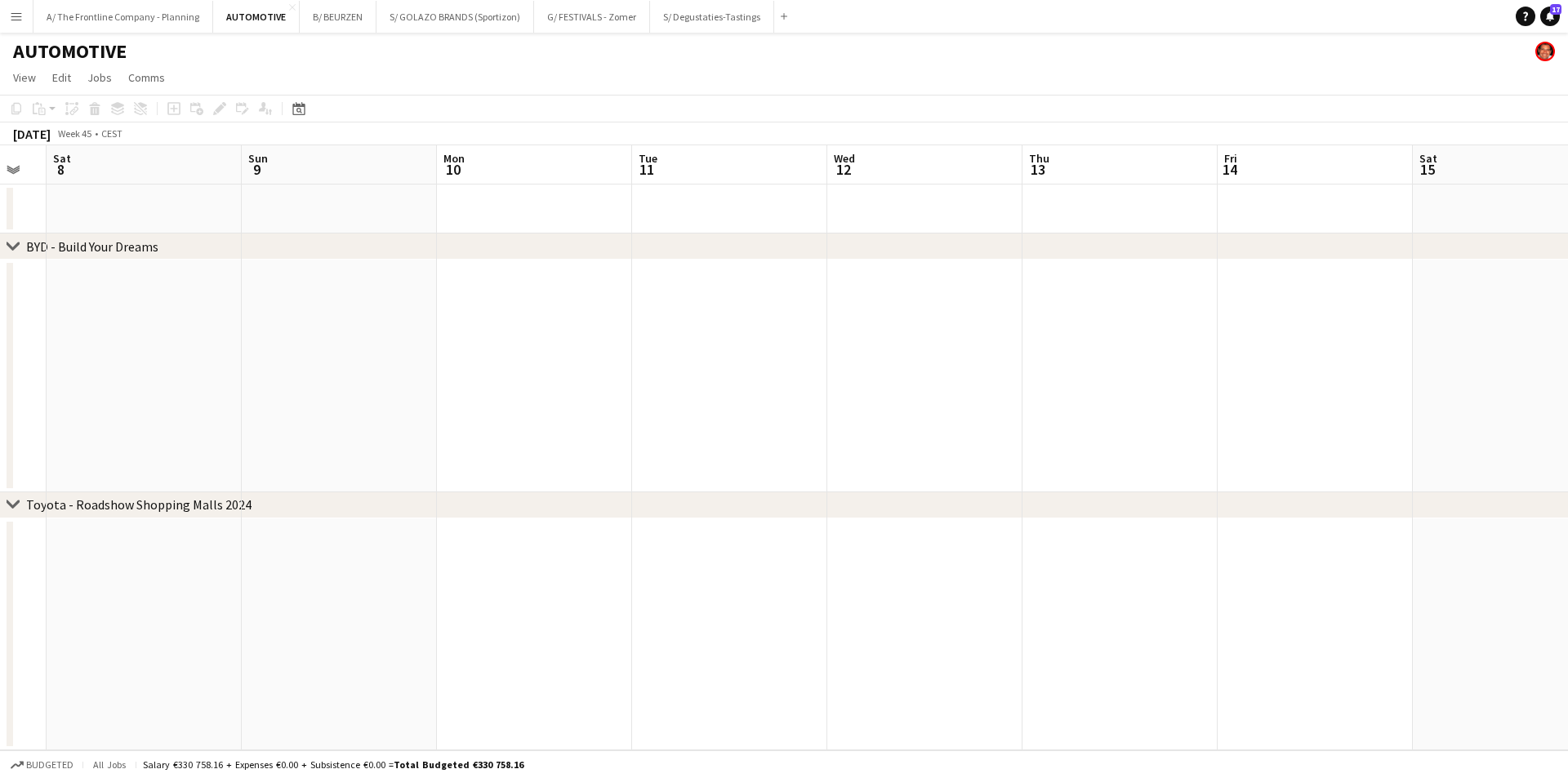
scroll to position [0, 539]
